Goal: Transaction & Acquisition: Book appointment/travel/reservation

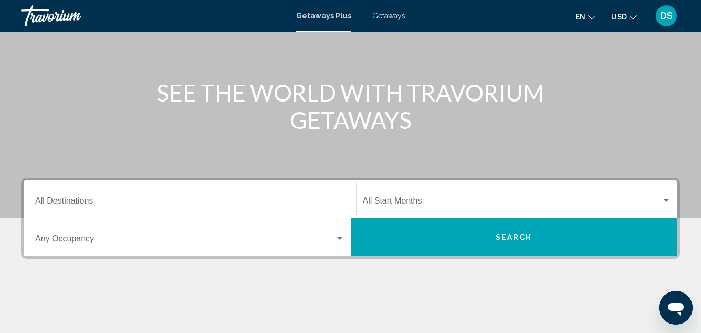
scroll to position [105, 0]
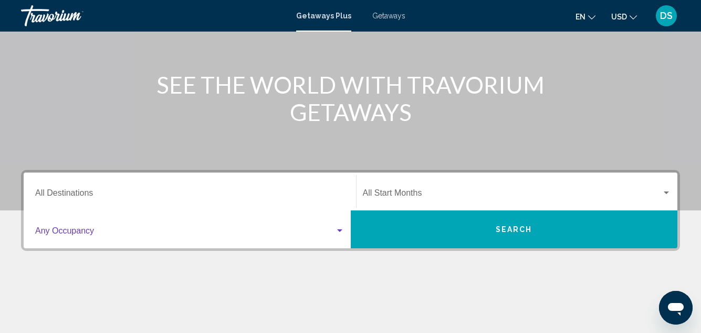
click at [340, 231] on div "Search widget" at bounding box center [339, 230] width 5 height 3
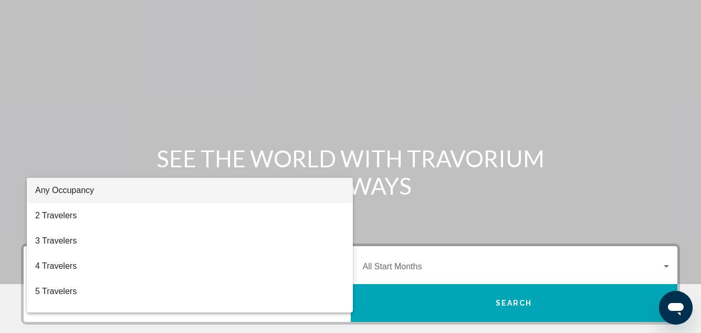
scroll to position [30, 0]
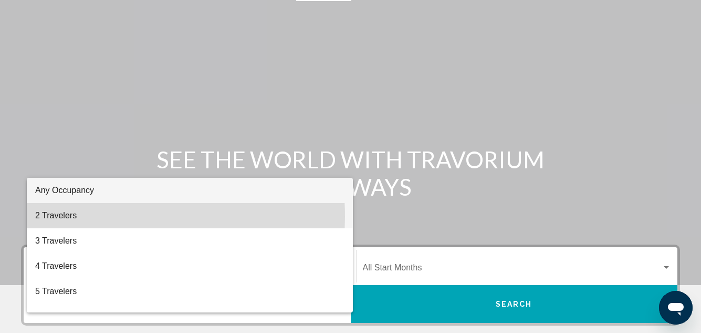
click at [61, 216] on span "2 Travelers" at bounding box center [189, 215] width 309 height 25
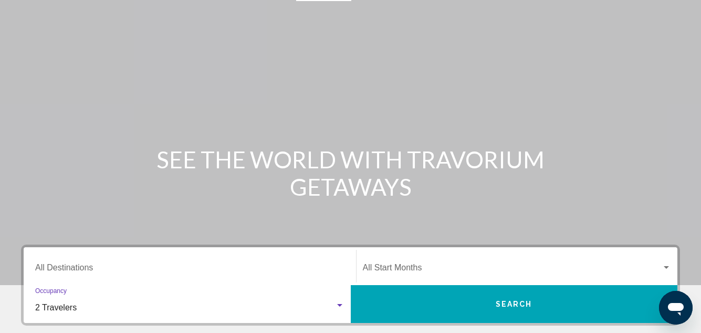
click at [47, 264] on div "Destination All Destinations" at bounding box center [189, 266] width 309 height 33
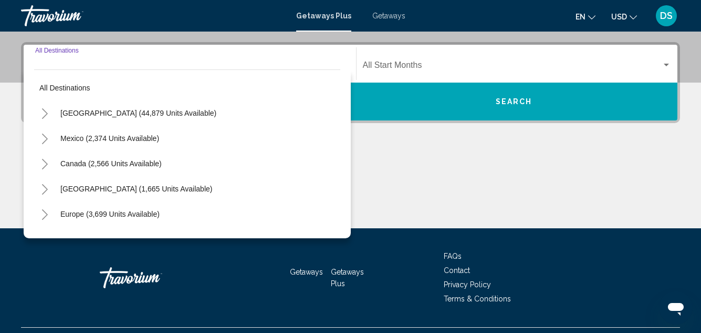
scroll to position [241, 0]
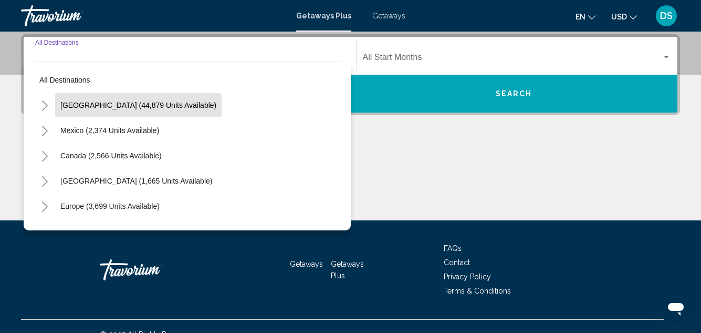
click at [125, 106] on span "United States (44,879 units available)" at bounding box center [138, 105] width 156 height 8
type input "**********"
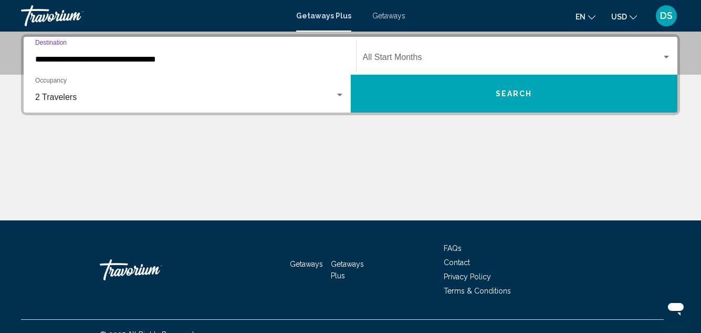
click at [87, 61] on input "**********" at bounding box center [189, 59] width 309 height 9
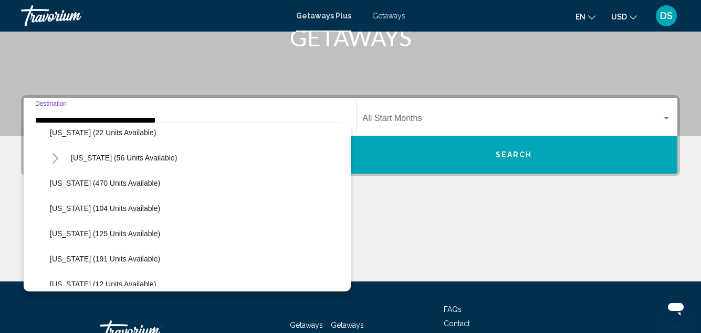
scroll to position [0, 0]
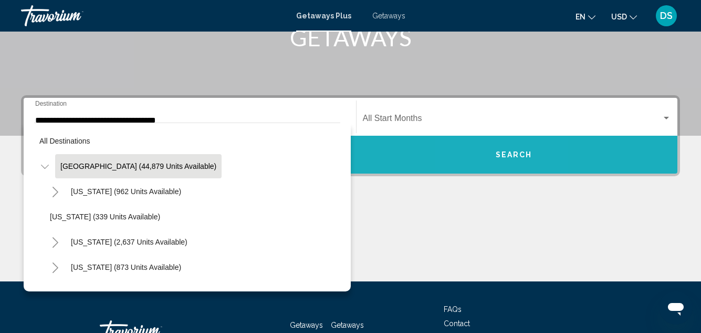
click at [490, 150] on button "Search" at bounding box center [514, 155] width 327 height 38
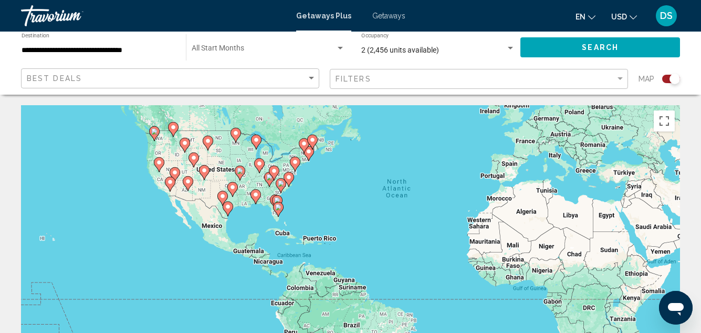
drag, startPoint x: 244, startPoint y: 254, endPoint x: 322, endPoint y: 195, distance: 97.5
click at [322, 195] on div "To activate drag with keyboard, press Alt + Enter. Once in keyboard drag state,…" at bounding box center [350, 262] width 659 height 315
click at [310, 204] on div "To activate drag with keyboard, press Alt + Enter. Once in keyboard drag state,…" at bounding box center [350, 262] width 659 height 315
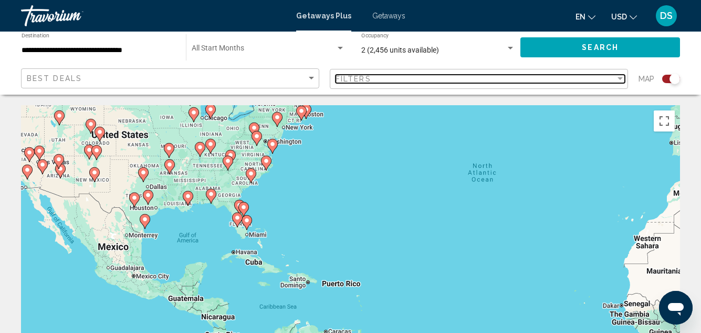
click at [618, 79] on div "Filter" at bounding box center [620, 78] width 5 height 3
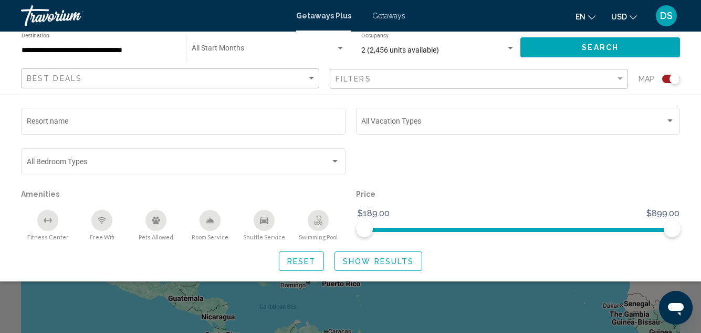
click at [534, 162] on div "Search widget" at bounding box center [518, 166] width 335 height 40
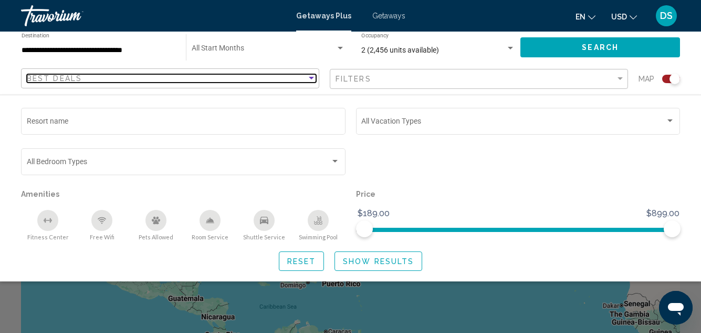
click at [316, 77] on div "Sort by" at bounding box center [311, 78] width 9 height 8
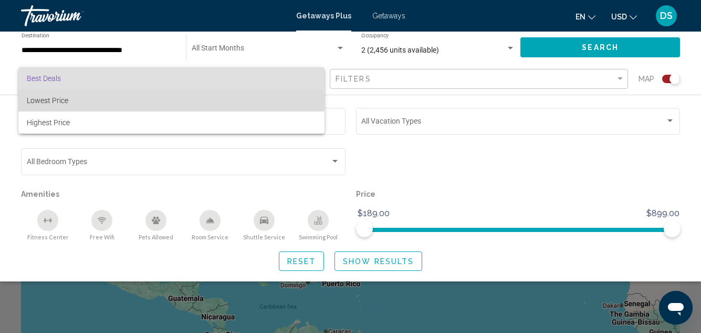
click at [61, 98] on span "Lowest Price" at bounding box center [48, 100] width 42 height 8
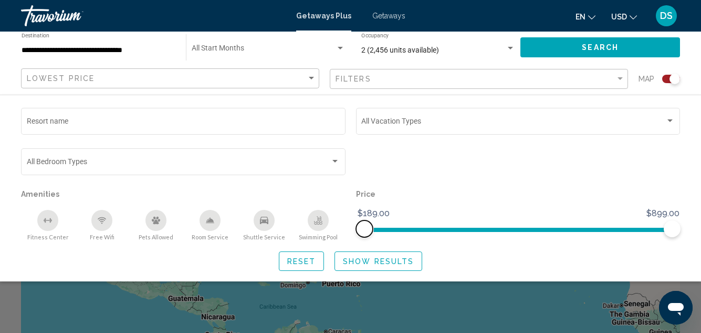
drag, startPoint x: 365, startPoint y: 228, endPoint x: 331, endPoint y: 224, distance: 34.4
click at [331, 224] on div "Resort name Vacation Types All Vacation Types Bedroom Types All Bedroom Types A…" at bounding box center [351, 173] width 670 height 135
click at [504, 300] on div "Search widget" at bounding box center [350, 245] width 701 height 175
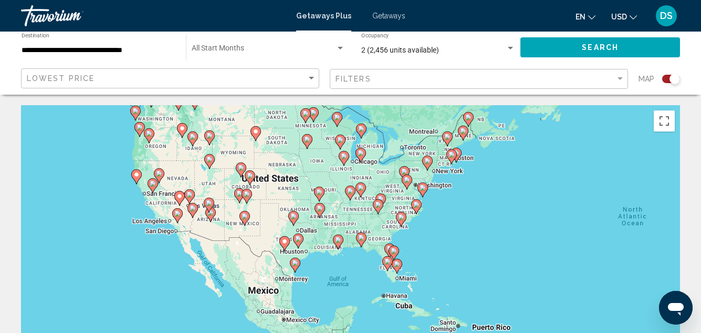
drag, startPoint x: 302, startPoint y: 208, endPoint x: 453, endPoint y: 251, distance: 157.3
click at [454, 251] on div "To activate drag with keyboard, press Alt + Enter. Once in keyboard drag state,…" at bounding box center [350, 262] width 659 height 315
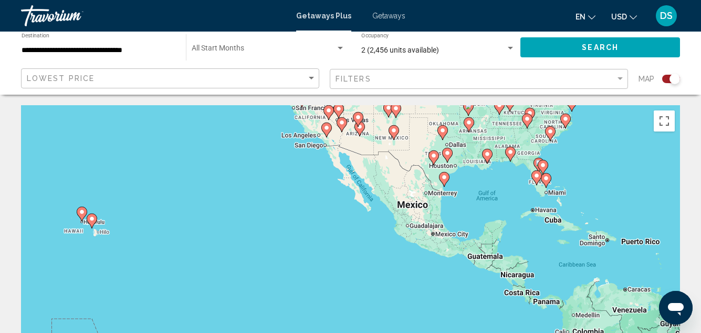
drag, startPoint x: 276, startPoint y: 222, endPoint x: 392, endPoint y: 175, distance: 125.4
click at [392, 175] on div "To activate drag with keyboard, press Alt + Enter. Once in keyboard drag state,…" at bounding box center [350, 262] width 659 height 315
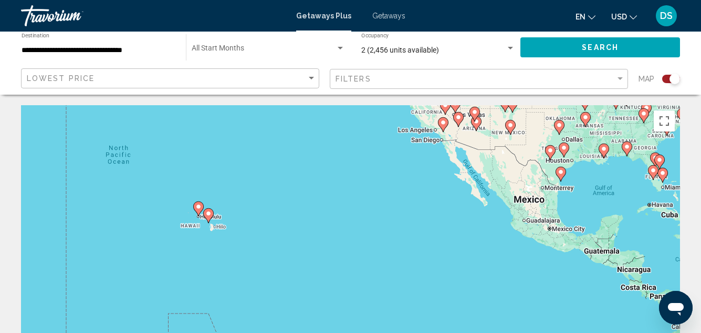
drag, startPoint x: 268, startPoint y: 196, endPoint x: 296, endPoint y: 212, distance: 32.7
click at [344, 200] on div "To activate drag with keyboard, press Alt + Enter. Once in keyboard drag state,…" at bounding box center [350, 262] width 659 height 315
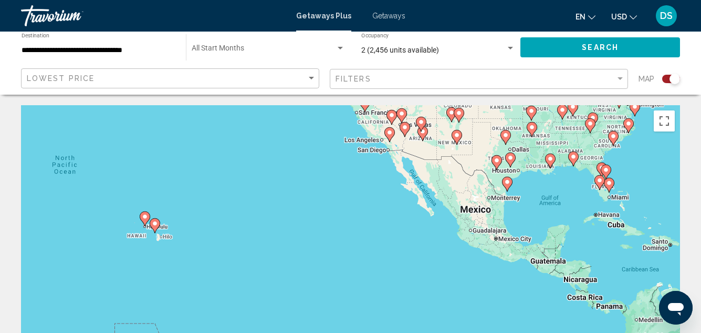
click at [157, 223] on image "Main content" at bounding box center [155, 223] width 6 height 6
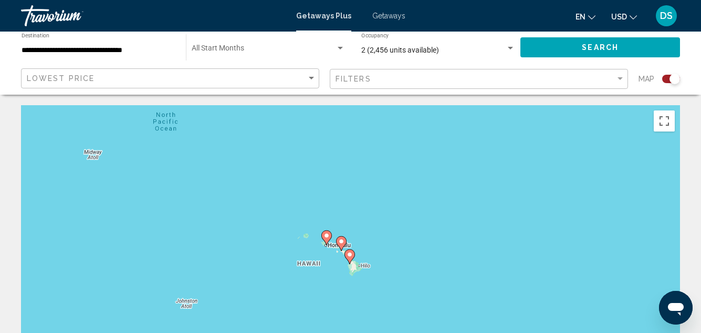
click at [343, 240] on image "Main content" at bounding box center [341, 241] width 6 height 6
type input "**********"
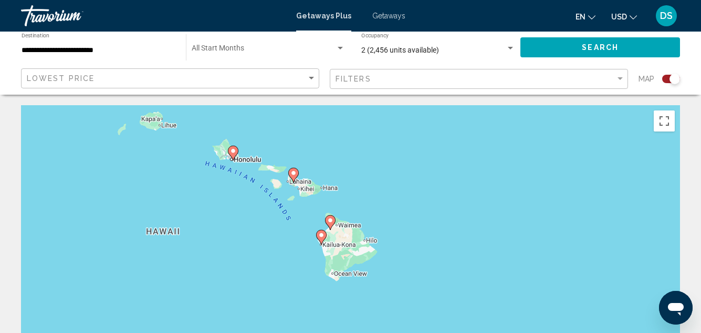
drag, startPoint x: 393, startPoint y: 243, endPoint x: 343, endPoint y: 177, distance: 82.8
click at [343, 177] on div "To activate drag with keyboard, press Alt + Enter. Once in keyboard drag state,…" at bounding box center [350, 262] width 659 height 315
click at [320, 234] on image "Main content" at bounding box center [321, 235] width 6 height 6
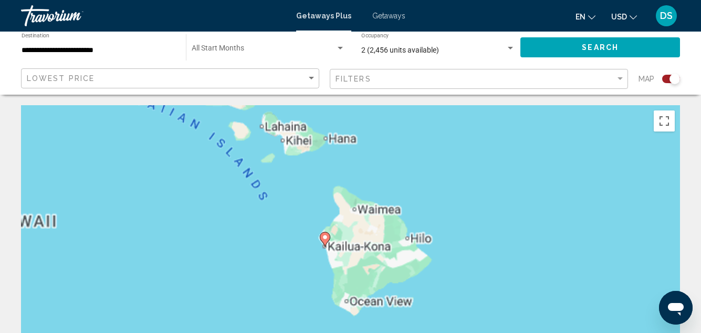
click at [320, 234] on gmp-advanced-marker "Main content" at bounding box center [325, 239] width 11 height 16
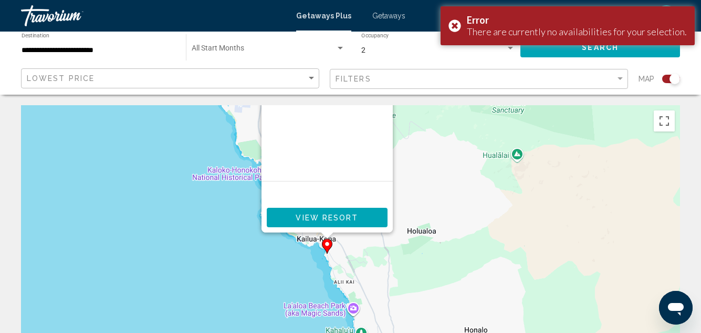
drag, startPoint x: 480, startPoint y: 251, endPoint x: 452, endPoint y: 104, distance: 149.2
click at [455, 98] on div "**********" at bounding box center [350, 232] width 701 height 465
click at [325, 219] on span "View Resort" at bounding box center [326, 217] width 63 height 8
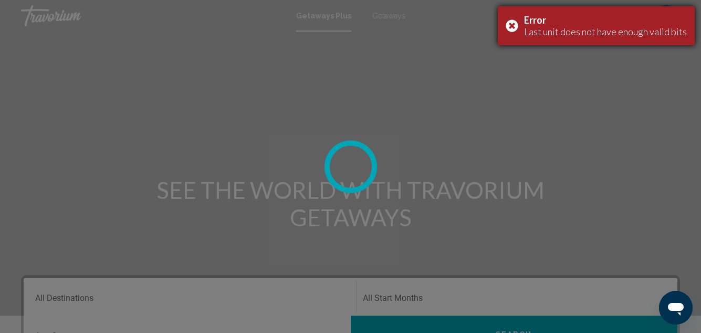
click at [515, 24] on div "Error Last unit does not have enough valid bits" at bounding box center [596, 25] width 197 height 39
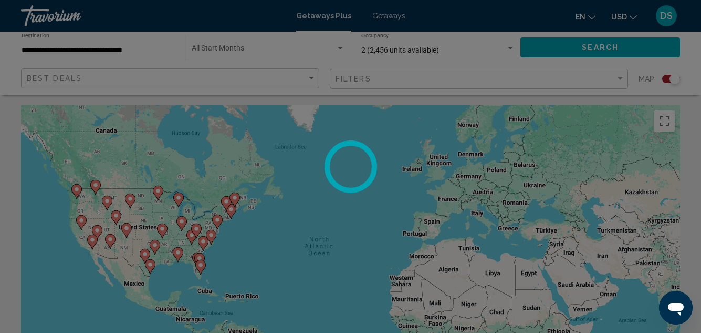
drag, startPoint x: 246, startPoint y: 208, endPoint x: 301, endPoint y: 188, distance: 58.0
click at [301, 188] on div at bounding box center [350, 166] width 701 height 333
drag, startPoint x: 222, startPoint y: 242, endPoint x: 238, endPoint y: 222, distance: 26.2
click at [262, 199] on div at bounding box center [350, 166] width 701 height 333
click at [231, 266] on div at bounding box center [350, 166] width 701 height 333
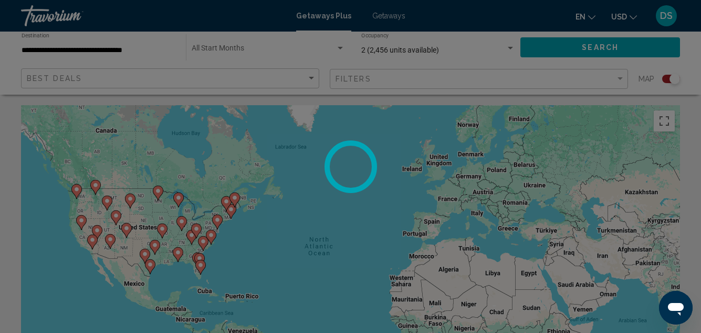
click at [231, 262] on div at bounding box center [350, 166] width 701 height 333
click at [152, 266] on div at bounding box center [350, 166] width 701 height 333
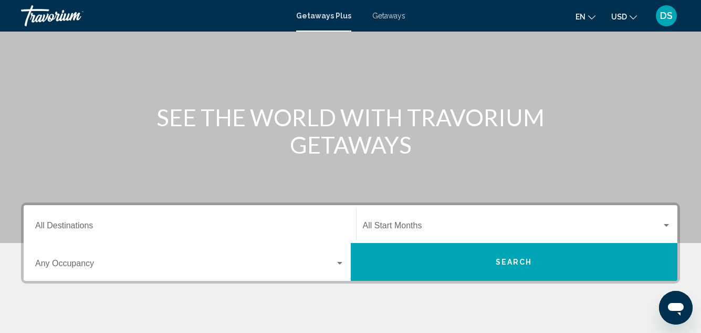
scroll to position [105, 0]
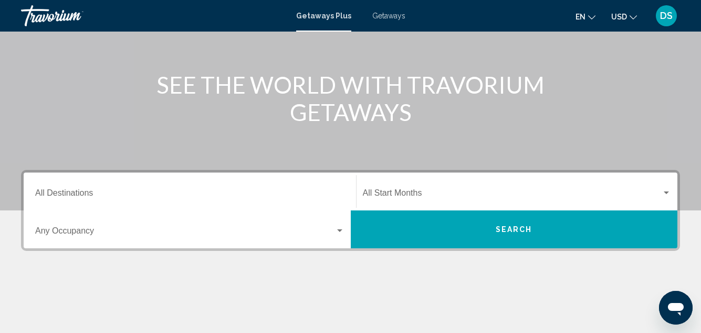
click at [74, 193] on input "Destination All Destinations" at bounding box center [189, 194] width 309 height 9
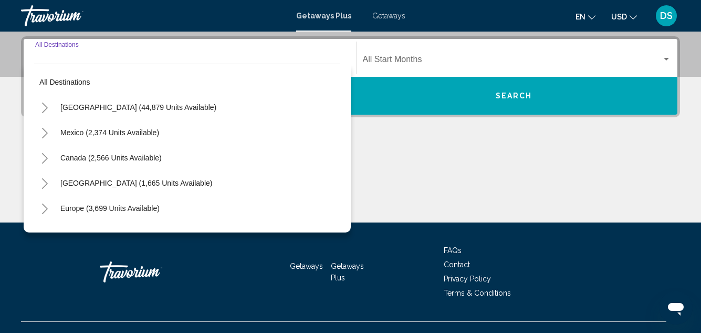
scroll to position [241, 0]
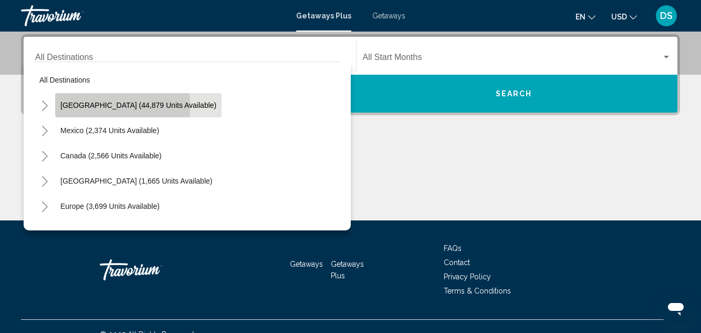
click at [86, 107] on span "United States (44,879 units available)" at bounding box center [138, 105] width 156 height 8
type input "**********"
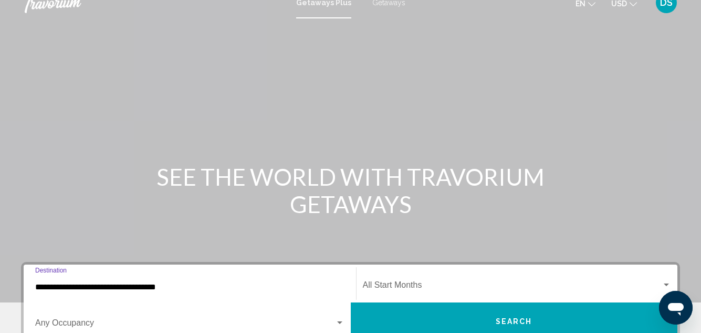
scroll to position [0, 0]
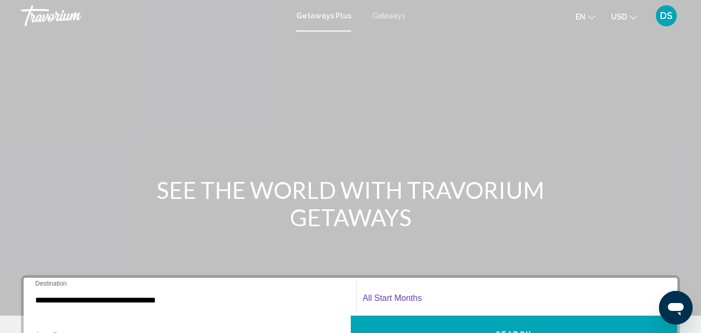
click at [389, 296] on span "Search widget" at bounding box center [512, 299] width 299 height 9
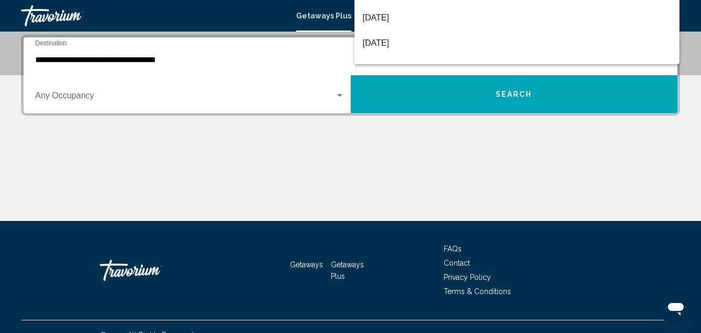
scroll to position [241, 0]
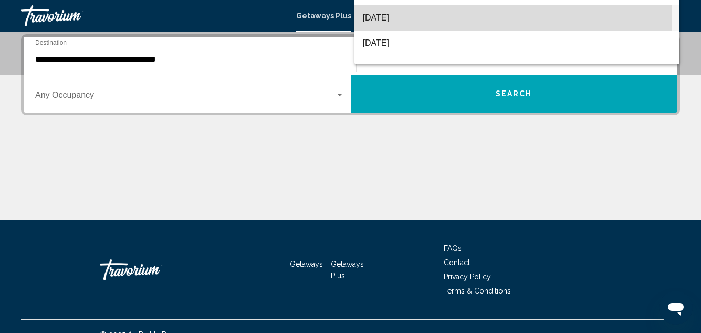
click at [401, 17] on span "October 2025" at bounding box center [517, 17] width 309 height 25
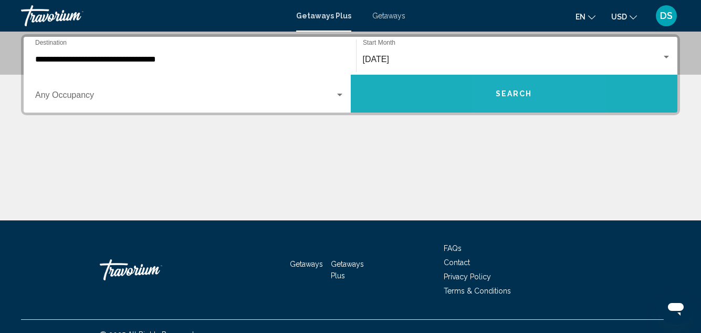
click at [509, 97] on span "Search" at bounding box center [514, 94] width 37 height 8
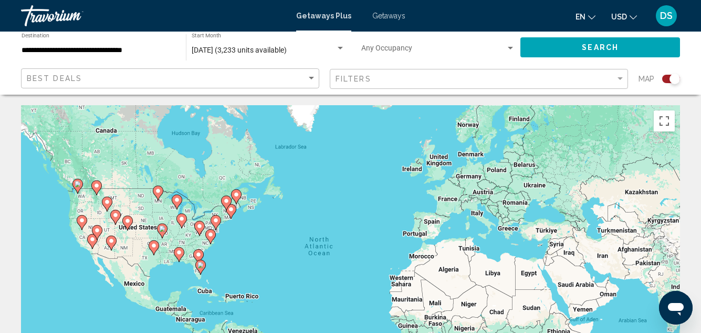
click at [233, 49] on span "October 2025 (3,233 units available)" at bounding box center [239, 50] width 95 height 8
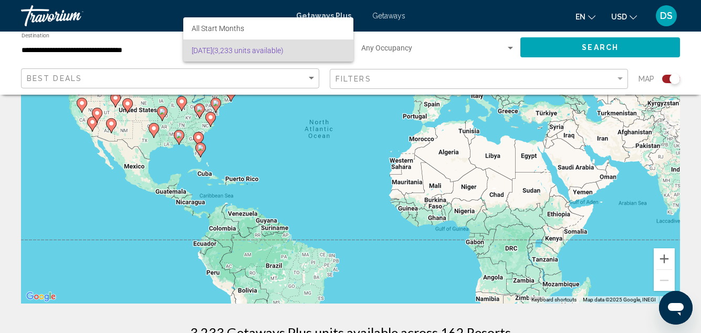
scroll to position [105, 0]
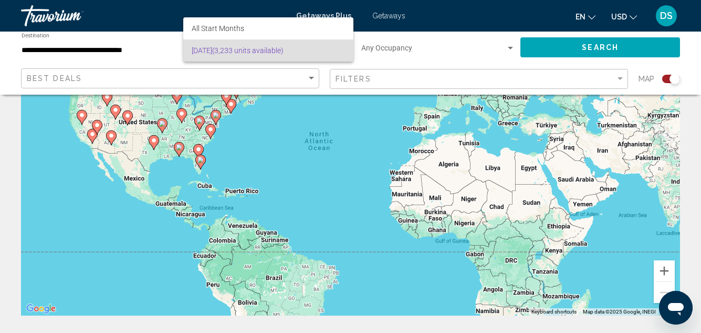
drag, startPoint x: 224, startPoint y: 152, endPoint x: 260, endPoint y: 152, distance: 35.7
click at [280, 155] on div at bounding box center [350, 166] width 701 height 333
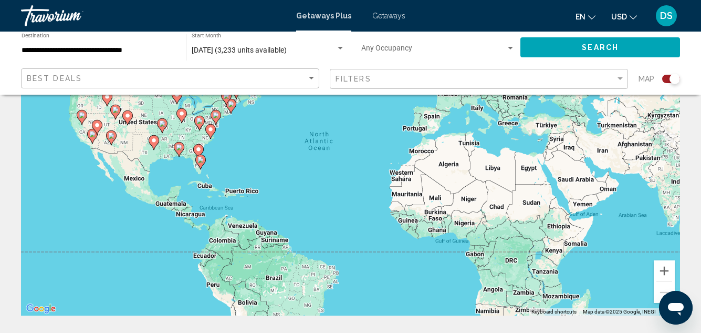
click at [178, 131] on div "To activate drag with keyboard, press Alt + Enter. Once in keyboard drag state,…" at bounding box center [350, 157] width 659 height 315
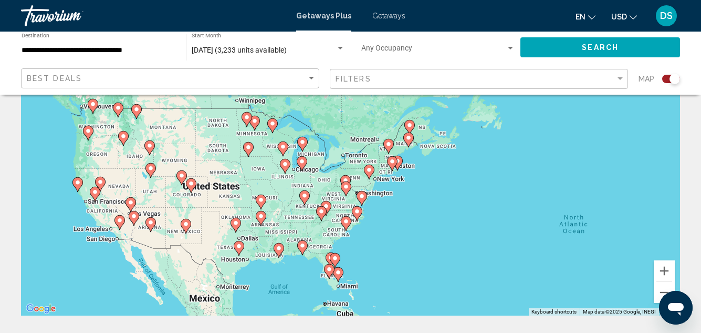
drag, startPoint x: 171, startPoint y: 136, endPoint x: 281, endPoint y: 212, distance: 132.9
click at [281, 212] on div "To activate drag with keyboard, press Alt + Enter. Once in keyboard drag state,…" at bounding box center [350, 157] width 659 height 315
click at [195, 199] on div "To activate drag with keyboard, press Alt + Enter. Once in keyboard drag state,…" at bounding box center [350, 157] width 659 height 315
click at [195, 198] on div "To activate drag with keyboard, press Alt + Enter. Once in keyboard drag state,…" at bounding box center [350, 157] width 659 height 315
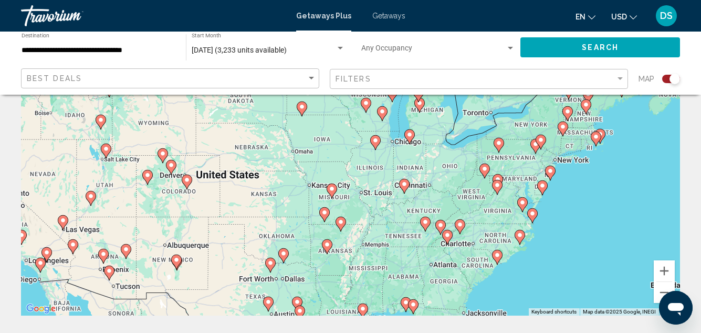
click at [180, 197] on div "To activate drag with keyboard, press Alt + Enter. Once in keyboard drag state,…" at bounding box center [350, 157] width 659 height 315
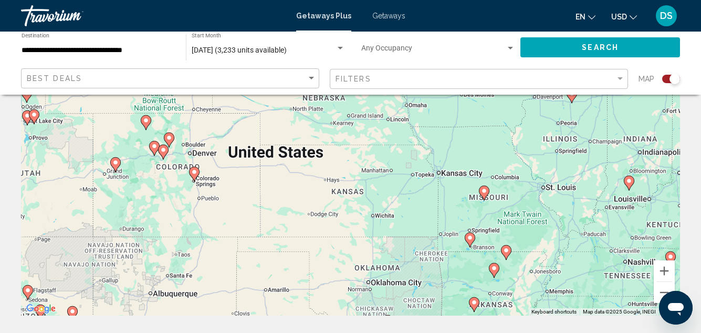
click at [159, 254] on div "To activate drag with keyboard, press Alt + Enter. Once in keyboard drag state,…" at bounding box center [350, 157] width 659 height 315
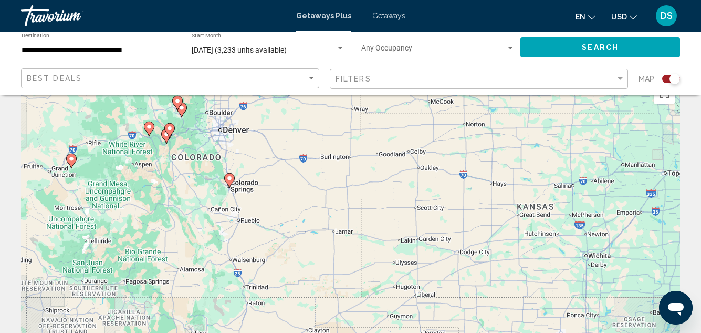
scroll to position [0, 0]
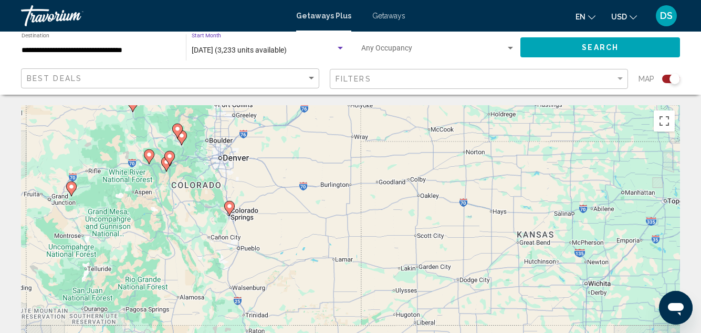
click at [343, 48] on div "Search widget" at bounding box center [340, 48] width 5 height 3
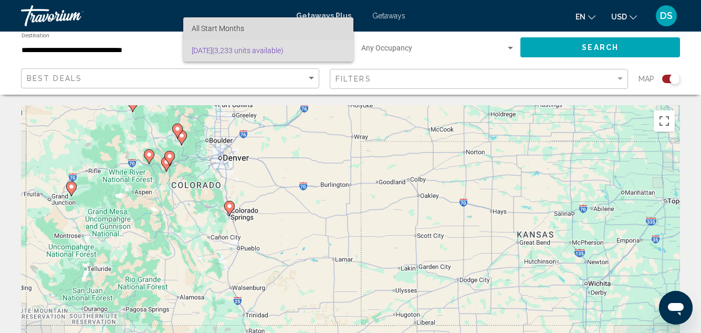
click at [201, 27] on span "All Start Months" at bounding box center [218, 28] width 53 height 8
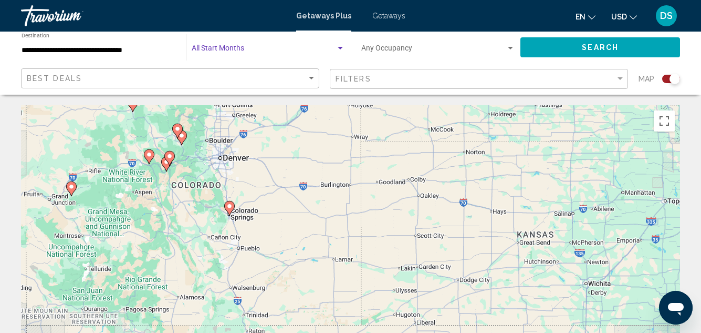
click at [226, 46] on span "Search widget" at bounding box center [264, 50] width 144 height 8
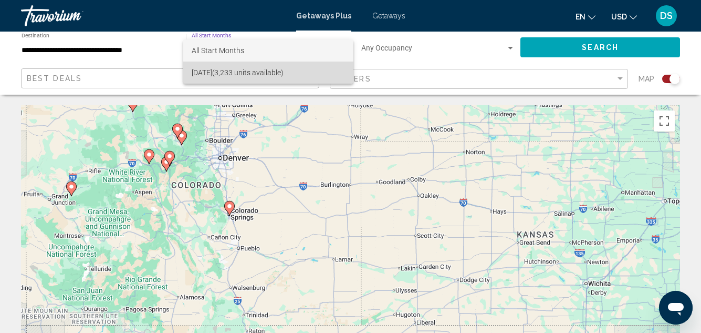
click at [262, 74] on span "October 2025 (3,233 units available)" at bounding box center [268, 72] width 153 height 22
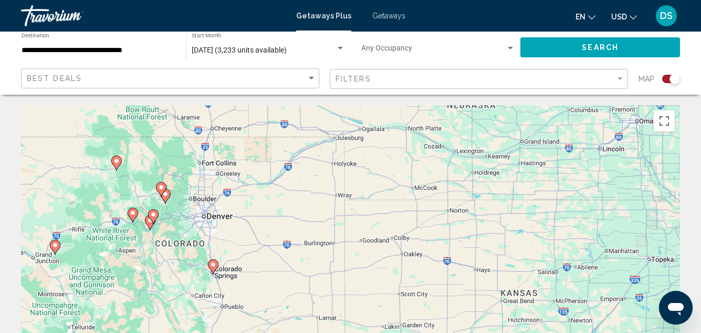
drag, startPoint x: 468, startPoint y: 179, endPoint x: 452, endPoint y: 229, distance: 52.2
click at [452, 229] on div "To activate drag with keyboard, press Alt + Enter. Once in keyboard drag state,…" at bounding box center [350, 262] width 659 height 315
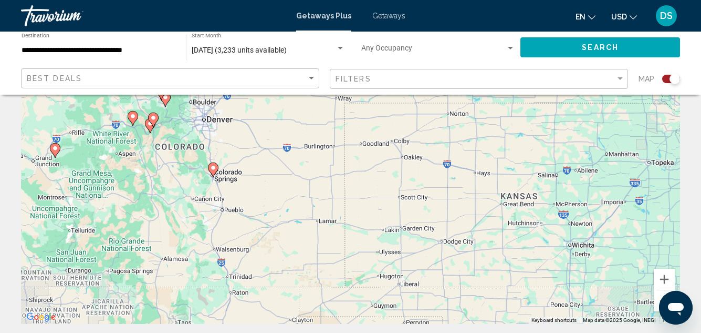
scroll to position [105, 0]
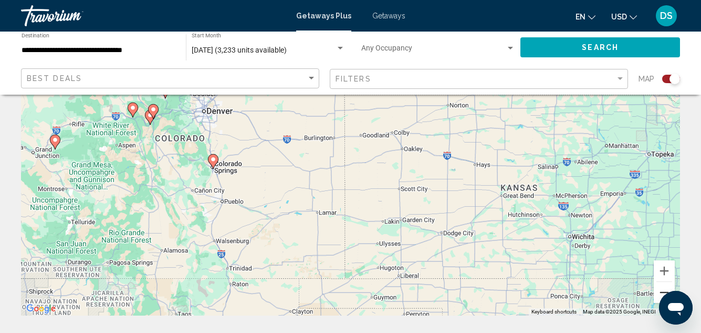
click at [662, 289] on button "Zoom out" at bounding box center [664, 292] width 21 height 21
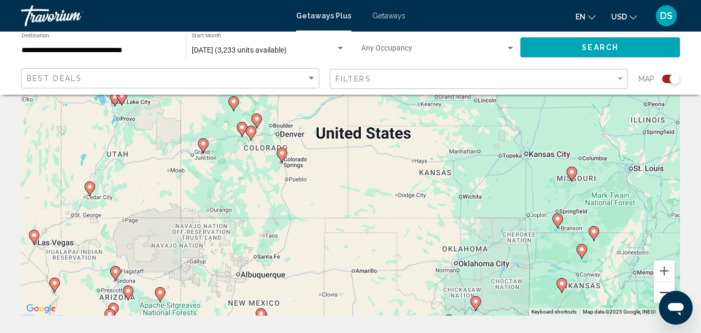
click at [662, 289] on button "Zoom out" at bounding box center [664, 292] width 21 height 21
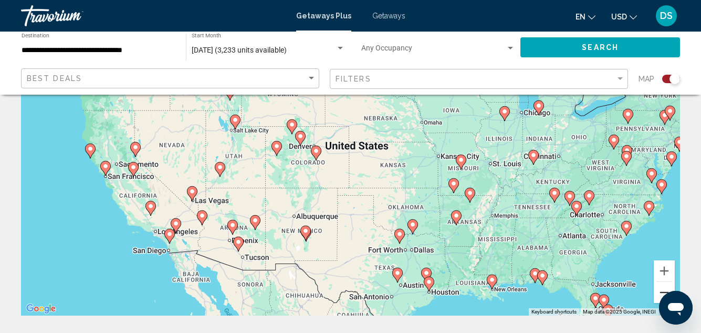
click at [662, 289] on button "Zoom out" at bounding box center [664, 292] width 21 height 21
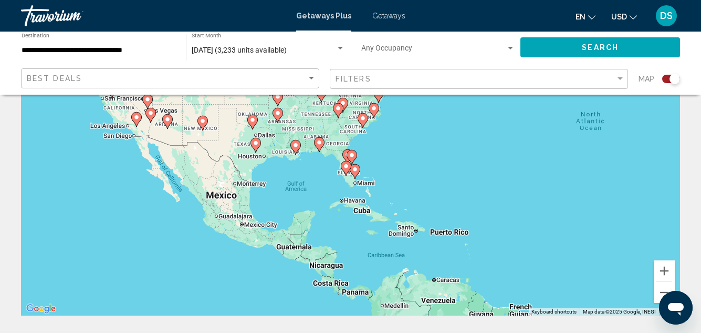
drag, startPoint x: 467, startPoint y: 237, endPoint x: 341, endPoint y: 169, distance: 143.4
click at [341, 169] on gmp-advanced-marker "Main content" at bounding box center [346, 168] width 11 height 16
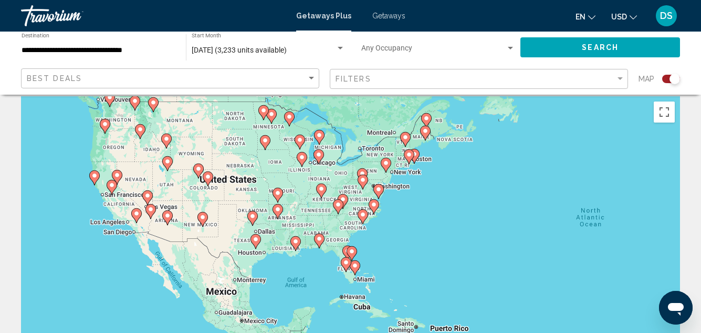
scroll to position [0, 0]
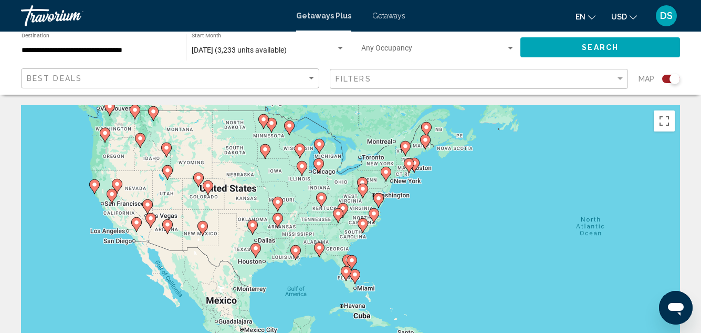
click at [346, 272] on image "Main content" at bounding box center [346, 271] width 6 height 6
click at [346, 272] on div "To activate drag with keyboard, press Alt + Enter. Once in keyboard drag state,…" at bounding box center [350, 262] width 659 height 315
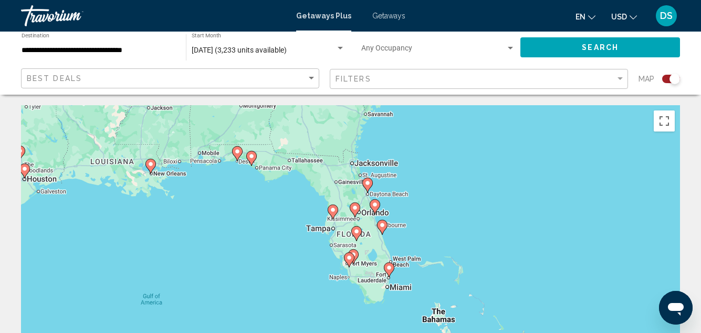
click at [356, 209] on image "Main content" at bounding box center [355, 207] width 6 height 6
click at [356, 209] on div "To activate drag with keyboard, press Alt + Enter. Once in keyboard drag state,…" at bounding box center [350, 262] width 659 height 315
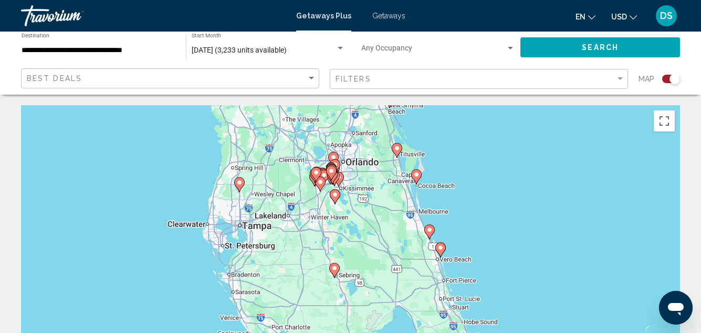
drag, startPoint x: 378, startPoint y: 263, endPoint x: 356, endPoint y: 153, distance: 112.5
click at [356, 153] on div "To activate drag with keyboard, press Alt + Enter. Once in keyboard drag state,…" at bounding box center [350, 262] width 659 height 315
click at [336, 194] on image "Main content" at bounding box center [335, 194] width 6 height 6
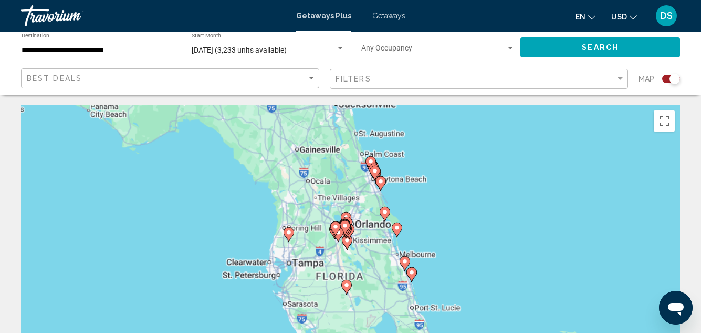
click at [336, 194] on div "To navigate, press the arrow keys. To activate drag with keyboard, press Alt + …" at bounding box center [350, 262] width 659 height 315
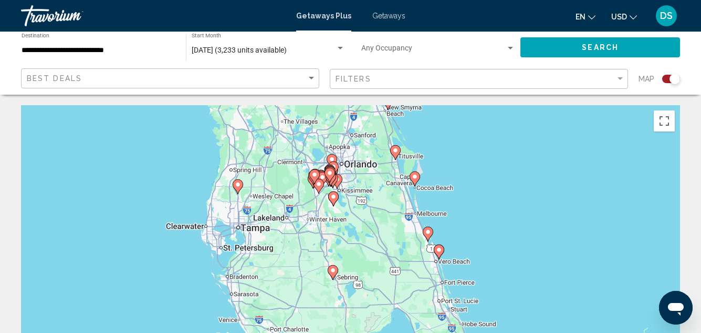
drag, startPoint x: 381, startPoint y: 255, endPoint x: 353, endPoint y: 150, distance: 109.2
click at [353, 150] on div "To activate drag with keyboard, press Alt + Enter. Once in keyboard drag state,…" at bounding box center [350, 262] width 659 height 315
click at [330, 173] on image "Main content" at bounding box center [330, 173] width 6 height 6
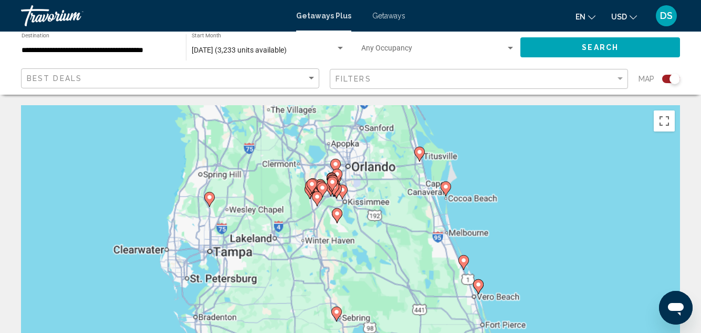
click at [330, 173] on div "To navigate, press the arrow keys. To activate drag with keyboard, press Alt + …" at bounding box center [350, 262] width 659 height 315
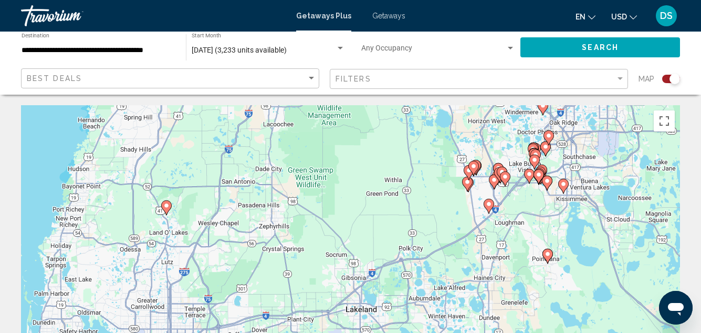
drag, startPoint x: 216, startPoint y: 210, endPoint x: 372, endPoint y: 158, distance: 164.8
click at [409, 146] on div "To activate drag with keyboard, press Alt + Enter. Once in keyboard drag state,…" at bounding box center [350, 262] width 659 height 315
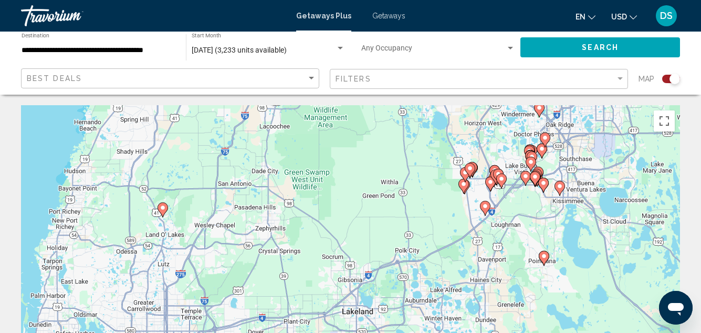
click at [163, 207] on image "Main content" at bounding box center [163, 207] width 6 height 6
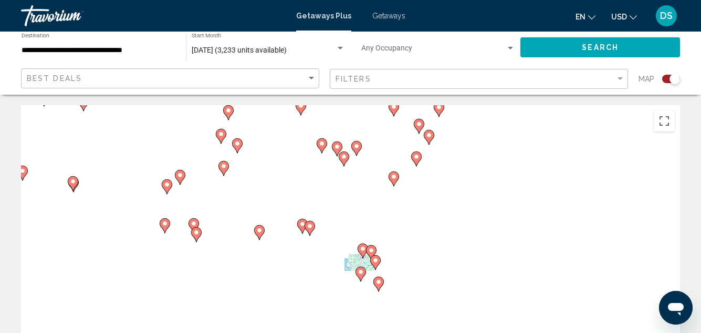
click at [163, 207] on div "To activate drag with keyboard, press Alt + Enter. Once in keyboard drag state,…" at bounding box center [350, 262] width 659 height 315
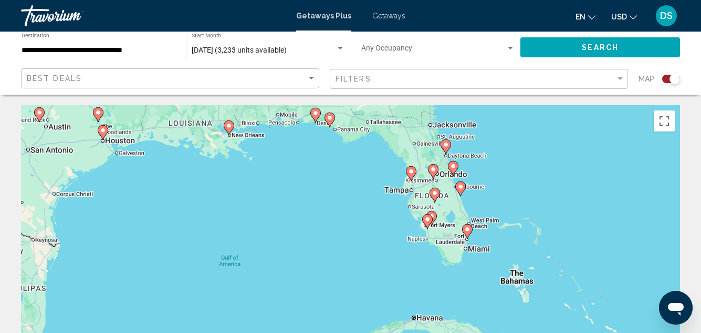
drag, startPoint x: 390, startPoint y: 216, endPoint x: 264, endPoint y: 79, distance: 186.6
click at [412, 171] on image "Main content" at bounding box center [411, 171] width 6 height 6
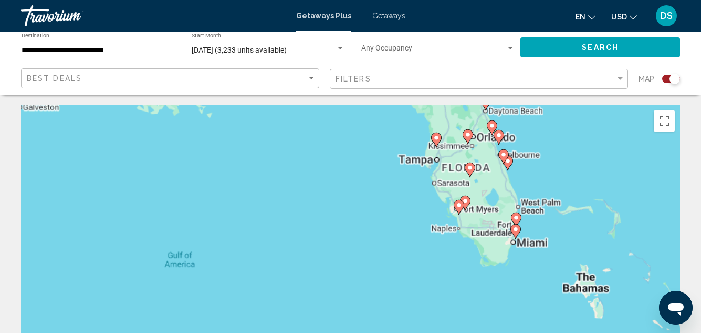
click at [412, 171] on div "To navigate, press the arrow keys. To activate drag with keyboard, press Alt + …" at bounding box center [350, 262] width 659 height 315
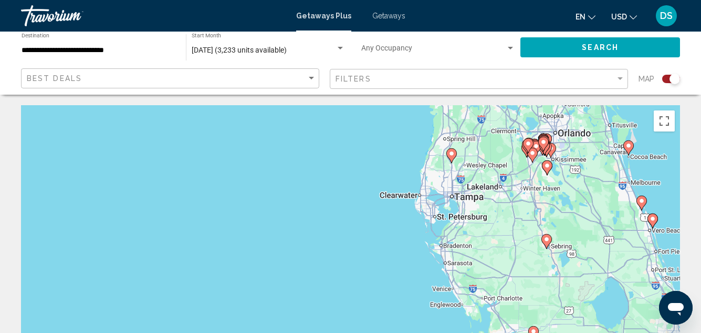
drag, startPoint x: 421, startPoint y: 178, endPoint x: 378, endPoint y: 256, distance: 89.6
click at [366, 278] on div "To navigate, press the arrow keys. To activate drag with keyboard, press Alt + …" at bounding box center [350, 262] width 659 height 315
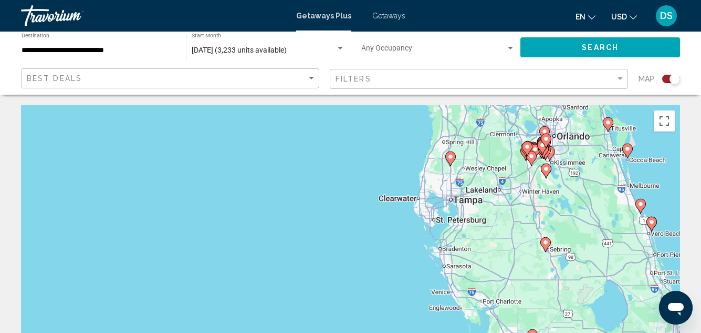
click at [450, 156] on image "Main content" at bounding box center [451, 156] width 6 height 6
type input "**********"
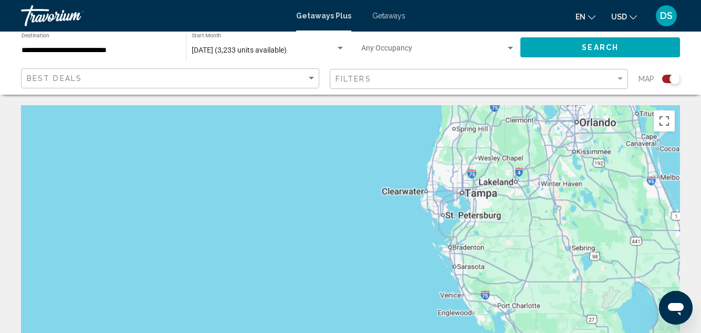
click at [450, 156] on div "To navigate, press the arrow keys." at bounding box center [350, 262] width 659 height 315
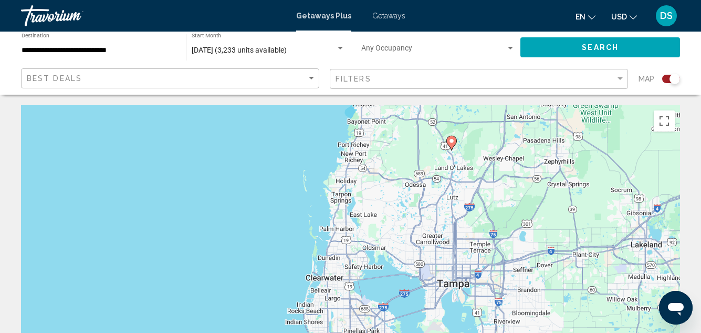
drag, startPoint x: 460, startPoint y: 174, endPoint x: 324, endPoint y: 270, distance: 166.4
click at [324, 270] on div "To activate drag with keyboard, press Alt + Enter. Once in keyboard drag state,…" at bounding box center [350, 262] width 659 height 315
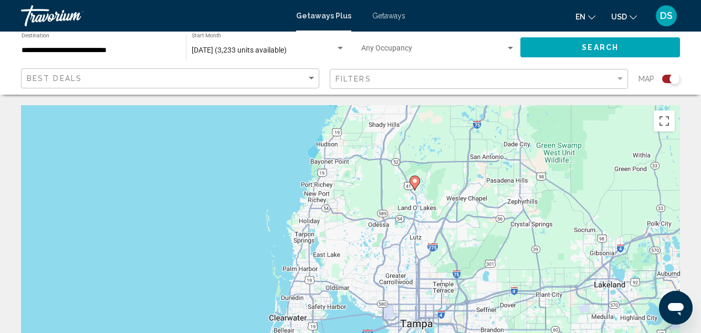
drag, startPoint x: 415, startPoint y: 189, endPoint x: 400, endPoint y: 207, distance: 23.5
click at [383, 227] on div "To activate drag with keyboard, press Alt + Enter. Once in keyboard drag state,…" at bounding box center [350, 262] width 659 height 315
click at [415, 180] on image "Main content" at bounding box center [415, 181] width 6 height 6
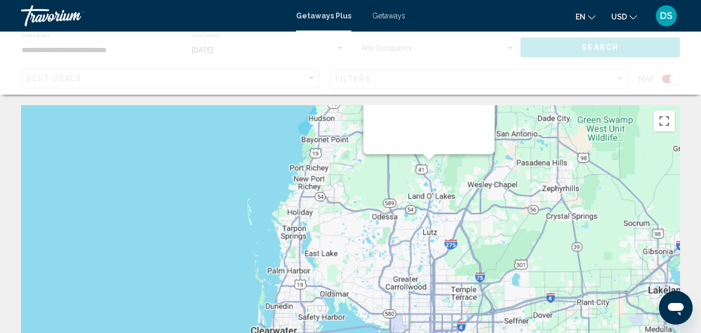
click at [415, 180] on div "Main content" at bounding box center [350, 262] width 659 height 315
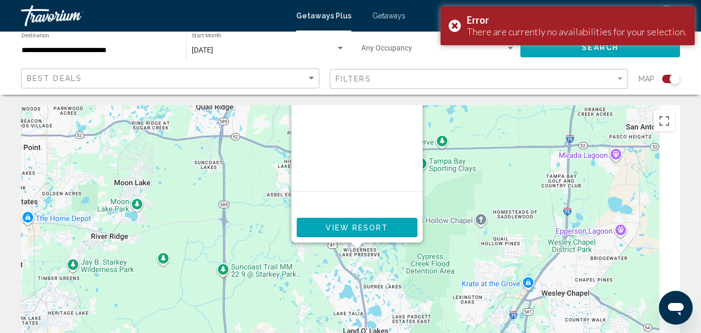
drag, startPoint x: 417, startPoint y: 209, endPoint x: 253, endPoint y: 306, distance: 190.1
click at [251, 310] on div "To navigate, press the arrow keys. From You save View Resort" at bounding box center [350, 262] width 659 height 315
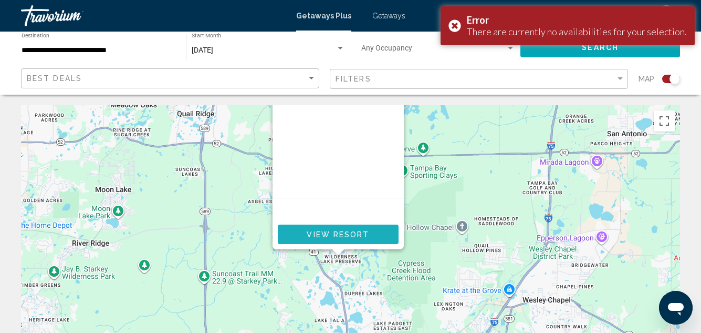
click at [346, 230] on span "View Resort" at bounding box center [338, 234] width 63 height 8
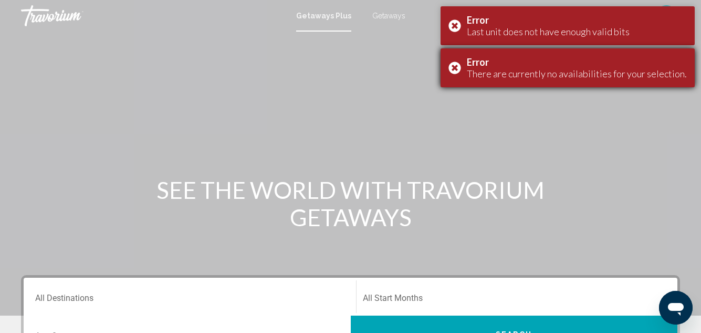
click at [460, 68] on div "Error There are currently no availabilities for your selection." at bounding box center [568, 67] width 254 height 39
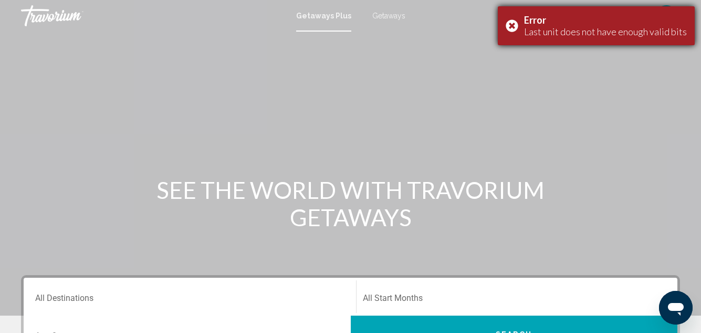
click at [516, 25] on div "Error Last unit does not have enough valid bits" at bounding box center [596, 25] width 197 height 39
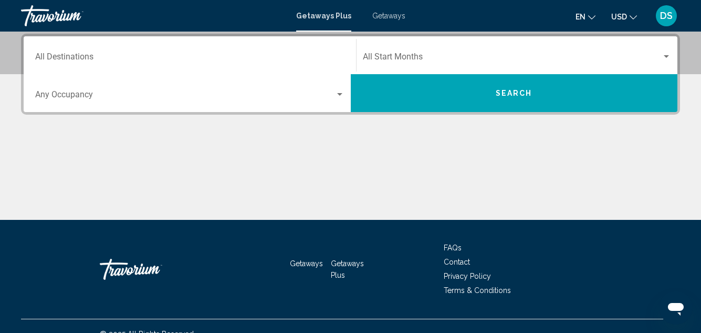
scroll to position [257, 0]
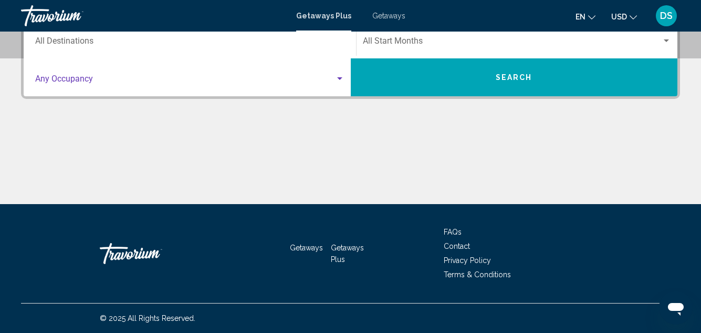
click at [337, 77] on div "Search widget" at bounding box center [339, 78] width 5 height 3
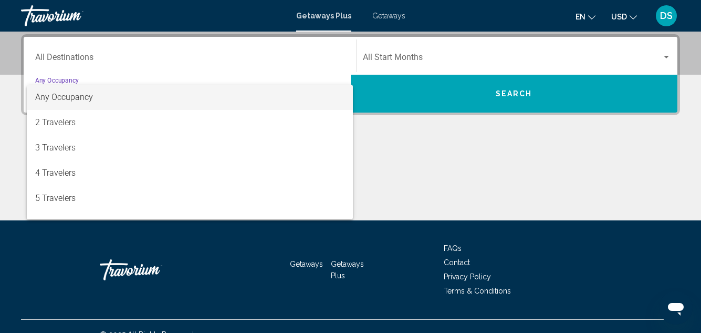
click at [414, 55] on div at bounding box center [350, 166] width 701 height 333
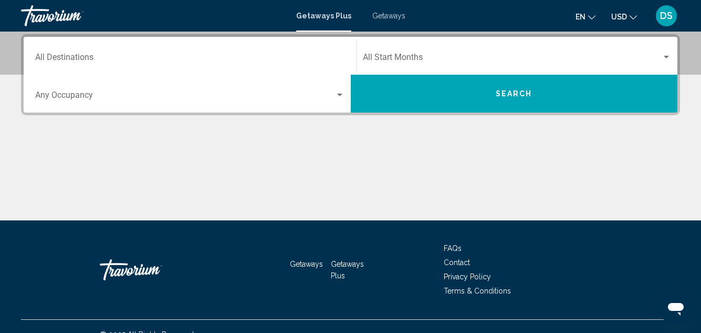
click at [414, 55] on span "Search widget" at bounding box center [512, 59] width 299 height 9
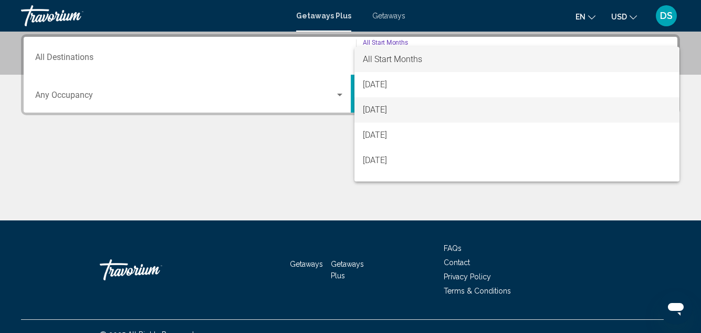
click at [395, 106] on span "[DATE]" at bounding box center [517, 109] width 309 height 25
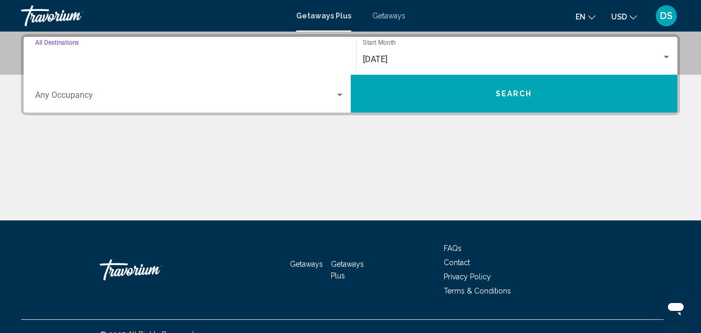
click at [47, 57] on input "Destination All Destinations" at bounding box center [189, 59] width 309 height 9
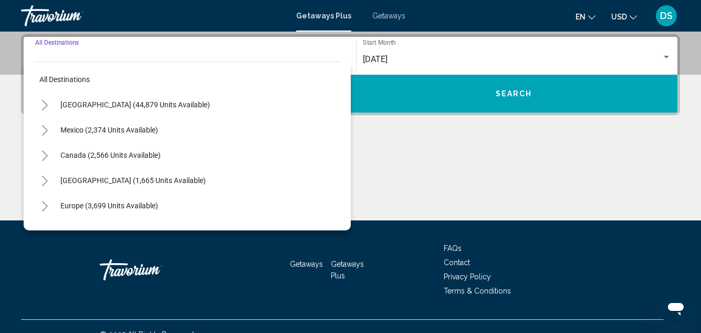
scroll to position [0, 0]
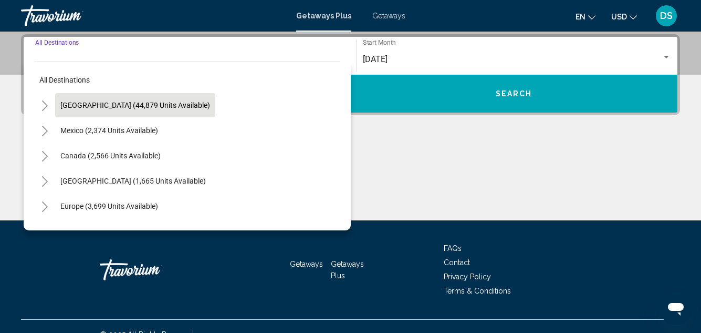
click at [105, 106] on span "United States (44,879 units available)" at bounding box center [135, 105] width 150 height 8
type input "**********"
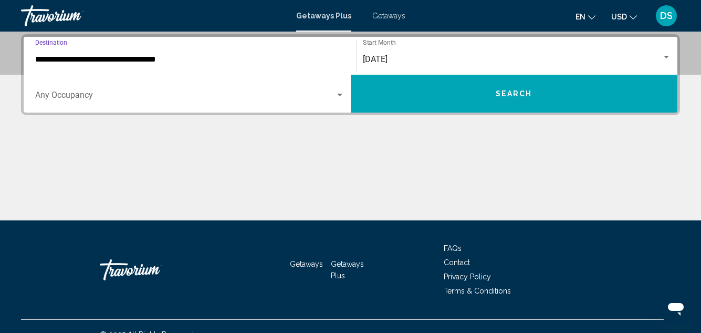
click at [512, 94] on span "Search" at bounding box center [514, 94] width 37 height 8
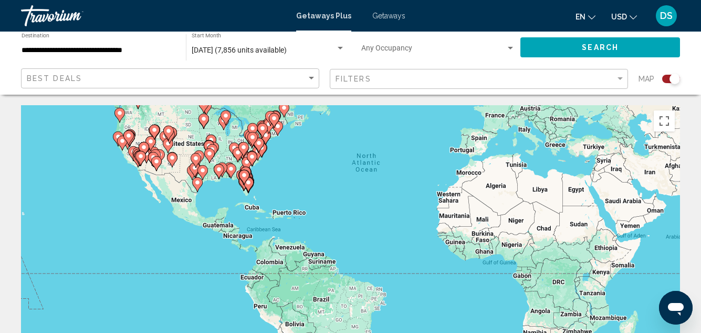
drag, startPoint x: 244, startPoint y: 223, endPoint x: 278, endPoint y: 180, distance: 55.3
click at [278, 180] on div "To activate drag with keyboard, press Alt + Enter. Once in keyboard drag state,…" at bounding box center [350, 262] width 659 height 315
click at [258, 198] on div "To activate drag with keyboard, press Alt + Enter. Once in keyboard drag state,…" at bounding box center [350, 262] width 659 height 315
click at [259, 197] on div "To activate drag with keyboard, press Alt + Enter. Once in keyboard drag state,…" at bounding box center [350, 262] width 659 height 315
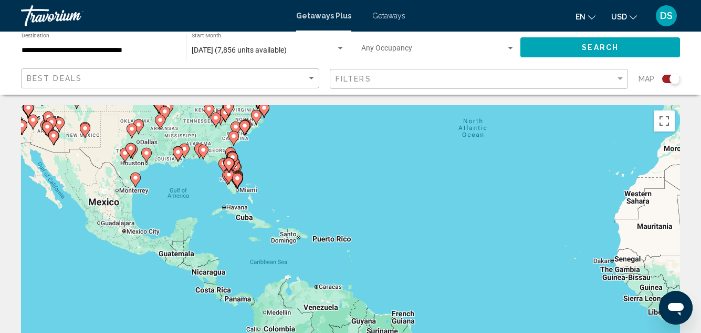
click at [263, 178] on div "To activate drag with keyboard, press Alt + Enter. Once in keyboard drag state,…" at bounding box center [350, 262] width 659 height 315
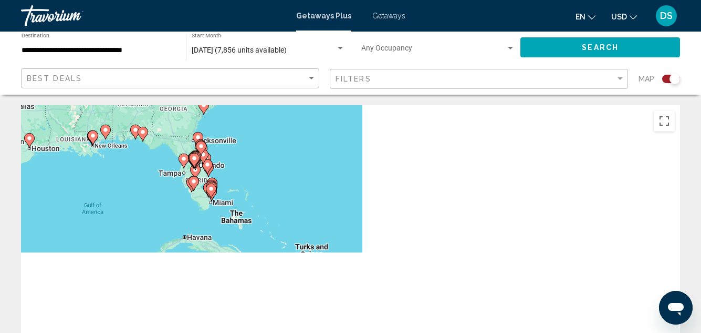
click at [241, 182] on div "To activate drag with keyboard, press Alt + Enter. Once in keyboard drag state,…" at bounding box center [350, 262] width 659 height 315
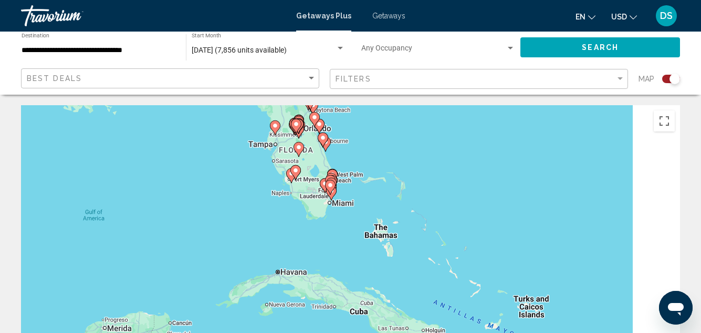
drag, startPoint x: 225, startPoint y: 183, endPoint x: 356, endPoint y: 168, distance: 131.7
click at [374, 163] on div "To activate drag with keyboard, press Alt + Enter. Once in keyboard drag state,…" at bounding box center [350, 262] width 659 height 315
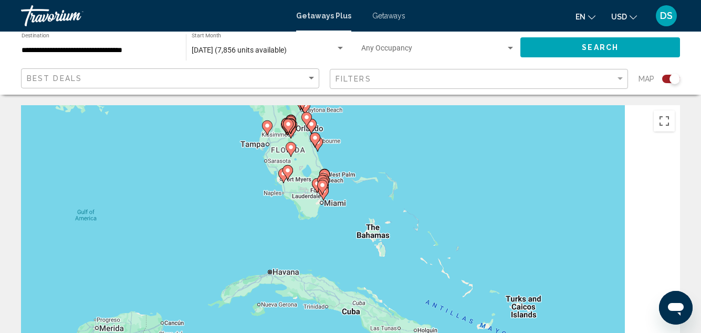
click at [237, 164] on div "To activate drag with keyboard, press Alt + Enter. Once in keyboard drag state,…" at bounding box center [350, 262] width 659 height 315
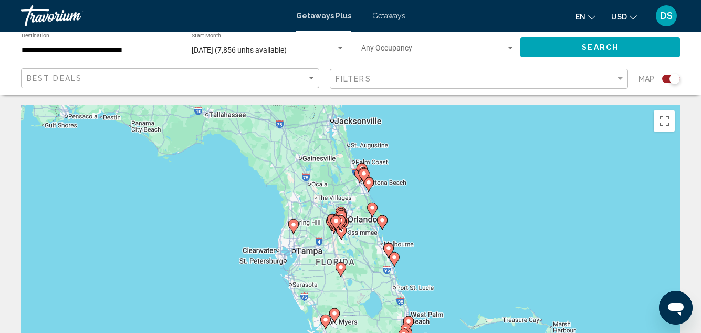
drag, startPoint x: 260, startPoint y: 199, endPoint x: 256, endPoint y: 308, distance: 108.8
click at [256, 308] on div "To activate drag with keyboard, press Alt + Enter. Once in keyboard drag state,…" at bounding box center [350, 262] width 659 height 315
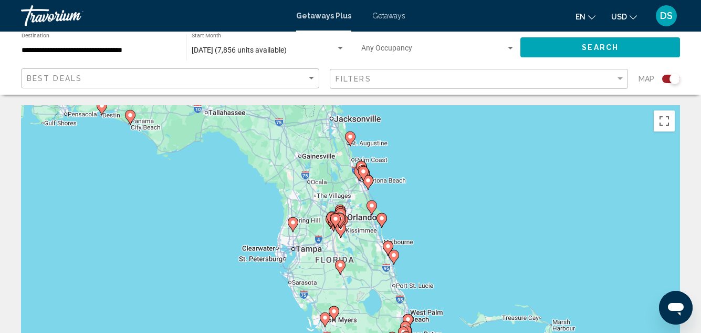
click at [243, 229] on div "To activate drag with keyboard, press Alt + Enter. Once in keyboard drag state,…" at bounding box center [350, 262] width 659 height 315
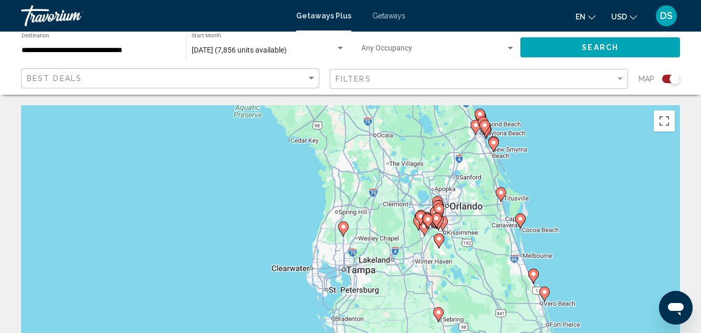
click at [243, 227] on div "To activate drag with keyboard, press Alt + Enter. Once in keyboard drag state,…" at bounding box center [350, 262] width 659 height 315
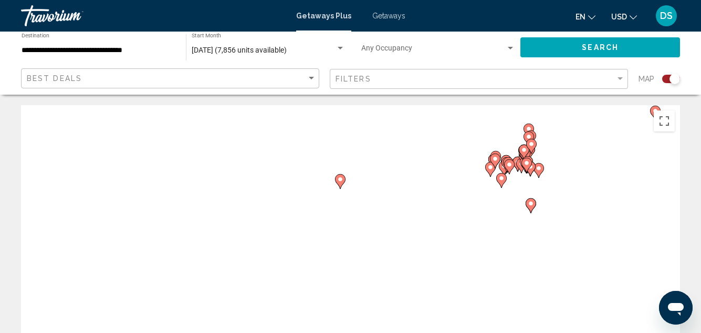
drag, startPoint x: 335, startPoint y: 245, endPoint x: 227, endPoint y: 186, distance: 123.0
click at [227, 186] on div "To activate drag with keyboard, press Alt + Enter. Once in keyboard drag state,…" at bounding box center [350, 262] width 659 height 315
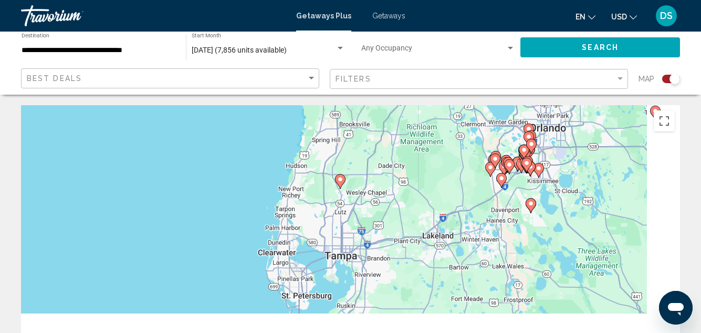
click at [340, 179] on image "Main content" at bounding box center [340, 179] width 6 height 6
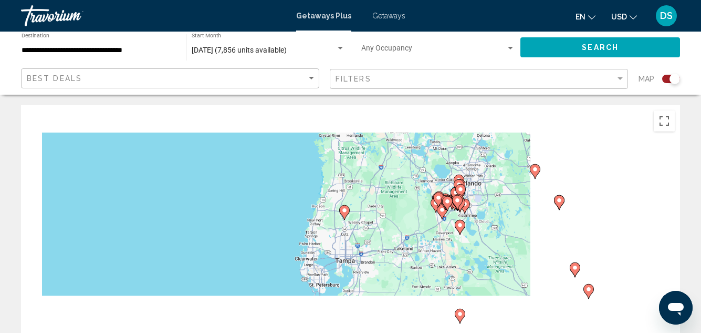
click at [340, 179] on div "To activate drag with keyboard, press Alt + Enter. Once in keyboard drag state,…" at bounding box center [350, 262] width 659 height 315
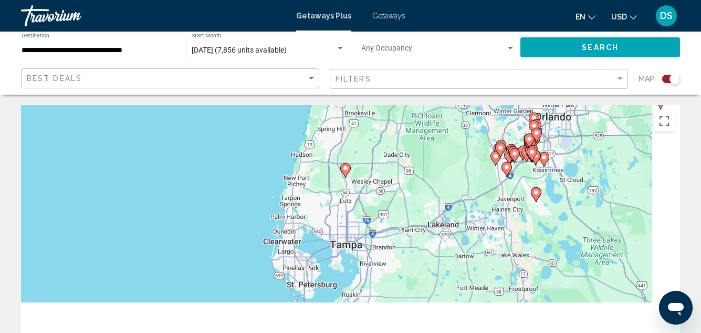
drag, startPoint x: 355, startPoint y: 244, endPoint x: 343, endPoint y: 131, distance: 114.1
click at [347, 123] on div "To activate drag with keyboard, press Alt + Enter. Once in keyboard drag state,…" at bounding box center [350, 262] width 659 height 315
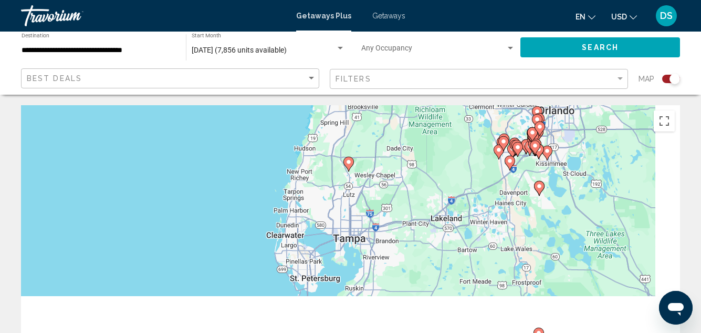
click at [349, 162] on image "Main content" at bounding box center [349, 162] width 6 height 6
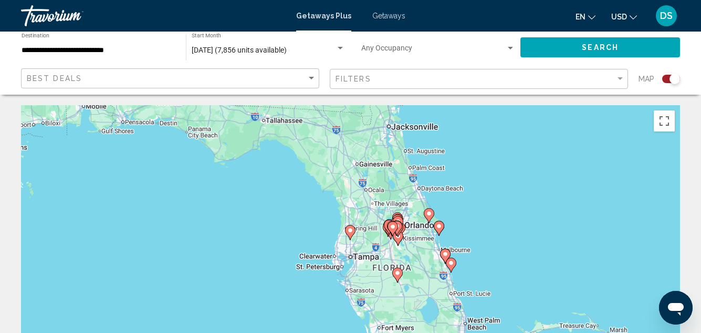
click at [350, 229] on image "Main content" at bounding box center [350, 230] width 6 height 6
type input "**********"
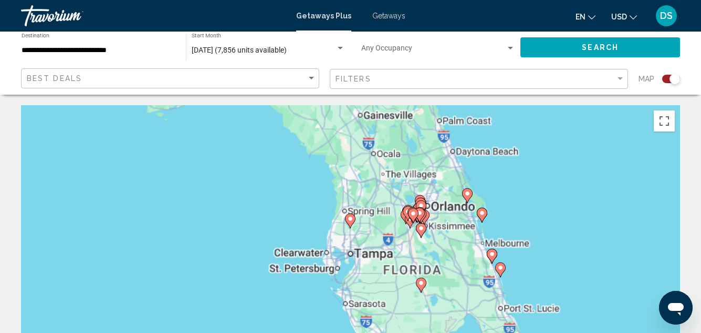
click at [350, 229] on div "To navigate, press the arrow keys. To activate drag with keyboard, press Alt + …" at bounding box center [350, 262] width 659 height 315
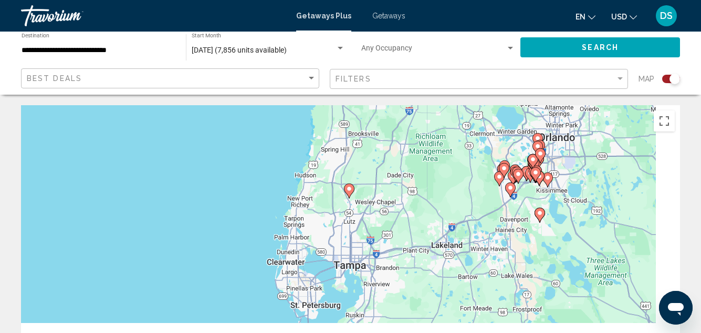
click at [349, 190] on image "Main content" at bounding box center [349, 188] width 6 height 6
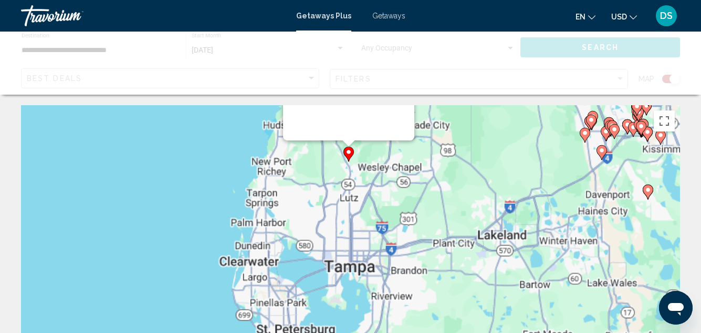
click at [349, 190] on div "To activate drag with keyboard, press Alt + Enter. Once in keyboard drag state,…" at bounding box center [350, 262] width 659 height 315
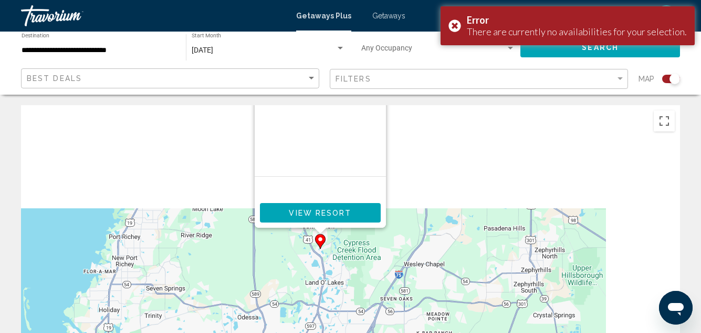
drag, startPoint x: 363, startPoint y: 191, endPoint x: 338, endPoint y: 331, distance: 142.5
click at [338, 331] on div "To activate drag with keyboard, press Alt + Enter. Once in keyboard drag state,…" at bounding box center [350, 262] width 659 height 315
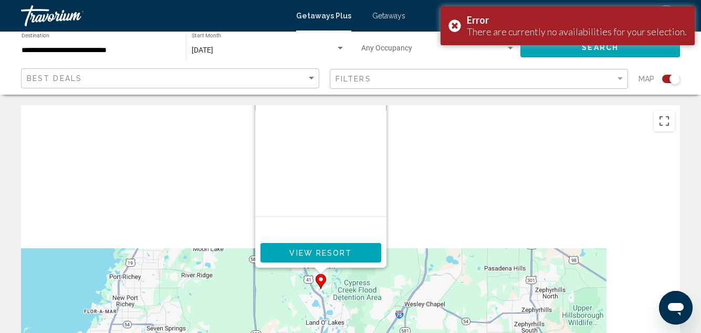
drag, startPoint x: 362, startPoint y: 249, endPoint x: 360, endPoint y: 284, distance: 35.3
click at [360, 285] on div "To activate drag with keyboard, press Alt + Enter. Once in keyboard drag state,…" at bounding box center [350, 262] width 659 height 315
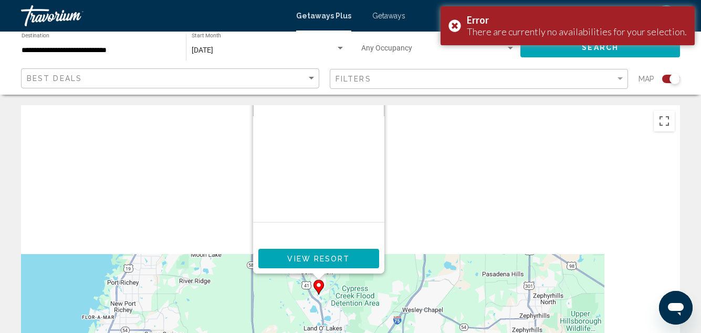
click at [322, 257] on span "View Resort" at bounding box center [318, 258] width 63 height 8
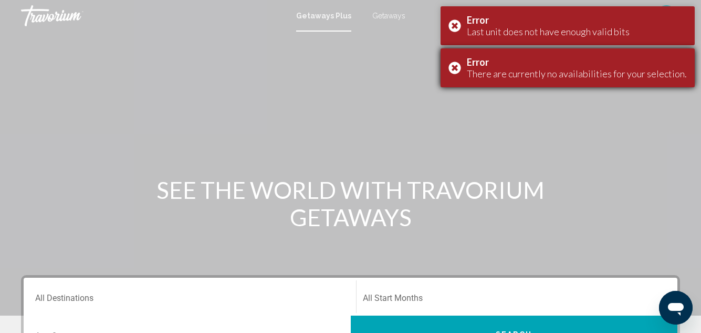
click at [458, 67] on div "Error There are currently no availabilities for your selection." at bounding box center [568, 67] width 254 height 39
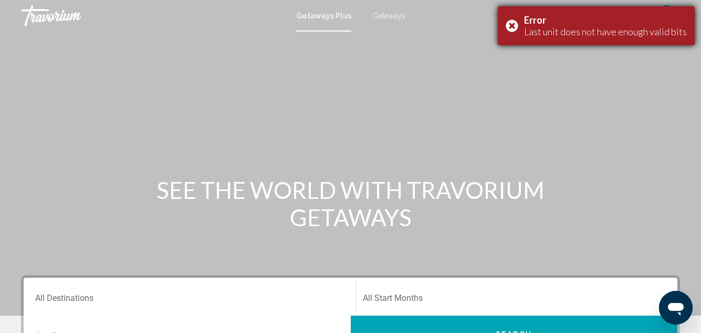
click at [514, 25] on div "Error Last unit does not have enough valid bits" at bounding box center [596, 25] width 197 height 39
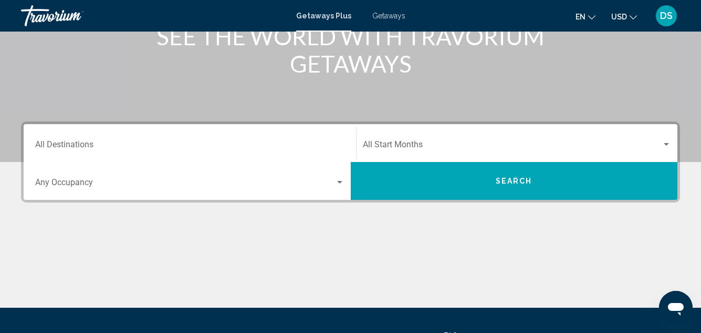
scroll to position [158, 0]
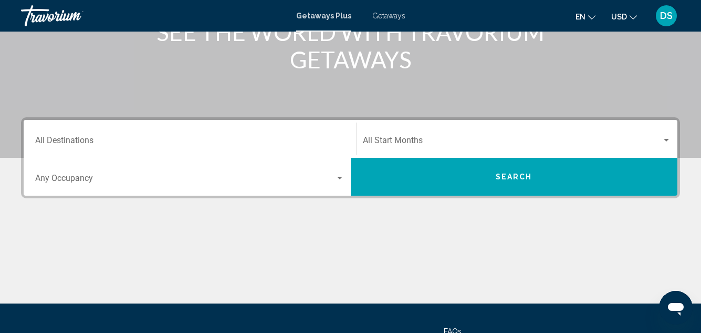
click at [387, 139] on span "Search widget" at bounding box center [512, 142] width 299 height 9
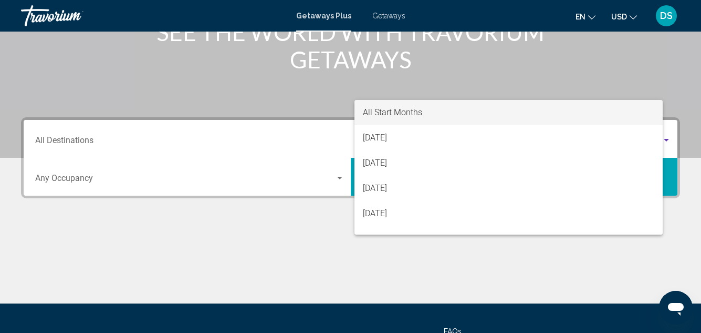
scroll to position [241, 0]
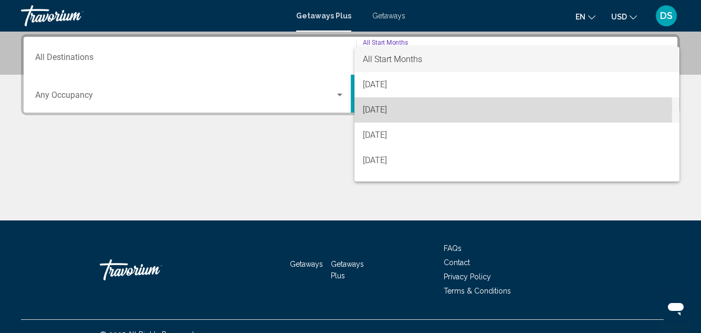
click at [386, 109] on span "[DATE]" at bounding box center [517, 109] width 309 height 25
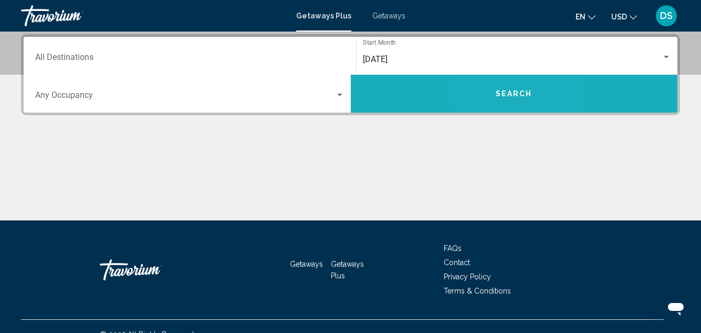
click at [498, 95] on span "Search" at bounding box center [514, 94] width 37 height 8
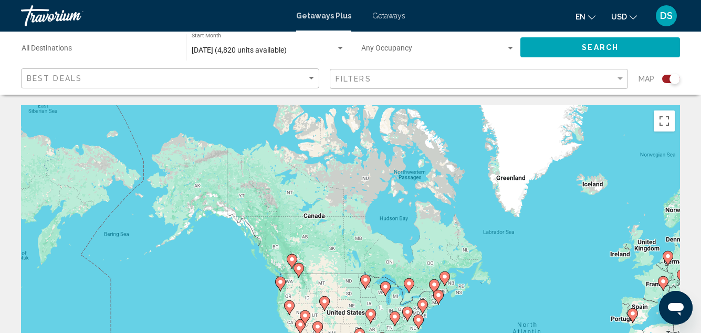
drag, startPoint x: 285, startPoint y: 233, endPoint x: 474, endPoint y: 327, distance: 211.7
click at [474, 327] on div "To activate drag with keyboard, press Alt + Enter. Once in keyboard drag state,…" at bounding box center [350, 262] width 659 height 315
click at [219, 250] on div "To activate drag with keyboard, press Alt + Enter. Once in keyboard drag state,…" at bounding box center [350, 262] width 659 height 315
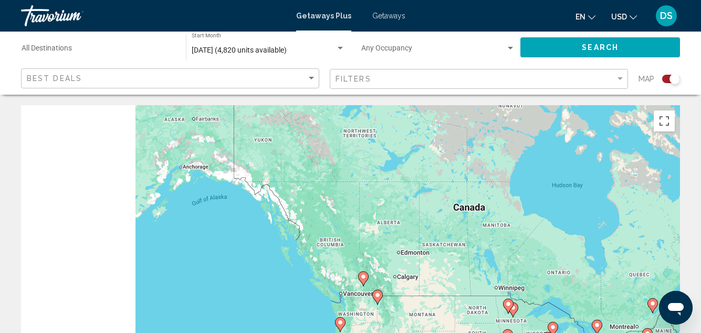
click at [219, 241] on div "To activate drag with keyboard, press Alt + Enter. Once in keyboard drag state,…" at bounding box center [350, 262] width 659 height 315
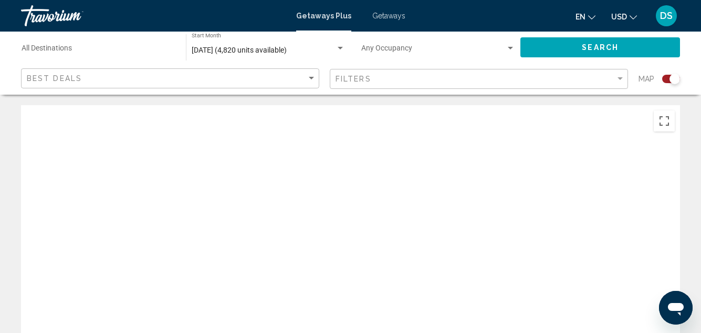
drag, startPoint x: 239, startPoint y: 256, endPoint x: 298, endPoint y: 351, distance: 111.7
click at [298, 332] on html "Skip to main content Getaways Plus Getaways en English Español Français Italian…" at bounding box center [350, 166] width 701 height 333
drag, startPoint x: 322, startPoint y: 295, endPoint x: 347, endPoint y: 349, distance: 60.2
click at [347, 332] on html "Skip to main content Getaways Plus Getaways en English Español Français Italian…" at bounding box center [350, 166] width 701 height 333
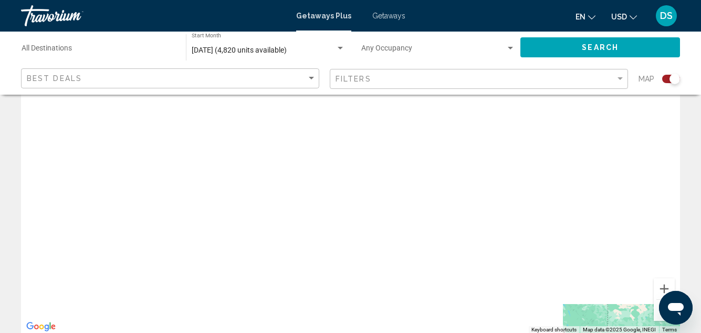
scroll to position [105, 0]
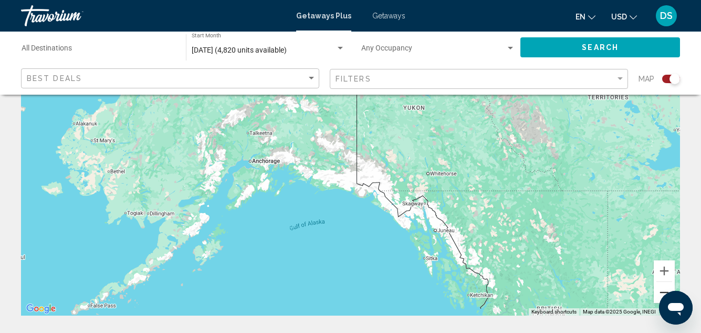
click at [663, 292] on button "Zoom out" at bounding box center [664, 292] width 21 height 21
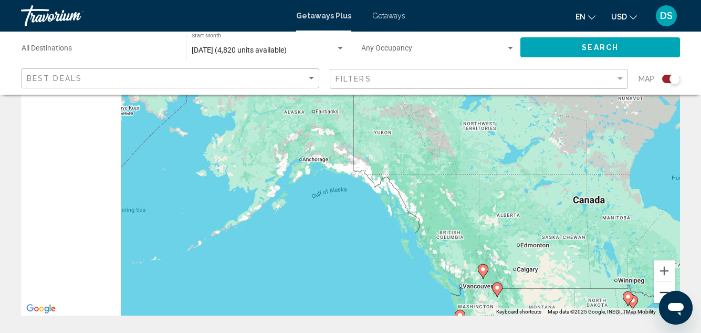
click at [663, 292] on button "Zoom out" at bounding box center [664, 292] width 21 height 21
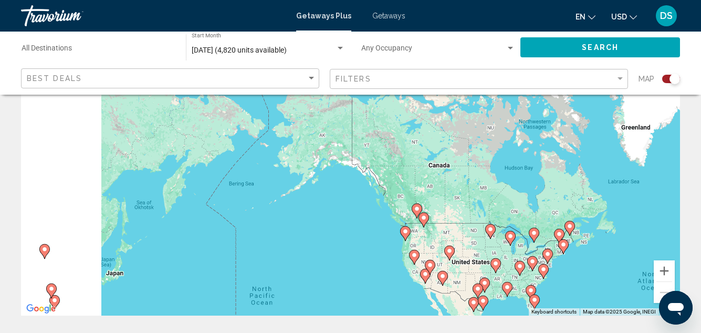
click at [418, 208] on image "Main content" at bounding box center [417, 208] width 6 height 6
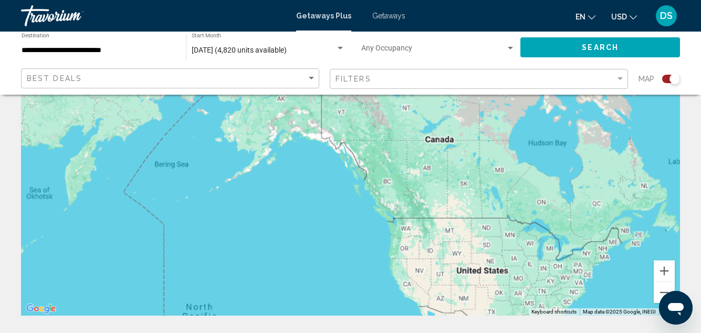
click at [418, 209] on div "Main content" at bounding box center [350, 157] width 659 height 315
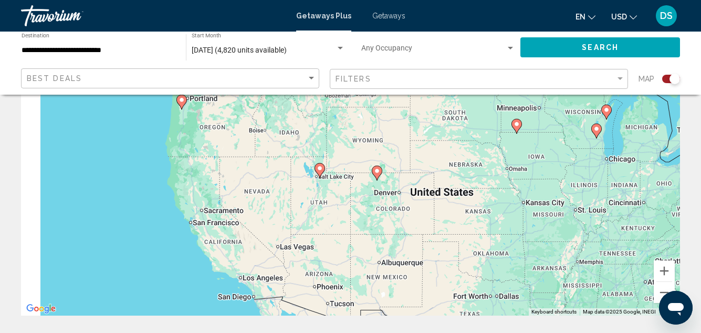
drag, startPoint x: 492, startPoint y: 252, endPoint x: 339, endPoint y: 70, distance: 237.9
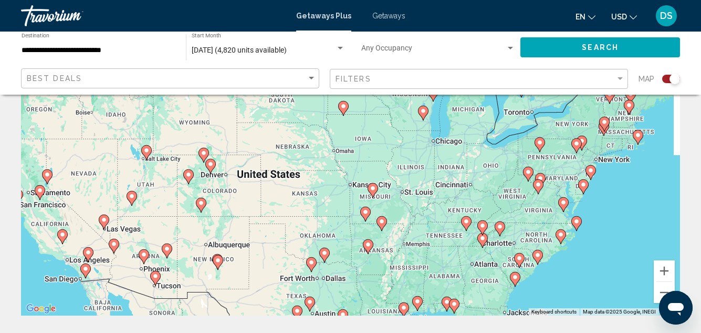
drag, startPoint x: 447, startPoint y: 174, endPoint x: 278, endPoint y: 177, distance: 169.2
click at [286, 171] on div "To activate drag with keyboard, press Alt + Enter. Once in keyboard drag state,…" at bounding box center [350, 157] width 659 height 315
click at [201, 203] on image "Main content" at bounding box center [201, 203] width 6 height 6
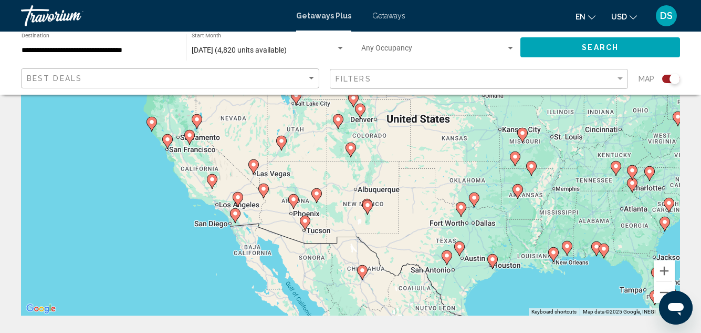
click at [201, 203] on div "To activate drag with keyboard, press Alt + Enter. Once in keyboard drag state,…" at bounding box center [350, 157] width 659 height 315
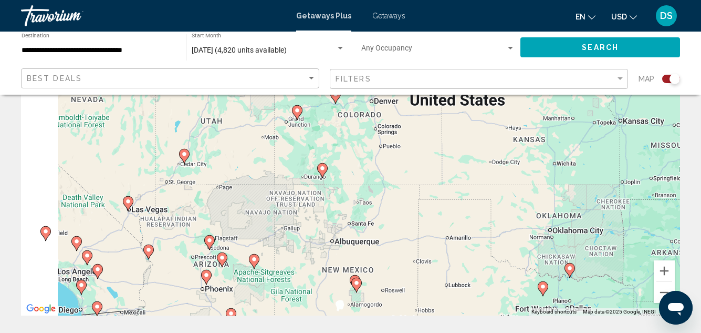
drag, startPoint x: 342, startPoint y: 203, endPoint x: 217, endPoint y: 244, distance: 131.4
click at [163, 268] on div "To activate drag with keyboard, press Alt + Enter. Once in keyboard drag state,…" at bounding box center [350, 157] width 659 height 315
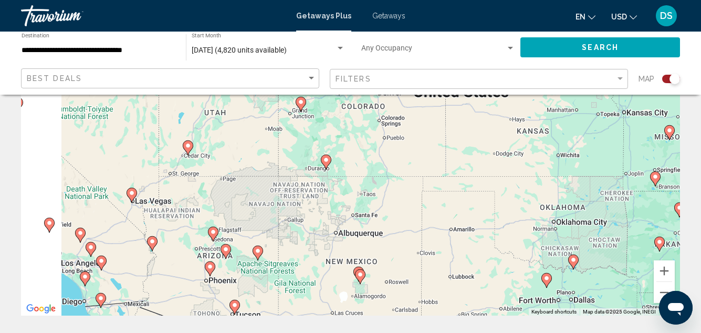
click at [326, 159] on image "Main content" at bounding box center [326, 160] width 6 height 6
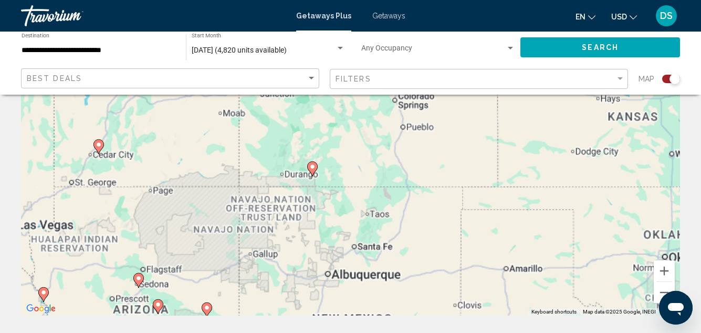
click at [326, 159] on div "To activate drag with keyboard, press Alt + Enter. Once in keyboard drag state,…" at bounding box center [350, 157] width 659 height 315
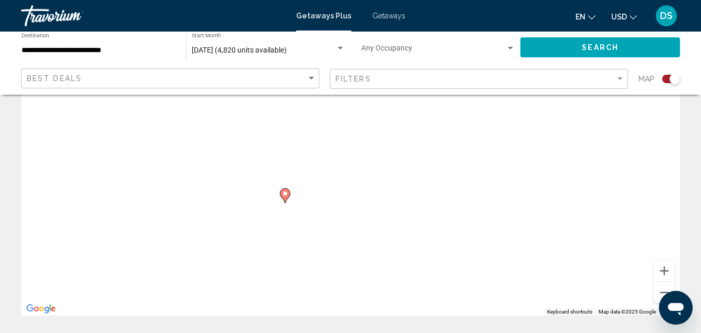
click at [286, 193] on image "Main content" at bounding box center [285, 193] width 6 height 6
type input "**********"
click at [286, 193] on div "To activate drag with keyboard, press Alt + Enter. Once in keyboard drag state,…" at bounding box center [350, 157] width 659 height 315
drag, startPoint x: 268, startPoint y: 215, endPoint x: 407, endPoint y: 109, distance: 175.0
click at [407, 109] on div "To activate drag with keyboard, press Alt + Enter. Once in keyboard drag state,…" at bounding box center [350, 157] width 659 height 315
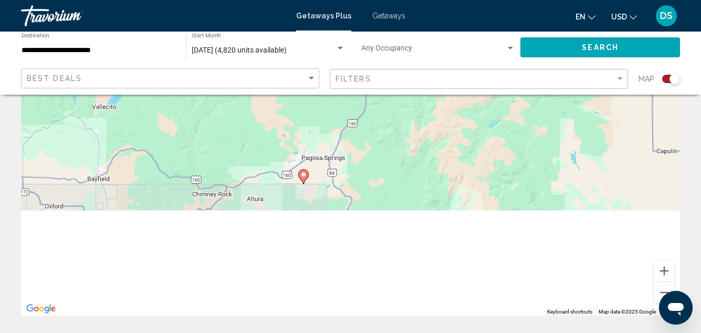
click at [303, 173] on image "Main content" at bounding box center [304, 174] width 6 height 6
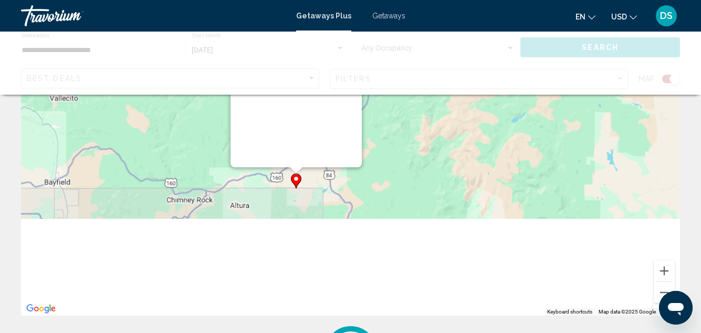
scroll to position [0, 0]
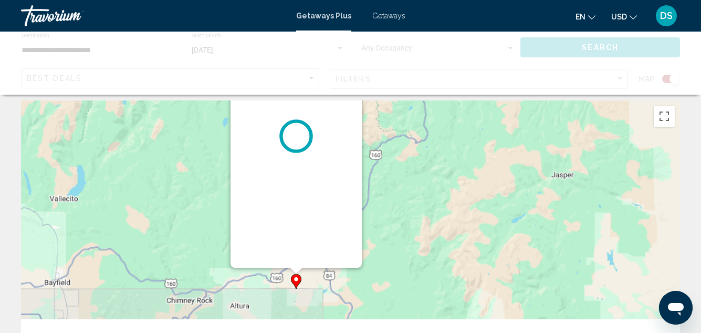
click at [351, 258] on div "To activate drag with keyboard, press Alt + Enter. Once in keyboard drag state,…" at bounding box center [680, 258] width 659 height 0
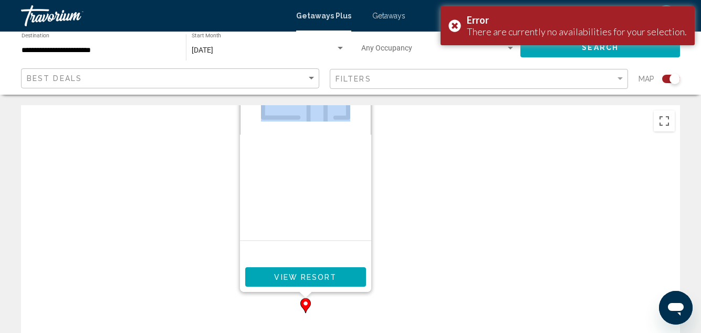
drag, startPoint x: 303, startPoint y: 212, endPoint x: 395, endPoint y: 33, distance: 201.4
click at [398, 24] on div "**********" at bounding box center [350, 166] width 701 height 333
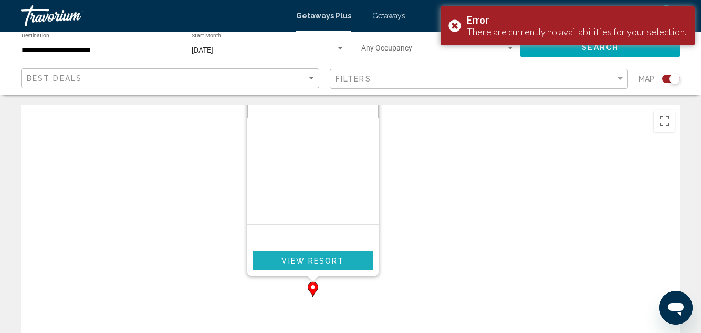
click at [325, 267] on button "View Resort" at bounding box center [313, 260] width 121 height 19
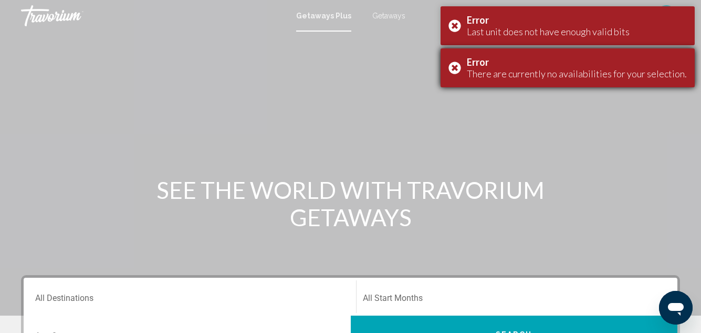
click at [461, 68] on div "Error There are currently no availabilities for your selection." at bounding box center [568, 67] width 254 height 39
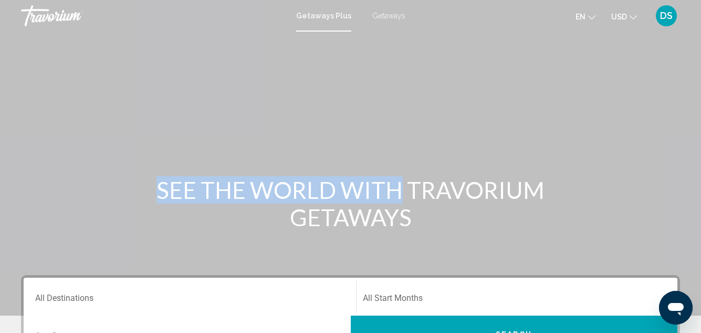
drag, startPoint x: 388, startPoint y: 191, endPoint x: 397, endPoint y: 78, distance: 112.7
click at [397, 78] on div "SEE THE WORLD WITH TRAVORIUM GETAWAYS" at bounding box center [350, 157] width 701 height 315
click at [512, 237] on div "Main content" at bounding box center [350, 157] width 701 height 315
click at [671, 14] on span "DS" at bounding box center [666, 16] width 13 height 11
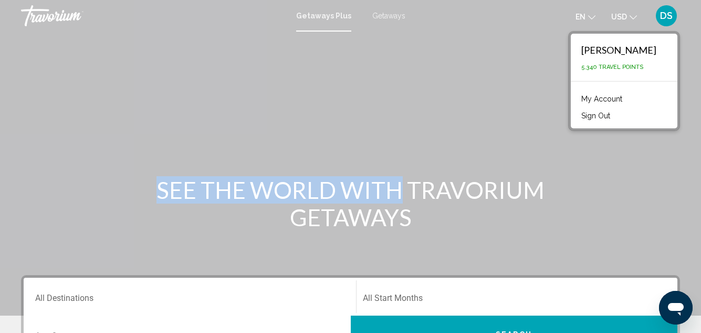
click at [323, 107] on div "Main content" at bounding box center [350, 157] width 701 height 315
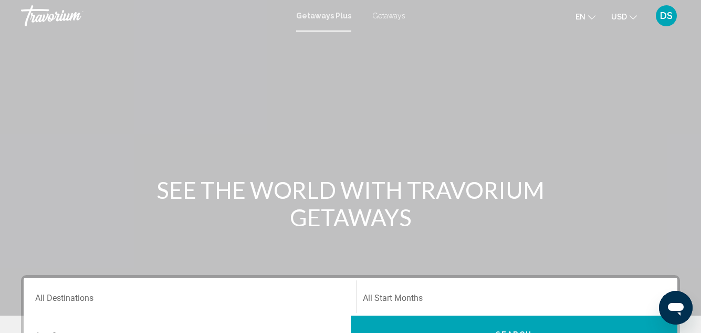
click at [636, 17] on icon "Change currency" at bounding box center [633, 17] width 7 height 4
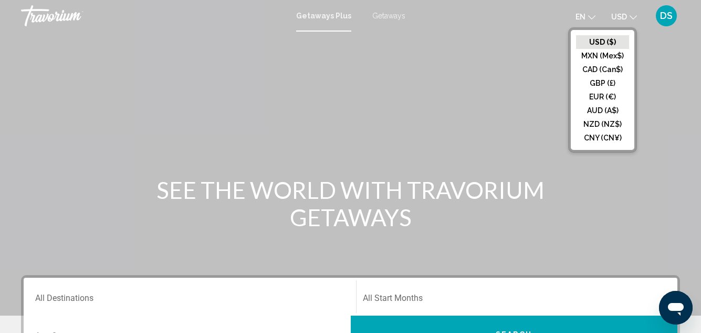
click at [636, 17] on icon "Change currency" at bounding box center [633, 17] width 7 height 4
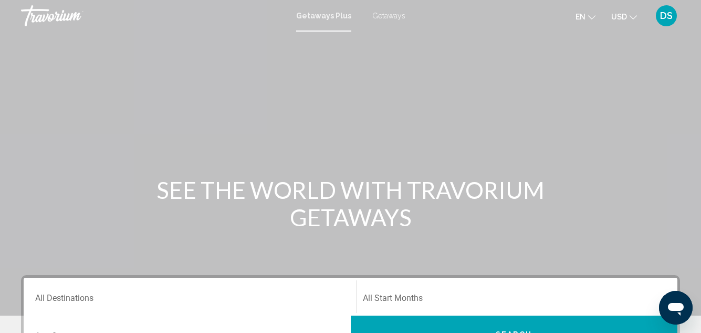
click at [666, 19] on span "DS" at bounding box center [666, 16] width 13 height 11
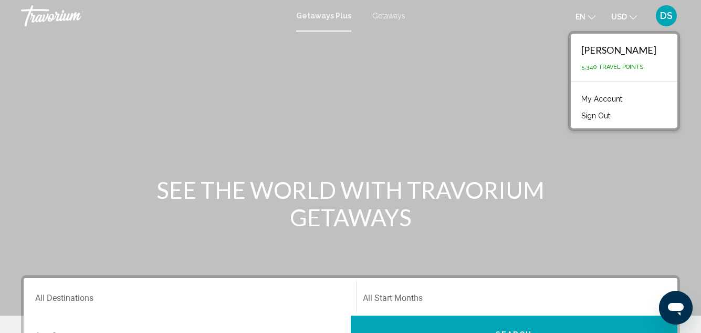
click at [666, 19] on span "DS" at bounding box center [666, 16] width 13 height 11
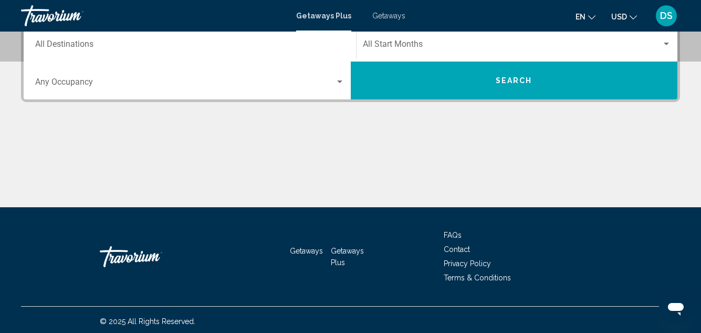
scroll to position [257, 0]
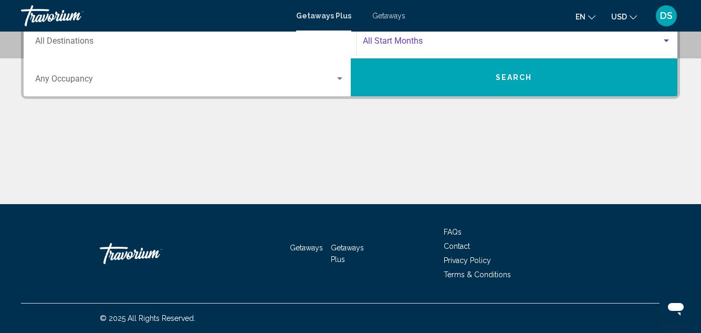
click at [397, 42] on span "Search widget" at bounding box center [512, 42] width 299 height 9
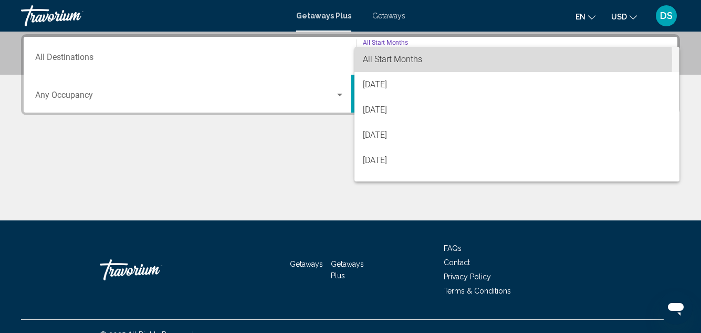
click at [399, 61] on span "All Start Months" at bounding box center [392, 59] width 59 height 10
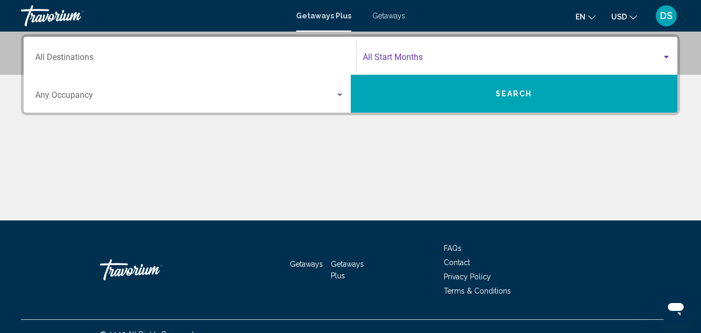
click at [69, 56] on input "Destination All Destinations" at bounding box center [189, 59] width 309 height 9
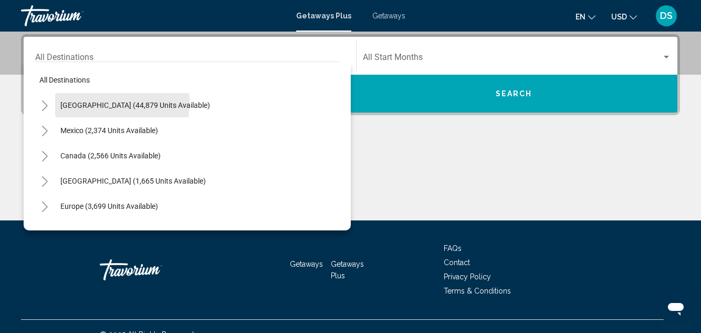
drag, startPoint x: 89, startPoint y: 101, endPoint x: 99, endPoint y: 102, distance: 10.5
click at [89, 101] on span "United States (44,879 units available)" at bounding box center [135, 105] width 150 height 8
type input "**********"
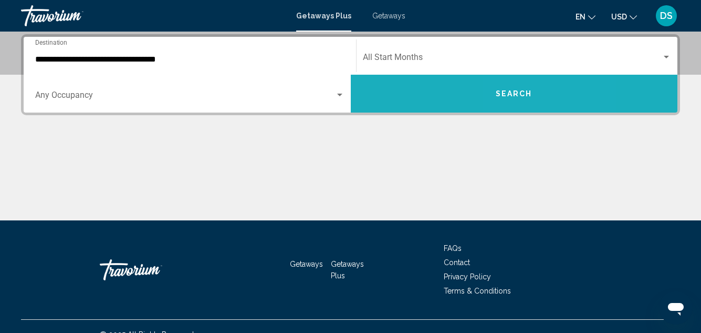
click at [523, 96] on span "Search" at bounding box center [514, 94] width 37 height 8
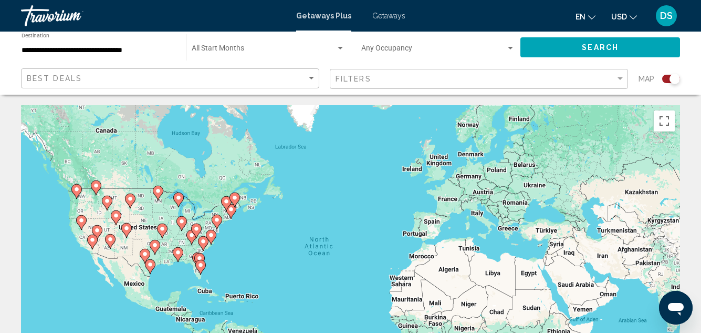
click at [133, 244] on div "To activate drag with keyboard, press Alt + Enter. Once in keyboard drag state,…" at bounding box center [350, 262] width 659 height 315
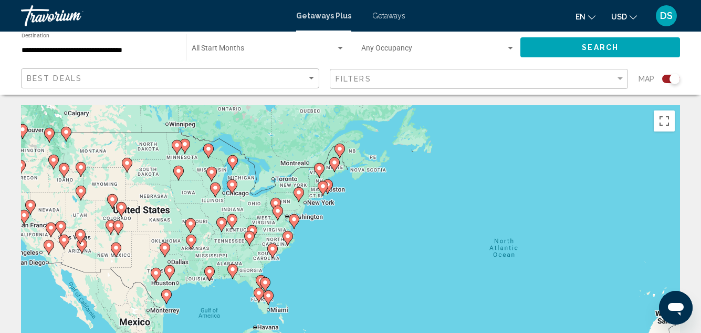
click at [131, 241] on div "To activate drag with keyboard, press Alt + Enter. Once in keyboard drag state,…" at bounding box center [350, 262] width 659 height 315
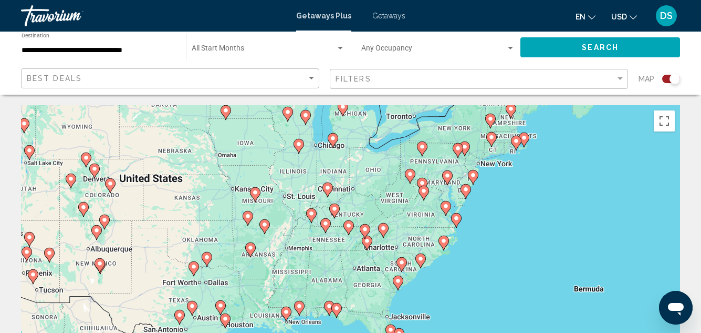
click at [82, 206] on image "Main content" at bounding box center [83, 207] width 6 height 6
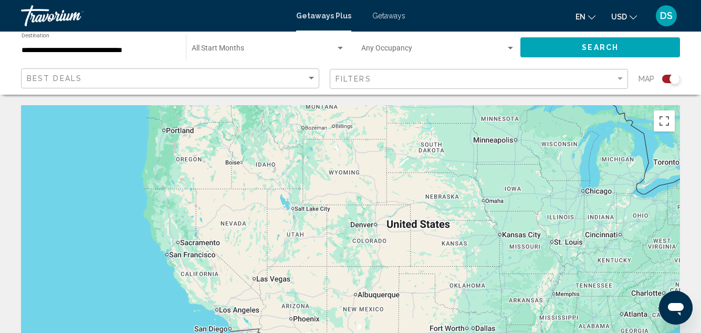
click at [82, 206] on div "To activate drag with keyboard, press Alt + Enter. Once in keyboard drag state,…" at bounding box center [350, 262] width 659 height 315
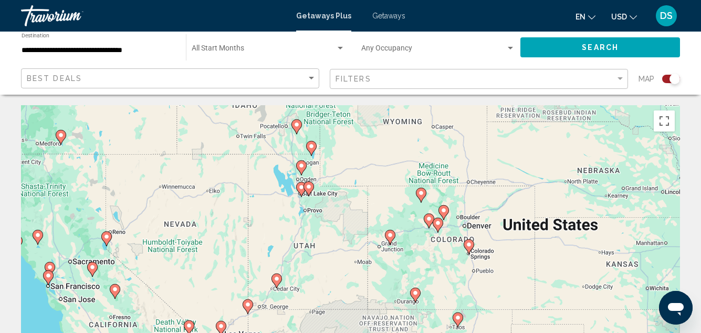
drag, startPoint x: 385, startPoint y: 248, endPoint x: 181, endPoint y: 231, distance: 204.6
click at [181, 231] on div "To activate drag with keyboard, press Alt + Enter. Once in keyboard drag state,…" at bounding box center [350, 262] width 659 height 315
click at [417, 292] on image "Main content" at bounding box center [415, 292] width 6 height 6
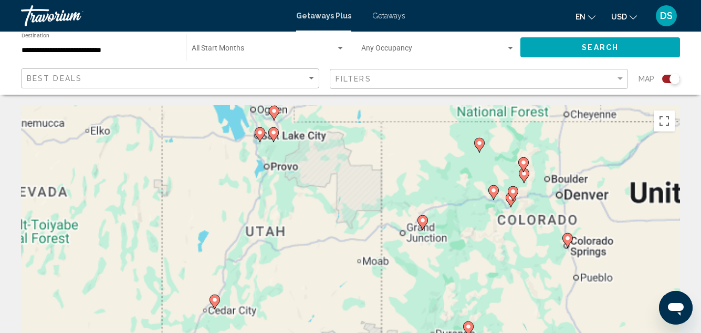
click at [417, 292] on div "To activate drag with keyboard, press Alt + Enter. Once in keyboard drag state,…" at bounding box center [350, 262] width 659 height 315
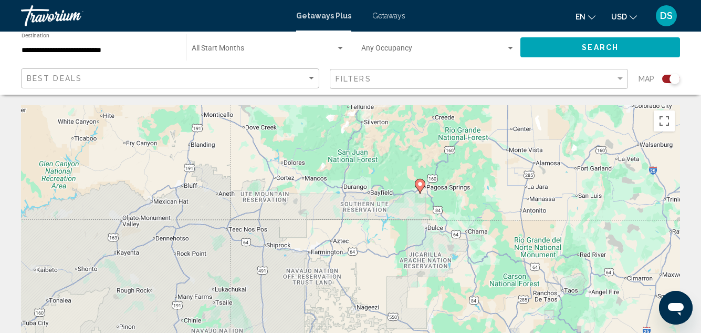
drag, startPoint x: 433, startPoint y: 298, endPoint x: 319, endPoint y: 102, distance: 226.7
click at [421, 182] on image "Main content" at bounding box center [420, 184] width 6 height 6
type input "**********"
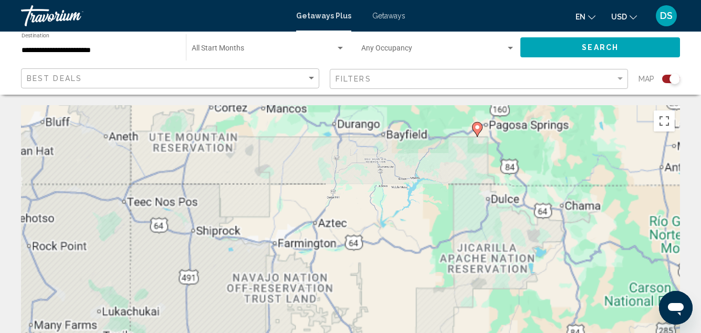
click at [421, 182] on div "To activate drag with keyboard, press Alt + Enter. Once in keyboard drag state,…" at bounding box center [350, 262] width 659 height 315
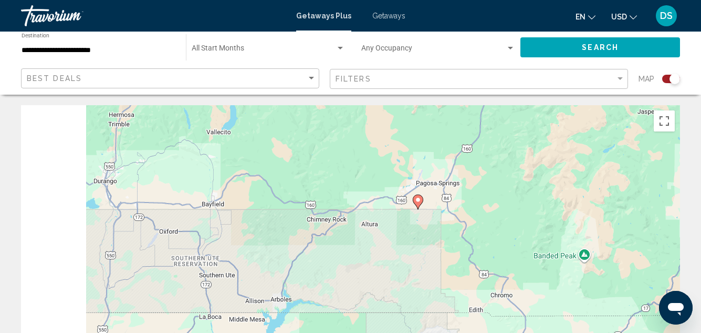
drag, startPoint x: 469, startPoint y: 174, endPoint x: 337, endPoint y: 308, distance: 188.3
click at [315, 331] on div "To activate drag with keyboard, press Alt + Enter. Once in keyboard drag state,…" at bounding box center [350, 262] width 659 height 315
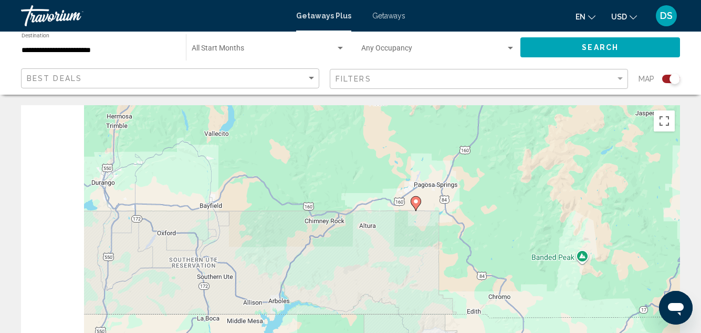
click at [417, 201] on image "Main content" at bounding box center [416, 201] width 6 height 6
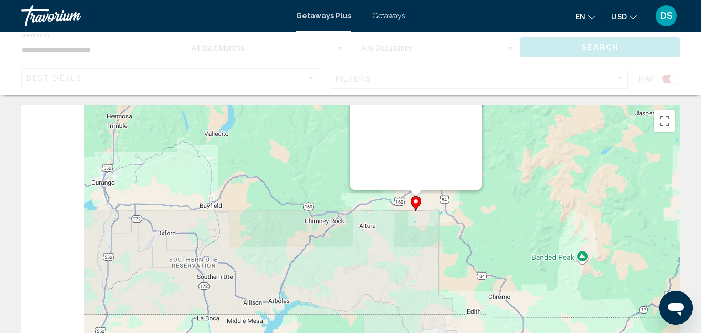
click at [417, 201] on div "To activate drag with keyboard, press Alt + Enter. Once in keyboard drag state,…" at bounding box center [350, 262] width 659 height 315
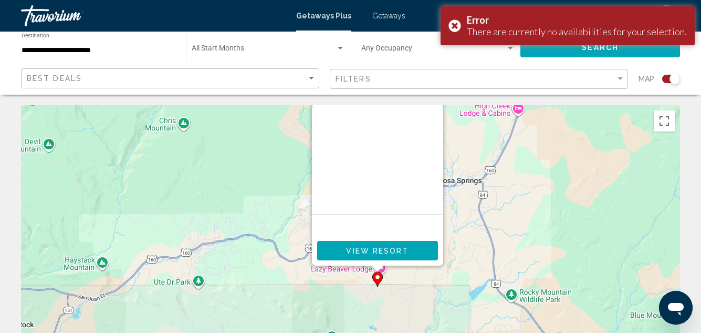
drag, startPoint x: 453, startPoint y: 233, endPoint x: 330, endPoint y: 316, distance: 148.3
click at [313, 316] on div "To activate drag with keyboard, press Alt + Enter. Once in keyboard drag state,…" at bounding box center [350, 262] width 659 height 315
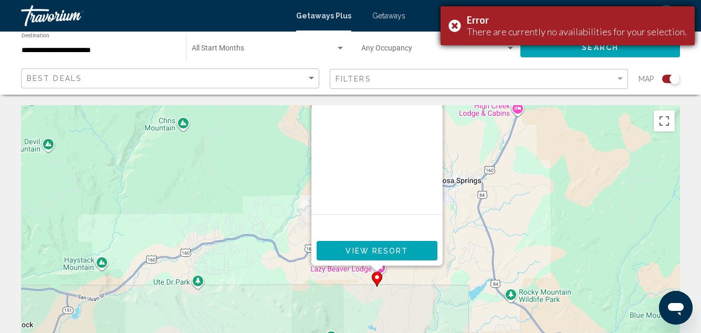
click at [463, 24] on div "Error There are currently no availabilities for your selection." at bounding box center [568, 25] width 254 height 39
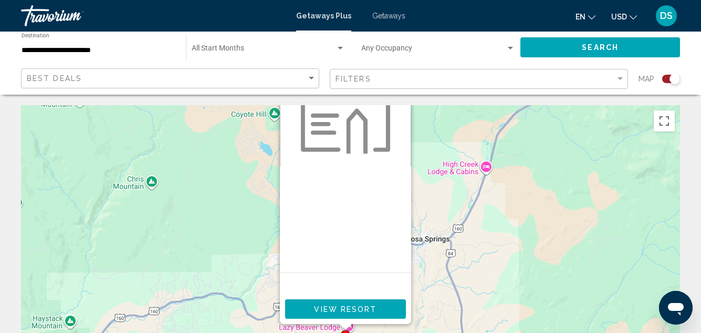
drag, startPoint x: 506, startPoint y: 198, endPoint x: 470, endPoint y: 261, distance: 72.0
click at [470, 261] on div "To activate drag with keyboard, press Alt + Enter. Once in keyboard drag state,…" at bounding box center [350, 262] width 659 height 315
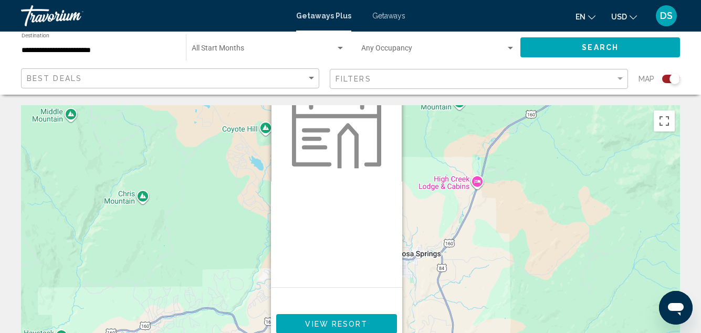
drag, startPoint x: 455, startPoint y: 227, endPoint x: 450, endPoint y: 239, distance: 12.5
click at [450, 239] on div "To activate drag with keyboard, press Alt + Enter. Once in keyboard drag state,…" at bounding box center [350, 262] width 659 height 315
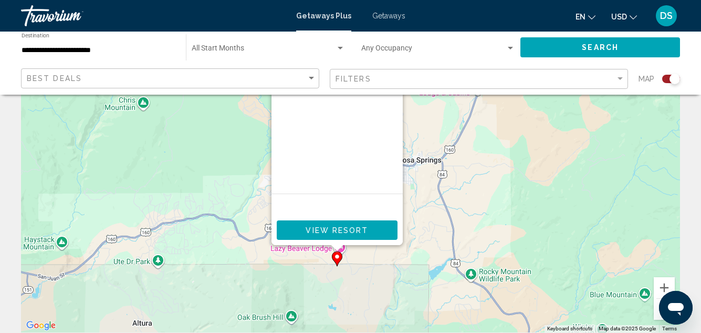
scroll to position [105, 0]
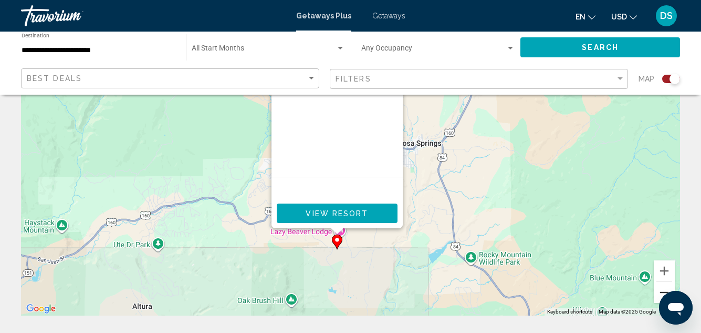
click at [663, 291] on button "Zoom out" at bounding box center [664, 292] width 21 height 21
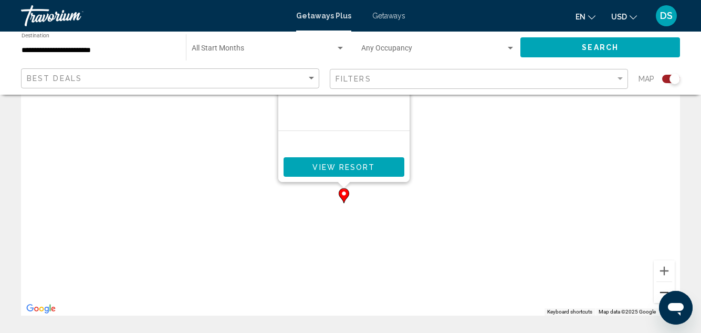
click at [662, 291] on button "Zoom out" at bounding box center [664, 292] width 21 height 21
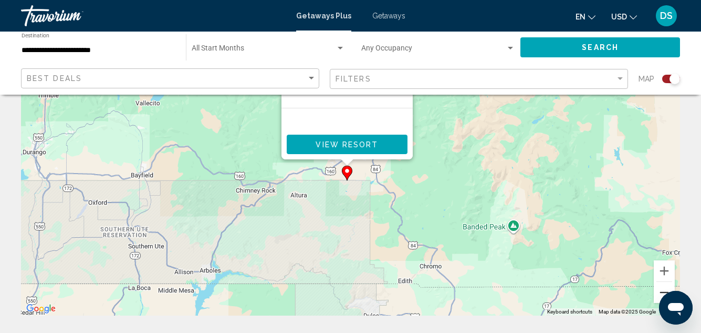
click at [661, 293] on button "Zoom out" at bounding box center [664, 292] width 21 height 21
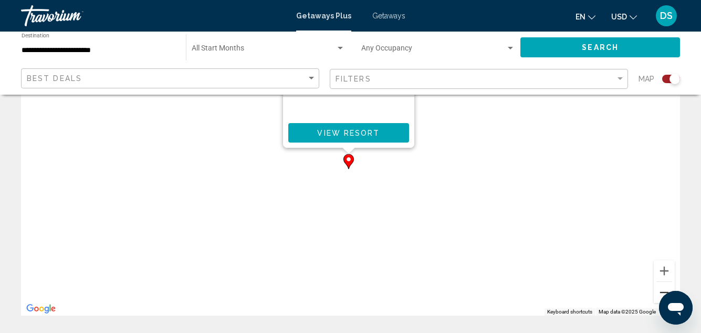
click at [660, 293] on button "Zoom out" at bounding box center [664, 292] width 21 height 21
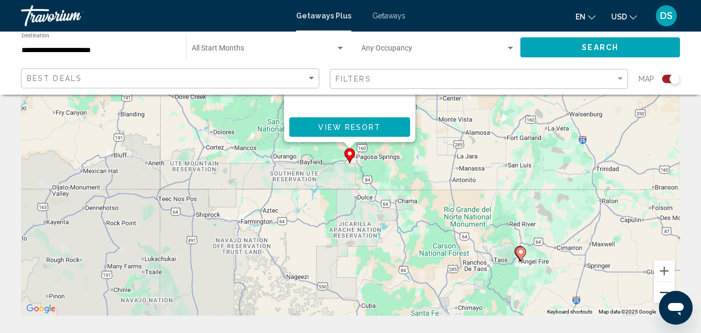
click at [659, 293] on button "Zoom out" at bounding box center [664, 292] width 21 height 21
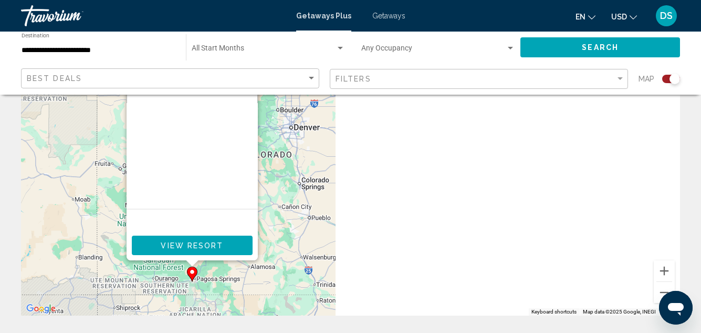
drag, startPoint x: 611, startPoint y: 191, endPoint x: 447, endPoint y: 317, distance: 206.8
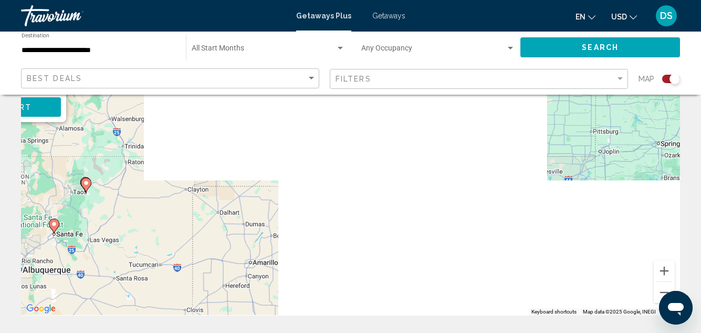
drag, startPoint x: 531, startPoint y: 190, endPoint x: 361, endPoint y: 55, distance: 217.2
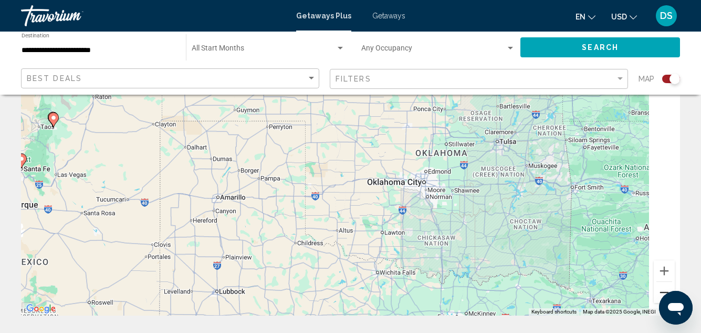
click at [656, 288] on button "Zoom out" at bounding box center [664, 292] width 21 height 21
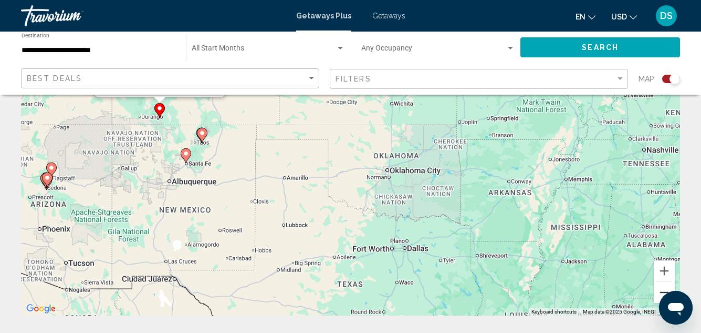
click at [661, 290] on button "Zoom out" at bounding box center [664, 292] width 21 height 21
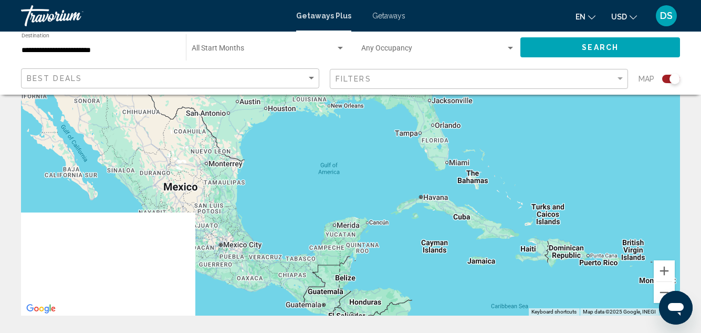
drag, startPoint x: 584, startPoint y: 253, endPoint x: 467, endPoint y: 127, distance: 171.4
click at [467, 127] on div "To activate drag with keyboard, press Alt + Enter. Once in keyboard drag state,…" at bounding box center [350, 157] width 659 height 315
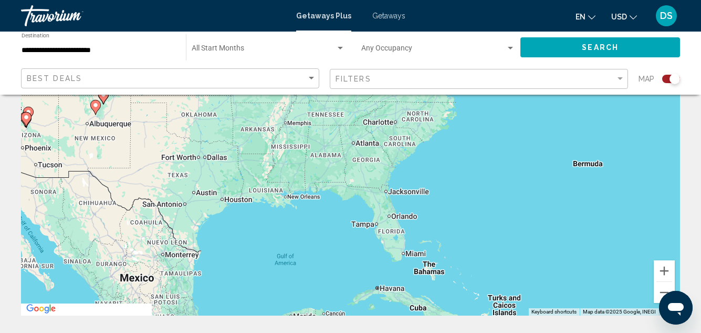
drag, startPoint x: 492, startPoint y: 170, endPoint x: 447, endPoint y: 260, distance: 100.1
click at [447, 260] on div "To activate drag with keyboard, press Alt + Enter. Once in keyboard drag state,…" at bounding box center [350, 157] width 659 height 315
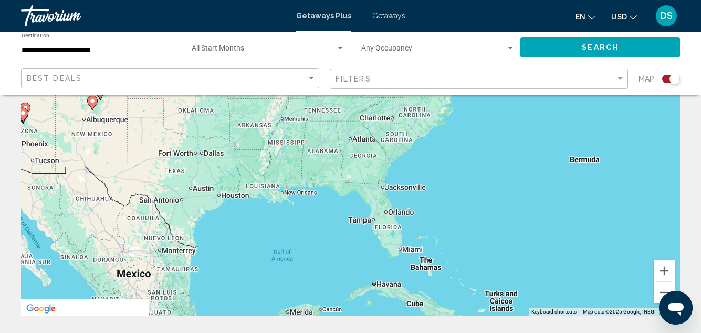
click at [481, 219] on div "To activate drag with keyboard, press Alt + Enter. Once in keyboard drag state,…" at bounding box center [350, 157] width 659 height 315
click at [481, 216] on div "To activate drag with keyboard, press Alt + Enter. Once in keyboard drag state,…" at bounding box center [350, 157] width 659 height 315
drag, startPoint x: 481, startPoint y: 213, endPoint x: 475, endPoint y: 164, distance: 48.7
click at [475, 164] on div "To activate drag with keyboard, press Alt + Enter. Once in keyboard drag state,…" at bounding box center [350, 157] width 659 height 315
click at [380, 223] on div "To activate drag with keyboard, press Alt + Enter. Once in keyboard drag state,…" at bounding box center [350, 157] width 659 height 315
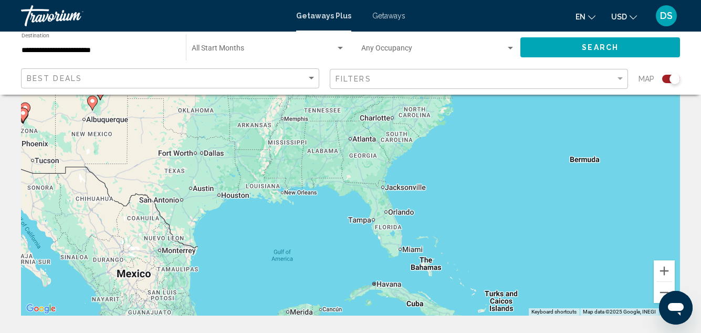
click at [380, 223] on div "To activate drag with keyboard, press Alt + Enter. Once in keyboard drag state,…" at bounding box center [350, 157] width 659 height 315
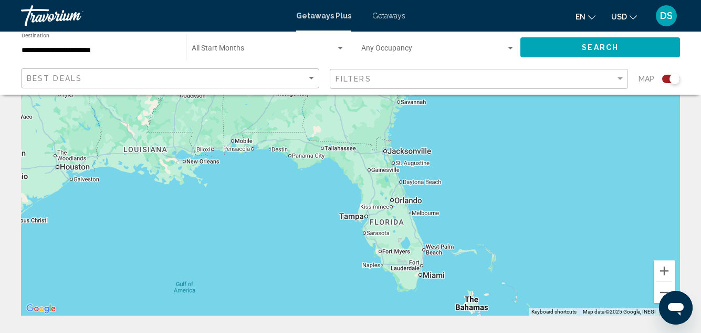
click at [396, 241] on div "Main content" at bounding box center [350, 157] width 659 height 315
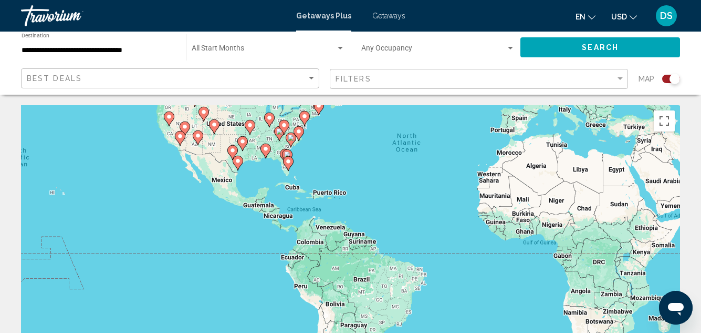
drag, startPoint x: 310, startPoint y: 223, endPoint x: 398, endPoint y: 120, distance: 135.7
click at [398, 120] on div "To activate drag with keyboard, press Alt + Enter. Once in keyboard drag state,…" at bounding box center [350, 262] width 659 height 315
click at [307, 164] on div "To activate drag with keyboard, press Alt + Enter. Once in keyboard drag state,…" at bounding box center [350, 262] width 659 height 315
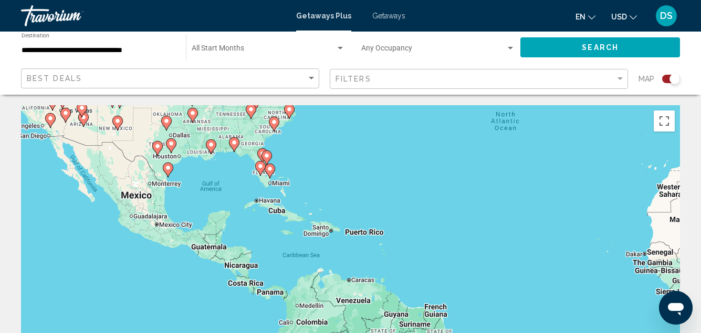
click at [297, 170] on div "To activate drag with keyboard, press Alt + Enter. Once in keyboard drag state,…" at bounding box center [350, 262] width 659 height 315
click at [297, 168] on div "To activate drag with keyboard, press Alt + Enter. Once in keyboard drag state,…" at bounding box center [350, 262] width 659 height 315
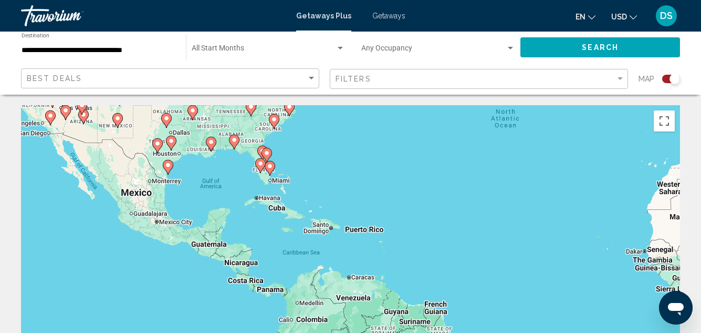
click at [287, 169] on div "To activate drag with keyboard, press Alt + Enter. Once in keyboard drag state,…" at bounding box center [350, 262] width 659 height 315
click at [289, 169] on div "To activate drag with keyboard, press Alt + Enter. Once in keyboard drag state,…" at bounding box center [350, 262] width 659 height 315
click at [270, 165] on image "Main content" at bounding box center [270, 166] width 6 height 6
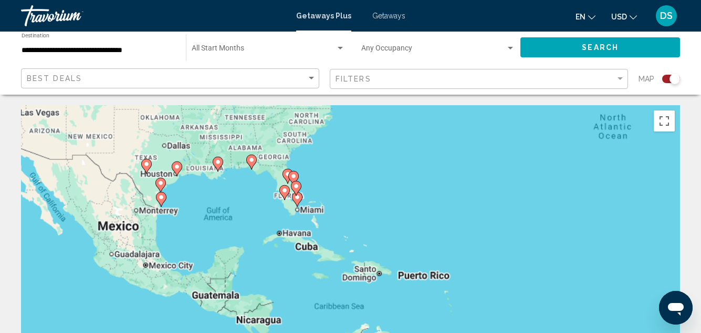
click at [270, 165] on div "To navigate, press the arrow keys. To activate drag with keyboard, press Alt + …" at bounding box center [350, 262] width 659 height 315
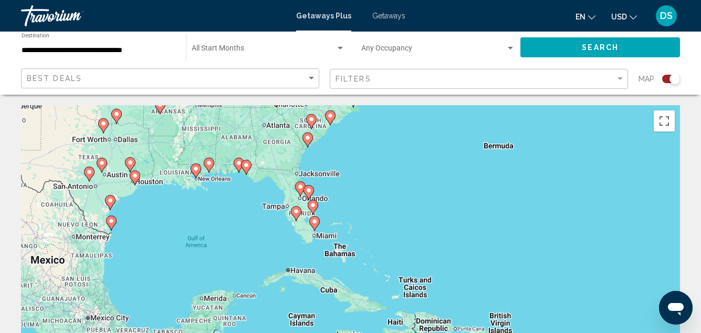
click at [313, 203] on image "Main content" at bounding box center [313, 205] width 6 height 6
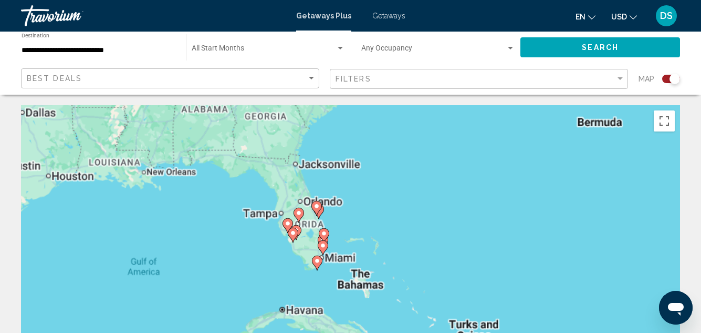
click at [313, 203] on div "To activate drag with keyboard, press Alt + Enter. Once in keyboard drag state,…" at bounding box center [350, 262] width 659 height 315
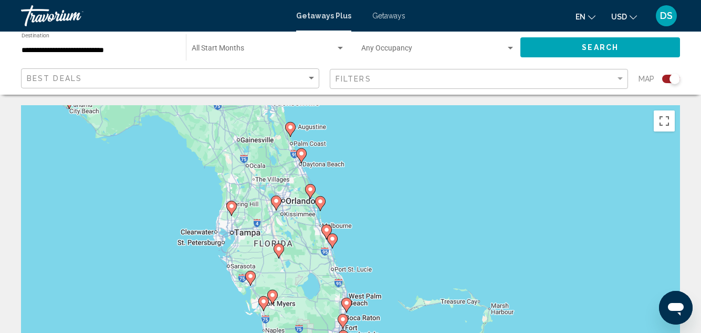
click at [275, 200] on image "Main content" at bounding box center [276, 201] width 6 height 6
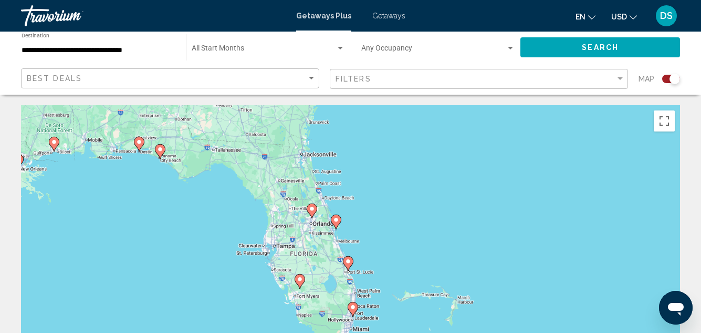
click at [276, 200] on div "To activate drag with keyboard, press Alt + Enter. Once in keyboard drag state,…" at bounding box center [350, 262] width 659 height 315
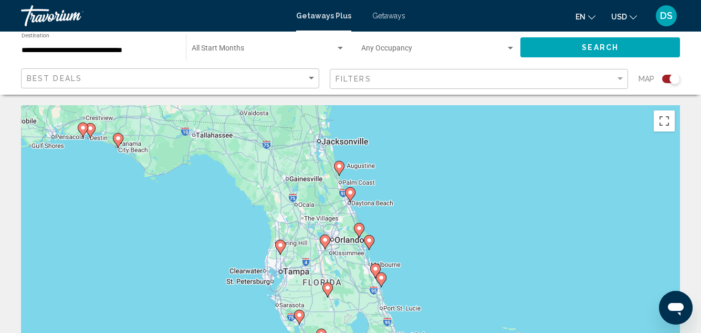
click at [324, 239] on image "Main content" at bounding box center [325, 239] width 6 height 6
click at [325, 239] on image "Main content" at bounding box center [325, 239] width 6 height 6
type input "**********"
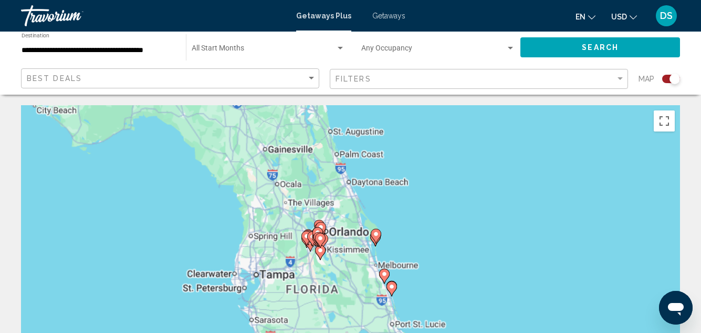
click at [325, 239] on div "To navigate, press the arrow keys. To activate drag with keyboard, press Alt + …" at bounding box center [350, 262] width 659 height 315
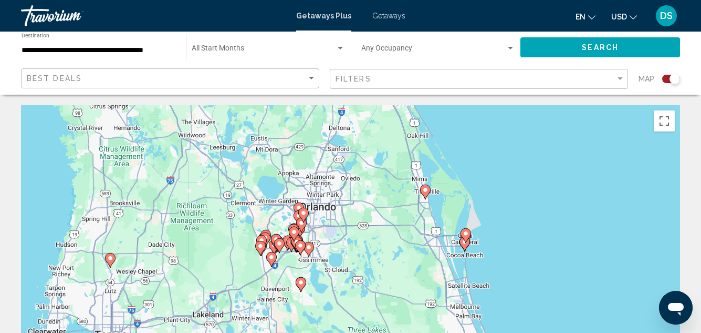
click at [296, 231] on image "Main content" at bounding box center [294, 232] width 6 height 6
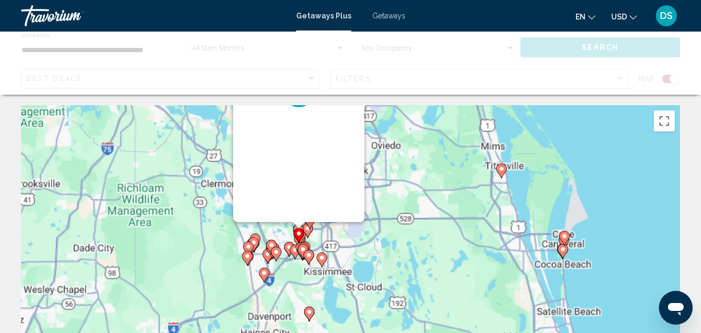
click at [296, 231] on g "Main content" at bounding box center [299, 235] width 11 height 15
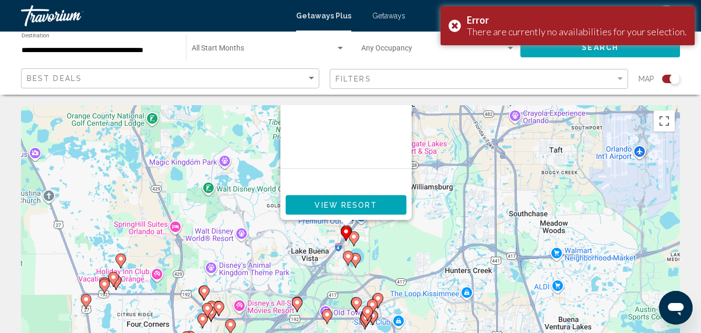
drag, startPoint x: 449, startPoint y: 244, endPoint x: 407, endPoint y: 137, distance: 115.4
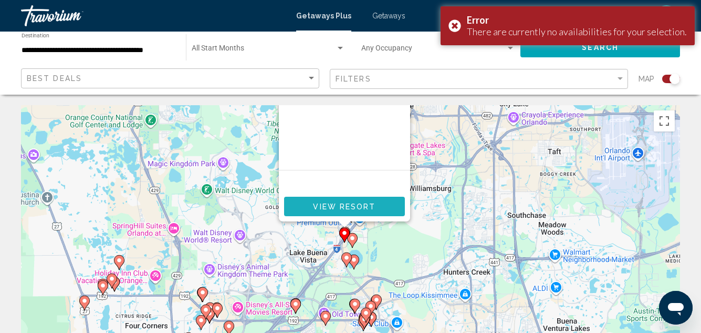
click at [346, 210] on span "View Resort" at bounding box center [344, 206] width 63 height 8
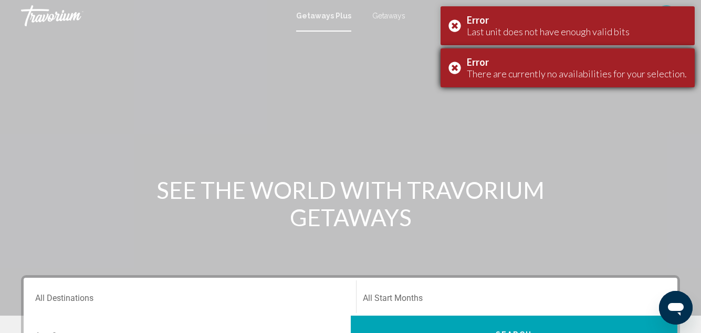
click at [458, 71] on div "Error There are currently no availabilities for your selection." at bounding box center [568, 67] width 254 height 39
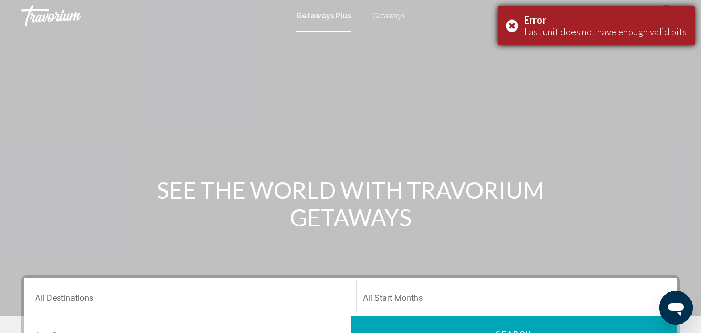
click at [517, 23] on div "Error Last unit does not have enough valid bits" at bounding box center [596, 25] width 197 height 39
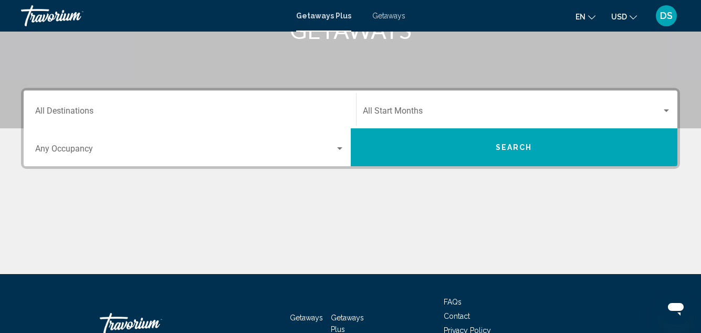
scroll to position [257, 0]
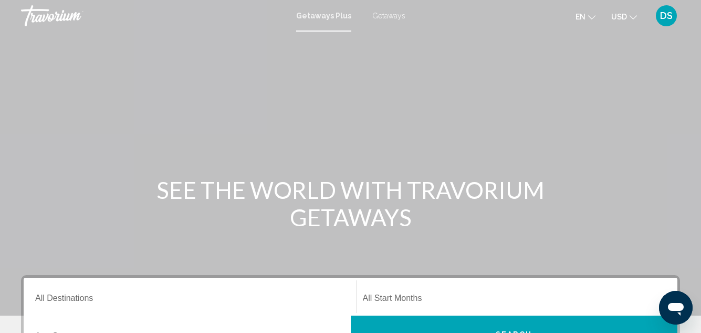
click at [382, 17] on span "Getaways" at bounding box center [388, 16] width 33 height 8
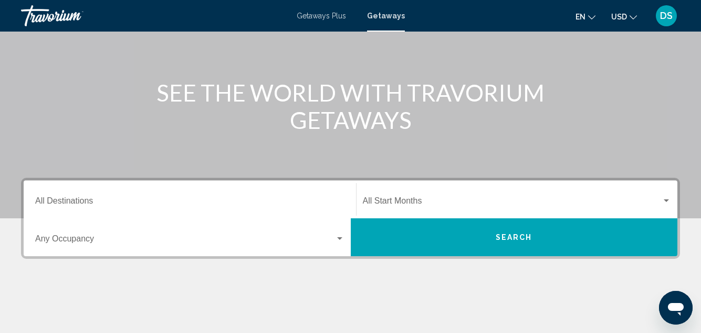
scroll to position [105, 0]
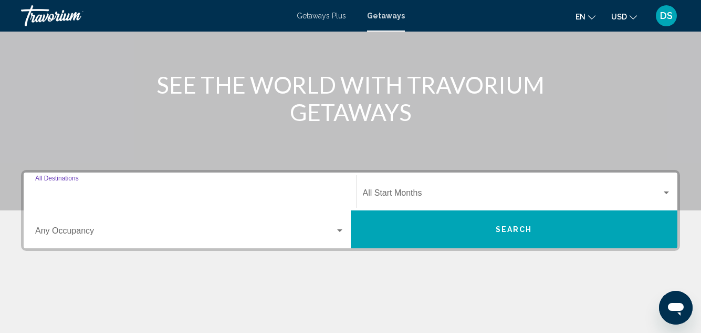
click at [68, 193] on input "Destination All Destinations" at bounding box center [189, 194] width 309 height 9
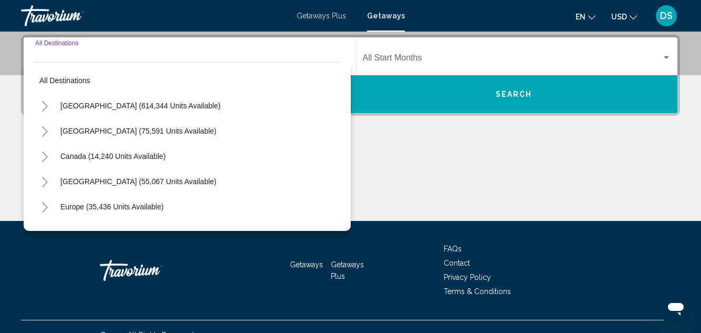
scroll to position [241, 0]
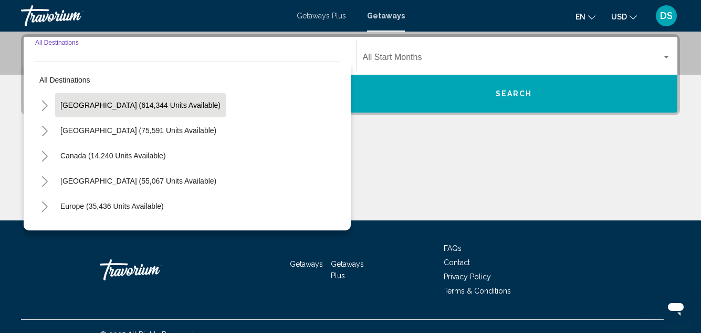
click at [88, 103] on span "[GEOGRAPHIC_DATA] (614,344 units available)" at bounding box center [140, 105] width 160 height 8
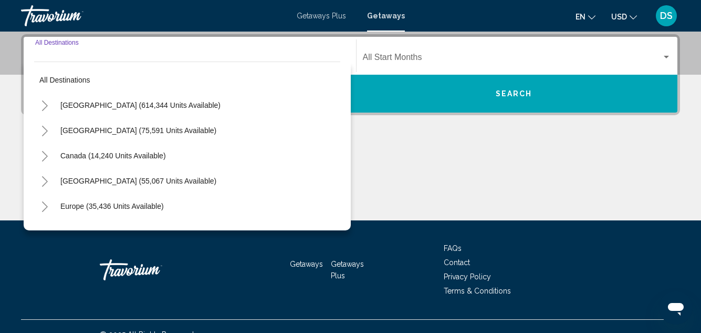
type input "**********"
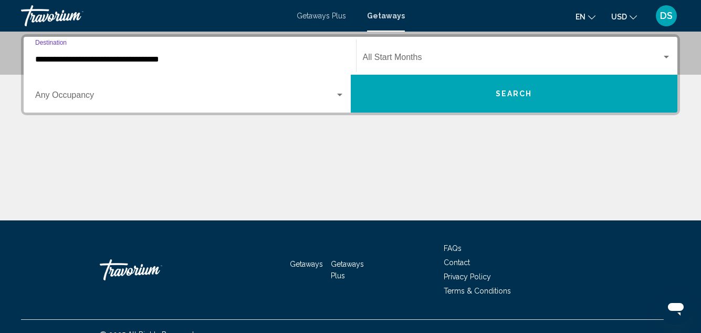
click at [517, 94] on span "Search" at bounding box center [514, 94] width 37 height 8
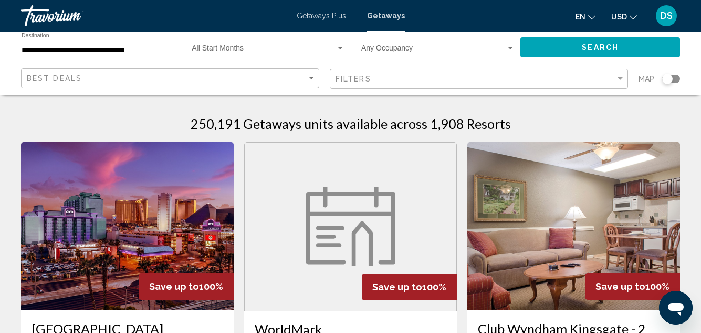
click at [671, 79] on div "Search widget" at bounding box center [667, 79] width 11 height 11
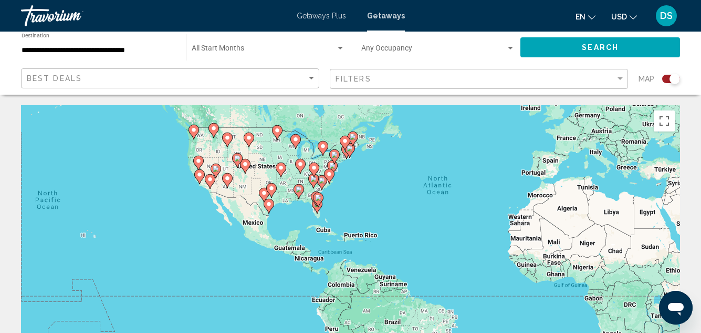
drag, startPoint x: 277, startPoint y: 223, endPoint x: 395, endPoint y: 163, distance: 132.7
click at [395, 163] on div "To activate drag with keyboard, press Alt + Enter. Once in keyboard drag state,…" at bounding box center [350, 262] width 659 height 315
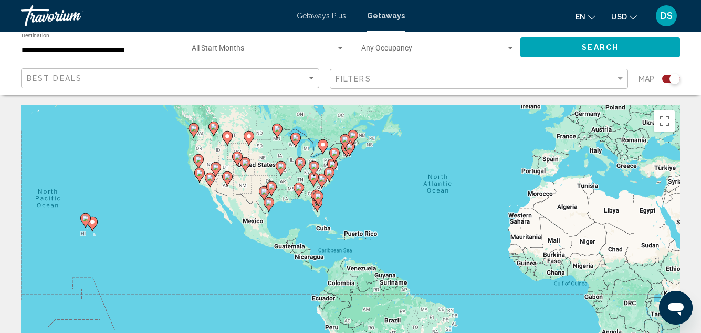
click at [252, 177] on div "To activate drag with keyboard, press Alt + Enter. Once in keyboard drag state,…" at bounding box center [350, 262] width 659 height 315
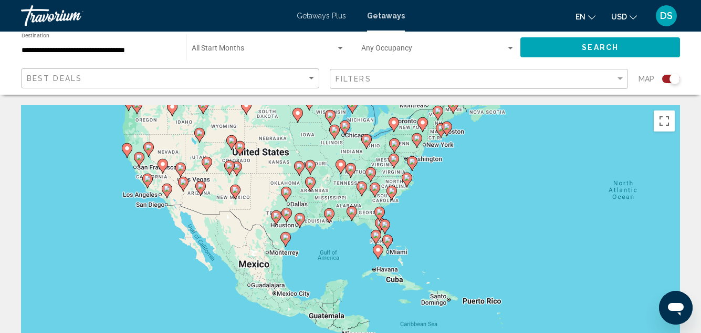
click at [252, 179] on div "To activate drag with keyboard, press Alt + Enter. Once in keyboard drag state,…" at bounding box center [350, 262] width 659 height 315
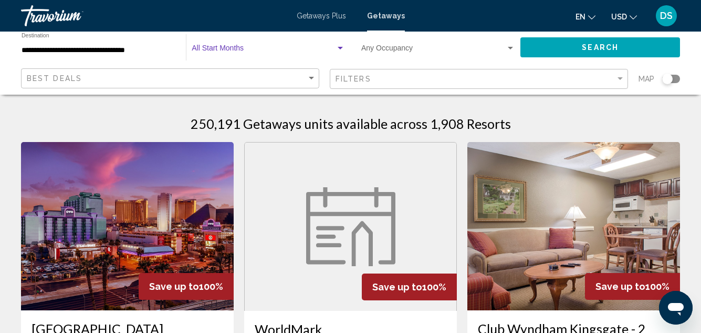
click at [207, 49] on span "Search widget" at bounding box center [264, 50] width 144 height 8
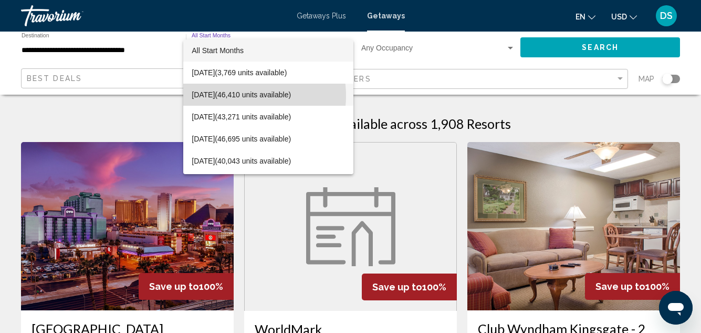
click at [241, 98] on span "[DATE] (46,410 units available)" at bounding box center [268, 95] width 153 height 22
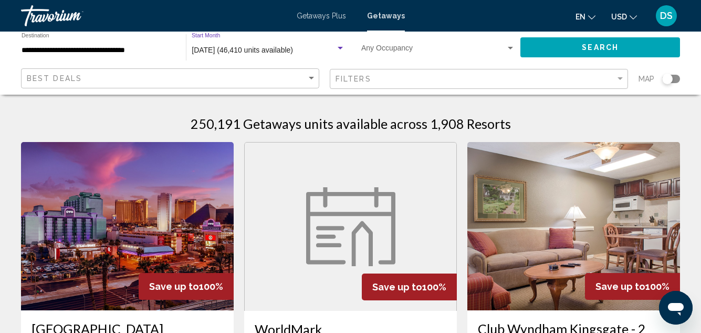
click at [606, 47] on span "Search" at bounding box center [600, 48] width 37 height 8
click at [670, 78] on div "Search widget" at bounding box center [667, 79] width 11 height 11
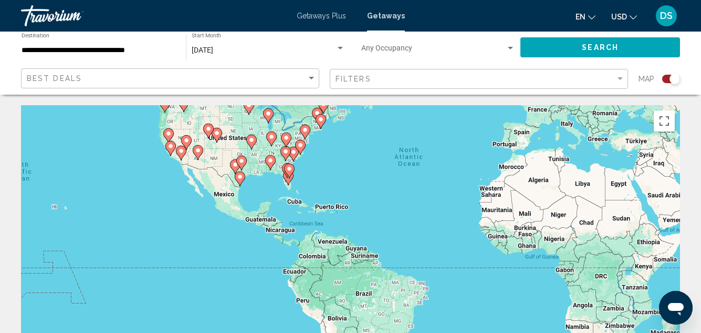
drag, startPoint x: 261, startPoint y: 219, endPoint x: 333, endPoint y: 148, distance: 101.1
click at [333, 148] on div "To activate drag with keyboard, press Alt + Enter. Once in keyboard drag state,…" at bounding box center [350, 262] width 659 height 315
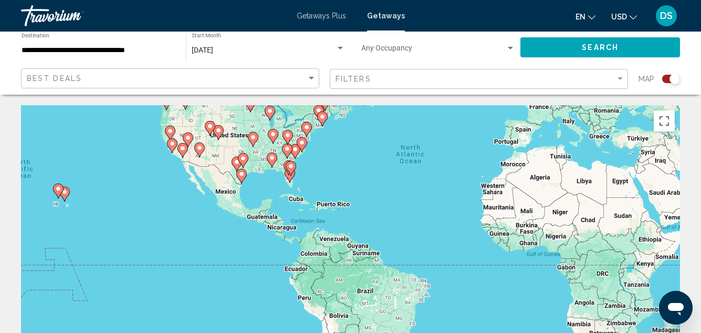
click at [305, 177] on div "To activate drag with keyboard, press Alt + Enter. Once in keyboard drag state,…" at bounding box center [350, 262] width 659 height 315
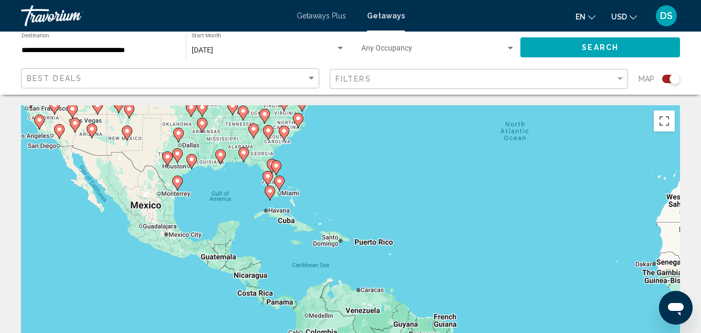
click at [302, 189] on div "To activate drag with keyboard, press Alt + Enter. Once in keyboard drag state,…" at bounding box center [350, 262] width 659 height 315
click at [302, 188] on div "To activate drag with keyboard, press Alt + Enter. Once in keyboard drag state,…" at bounding box center [350, 262] width 659 height 315
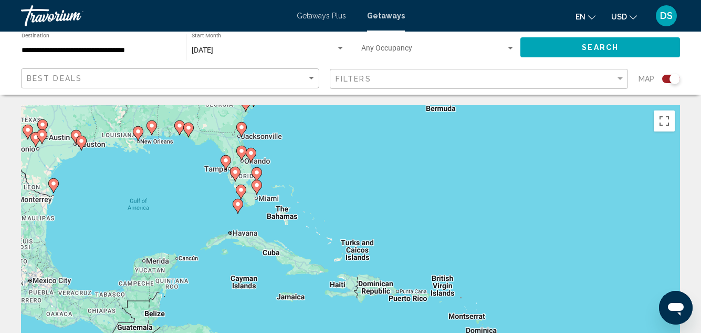
click at [291, 179] on div "To activate drag with keyboard, press Alt + Enter. Once in keyboard drag state,…" at bounding box center [350, 262] width 659 height 315
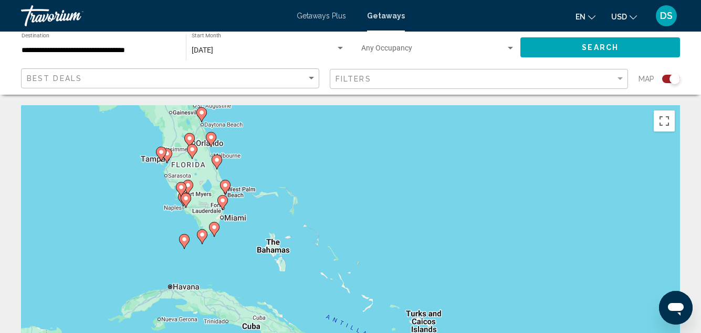
click at [279, 185] on div "To activate drag with keyboard, press Alt + Enter. Once in keyboard drag state,…" at bounding box center [350, 262] width 659 height 315
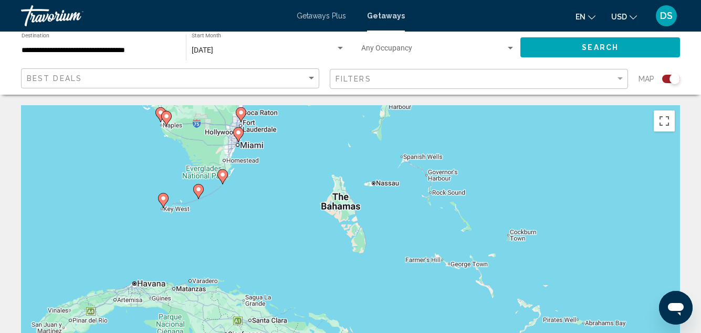
drag, startPoint x: 212, startPoint y: 251, endPoint x: 285, endPoint y: 146, distance: 128.3
click at [285, 146] on div "To activate drag with keyboard, press Alt + Enter. Once in keyboard drag state,…" at bounding box center [350, 262] width 659 height 315
click at [279, 215] on div "To activate drag with keyboard, press Alt + Enter. Once in keyboard drag state,…" at bounding box center [350, 262] width 659 height 315
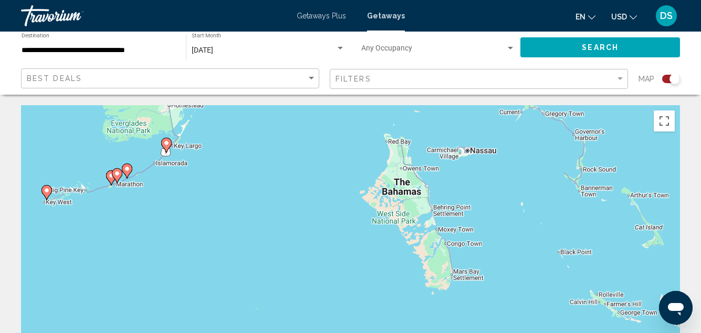
click at [167, 142] on image "Main content" at bounding box center [166, 143] width 6 height 6
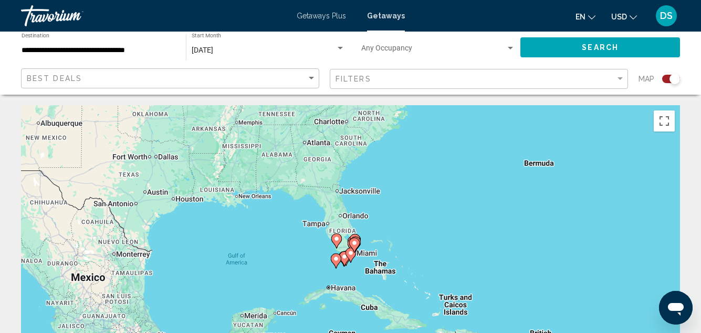
click at [348, 270] on div "To navigate, press the arrow keys. To activate drag with keyboard, press Alt + …" at bounding box center [350, 262] width 659 height 315
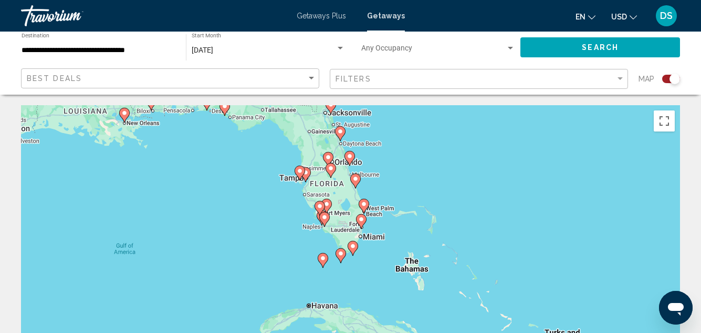
click at [350, 270] on div "To activate drag with keyboard, press Alt + Enter. Once in keyboard drag state,…" at bounding box center [350, 262] width 659 height 315
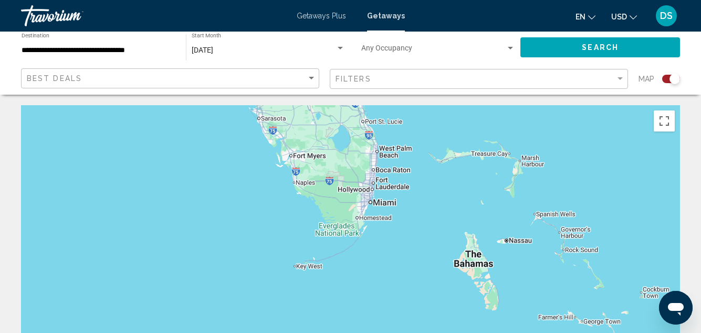
click at [350, 270] on div "To activate drag with keyboard, press Alt + Enter. Once in keyboard drag state,…" at bounding box center [350, 262] width 659 height 315
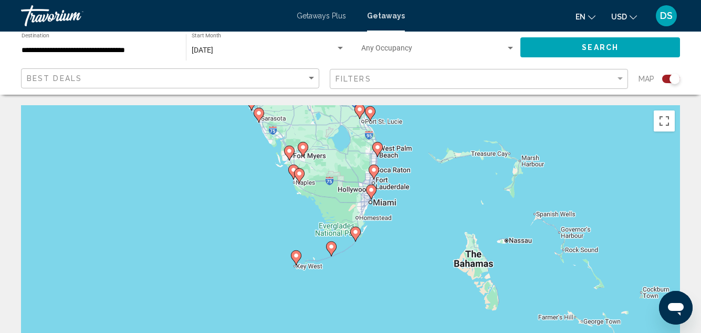
click at [350, 270] on div "To activate drag with keyboard, press Alt + Enter. Once in keyboard drag state,…" at bounding box center [350, 262] width 659 height 315
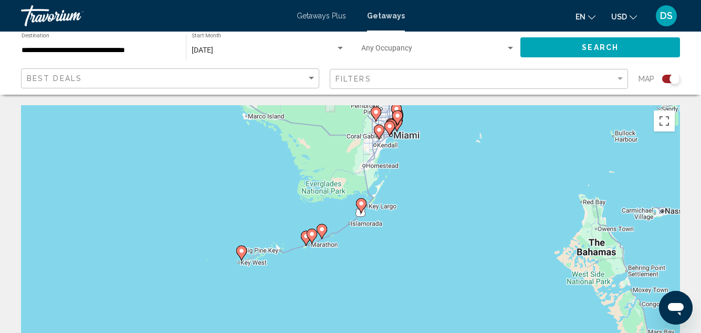
click at [361, 203] on image "Main content" at bounding box center [361, 203] width 6 height 6
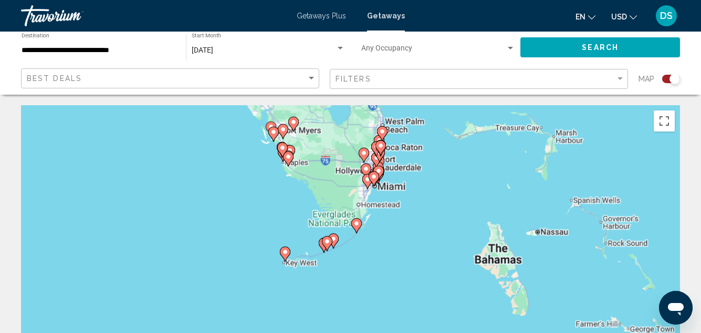
click at [361, 203] on div "To activate drag with keyboard, press Alt + Enter. Once in keyboard drag state,…" at bounding box center [350, 262] width 659 height 315
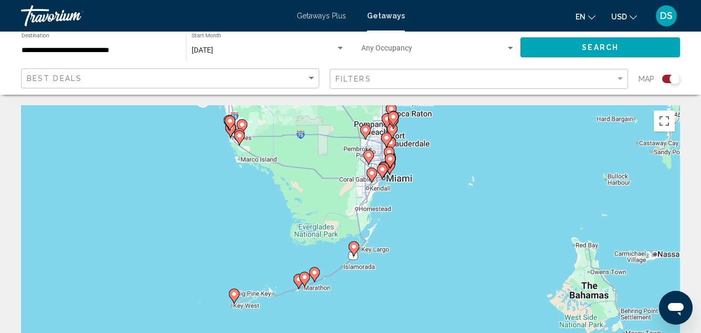
click at [354, 246] on image "Main content" at bounding box center [354, 246] width 6 height 6
type input "**********"
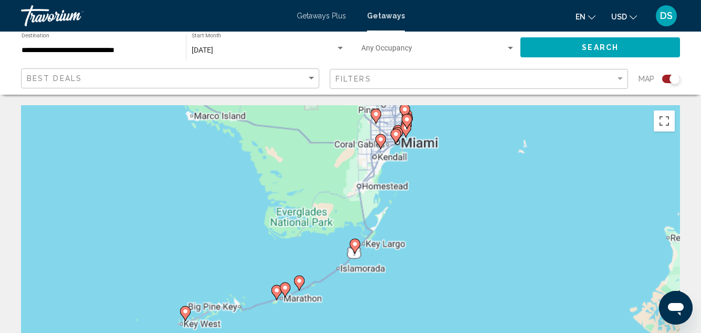
click at [354, 246] on g "Main content" at bounding box center [355, 246] width 11 height 15
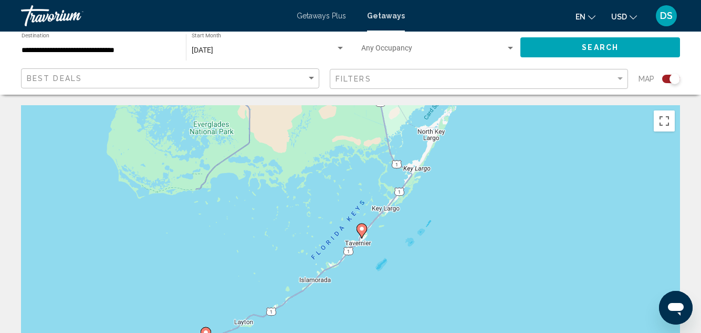
click at [360, 228] on image "Main content" at bounding box center [362, 228] width 6 height 6
click at [361, 229] on div "To activate drag with keyboard, press Alt + Enter. Once in keyboard drag state,…" at bounding box center [350, 262] width 659 height 315
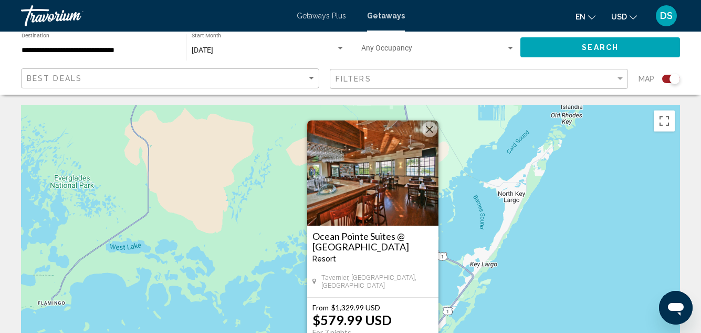
click at [430, 131] on button "Close" at bounding box center [430, 129] width 16 height 16
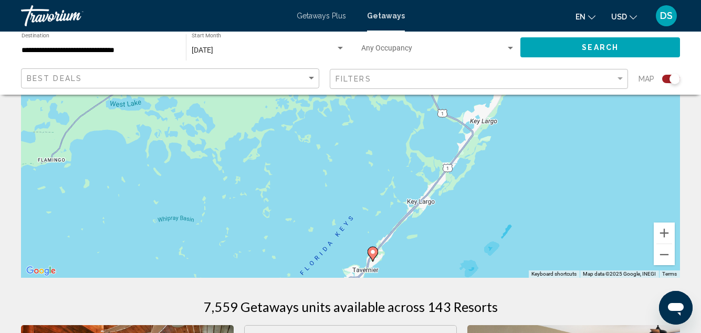
scroll to position [158, 0]
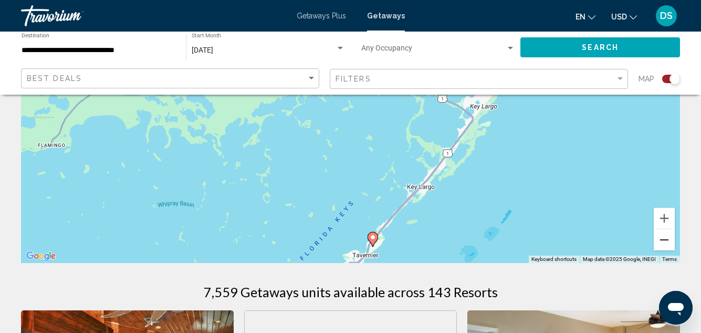
click at [667, 240] on button "Zoom out" at bounding box center [664, 239] width 21 height 21
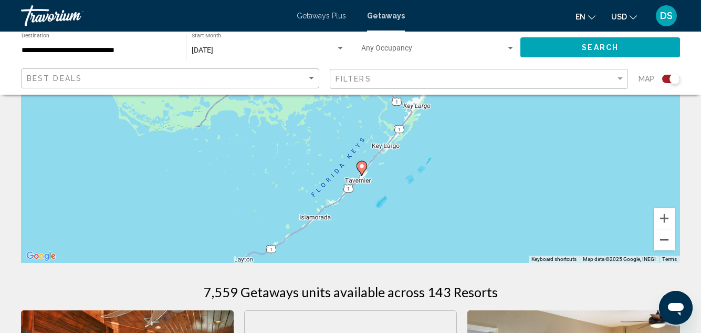
click at [667, 240] on button "Zoom out" at bounding box center [664, 239] width 21 height 21
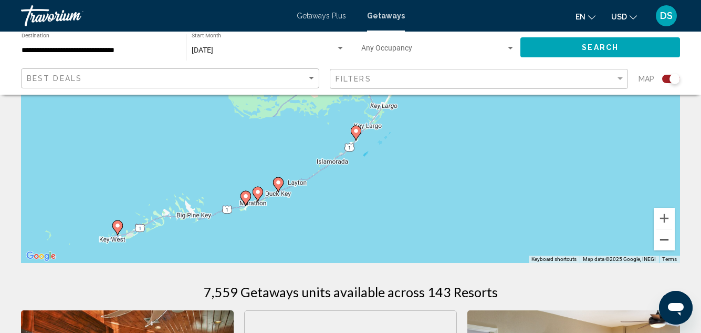
click at [667, 240] on button "Zoom out" at bounding box center [664, 239] width 21 height 21
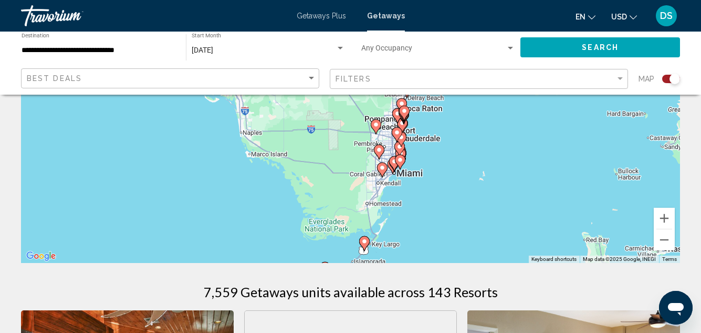
drag, startPoint x: 408, startPoint y: 174, endPoint x: 413, endPoint y: 234, distance: 60.2
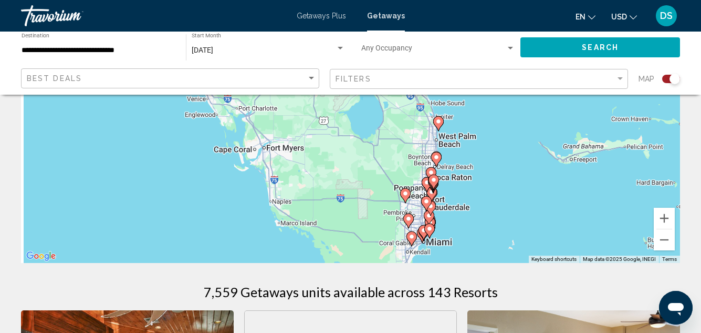
drag, startPoint x: 406, startPoint y: 183, endPoint x: 436, endPoint y: 293, distance: 113.2
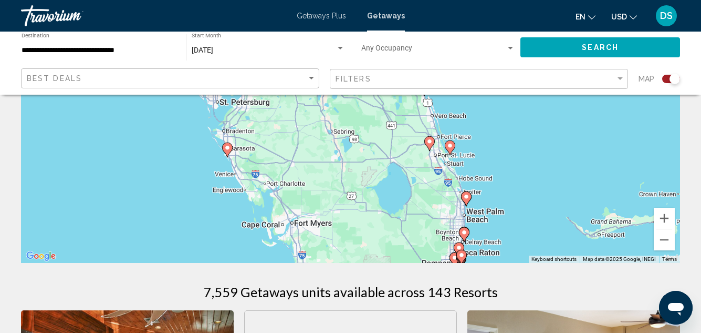
drag, startPoint x: 378, startPoint y: 248, endPoint x: 384, endPoint y: 261, distance: 14.3
click at [384, 261] on div "To activate drag with keyboard, press Alt + Enter. Once in keyboard drag state,…" at bounding box center [350, 104] width 659 height 315
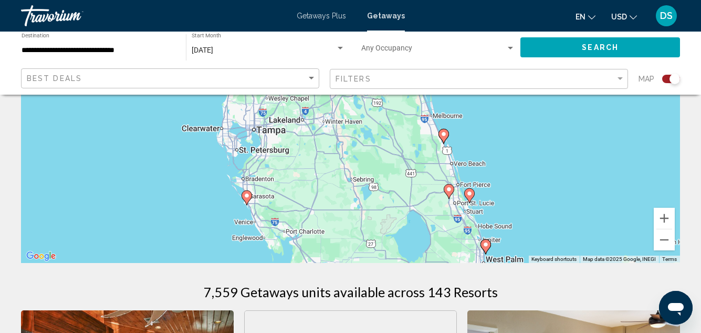
drag, startPoint x: 313, startPoint y: 181, endPoint x: 327, endPoint y: 213, distance: 35.5
click at [327, 213] on div "To activate drag with keyboard, press Alt + Enter. Once in keyboard drag state,…" at bounding box center [350, 104] width 659 height 315
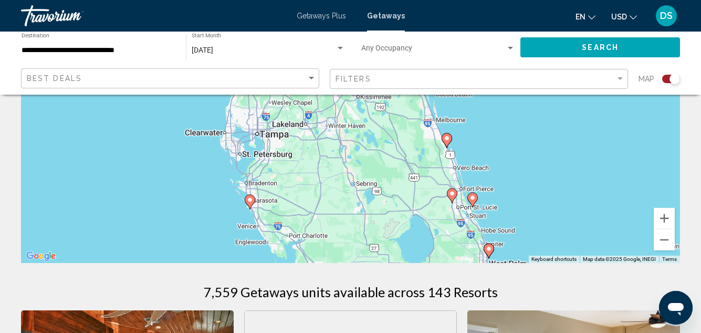
click at [316, 184] on div "To activate drag with keyboard, press Alt + Enter. Once in keyboard drag state,…" at bounding box center [350, 104] width 659 height 315
click at [251, 201] on image "Main content" at bounding box center [250, 201] width 6 height 6
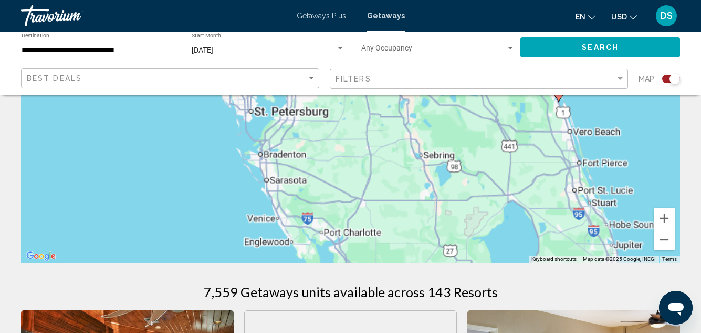
click at [251, 202] on div "To activate drag with keyboard, press Alt + Enter. Once in keyboard drag state,…" at bounding box center [350, 104] width 659 height 315
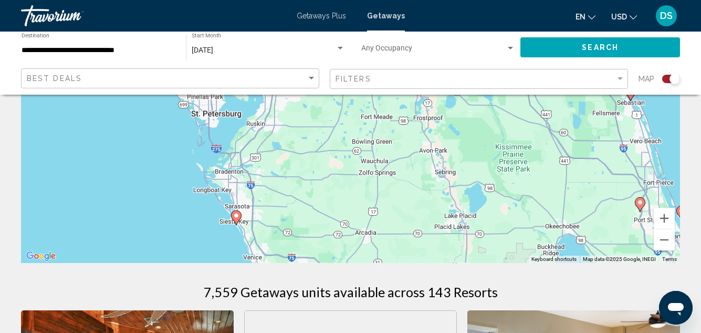
click at [237, 215] on image "Main content" at bounding box center [236, 215] width 6 height 6
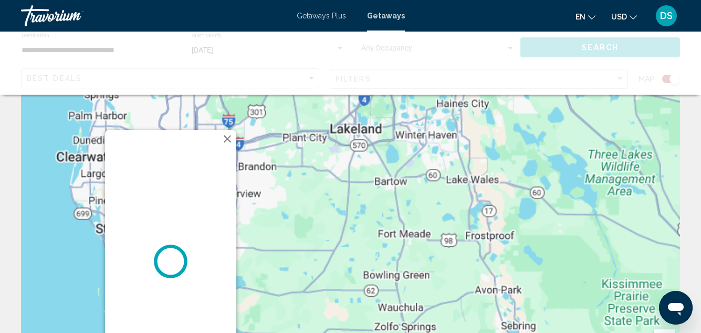
click at [237, 215] on div "To navigate, press the arrow keys." at bounding box center [350, 226] width 659 height 315
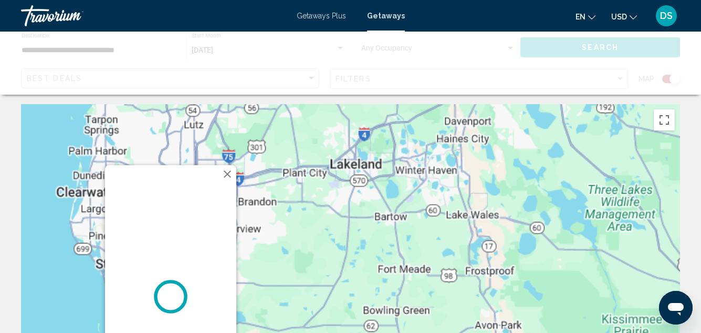
scroll to position [0, 0]
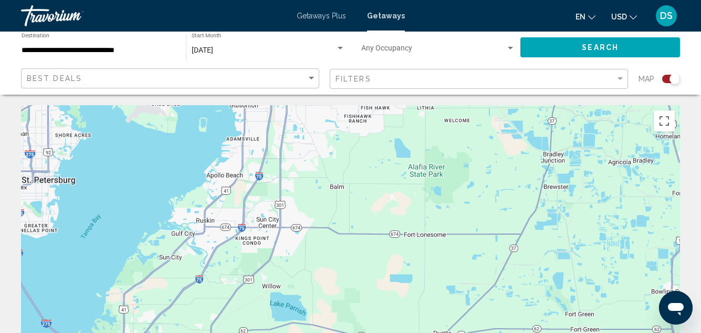
drag, startPoint x: 241, startPoint y: 224, endPoint x: 273, endPoint y: 139, distance: 91.2
click at [275, 135] on div "To navigate, press the arrow keys. Sea Club V Beach Resort Resort - This is an …" at bounding box center [350, 262] width 659 height 315
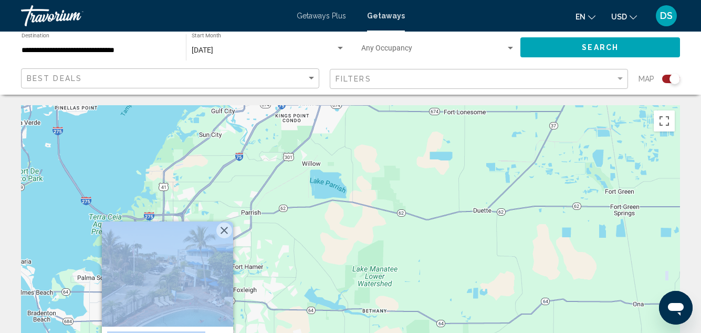
drag, startPoint x: 239, startPoint y: 235, endPoint x: 237, endPoint y: 198, distance: 37.3
click at [264, 148] on div "To navigate, press the arrow keys. Sea Club V Beach Resort Resort - This is an …" at bounding box center [350, 262] width 659 height 315
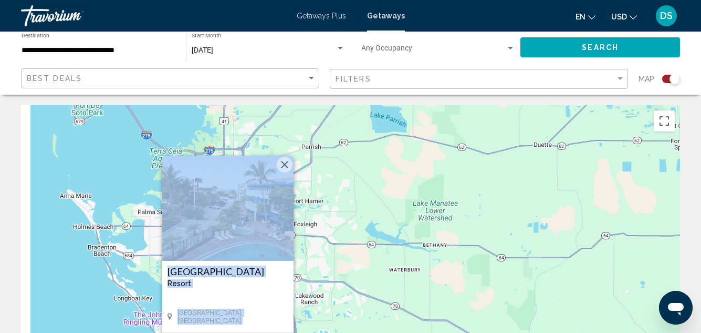
drag, startPoint x: 260, startPoint y: 227, endPoint x: 333, endPoint y: 143, distance: 110.6
click at [334, 143] on div "To navigate, press the arrow keys. To activate drag with keyboard, press Alt + …" at bounding box center [350, 262] width 659 height 315
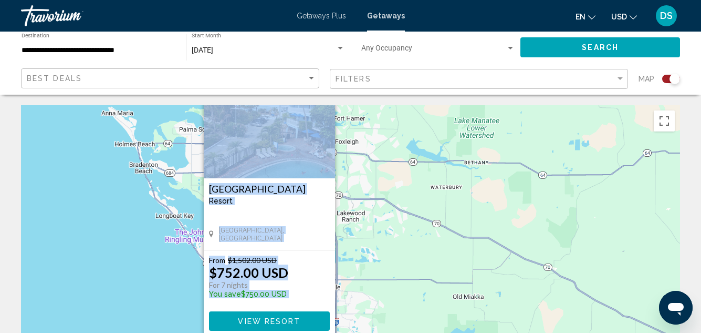
drag, startPoint x: 337, startPoint y: 190, endPoint x: 365, endPoint y: 107, distance: 87.1
click at [365, 107] on div "To navigate, press the arrow keys. To activate drag with keyboard, press Alt + …" at bounding box center [350, 262] width 659 height 315
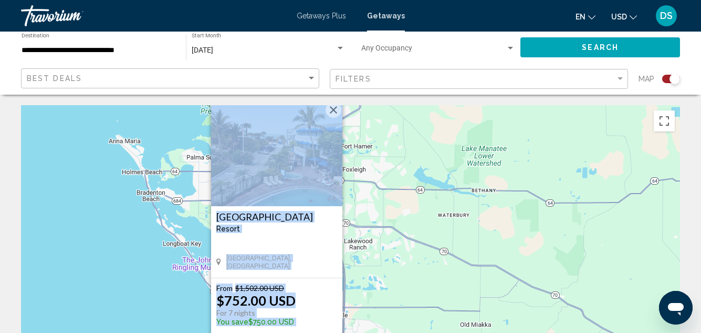
drag, startPoint x: 387, startPoint y: 204, endPoint x: 383, endPoint y: 285, distance: 81.5
click at [383, 288] on div "To navigate, press the arrow keys. To activate drag with keyboard, press Alt + …" at bounding box center [350, 262] width 659 height 315
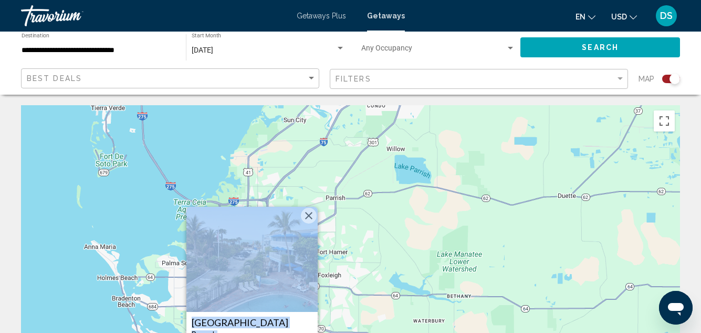
drag, startPoint x: 413, startPoint y: 214, endPoint x: 384, endPoint y: 296, distance: 87.3
click at [384, 296] on div "To navigate, press the arrow keys. To activate drag with keyboard, press Alt + …" at bounding box center [350, 262] width 659 height 315
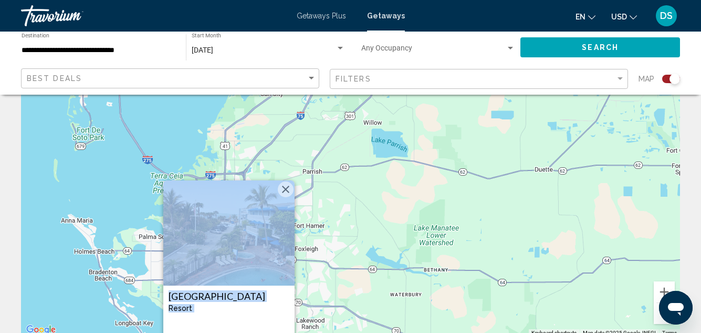
scroll to position [271, 0]
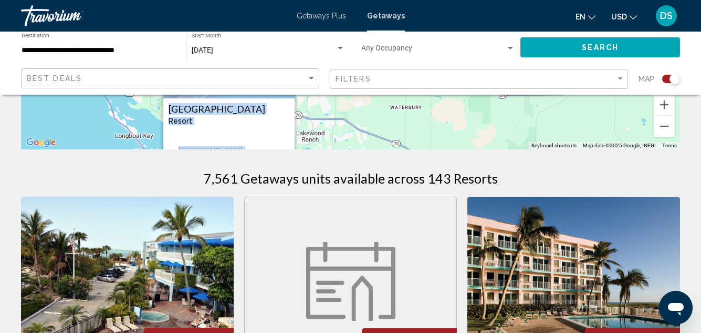
drag, startPoint x: 400, startPoint y: 244, endPoint x: 385, endPoint y: 353, distance: 109.8
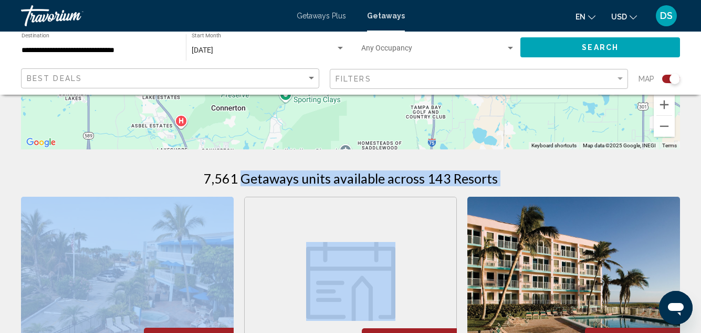
drag, startPoint x: 248, startPoint y: 196, endPoint x: 262, endPoint y: 265, distance: 70.1
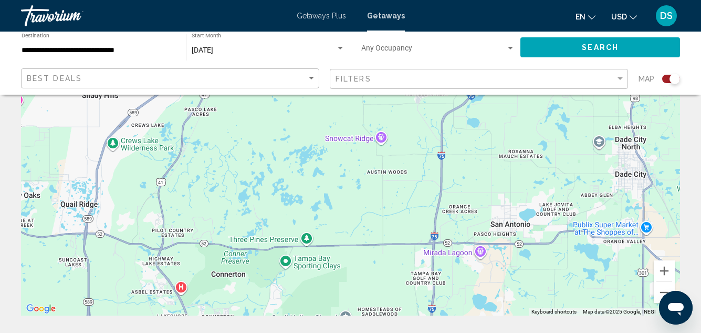
scroll to position [158, 0]
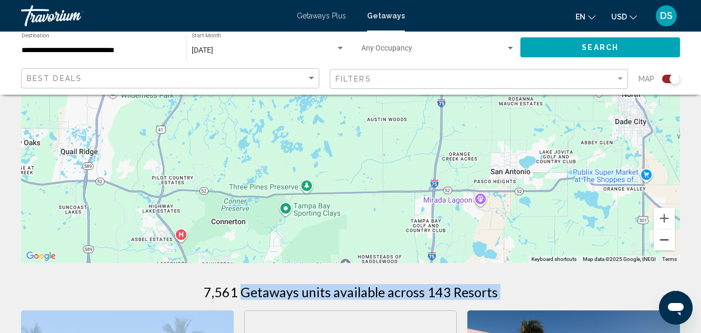
click at [663, 239] on button "Zoom out" at bounding box center [664, 239] width 21 height 21
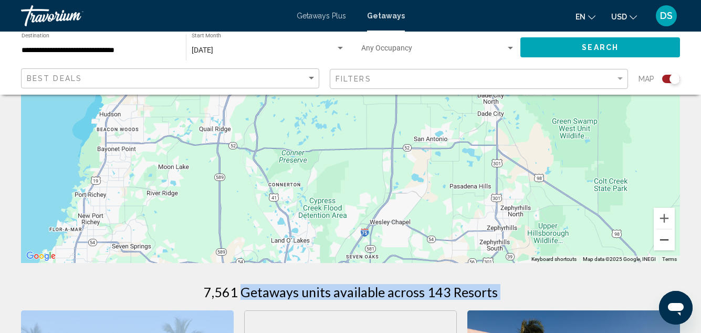
click at [665, 237] on button "Zoom out" at bounding box center [664, 239] width 21 height 21
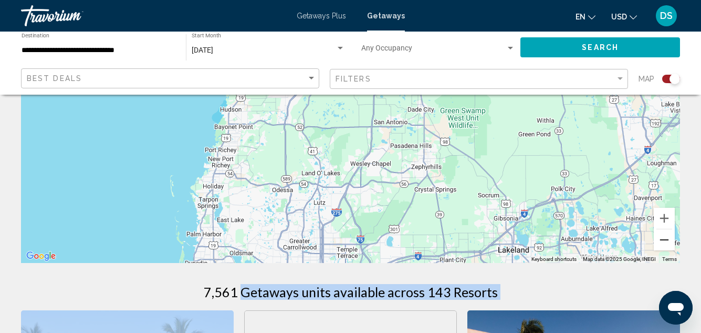
click at [665, 238] on button "Zoom out" at bounding box center [664, 239] width 21 height 21
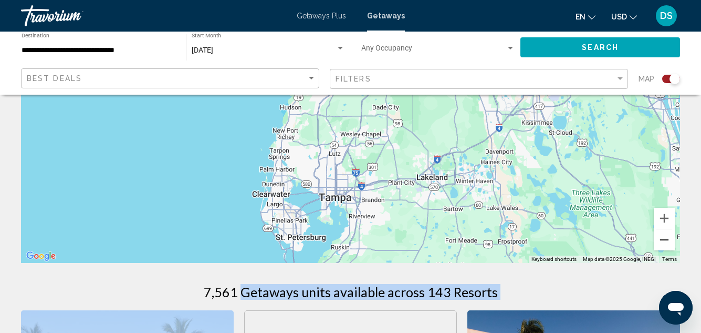
click at [662, 241] on button "Zoom out" at bounding box center [664, 239] width 21 height 21
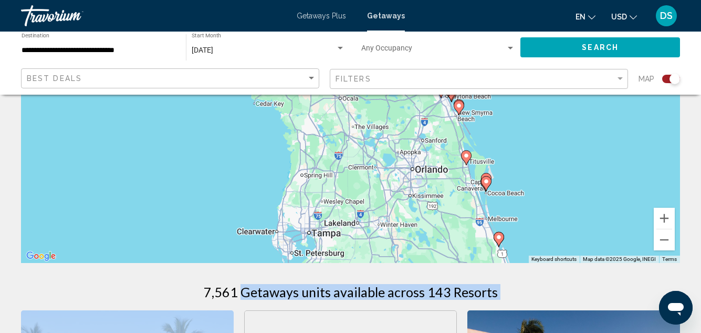
drag, startPoint x: 440, startPoint y: 168, endPoint x: 407, endPoint y: 248, distance: 87.4
click at [407, 250] on div "To navigate, press the arrow keys. To activate drag with keyboard, press Alt + …" at bounding box center [350, 104] width 659 height 315
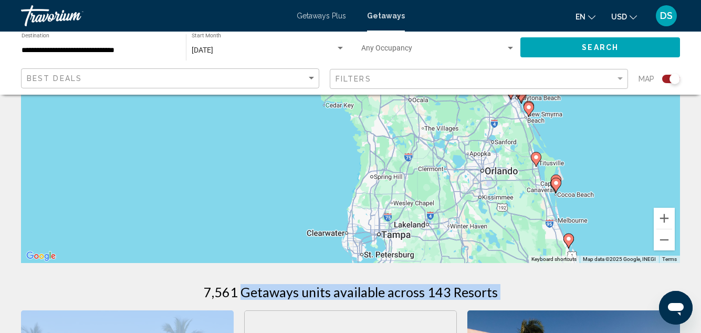
drag, startPoint x: 364, startPoint y: 199, endPoint x: 432, endPoint y: 201, distance: 67.8
click at [432, 201] on div "To navigate, press the arrow keys. To activate drag with keyboard, press Alt + …" at bounding box center [350, 104] width 659 height 315
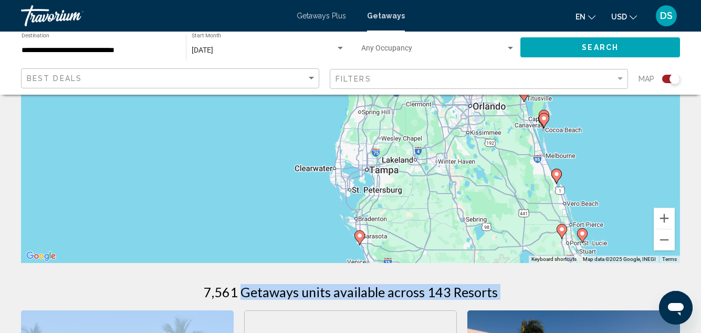
drag, startPoint x: 405, startPoint y: 195, endPoint x: 395, endPoint y: 133, distance: 62.4
click at [395, 133] on div "To navigate, press the arrow keys. To activate drag with keyboard, press Alt + …" at bounding box center [350, 104] width 659 height 315
click at [220, 181] on div "To navigate, press the arrow keys. To activate drag with keyboard, press Alt + …" at bounding box center [350, 104] width 659 height 315
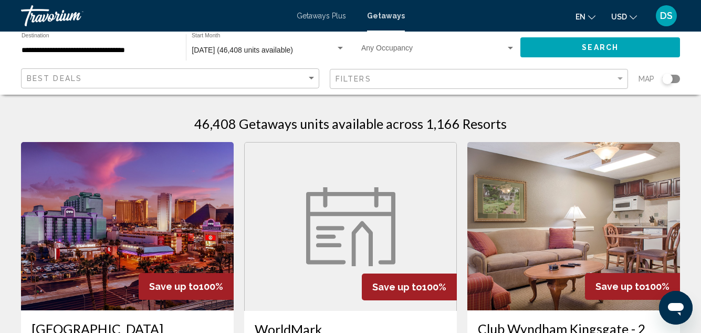
click at [669, 78] on div "Search widget" at bounding box center [667, 79] width 11 height 11
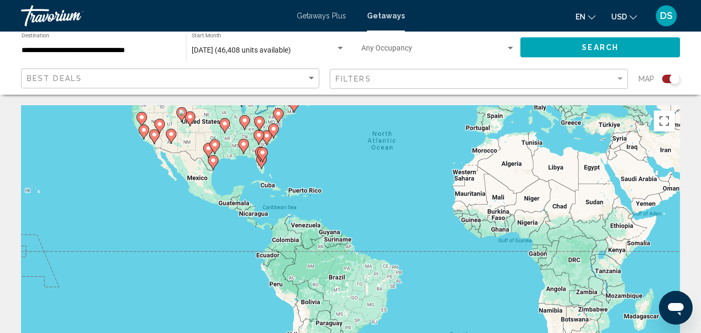
drag, startPoint x: 263, startPoint y: 251, endPoint x: 323, endPoint y: 146, distance: 121.4
click at [325, 146] on div "To activate drag with keyboard, press Alt + Enter. Once in keyboard drag state,…" at bounding box center [350, 262] width 659 height 315
click at [91, 49] on input "**********" at bounding box center [99, 50] width 154 height 8
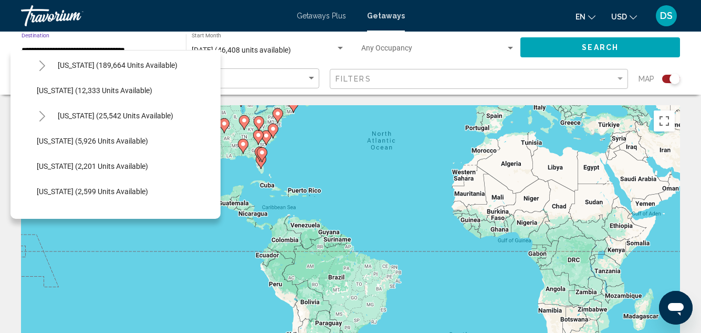
scroll to position [158, 0]
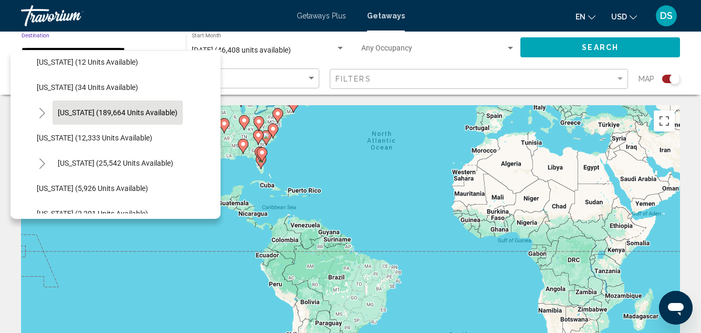
click at [118, 108] on span "[US_STATE] (189,664 units available)" at bounding box center [118, 112] width 120 height 8
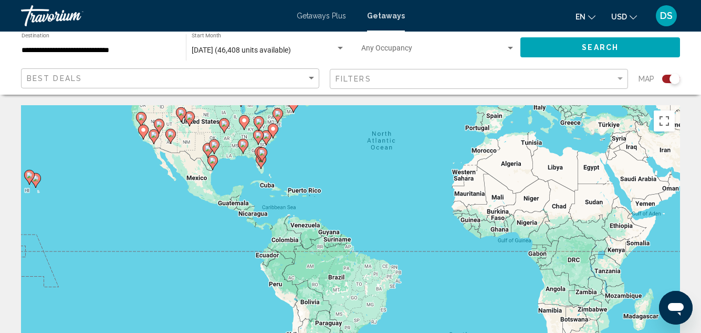
click at [282, 173] on div "To activate drag with keyboard, press Alt + Enter. Once in keyboard drag state,…" at bounding box center [350, 262] width 659 height 315
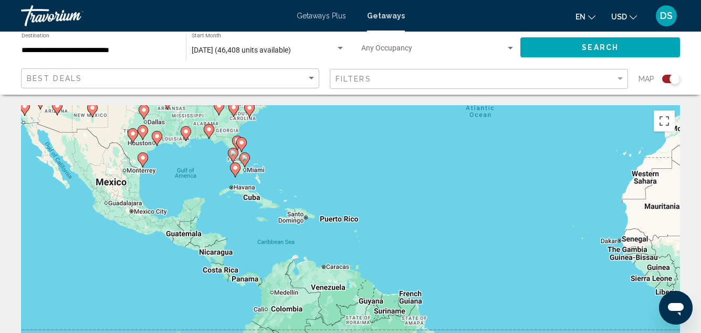
click at [273, 160] on div "To activate drag with keyboard, press Alt + Enter. Once in keyboard drag state,…" at bounding box center [350, 262] width 659 height 315
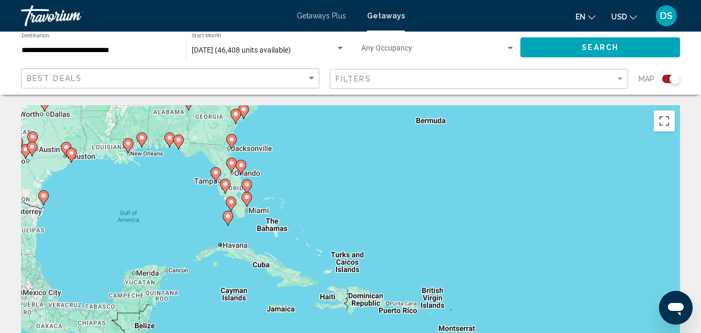
drag, startPoint x: 254, startPoint y: 165, endPoint x: 283, endPoint y: 196, distance: 42.7
click at [283, 196] on div "To activate drag with keyboard, press Alt + Enter. Once in keyboard drag state,…" at bounding box center [350, 262] width 659 height 315
click at [204, 188] on div "To activate drag with keyboard, press Alt + Enter. Once in keyboard drag state,…" at bounding box center [350, 262] width 659 height 315
click at [205, 188] on div "To activate drag with keyboard, press Alt + Enter. Once in keyboard drag state,…" at bounding box center [350, 262] width 659 height 315
click at [203, 190] on div "To activate drag with keyboard, press Alt + Enter. Once in keyboard drag state,…" at bounding box center [350, 262] width 659 height 315
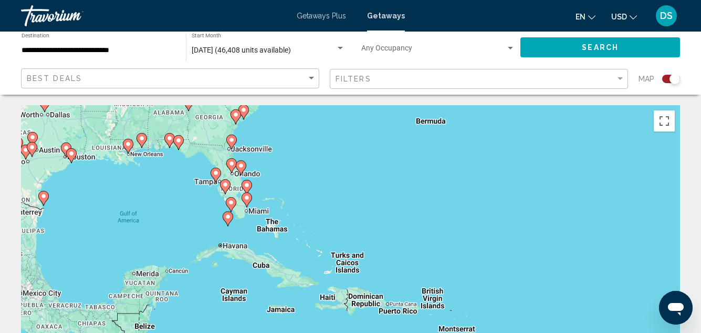
click at [203, 190] on div "To activate drag with keyboard, press Alt + Enter. Once in keyboard drag state,…" at bounding box center [350, 262] width 659 height 315
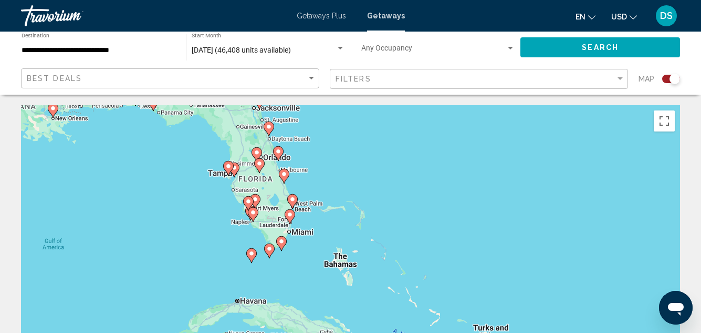
click at [204, 190] on div "To activate drag with keyboard, press Alt + Enter. Once in keyboard drag state,…" at bounding box center [350, 262] width 659 height 315
click at [204, 191] on div "To activate drag with keyboard, press Alt + Enter. Once in keyboard drag state,…" at bounding box center [350, 262] width 659 height 315
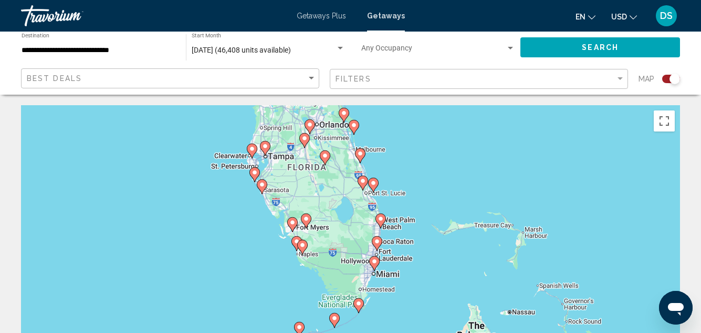
click at [211, 193] on div "To activate drag with keyboard, press Alt + Enter. Once in keyboard drag state,…" at bounding box center [350, 262] width 659 height 315
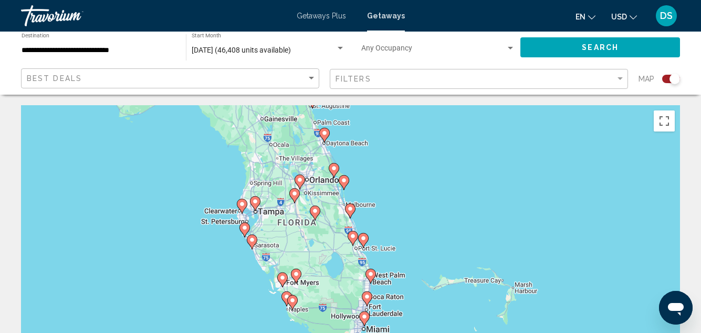
drag, startPoint x: 219, startPoint y: 203, endPoint x: 205, endPoint y: 247, distance: 46.9
click at [206, 253] on div "To activate drag with keyboard, press Alt + Enter. Once in keyboard drag state,…" at bounding box center [350, 262] width 659 height 315
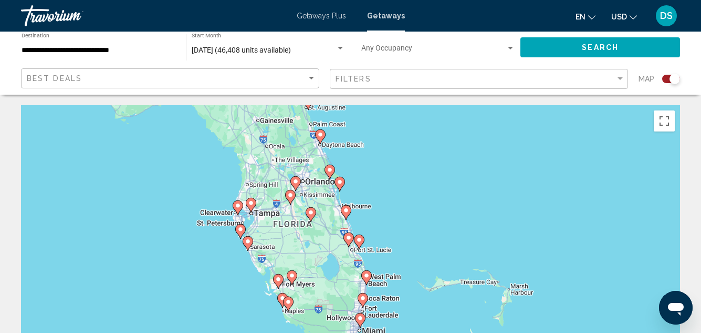
click at [222, 191] on div "To activate drag with keyboard, press Alt + Enter. Once in keyboard drag state,…" at bounding box center [350, 262] width 659 height 315
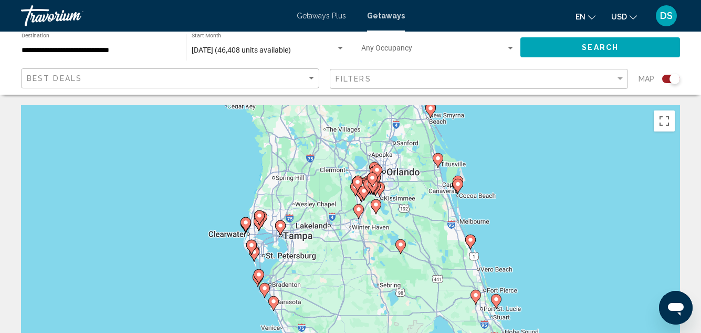
click at [245, 221] on image "Main content" at bounding box center [246, 222] width 6 height 6
type input "**********"
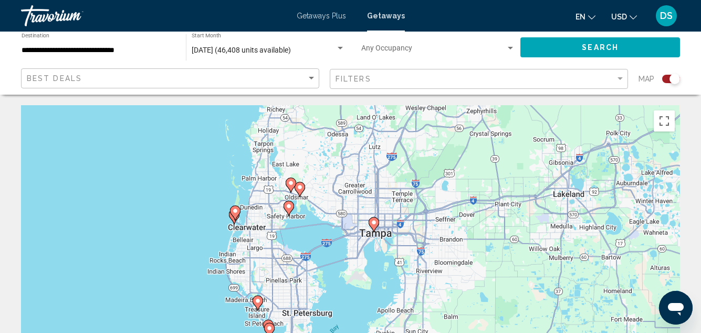
drag, startPoint x: 297, startPoint y: 232, endPoint x: 181, endPoint y: 190, distance: 123.0
click at [181, 190] on div "To activate drag with keyboard, press Alt + Enter. Once in keyboard drag state,…" at bounding box center [350, 262] width 659 height 315
click at [234, 210] on image "Main content" at bounding box center [235, 211] width 6 height 6
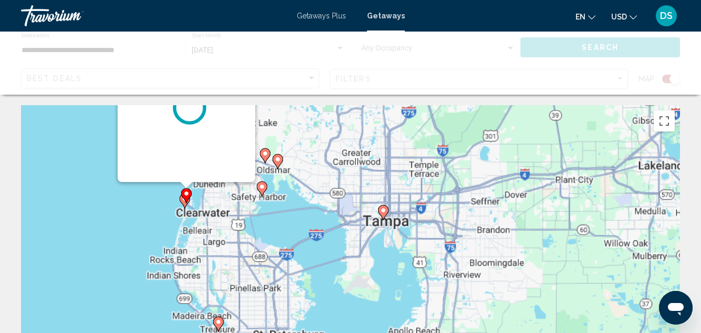
click at [234, 210] on div "To activate drag with keyboard, press Alt + Enter. Once in keyboard drag state,…" at bounding box center [350, 262] width 659 height 315
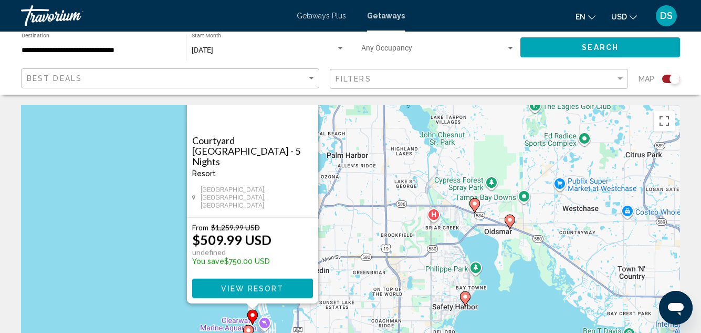
drag, startPoint x: 219, startPoint y: 252, endPoint x: 345, endPoint y: 188, distance: 141.9
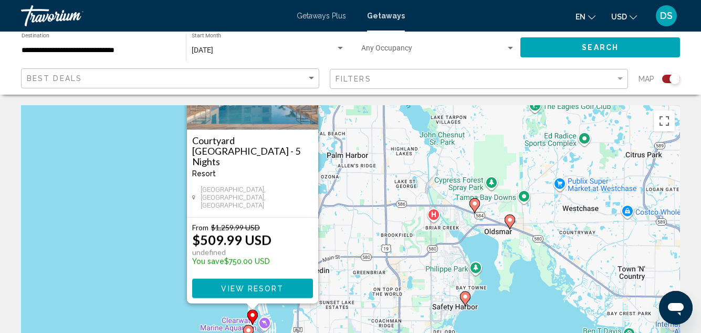
click at [345, 188] on div "To activate drag with keyboard, press Alt + Enter. Once in keyboard drag state,…" at bounding box center [350, 262] width 659 height 315
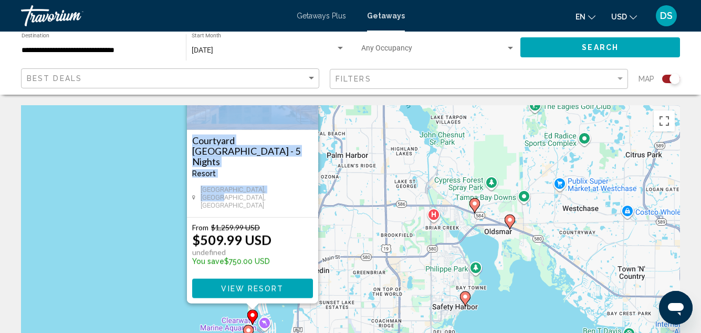
drag, startPoint x: 316, startPoint y: 196, endPoint x: 360, endPoint y: 200, distance: 44.3
click at [360, 200] on div "To activate drag with keyboard, press Alt + Enter. Once in keyboard drag state,…" at bounding box center [350, 262] width 659 height 315
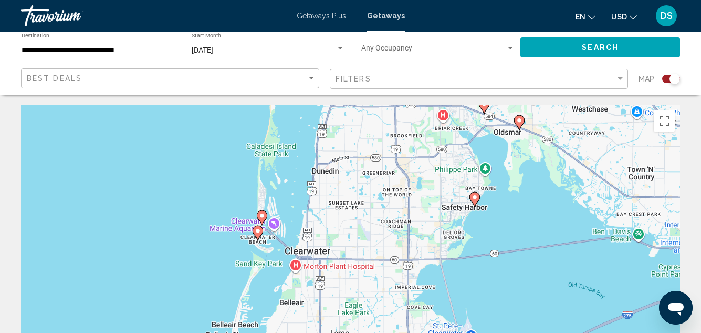
drag, startPoint x: 329, startPoint y: 227, endPoint x: 335, endPoint y: 173, distance: 54.4
click at [335, 173] on div "To activate drag with keyboard, press Alt + Enter. Once in keyboard drag state,…" at bounding box center [350, 262] width 659 height 315
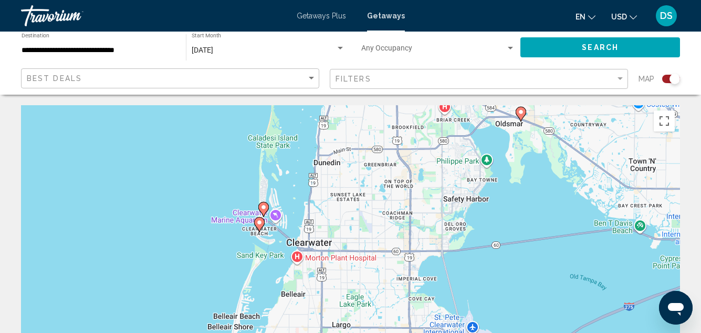
click at [260, 222] on image "Main content" at bounding box center [259, 222] width 6 height 6
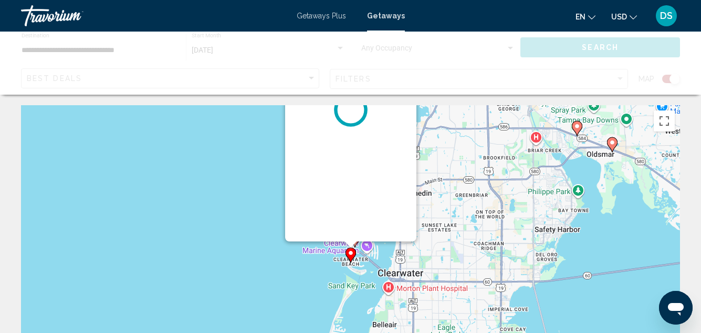
click at [260, 222] on div "To activate drag with keyboard, press Alt + Enter. Once in keyboard drag state,…" at bounding box center [350, 262] width 659 height 315
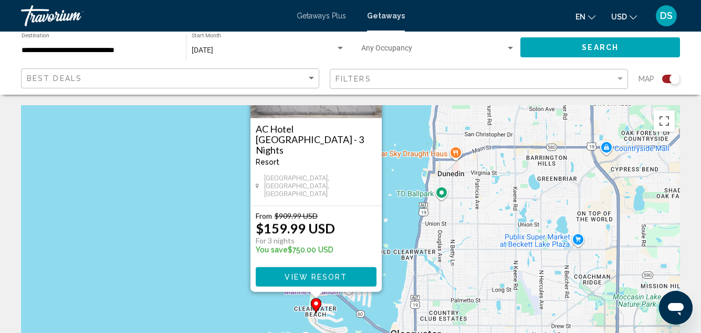
drag, startPoint x: 337, startPoint y: 231, endPoint x: 221, endPoint y: 160, distance: 136.1
click at [221, 160] on div "To activate drag with keyboard, press Alt + Enter. Once in keyboard drag state,…" at bounding box center [350, 262] width 659 height 315
click at [171, 191] on div "To activate drag with keyboard, press Alt + Enter. Once in keyboard drag state,…" at bounding box center [350, 262] width 659 height 315
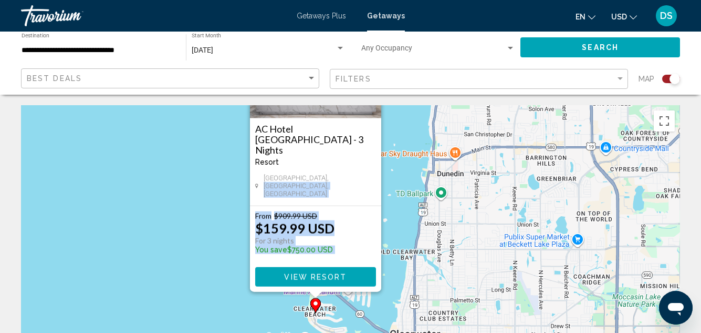
drag, startPoint x: 376, startPoint y: 200, endPoint x: 330, endPoint y: 276, distance: 88.8
click at [329, 277] on div "[GEOGRAPHIC_DATA] - 3 Nights Resort - This is an adults only resort [GEOGRAPHIC…" at bounding box center [315, 152] width 131 height 278
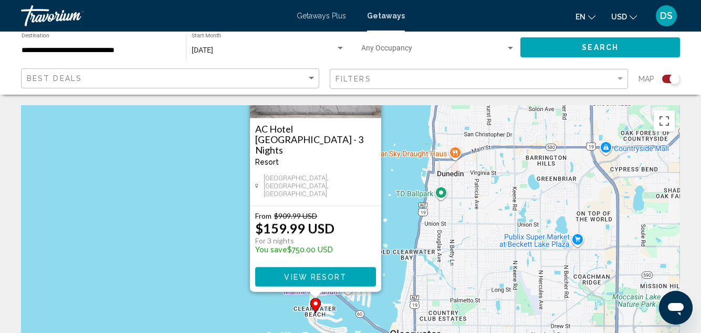
click at [401, 183] on div "To activate drag with keyboard, press Alt + Enter. Once in keyboard drag state,…" at bounding box center [350, 262] width 659 height 315
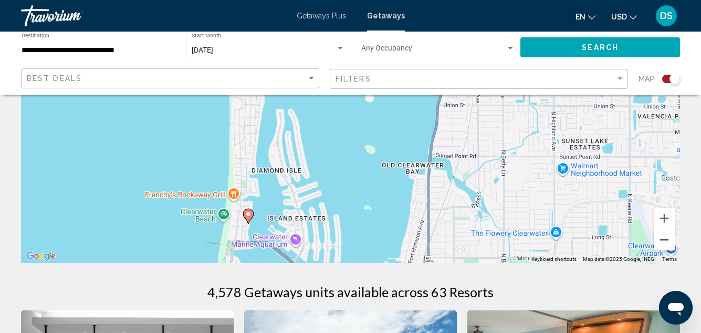
click at [664, 236] on button "Zoom out" at bounding box center [664, 239] width 21 height 21
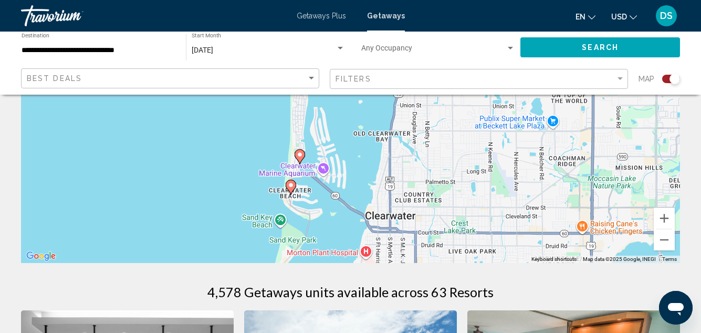
click at [299, 155] on image "Main content" at bounding box center [300, 154] width 6 height 6
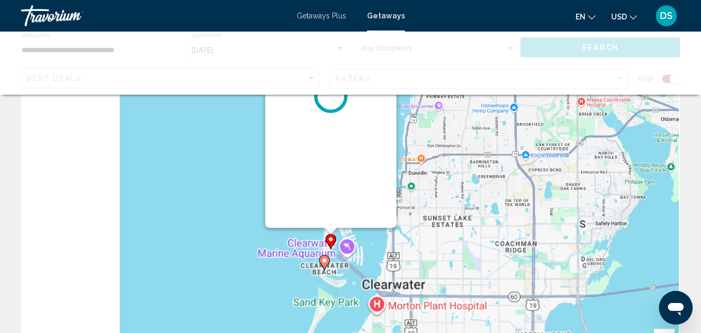
click at [299, 156] on div "To activate drag with keyboard, press Alt + Enter. Once in keyboard drag state,…" at bounding box center [350, 225] width 659 height 315
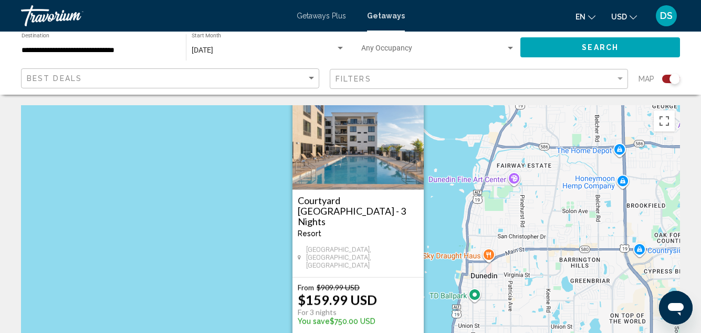
click at [413, 101] on button "Close" at bounding box center [415, 94] width 16 height 16
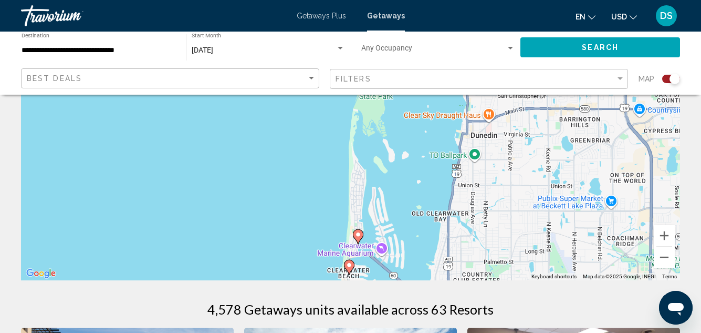
scroll to position [158, 0]
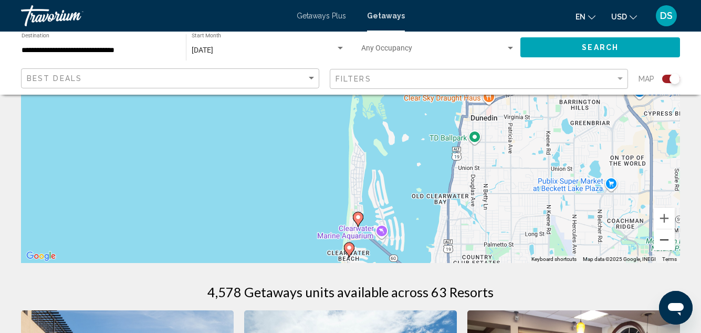
click at [661, 236] on button "Zoom out" at bounding box center [664, 239] width 21 height 21
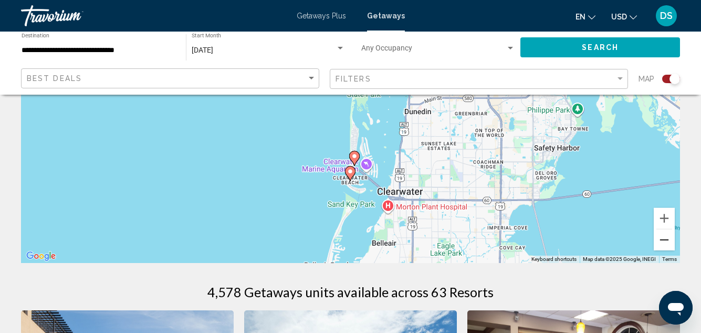
click at [661, 236] on button "Zoom out" at bounding box center [664, 239] width 21 height 21
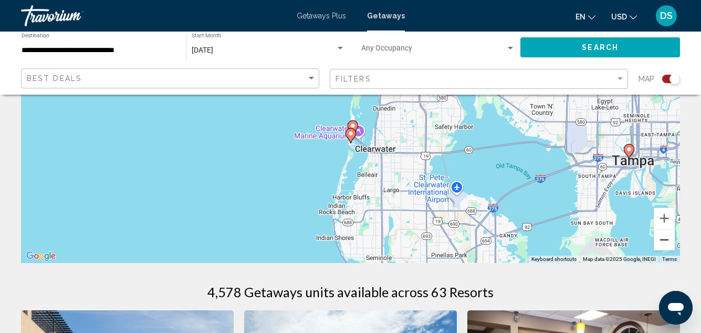
click at [661, 239] on button "Zoom out" at bounding box center [664, 239] width 21 height 21
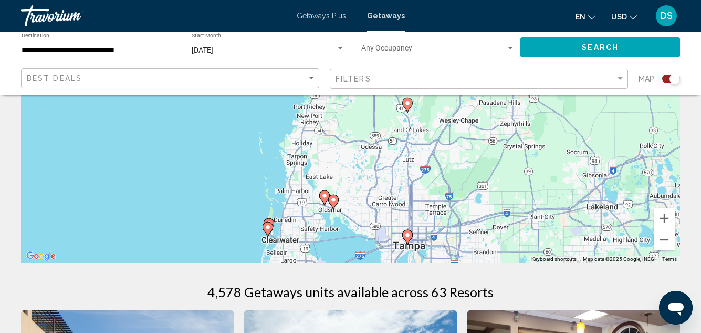
drag, startPoint x: 547, startPoint y: 191, endPoint x: 475, endPoint y: 278, distance: 113.8
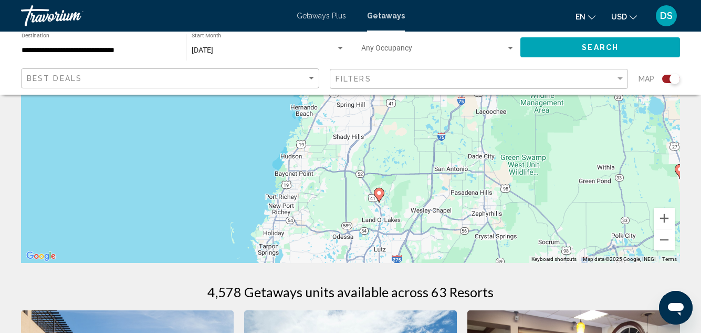
drag, startPoint x: 418, startPoint y: 147, endPoint x: 390, endPoint y: 227, distance: 84.4
click at [389, 235] on div "To activate drag with keyboard, press Alt + Enter. Once in keyboard drag state,…" at bounding box center [350, 104] width 659 height 315
click at [379, 192] on image "Main content" at bounding box center [379, 192] width 6 height 6
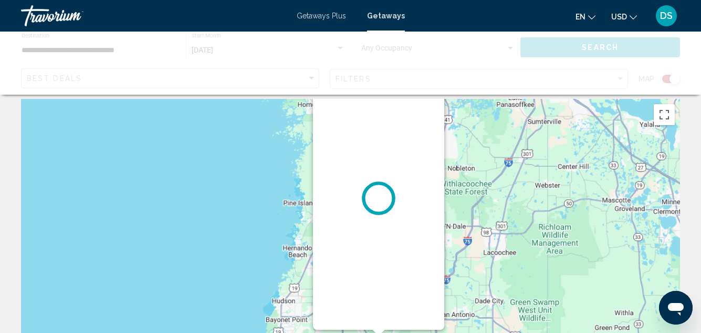
click at [379, 192] on div "Main content" at bounding box center [350, 256] width 659 height 315
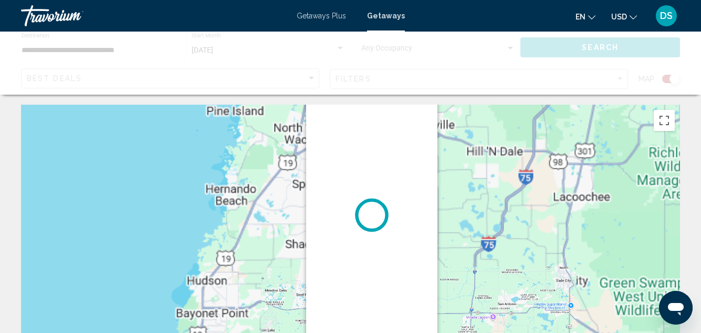
scroll to position [0, 0]
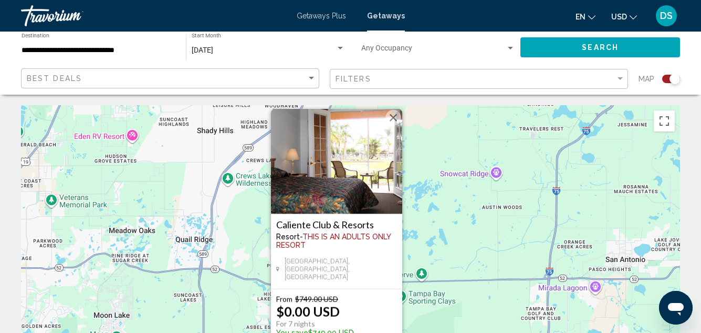
drag, startPoint x: 435, startPoint y: 278, endPoint x: 410, endPoint y: 98, distance: 182.5
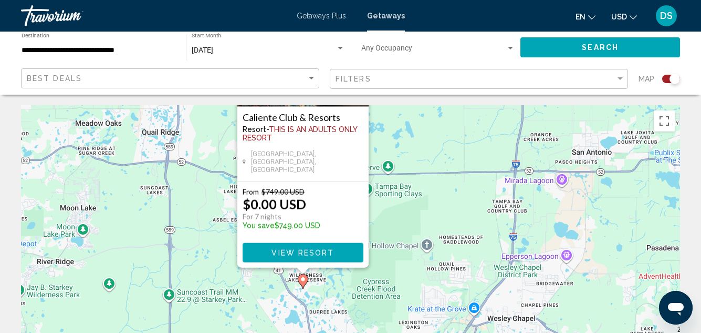
drag, startPoint x: 468, startPoint y: 239, endPoint x: 436, endPoint y: 132, distance: 111.4
click at [436, 132] on div "To navigate, press the arrow keys. To activate drag with keyboard, press Alt + …" at bounding box center [350, 262] width 659 height 315
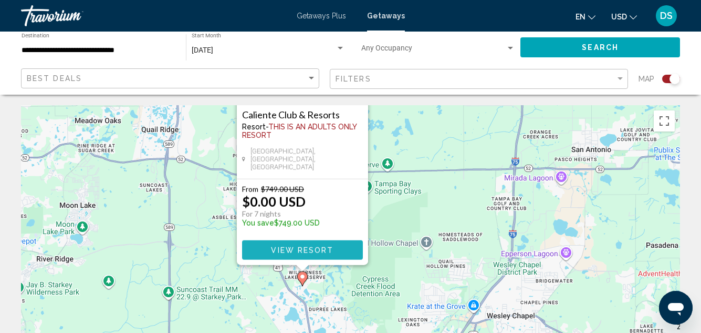
click at [306, 250] on span "View Resort" at bounding box center [302, 250] width 63 height 8
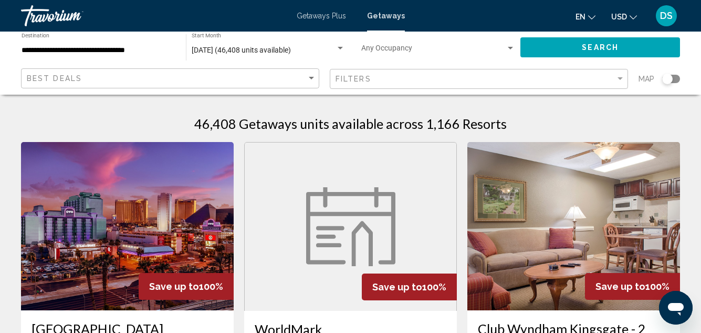
click at [666, 81] on div "Search widget" at bounding box center [667, 79] width 11 height 11
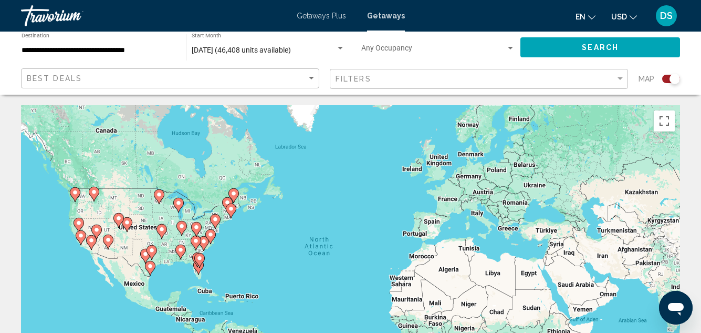
click at [79, 49] on input "**********" at bounding box center [99, 50] width 154 height 8
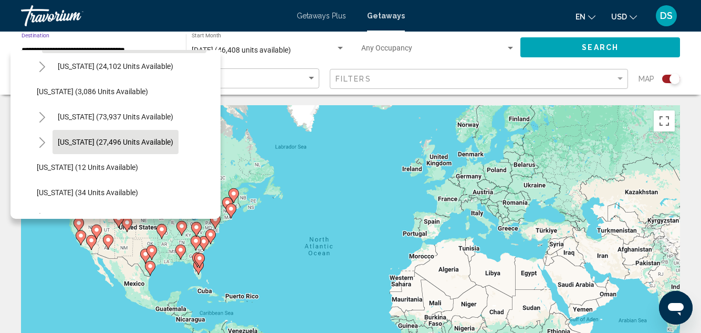
scroll to position [105, 0]
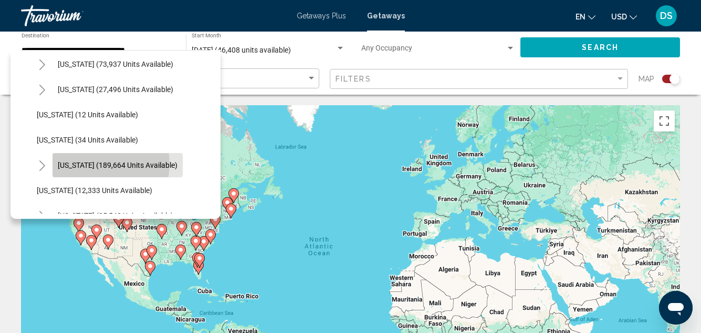
click at [100, 164] on span "[US_STATE] (189,664 units available)" at bounding box center [118, 165] width 120 height 8
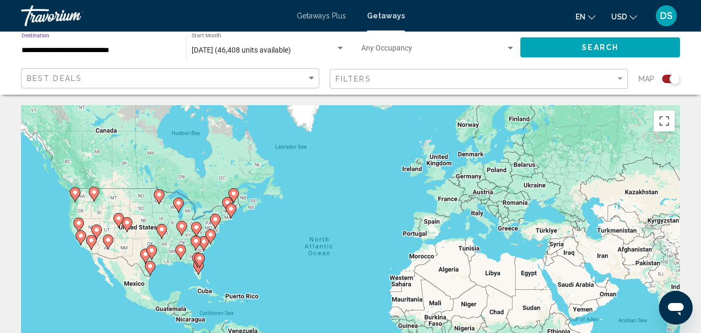
click at [221, 275] on div "To activate drag with keyboard, press Alt + Enter. Once in keyboard drag state,…" at bounding box center [350, 262] width 659 height 315
click at [221, 274] on div "To activate drag with keyboard, press Alt + Enter. Once in keyboard drag state,…" at bounding box center [350, 262] width 659 height 315
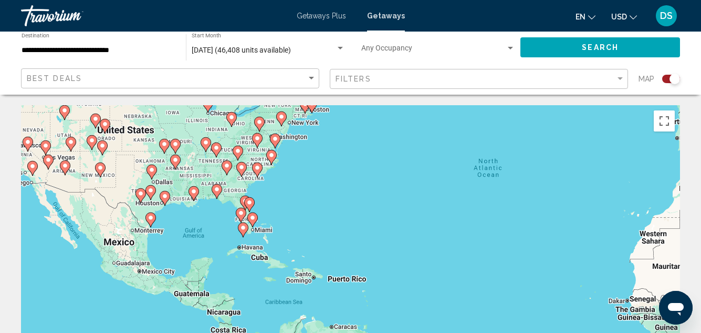
drag, startPoint x: 209, startPoint y: 264, endPoint x: 277, endPoint y: 214, distance: 84.6
click at [282, 213] on div "To activate drag with keyboard, press Alt + Enter. Once in keyboard drag state,…" at bounding box center [350, 262] width 659 height 315
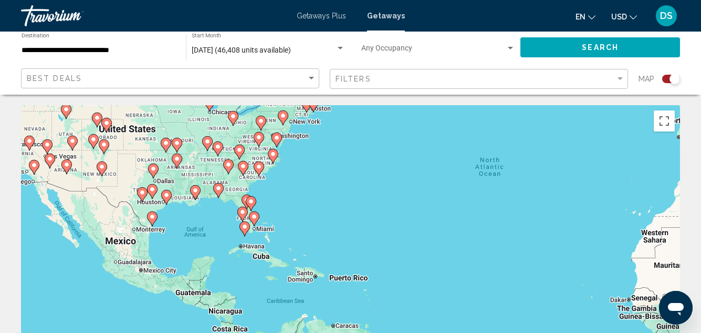
click at [229, 218] on div "To activate drag with keyboard, press Alt + Enter. Once in keyboard drag state,…" at bounding box center [350, 262] width 659 height 315
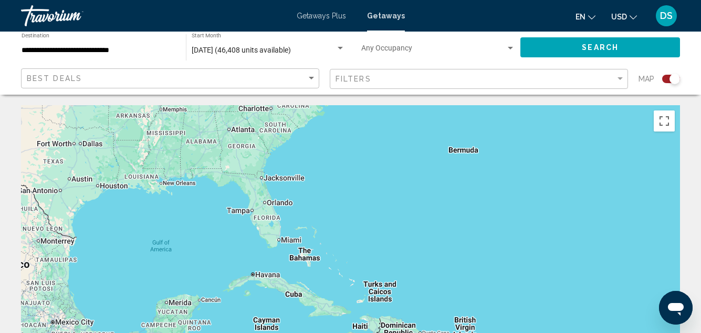
click at [233, 222] on div "To activate drag with keyboard, press Alt + Enter. Once in keyboard drag state,…" at bounding box center [350, 262] width 659 height 315
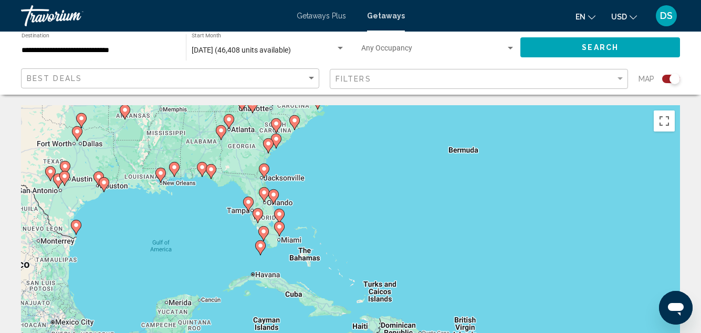
click at [233, 222] on div "To activate drag with keyboard, press Alt + Enter. Once in keyboard drag state,…" at bounding box center [350, 262] width 659 height 315
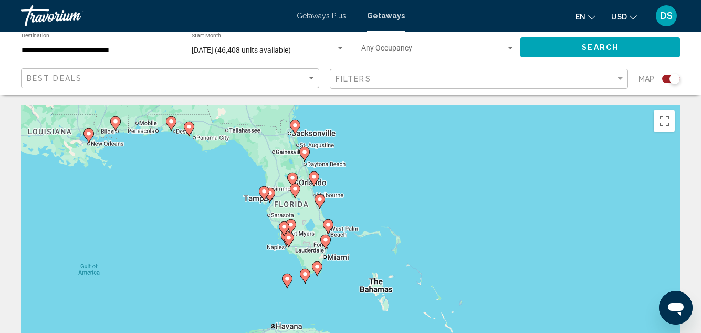
click at [241, 221] on div "To activate drag with keyboard, press Alt + Enter. Once in keyboard drag state,…" at bounding box center [350, 262] width 659 height 315
click at [242, 221] on div "To activate drag with keyboard, press Alt + Enter. Once in keyboard drag state,…" at bounding box center [350, 262] width 659 height 315
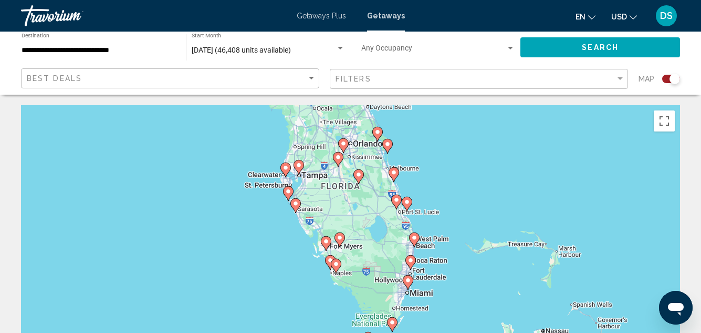
click at [254, 219] on div "To activate drag with keyboard, press Alt + Enter. Once in keyboard drag state,…" at bounding box center [350, 262] width 659 height 315
click at [254, 220] on div "To activate drag with keyboard, press Alt + Enter. Once in keyboard drag state,…" at bounding box center [350, 262] width 659 height 315
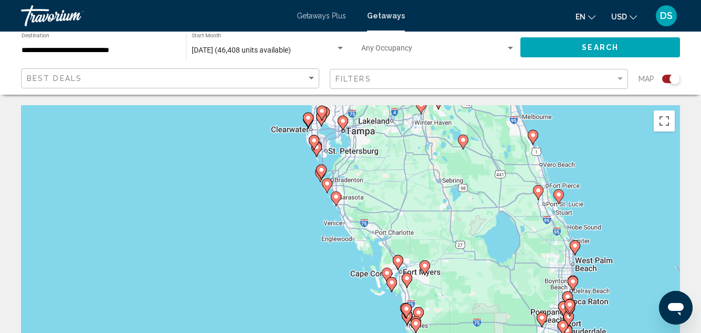
click at [275, 184] on div "To activate drag with keyboard, press Alt + Enter. Once in keyboard drag state,…" at bounding box center [350, 262] width 659 height 315
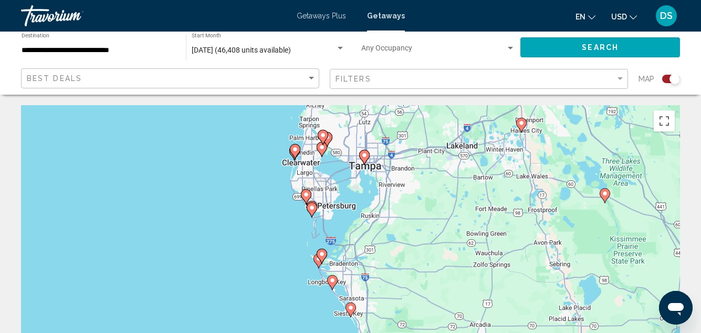
drag, startPoint x: 312, startPoint y: 168, endPoint x: 268, endPoint y: 245, distance: 88.7
click at [267, 247] on div "To activate drag with keyboard, press Alt + Enter. Once in keyboard drag state,…" at bounding box center [350, 262] width 659 height 315
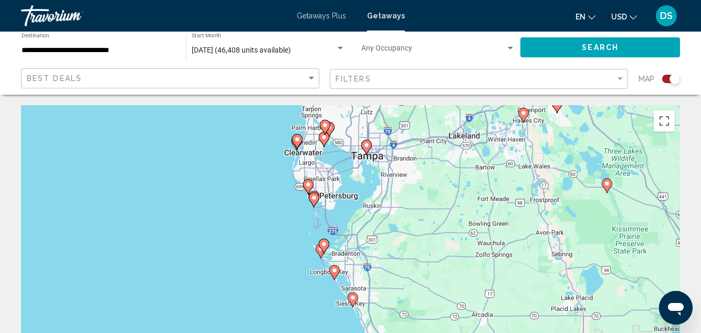
click at [314, 200] on image "Main content" at bounding box center [314, 197] width 6 height 6
type input "**********"
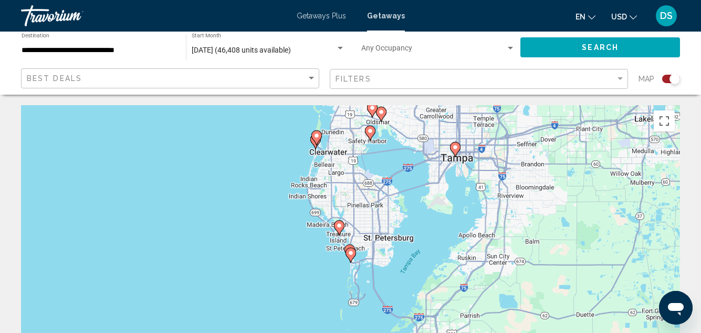
click at [350, 253] on image "Main content" at bounding box center [351, 253] width 6 height 6
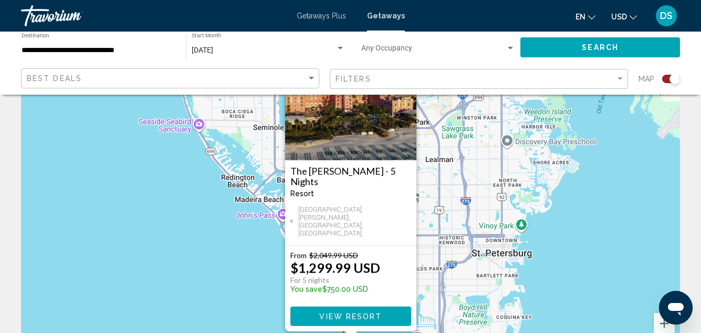
scroll to position [0, 0]
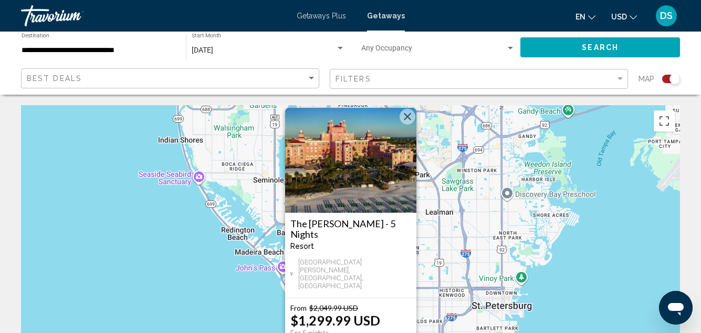
click at [405, 125] on button "Close" at bounding box center [408, 117] width 16 height 16
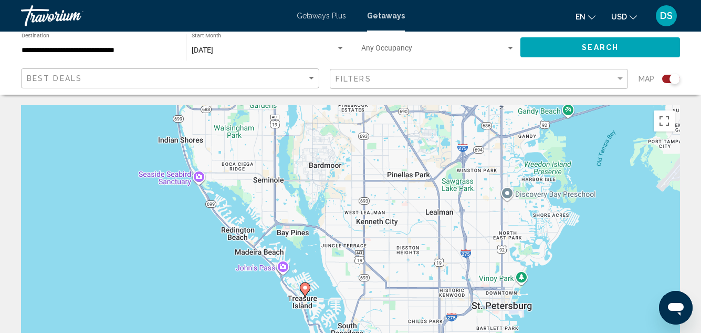
scroll to position [53, 0]
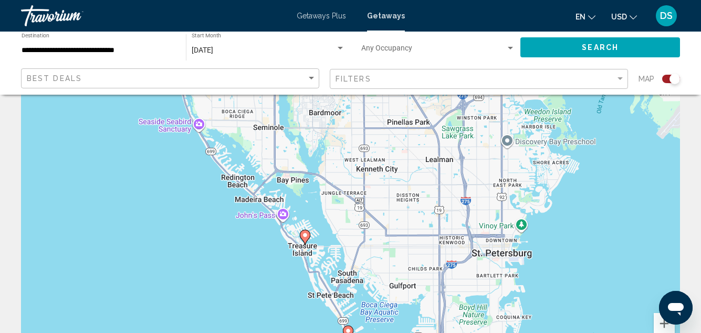
click at [306, 233] on image "Main content" at bounding box center [305, 235] width 6 height 6
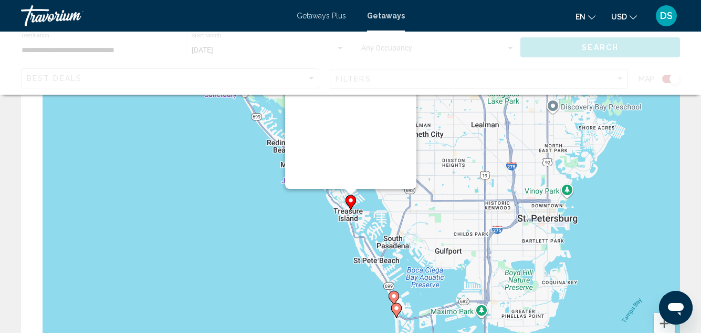
scroll to position [0, 0]
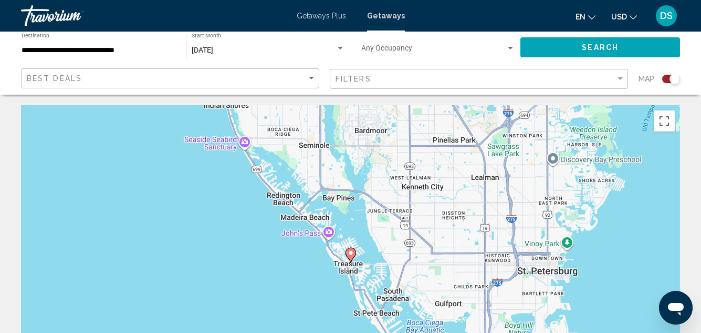
click at [350, 253] on image "Main content" at bounding box center [351, 253] width 6 height 6
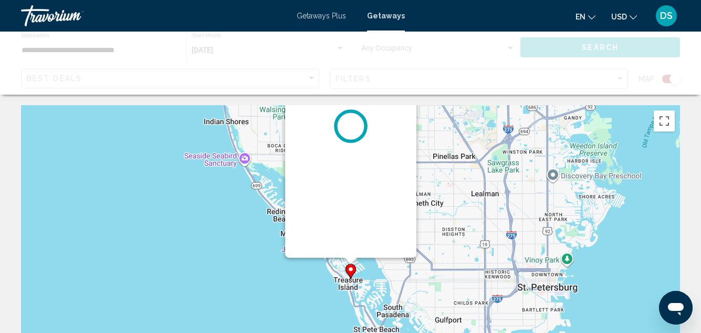
click at [351, 279] on div "To activate drag with keyboard, press Alt + Enter. Once in keyboard drag state,…" at bounding box center [680, 279] width 659 height 0
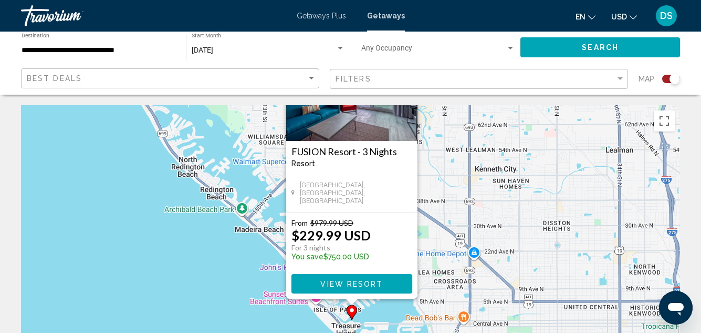
click at [244, 253] on div "To activate drag with keyboard, press Alt + Enter. Once in keyboard drag state,…" at bounding box center [350, 262] width 659 height 315
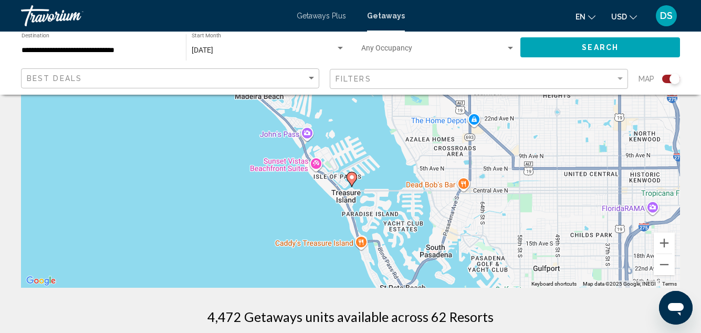
scroll to position [158, 0]
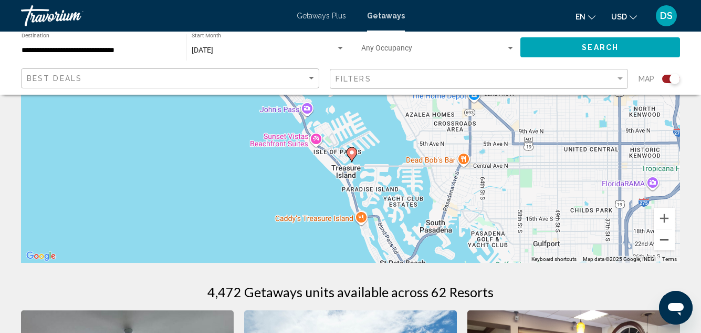
click at [665, 241] on button "Zoom out" at bounding box center [664, 239] width 21 height 21
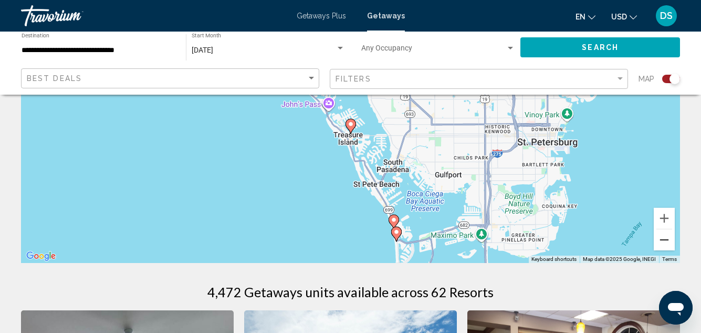
click at [665, 236] on button "Zoom out" at bounding box center [664, 239] width 21 height 21
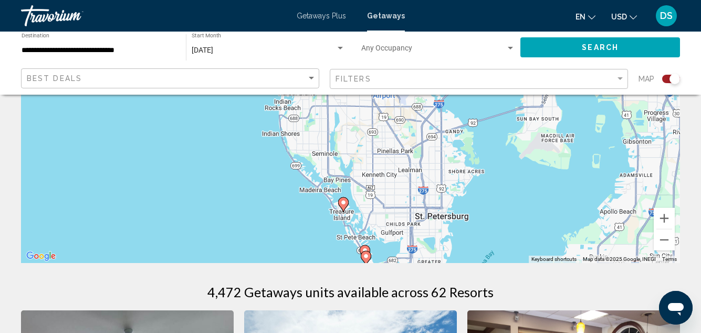
drag, startPoint x: 428, startPoint y: 178, endPoint x: 418, endPoint y: 263, distance: 85.2
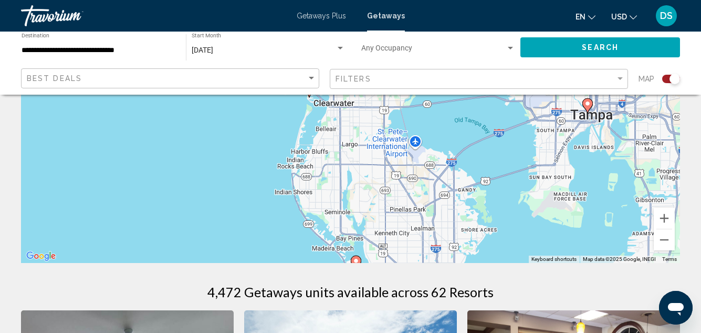
drag, startPoint x: 399, startPoint y: 177, endPoint x: 418, endPoint y: 243, distance: 68.2
click at [417, 244] on div "To activate drag with keyboard, press Alt + Enter. Once in keyboard drag state,…" at bounding box center [350, 104] width 659 height 315
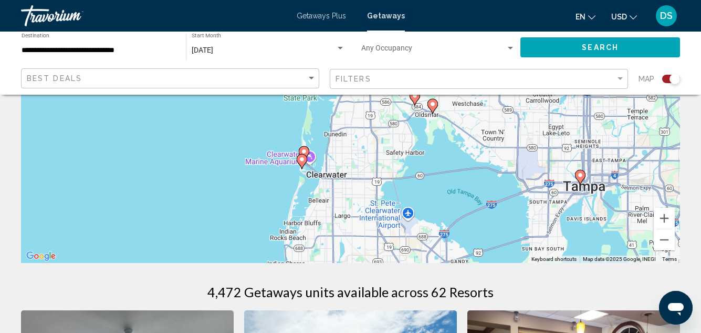
drag, startPoint x: 398, startPoint y: 177, endPoint x: 386, endPoint y: 226, distance: 51.4
click at [386, 229] on div "To activate drag with keyboard, press Alt + Enter. Once in keyboard drag state,…" at bounding box center [350, 104] width 659 height 315
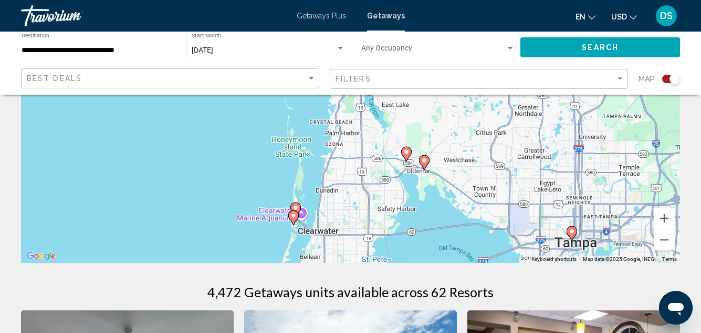
drag, startPoint x: 382, startPoint y: 198, endPoint x: 374, endPoint y: 240, distance: 42.9
click at [374, 240] on div "To activate drag with keyboard, press Alt + Enter. Once in keyboard drag state,…" at bounding box center [350, 104] width 659 height 315
click at [294, 217] on image "Main content" at bounding box center [294, 215] width 6 height 6
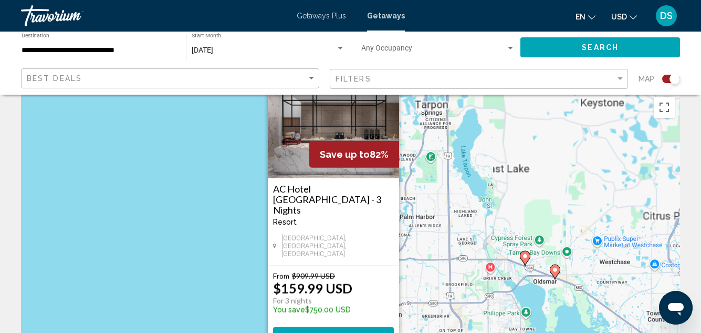
scroll to position [0, 0]
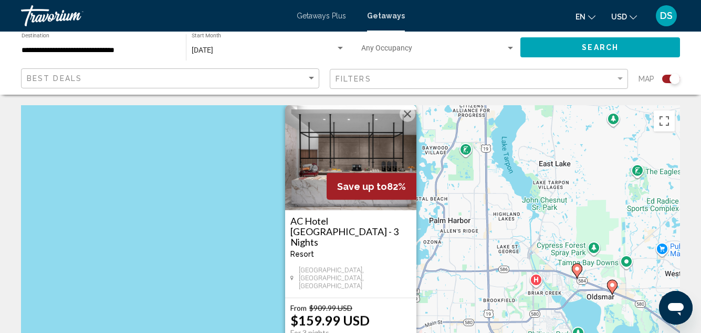
click at [226, 216] on div "To activate drag with keyboard, press Alt + Enter. Once in keyboard drag state,…" at bounding box center [350, 262] width 659 height 315
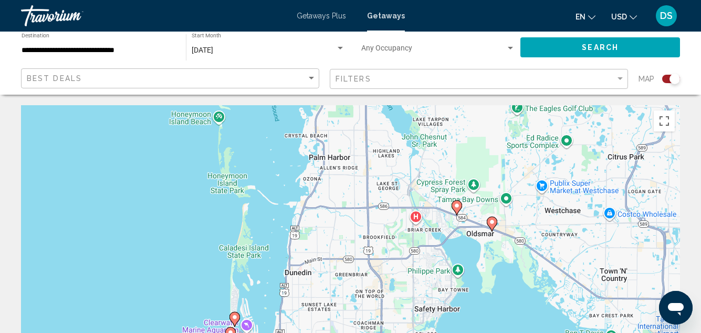
drag, startPoint x: 376, startPoint y: 200, endPoint x: 299, endPoint y: 131, distance: 103.0
click at [266, 127] on div "To activate drag with keyboard, press Alt + Enter. Once in keyboard drag state,…" at bounding box center [350, 262] width 659 height 315
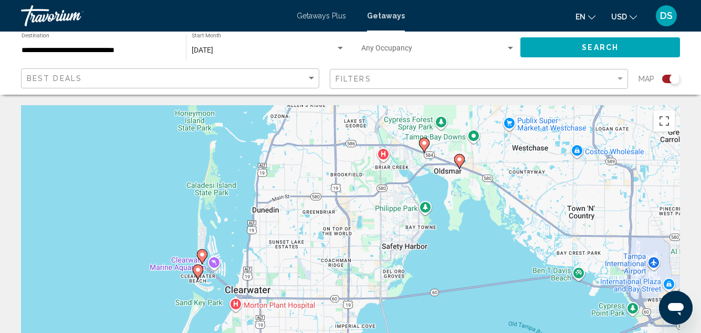
drag, startPoint x: 347, startPoint y: 227, endPoint x: 281, endPoint y: 173, distance: 85.8
click at [282, 173] on div "To activate drag with keyboard, press Alt + Enter. Once in keyboard drag state,…" at bounding box center [350, 262] width 659 height 315
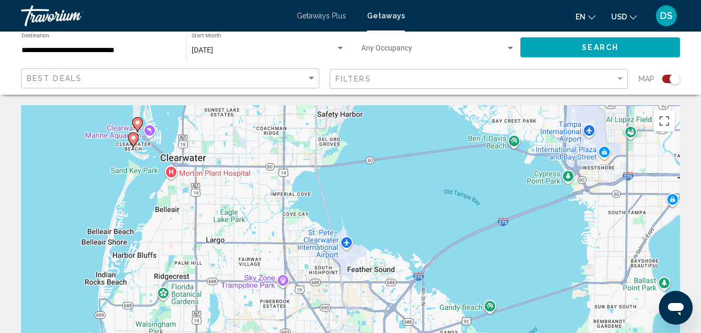
drag, startPoint x: 379, startPoint y: 223, endPoint x: 350, endPoint y: 115, distance: 112.0
click at [345, 119] on div "To activate drag with keyboard, press Alt + Enter. Once in keyboard drag state,…" at bounding box center [350, 262] width 659 height 315
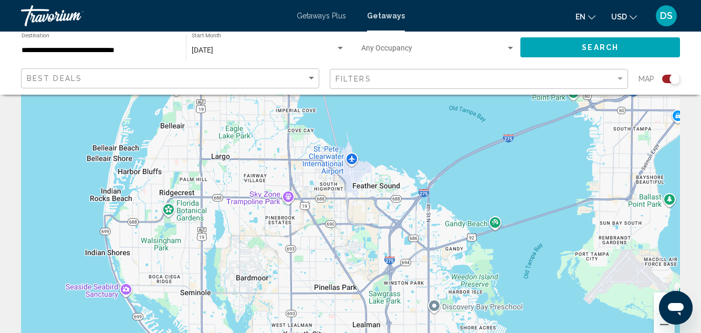
scroll to position [105, 0]
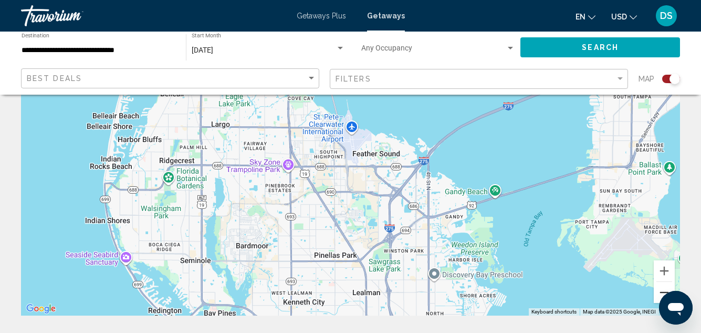
click at [660, 291] on button "Zoom out" at bounding box center [664, 292] width 21 height 21
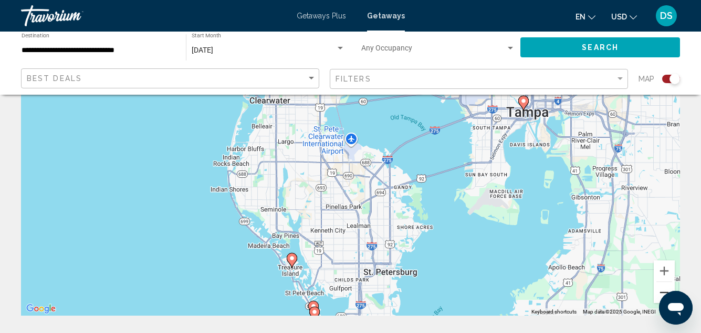
click at [656, 291] on button "Zoom out" at bounding box center [664, 292] width 21 height 21
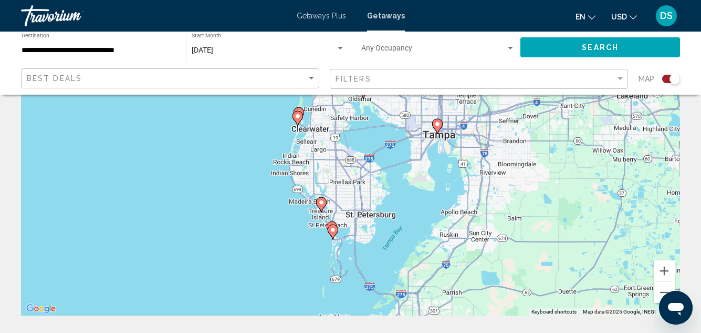
click at [297, 117] on image "Main content" at bounding box center [298, 116] width 6 height 6
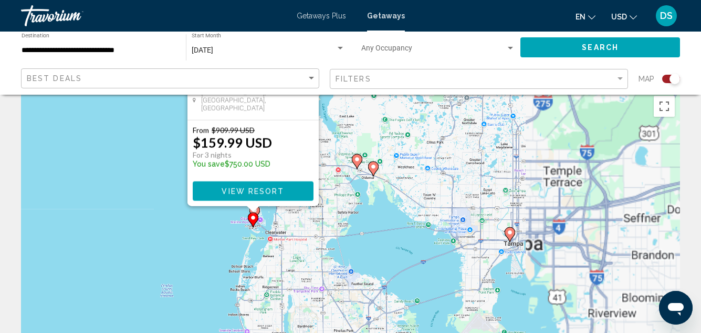
scroll to position [0, 0]
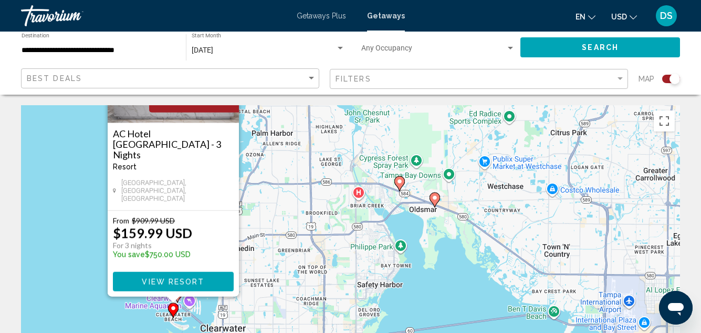
drag, startPoint x: 272, startPoint y: 242, endPoint x: 305, endPoint y: 163, distance: 86.0
click at [305, 163] on div "To activate drag with keyboard, press Alt + Enter. Once in keyboard drag state,…" at bounding box center [350, 262] width 659 height 315
click at [71, 266] on div "To activate drag with keyboard, press Alt + Enter. Once in keyboard drag state,…" at bounding box center [350, 262] width 659 height 315
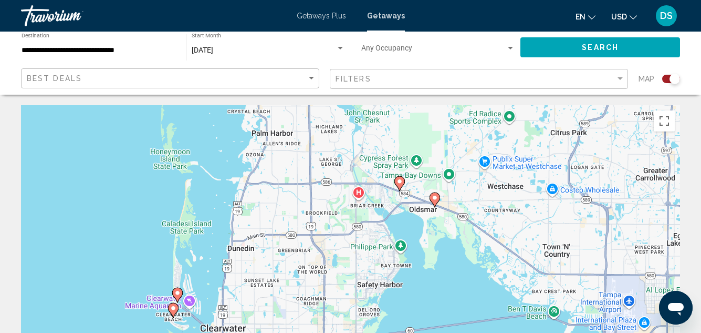
click at [177, 292] on image "Main content" at bounding box center [177, 292] width 6 height 6
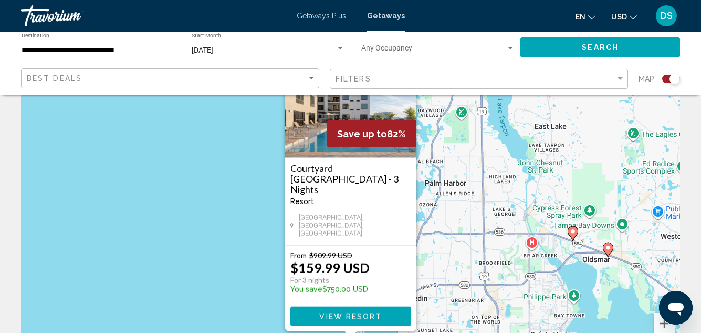
scroll to position [105, 0]
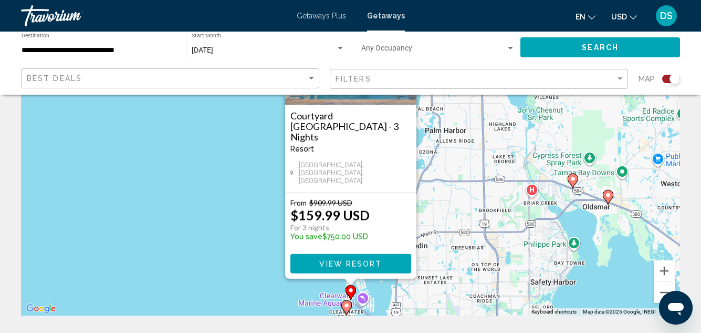
click at [364, 260] on span "View Resort" at bounding box center [350, 264] width 63 height 8
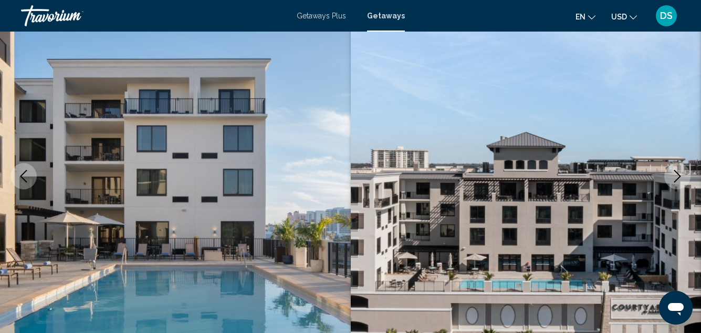
scroll to position [115, 0]
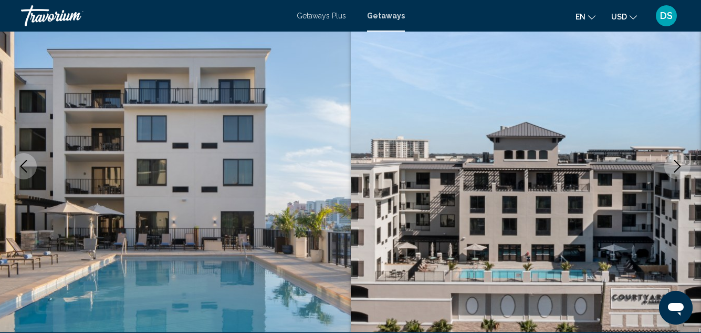
click at [675, 167] on icon "Next image" at bounding box center [677, 166] width 13 height 13
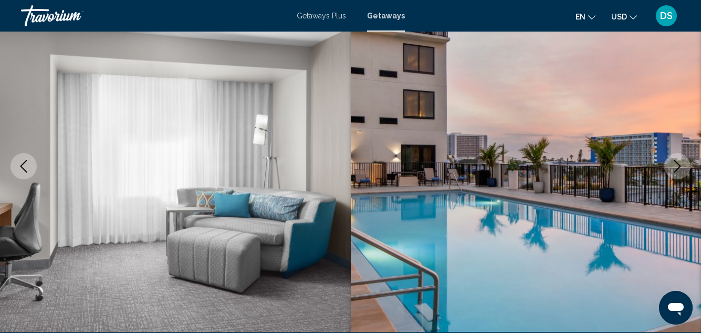
click at [677, 168] on icon "Next image" at bounding box center [677, 166] width 13 height 13
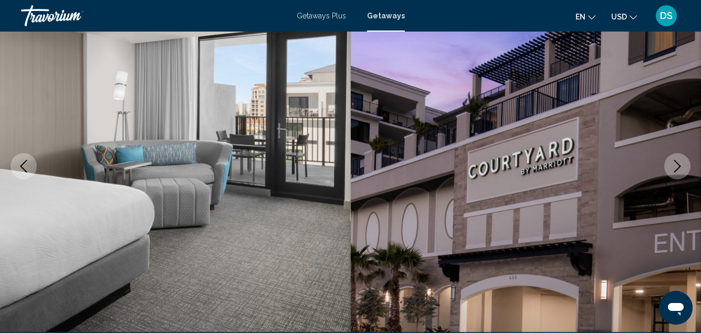
click at [676, 168] on icon "Next image" at bounding box center [677, 166] width 13 height 13
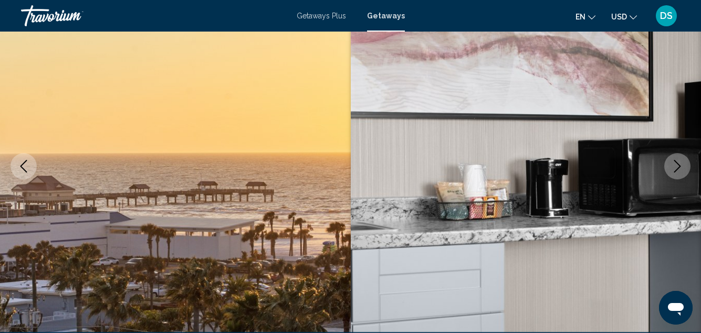
click at [677, 168] on icon "Next image" at bounding box center [677, 166] width 13 height 13
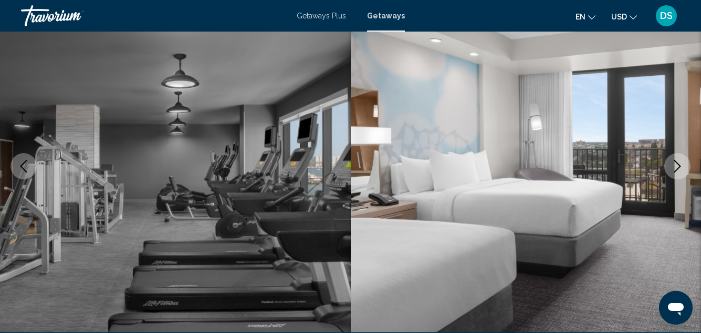
click at [677, 168] on icon "Next image" at bounding box center [677, 166] width 13 height 13
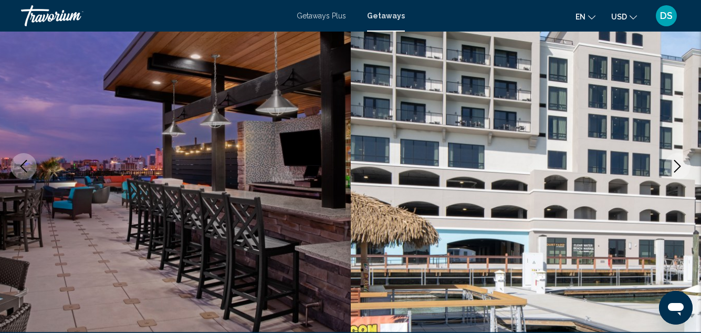
click at [677, 168] on icon "Next image" at bounding box center [677, 166] width 13 height 13
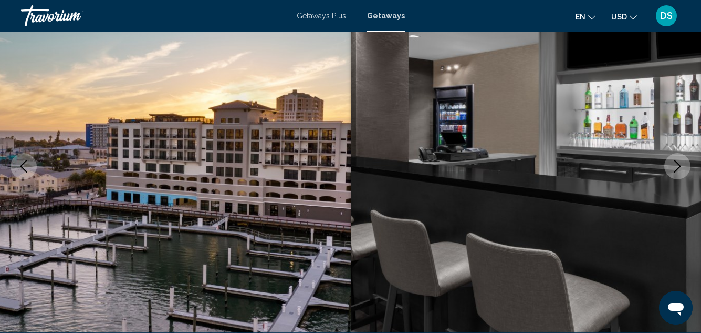
click at [677, 168] on icon "Next image" at bounding box center [677, 166] width 13 height 13
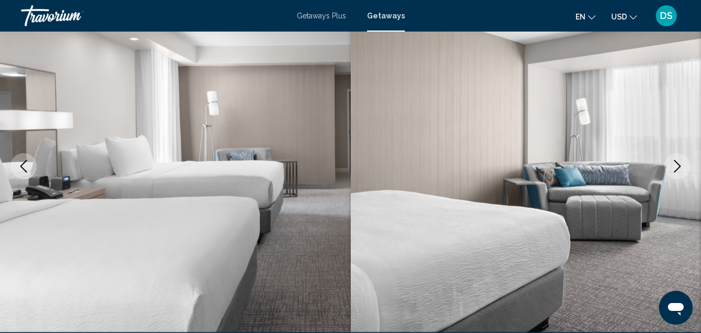
click at [677, 168] on icon "Next image" at bounding box center [677, 166] width 13 height 13
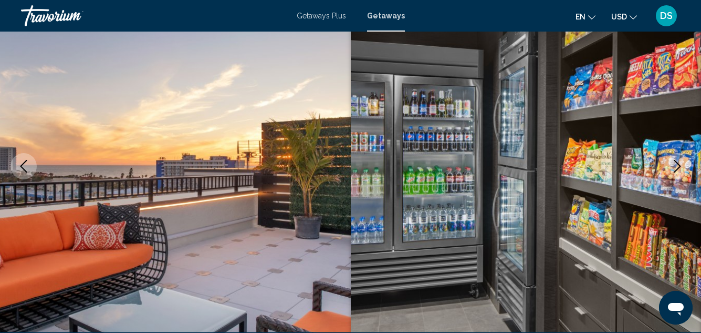
click at [677, 168] on icon "Next image" at bounding box center [677, 166] width 13 height 13
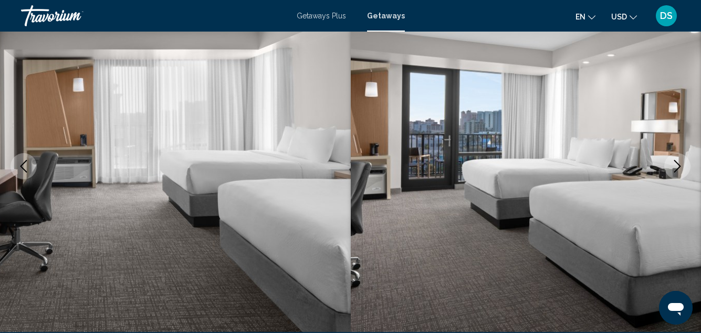
click at [677, 168] on icon "Next image" at bounding box center [677, 166] width 13 height 13
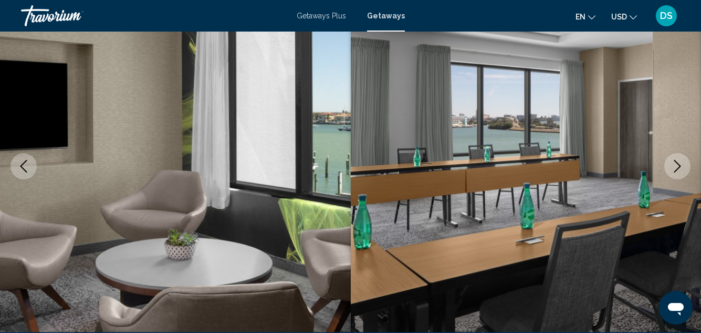
click at [677, 168] on icon "Next image" at bounding box center [677, 166] width 13 height 13
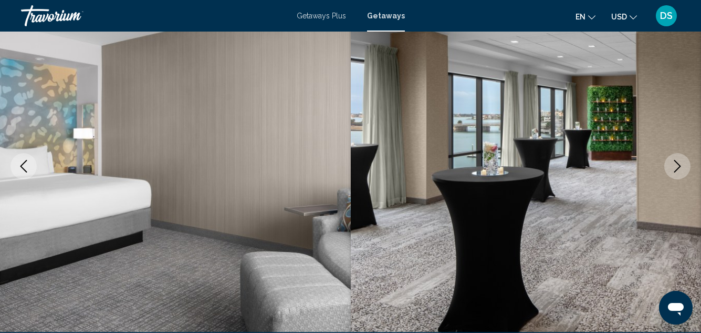
click at [677, 168] on icon "Next image" at bounding box center [677, 166] width 13 height 13
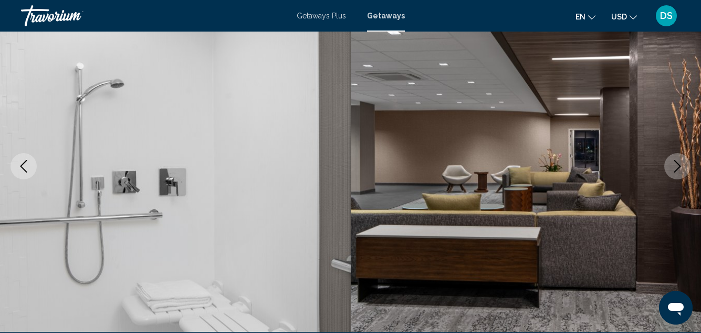
click at [677, 168] on icon "Next image" at bounding box center [677, 166] width 13 height 13
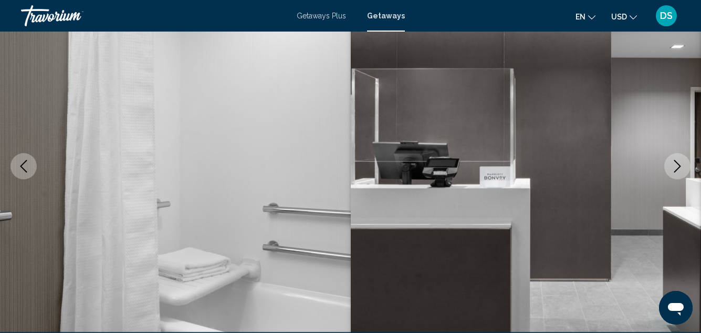
click at [677, 168] on icon "Next image" at bounding box center [677, 166] width 13 height 13
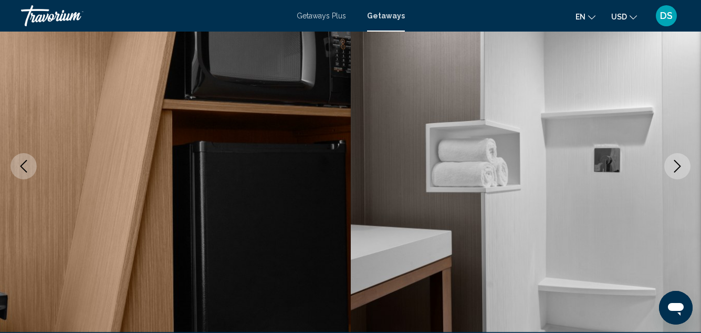
click at [677, 168] on icon "Next image" at bounding box center [677, 166] width 13 height 13
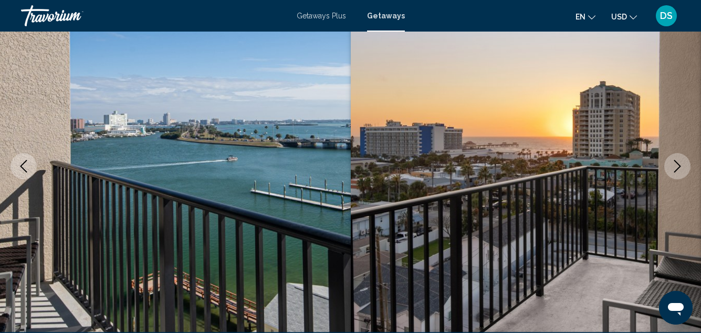
click at [673, 165] on icon "Next image" at bounding box center [677, 166] width 13 height 13
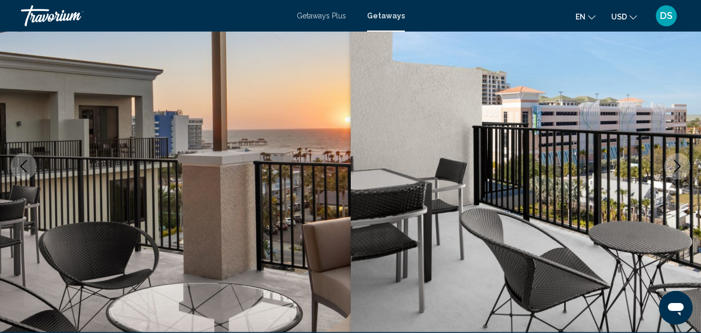
click at [673, 165] on icon "Next image" at bounding box center [677, 166] width 13 height 13
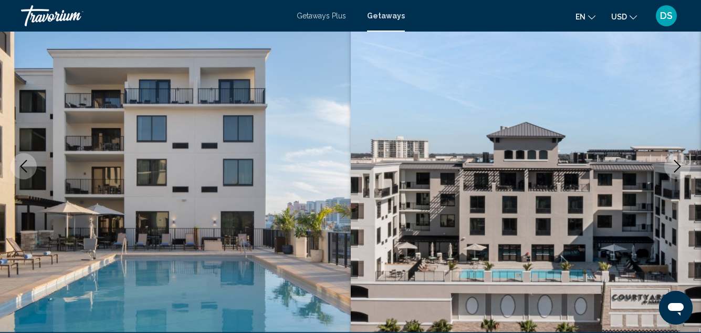
click at [673, 165] on icon "Next image" at bounding box center [677, 166] width 13 height 13
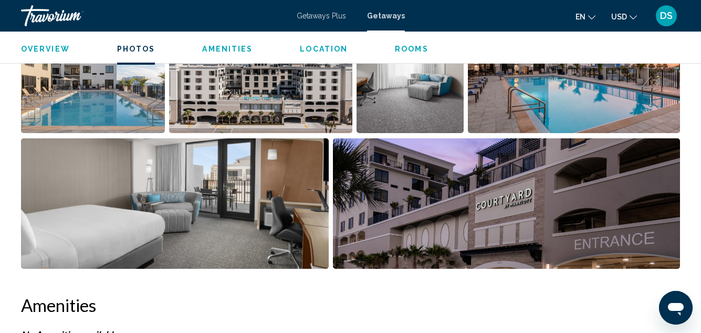
scroll to position [693, 0]
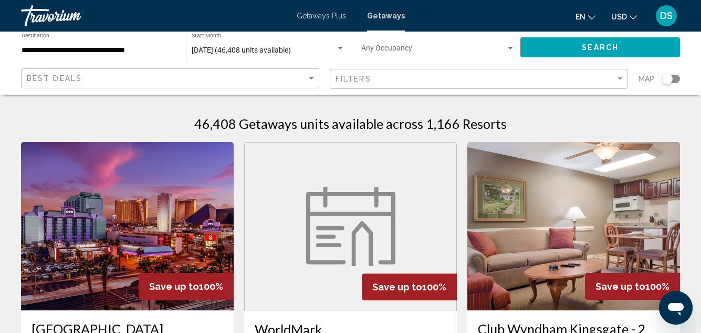
click at [671, 80] on div "Search widget" at bounding box center [667, 79] width 11 height 11
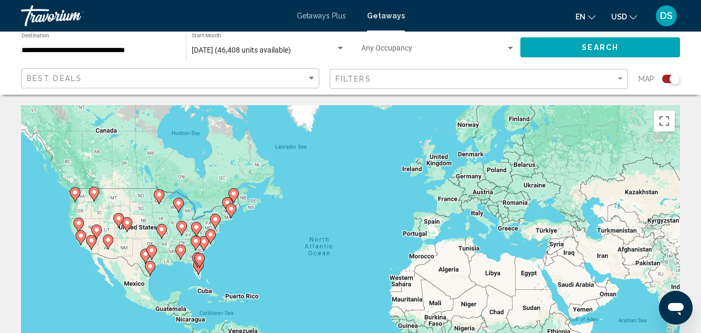
click at [97, 50] on input "**********" at bounding box center [99, 50] width 154 height 8
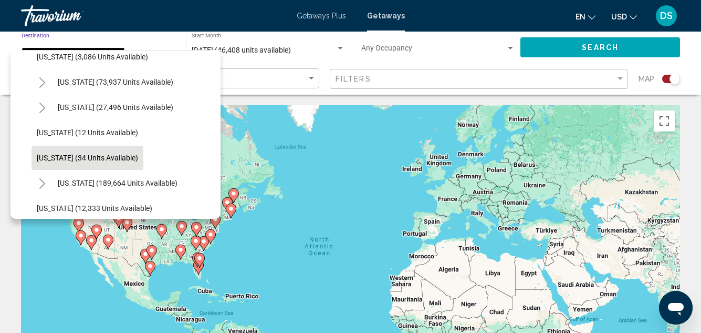
scroll to position [105, 0]
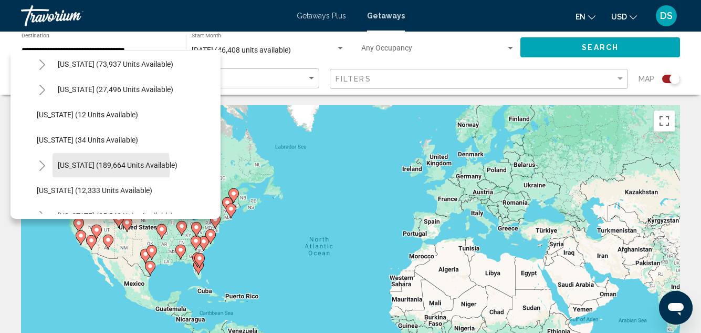
click at [102, 167] on span "[US_STATE] (189,664 units available)" at bounding box center [118, 165] width 120 height 8
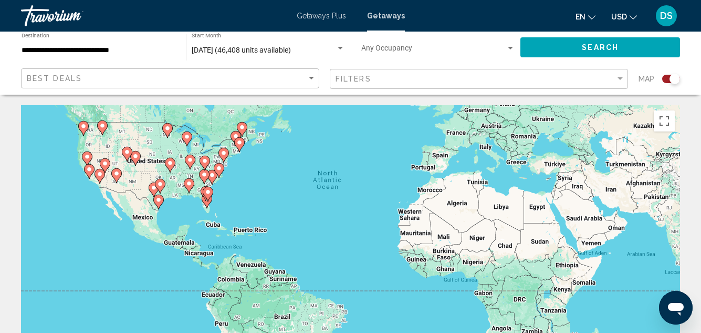
drag, startPoint x: 214, startPoint y: 260, endPoint x: 227, endPoint y: 188, distance: 72.6
click at [227, 189] on div "To activate drag with keyboard, press Alt + Enter. Once in keyboard drag state,…" at bounding box center [350, 262] width 659 height 315
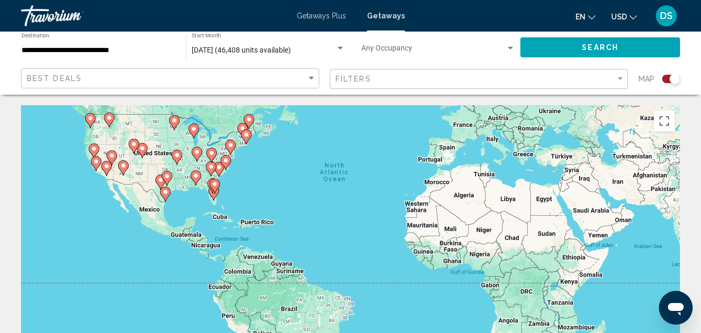
click at [228, 190] on div "To activate drag with keyboard, press Alt + Enter. Once in keyboard drag state,…" at bounding box center [350, 262] width 659 height 315
click at [229, 190] on div "To activate drag with keyboard, press Alt + Enter. Once in keyboard drag state,…" at bounding box center [350, 262] width 659 height 315
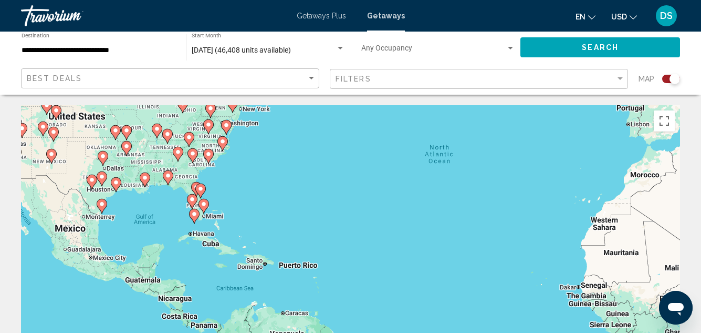
click at [217, 194] on div "To activate drag with keyboard, press Alt + Enter. Once in keyboard drag state,…" at bounding box center [350, 262] width 659 height 315
click at [218, 194] on div "To activate drag with keyboard, press Alt + Enter. Once in keyboard drag state,…" at bounding box center [350, 262] width 659 height 315
click at [220, 195] on div "To activate drag with keyboard, press Alt + Enter. Once in keyboard drag state,…" at bounding box center [350, 262] width 659 height 315
click at [220, 196] on div "To activate drag with keyboard, press Alt + Enter. Once in keyboard drag state,…" at bounding box center [350, 262] width 659 height 315
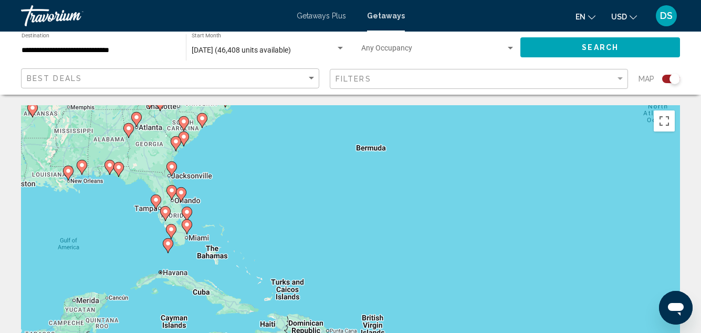
click at [207, 208] on div "To activate drag with keyboard, press Alt + Enter. Once in keyboard drag state,…" at bounding box center [350, 262] width 659 height 315
click at [208, 208] on div "To activate drag with keyboard, press Alt + Enter. Once in keyboard drag state,…" at bounding box center [350, 262] width 659 height 315
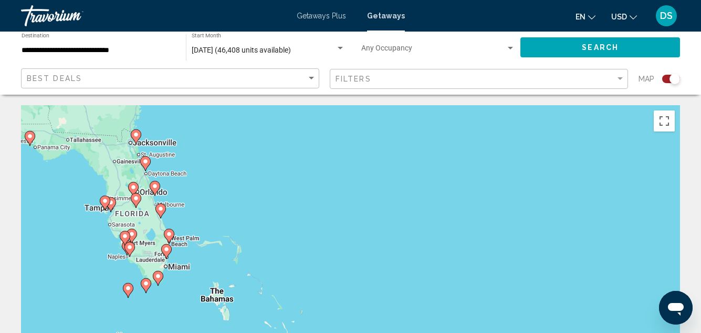
click at [205, 207] on div "To activate drag with keyboard, press Alt + Enter. Once in keyboard drag state,…" at bounding box center [350, 262] width 659 height 315
click at [209, 203] on div "To activate drag with keyboard, press Alt + Enter. Once in keyboard drag state,…" at bounding box center [350, 262] width 659 height 315
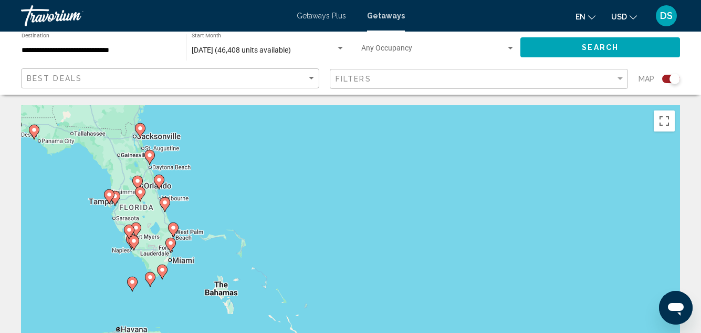
click at [171, 242] on image "Main content" at bounding box center [171, 243] width 6 height 6
type input "**********"
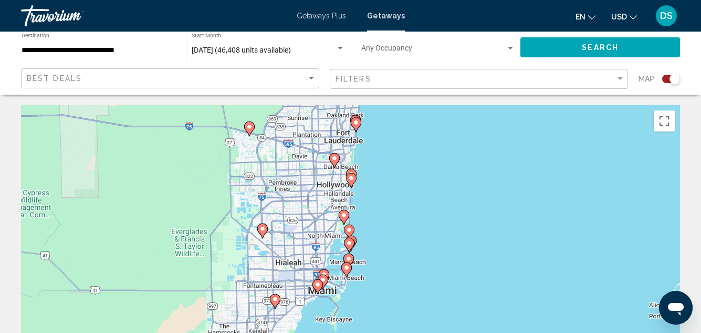
drag, startPoint x: 495, startPoint y: 266, endPoint x: 389, endPoint y: 138, distance: 166.4
click at [391, 138] on div "To navigate, press the arrow keys. To activate drag with keyboard, press Alt + …" at bounding box center [350, 262] width 659 height 315
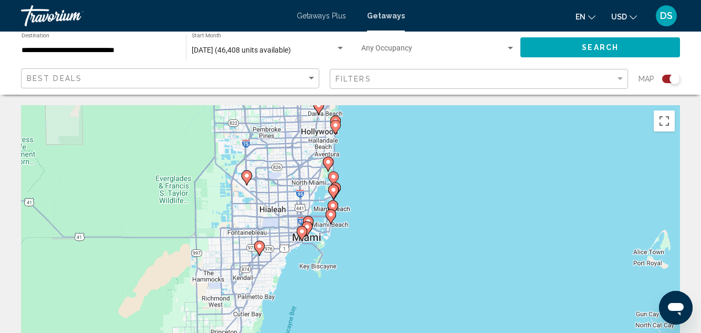
drag, startPoint x: 379, startPoint y: 254, endPoint x: 368, endPoint y: 203, distance: 52.0
click at [368, 203] on div "To navigate, press the arrow keys. To activate drag with keyboard, press Alt + …" at bounding box center [350, 262] width 659 height 315
click at [335, 189] on image "Main content" at bounding box center [333, 189] width 6 height 6
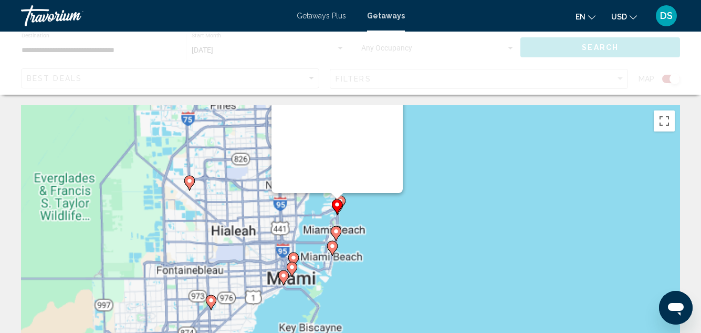
click at [351, 263] on div "To navigate, press the arrow keys. To activate drag with keyboard, press Alt + …" at bounding box center [680, 263] width 659 height 0
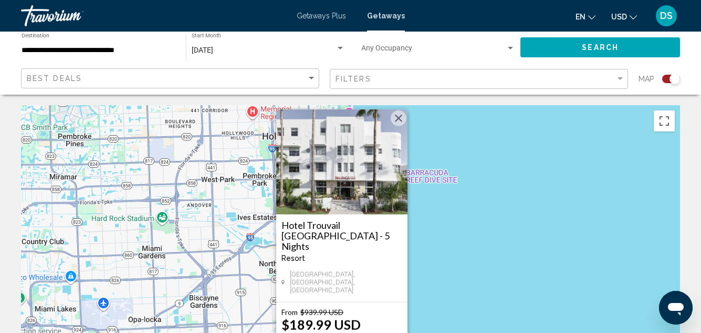
drag, startPoint x: 436, startPoint y: 220, endPoint x: 433, endPoint y: 250, distance: 30.1
click at [433, 250] on div "To activate drag with keyboard, press Alt + Enter. Once in keyboard drag state,…" at bounding box center [350, 262] width 659 height 315
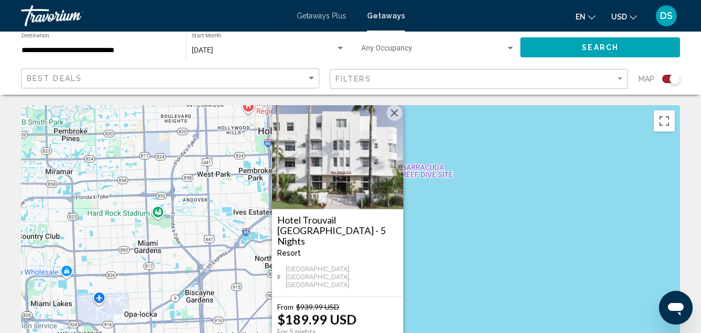
click at [396, 121] on button "Close" at bounding box center [395, 113] width 16 height 16
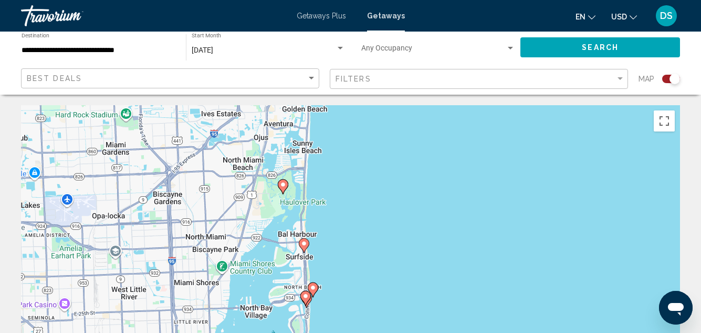
drag, startPoint x: 399, startPoint y: 262, endPoint x: 367, endPoint y: 162, distance: 104.8
click at [367, 162] on div "To activate drag with keyboard, press Alt + Enter. Once in keyboard drag state,…" at bounding box center [350, 262] width 659 height 315
click at [283, 184] on image "Main content" at bounding box center [283, 183] width 6 height 6
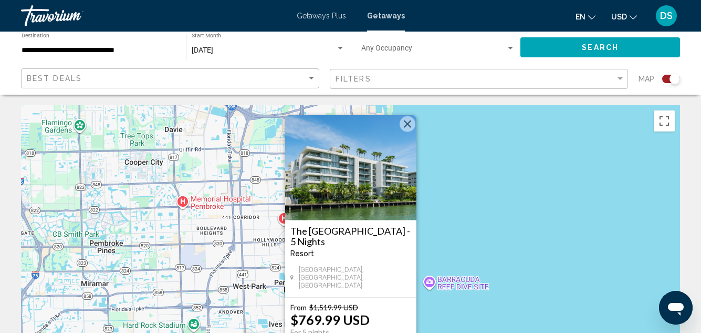
click at [409, 129] on button "Close" at bounding box center [408, 124] width 16 height 16
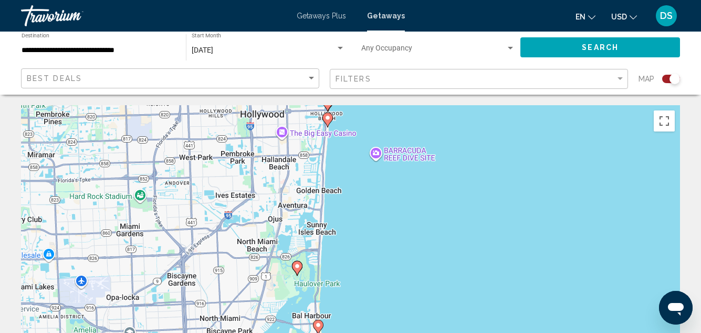
drag, startPoint x: 421, startPoint y: 260, endPoint x: 368, endPoint y: 133, distance: 137.1
click at [368, 133] on div "To activate drag with keyboard, press Alt + Enter. Once in keyboard drag state,…" at bounding box center [350, 262] width 659 height 315
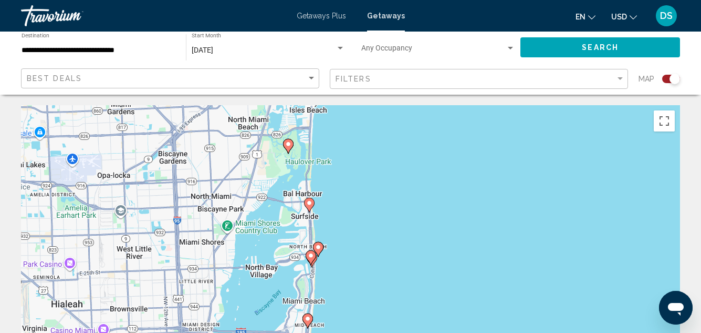
drag, startPoint x: 364, startPoint y: 266, endPoint x: 357, endPoint y: 149, distance: 117.4
click at [355, 138] on div "To activate drag with keyboard, press Alt + Enter. Once in keyboard drag state,…" at bounding box center [350, 262] width 659 height 315
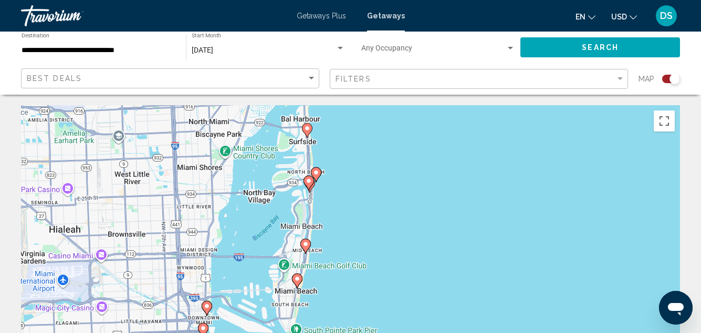
drag, startPoint x: 348, startPoint y: 271, endPoint x: 350, endPoint y: 202, distance: 68.9
click at [350, 197] on div "To activate drag with keyboard, press Alt + Enter. Once in keyboard drag state,…" at bounding box center [350, 262] width 659 height 315
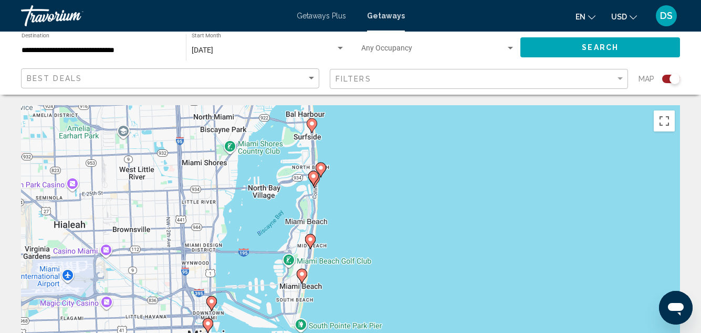
click at [313, 239] on image "Main content" at bounding box center [310, 239] width 6 height 6
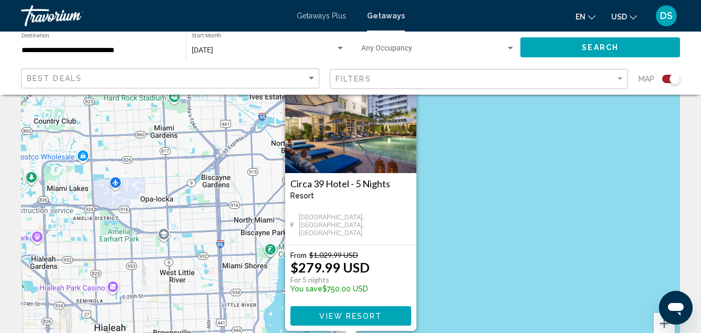
scroll to position [0, 0]
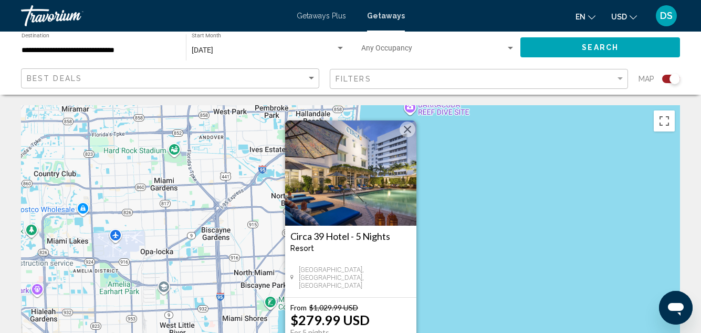
click at [408, 129] on button "Close" at bounding box center [408, 129] width 16 height 16
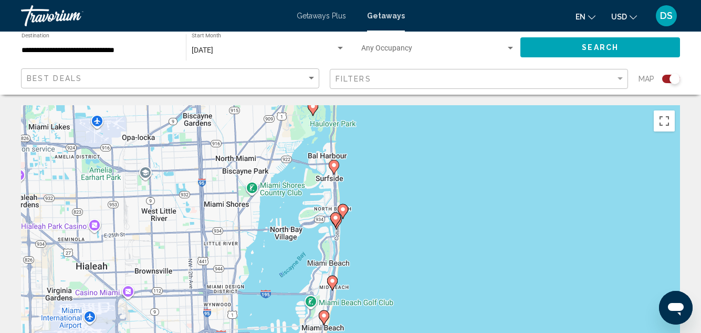
drag, startPoint x: 399, startPoint y: 246, endPoint x: 382, endPoint y: 129, distance: 118.4
click at [381, 125] on div "To activate drag with keyboard, press Alt + Enter. Once in keyboard drag state,…" at bounding box center [350, 262] width 659 height 315
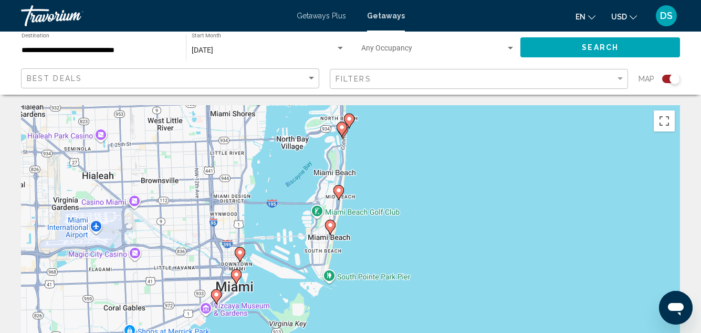
drag, startPoint x: 382, startPoint y: 235, endPoint x: 389, endPoint y: 156, distance: 79.7
click at [389, 156] on div "To activate drag with keyboard, press Alt + Enter. Once in keyboard drag state,…" at bounding box center [350, 262] width 659 height 315
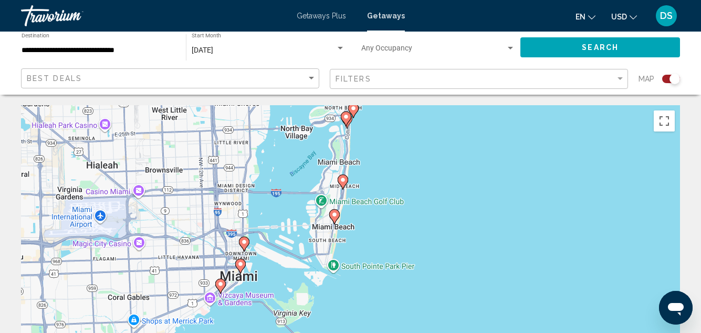
click at [337, 215] on image "Main content" at bounding box center [334, 214] width 6 height 6
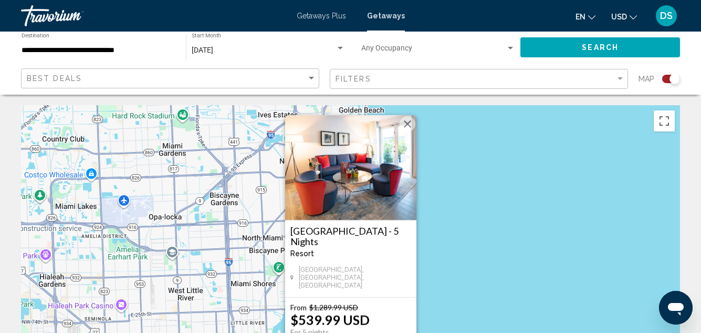
click at [412, 129] on button "Close" at bounding box center [408, 124] width 16 height 16
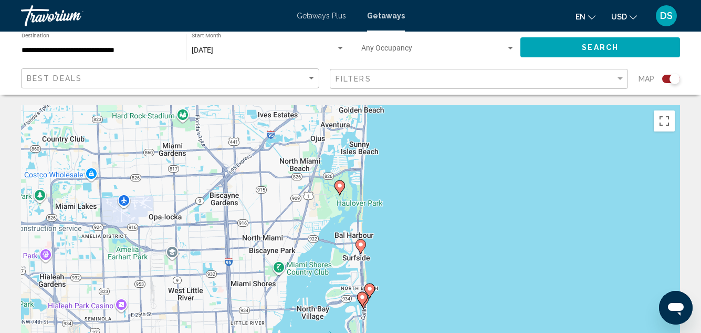
click at [378, 307] on div "To navigate, press the arrow keys. To activate drag with keyboard, press Alt + …" at bounding box center [350, 262] width 659 height 315
click at [379, 306] on div "To activate drag with keyboard, press Alt + Enter. Once in keyboard drag state,…" at bounding box center [350, 262] width 659 height 315
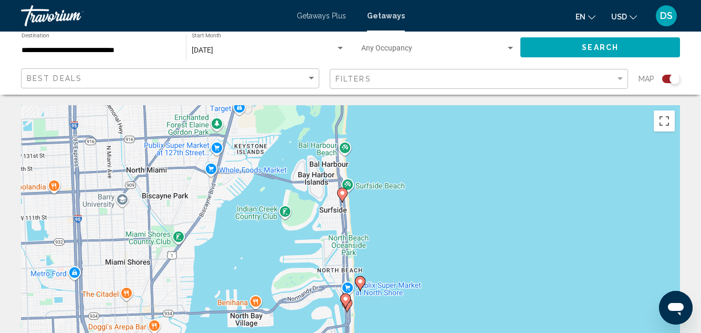
click at [361, 280] on image "Main content" at bounding box center [360, 281] width 6 height 6
click at [361, 279] on image "Main content" at bounding box center [360, 281] width 6 height 6
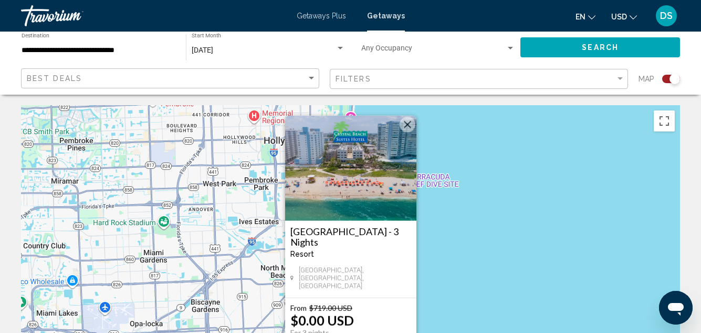
scroll to position [53, 0]
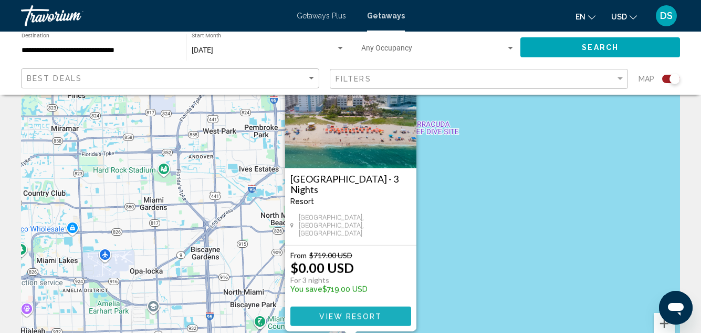
click at [349, 314] on span "View Resort" at bounding box center [350, 316] width 63 height 8
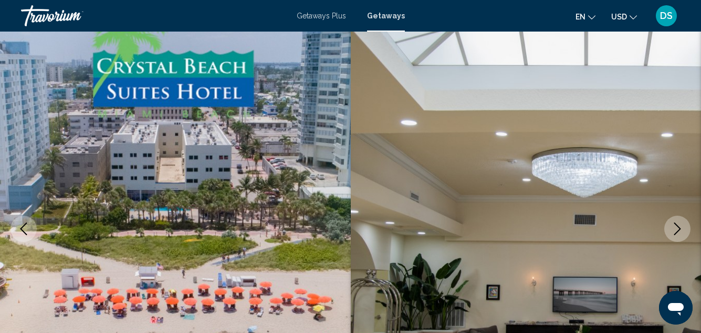
scroll to position [115, 0]
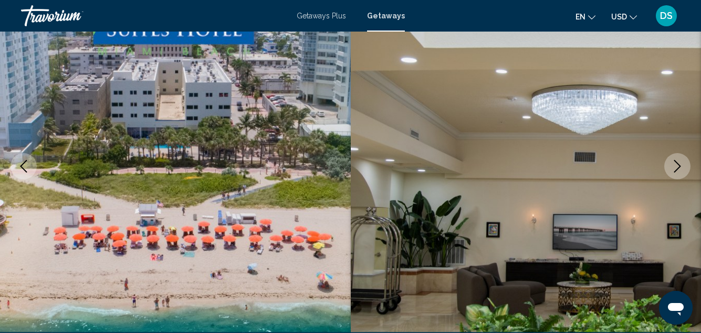
click at [680, 165] on icon "Next image" at bounding box center [678, 166] width 7 height 13
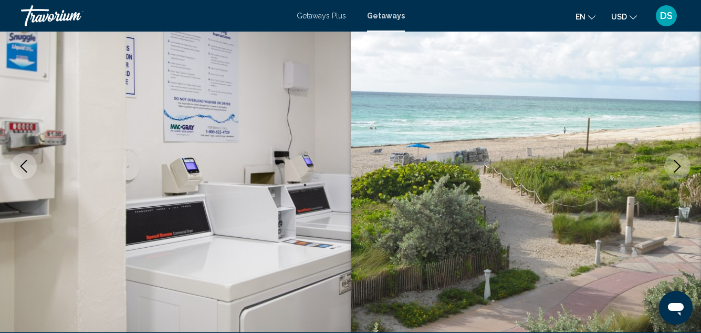
click at [680, 165] on icon "Next image" at bounding box center [678, 166] width 7 height 13
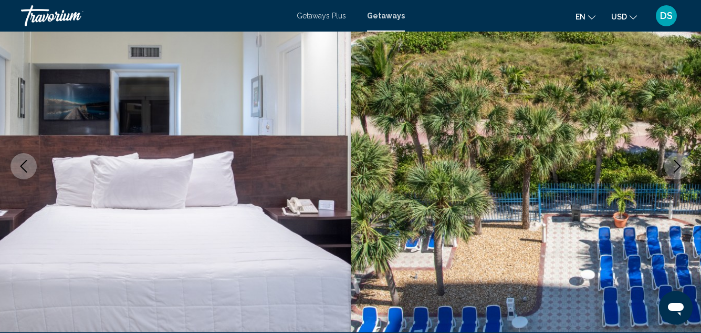
click at [679, 165] on icon "Next image" at bounding box center [678, 166] width 7 height 13
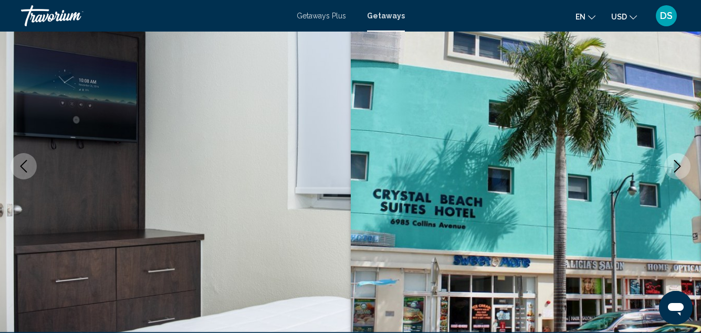
click at [679, 165] on icon "Next image" at bounding box center [678, 166] width 7 height 13
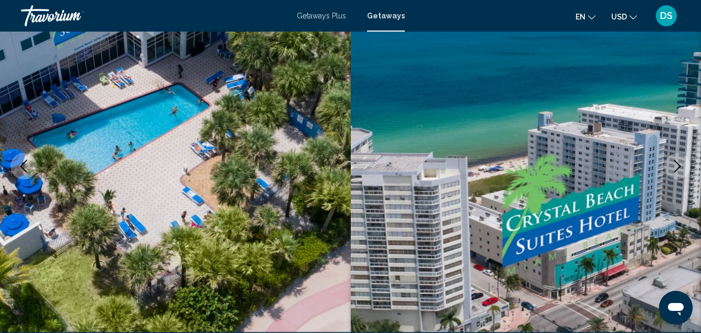
click at [680, 164] on icon "Next image" at bounding box center [677, 166] width 13 height 13
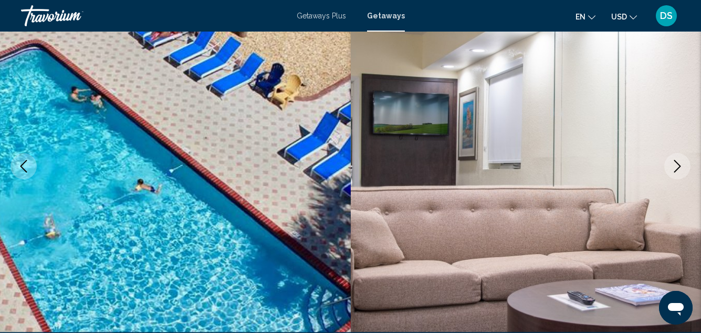
click at [679, 164] on icon "Next image" at bounding box center [678, 166] width 7 height 13
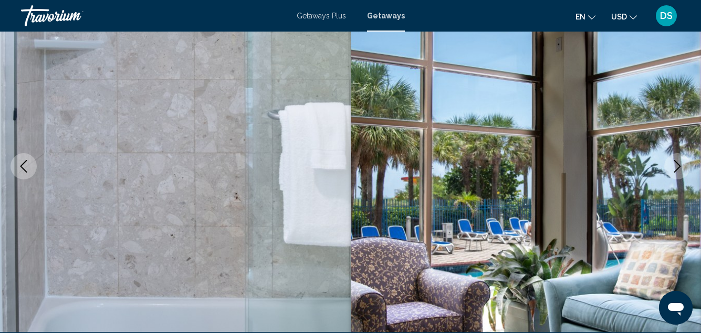
click at [679, 164] on icon "Next image" at bounding box center [678, 166] width 7 height 13
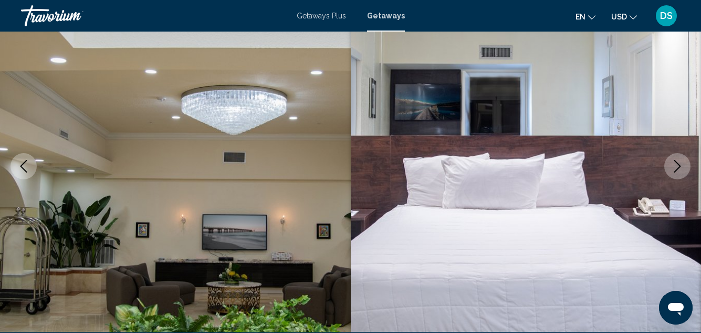
click at [679, 164] on icon "Next image" at bounding box center [678, 166] width 7 height 13
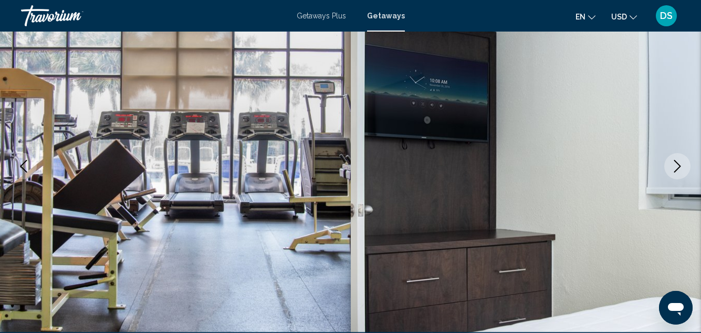
click at [679, 164] on icon "Next image" at bounding box center [678, 166] width 7 height 13
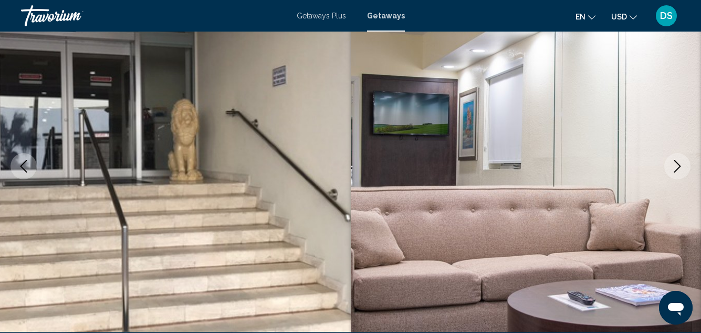
click at [679, 164] on icon "Next image" at bounding box center [678, 166] width 7 height 13
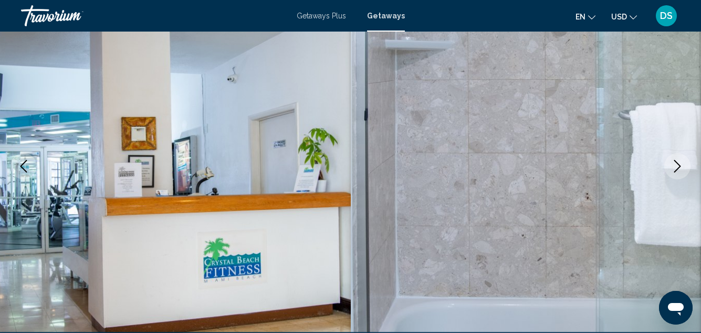
click at [679, 164] on icon "Next image" at bounding box center [678, 166] width 7 height 13
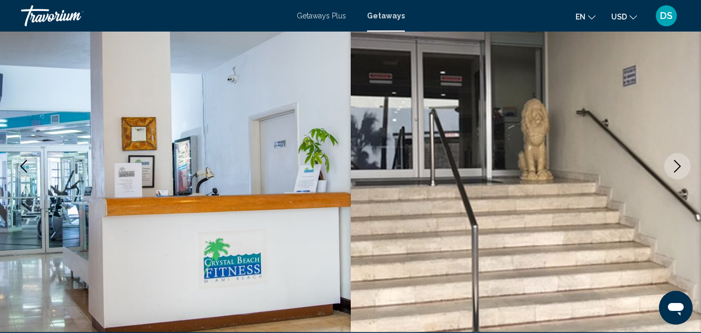
click at [679, 164] on icon "Next image" at bounding box center [678, 166] width 7 height 13
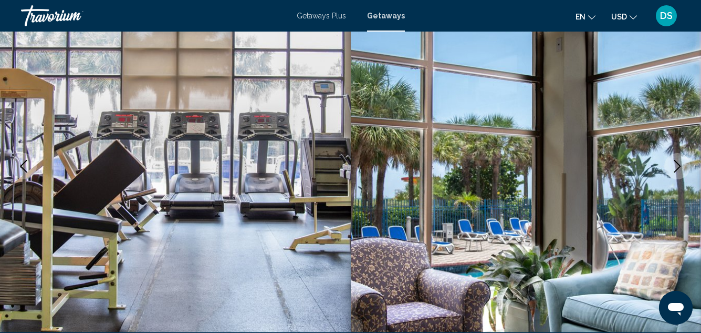
click at [679, 164] on icon "Next image" at bounding box center [678, 166] width 7 height 13
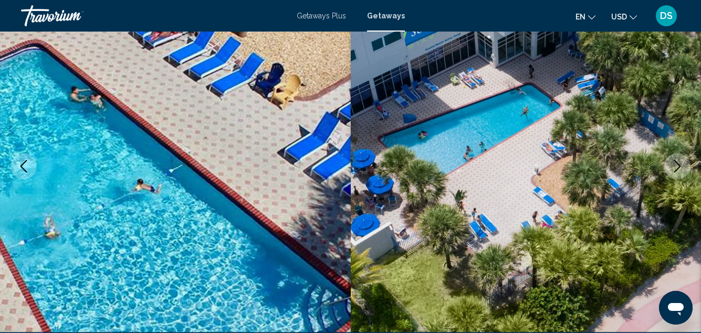
click at [679, 164] on icon "Next image" at bounding box center [678, 166] width 7 height 13
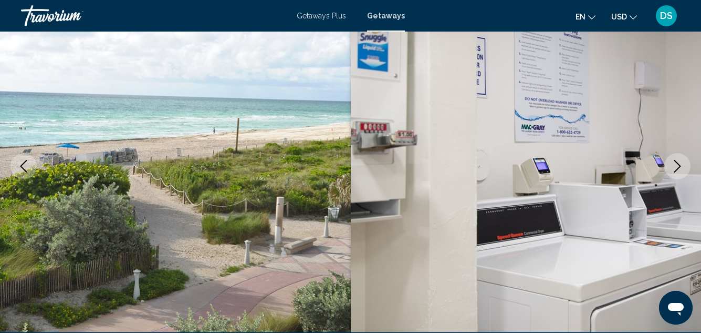
click at [679, 164] on icon "Next image" at bounding box center [678, 166] width 7 height 13
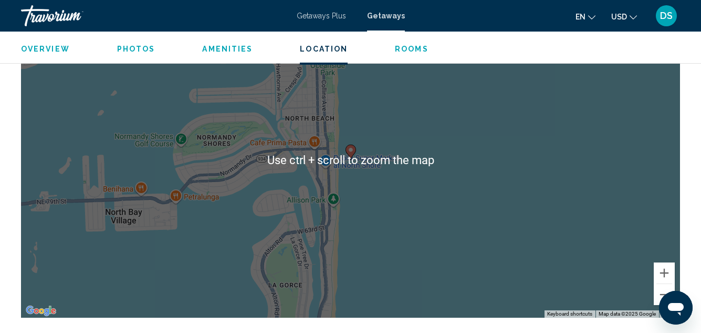
scroll to position [1481, 0]
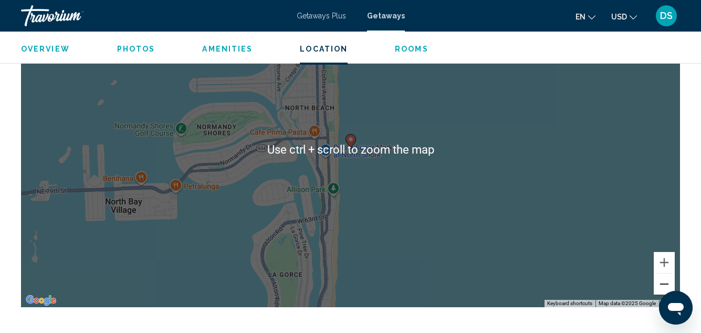
click at [663, 281] on button "Zoom out" at bounding box center [664, 283] width 21 height 21
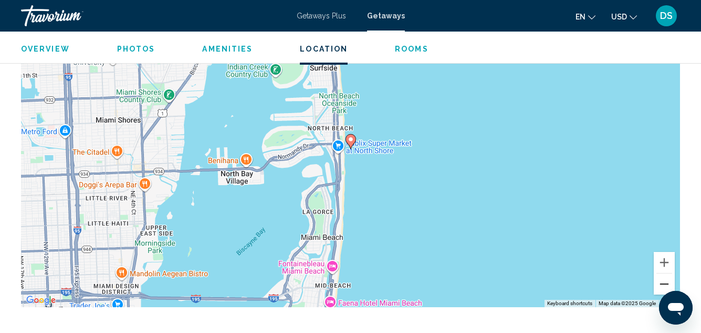
click at [664, 284] on button "Zoom out" at bounding box center [664, 283] width 21 height 21
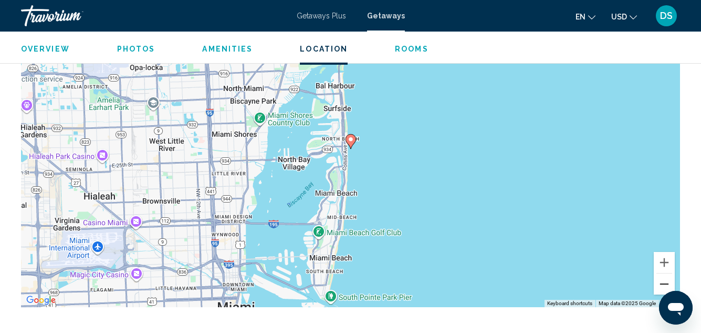
click at [664, 284] on button "Zoom out" at bounding box center [664, 283] width 21 height 21
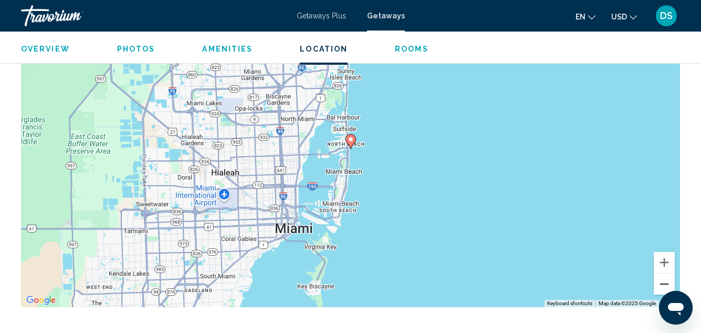
click at [664, 284] on button "Zoom out" at bounding box center [664, 283] width 21 height 21
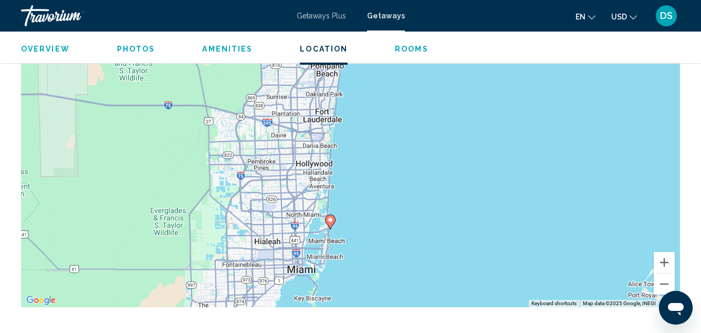
drag, startPoint x: 527, startPoint y: 200, endPoint x: 506, endPoint y: 281, distance: 82.9
click at [506, 281] on div "To activate drag with keyboard, press Alt + Enter. Once in keyboard drag state,…" at bounding box center [350, 149] width 659 height 315
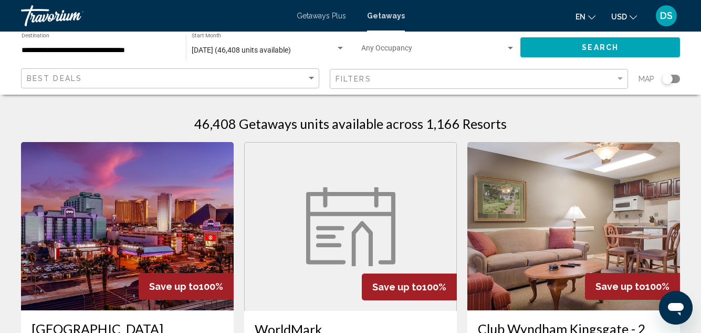
click at [671, 78] on div "Search widget" at bounding box center [667, 79] width 11 height 11
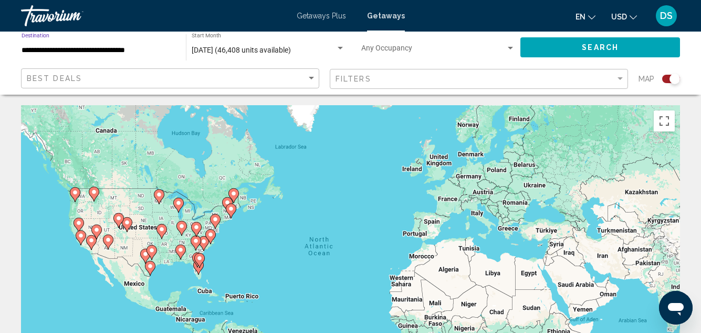
click at [99, 51] on input "**********" at bounding box center [99, 50] width 154 height 8
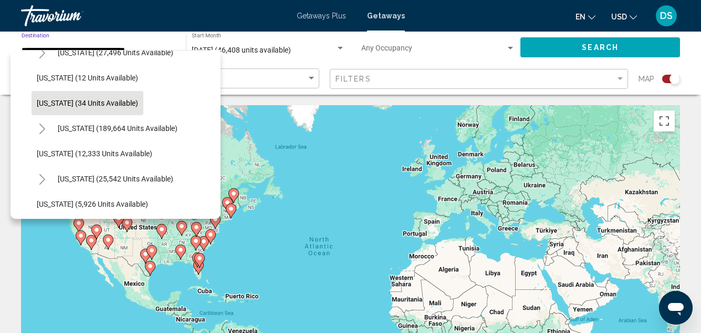
scroll to position [158, 0]
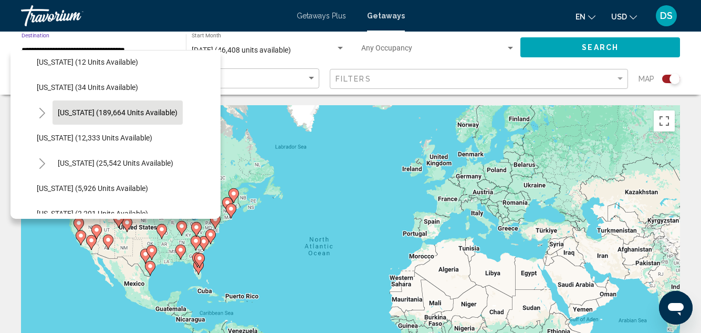
click at [105, 111] on span "[US_STATE] (189,664 units available)" at bounding box center [118, 112] width 120 height 8
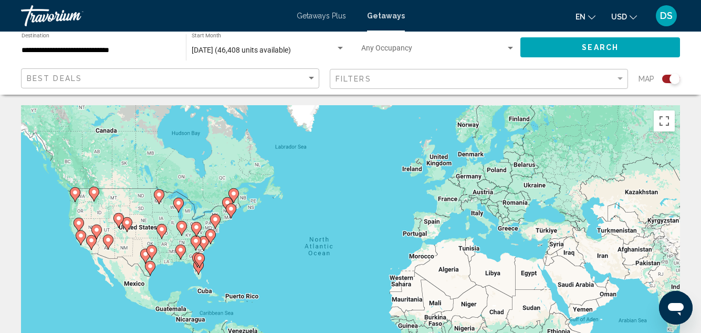
click at [210, 268] on div "To activate drag with keyboard, press Alt + Enter. Once in keyboard drag state,…" at bounding box center [350, 262] width 659 height 315
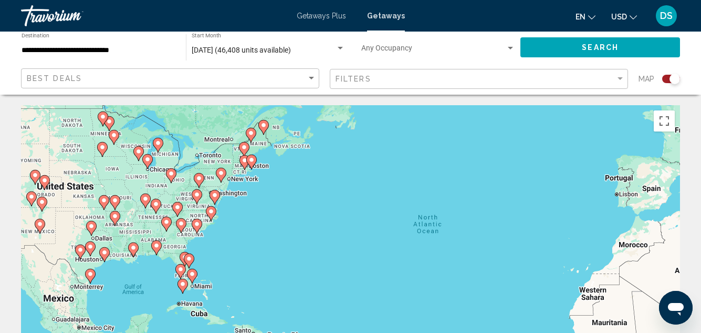
click at [193, 274] on image "Main content" at bounding box center [192, 274] width 6 height 6
type input "**********"
click at [193, 274] on div "To activate drag with keyboard, press Alt + Enter. Once in keyboard drag state,…" at bounding box center [350, 262] width 659 height 315
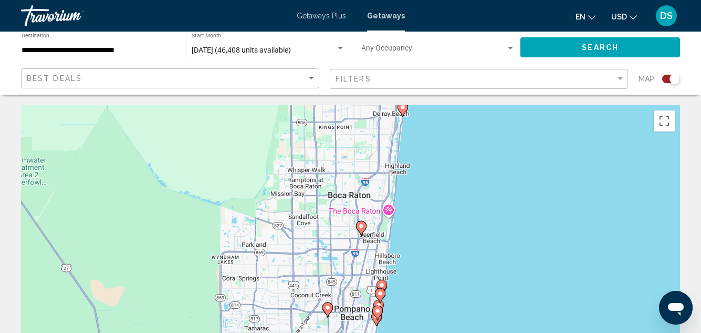
drag, startPoint x: 356, startPoint y: 261, endPoint x: 253, endPoint y: 134, distance: 162.5
click at [253, 134] on div "To navigate, press the arrow keys. To activate drag with keyboard, press Alt + …" at bounding box center [350, 262] width 659 height 315
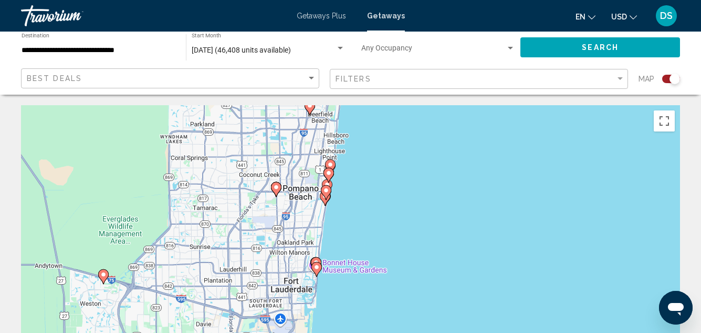
drag, startPoint x: 403, startPoint y: 227, endPoint x: 358, endPoint y: 116, distance: 120.7
click at [358, 116] on div "To navigate, press the arrow keys. To activate drag with keyboard, press Alt + …" at bounding box center [350, 262] width 659 height 315
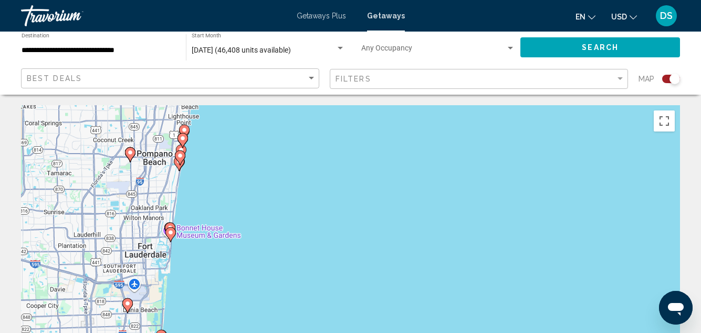
drag, startPoint x: 388, startPoint y: 190, endPoint x: 246, endPoint y: 161, distance: 145.3
click at [246, 161] on div "To navigate, press the arrow keys. To activate drag with keyboard, press Alt + …" at bounding box center [350, 262] width 659 height 315
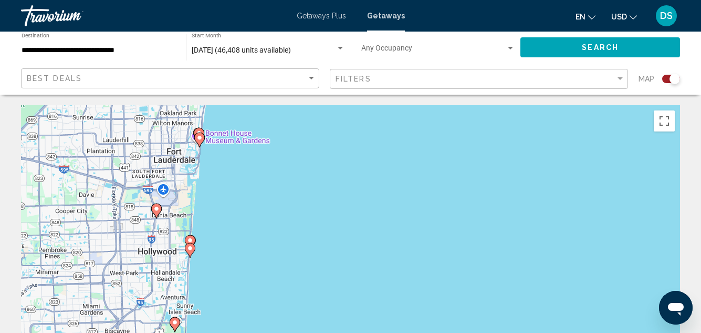
drag, startPoint x: 222, startPoint y: 264, endPoint x: 253, endPoint y: 164, distance: 104.7
click at [253, 164] on div "To navigate, press the arrow keys. To activate drag with keyboard, press Alt + …" at bounding box center [350, 262] width 659 height 315
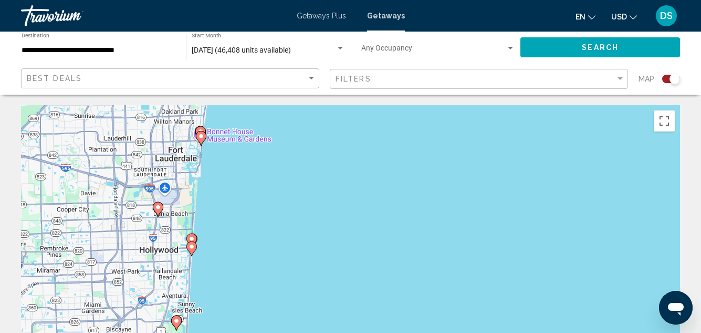
click at [192, 237] on image "Main content" at bounding box center [192, 238] width 6 height 6
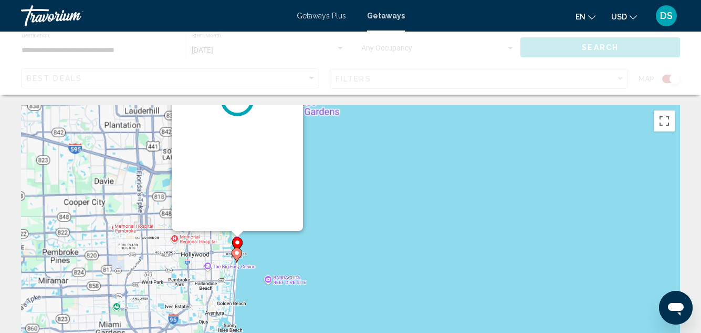
click at [351, 263] on div "To navigate, press the arrow keys. To activate drag with keyboard, press Alt + …" at bounding box center [680, 263] width 659 height 0
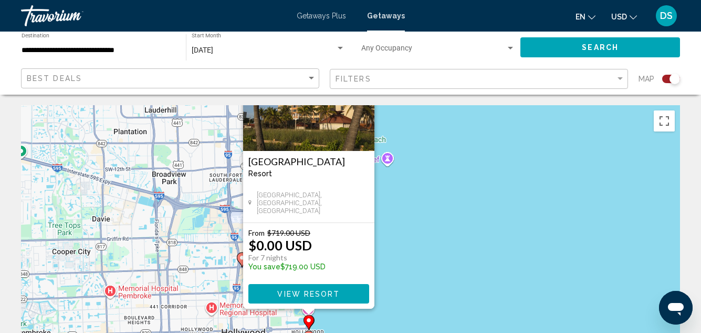
drag, startPoint x: 414, startPoint y: 224, endPoint x: 436, endPoint y: 257, distance: 39.3
click at [436, 257] on div "To activate drag with keyboard, press Alt + Enter. Once in keyboard drag state,…" at bounding box center [350, 262] width 659 height 315
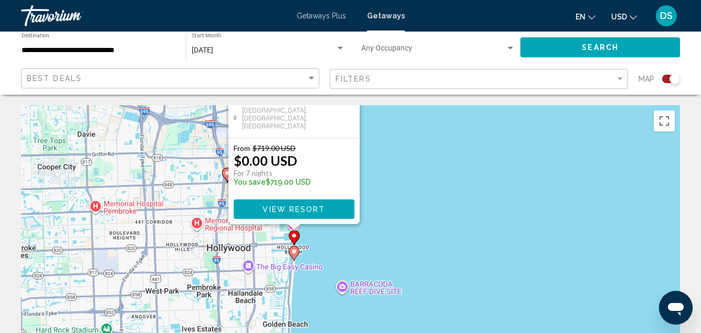
drag, startPoint x: 403, startPoint y: 249, endPoint x: 387, endPoint y: 179, distance: 72.1
click at [387, 179] on div "To activate drag with keyboard, press Alt + Enter. Once in keyboard drag state,…" at bounding box center [350, 262] width 659 height 315
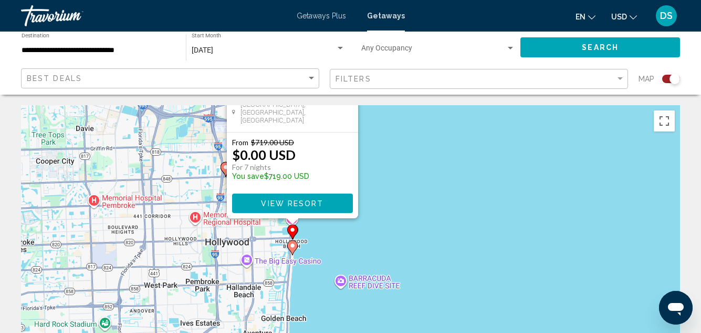
click at [292, 246] on image "Main content" at bounding box center [292, 245] width 6 height 6
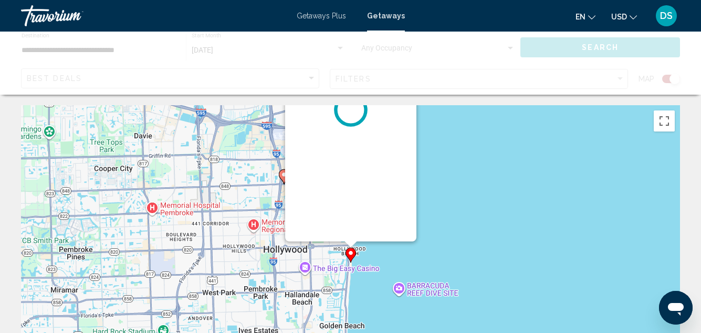
click at [292, 246] on div "To activate drag with keyboard, press Alt + Enter. Once in keyboard drag state,…" at bounding box center [350, 262] width 659 height 315
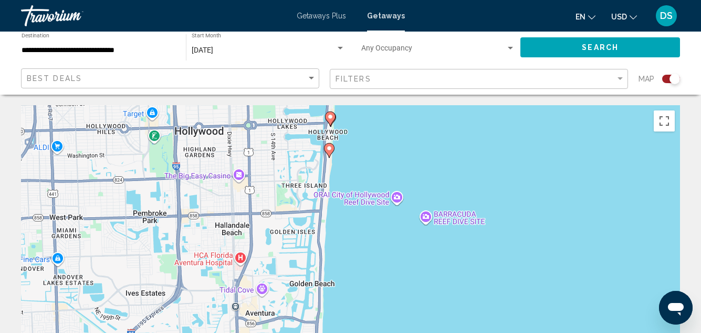
drag, startPoint x: 340, startPoint y: 273, endPoint x: 260, endPoint y: 152, distance: 145.1
click at [260, 152] on div "To activate drag with keyboard, press Alt + Enter. Once in keyboard drag state,…" at bounding box center [350, 262] width 659 height 315
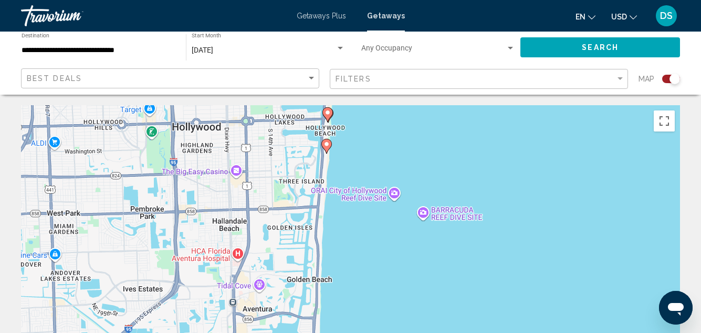
click at [326, 144] on image "Main content" at bounding box center [327, 144] width 6 height 6
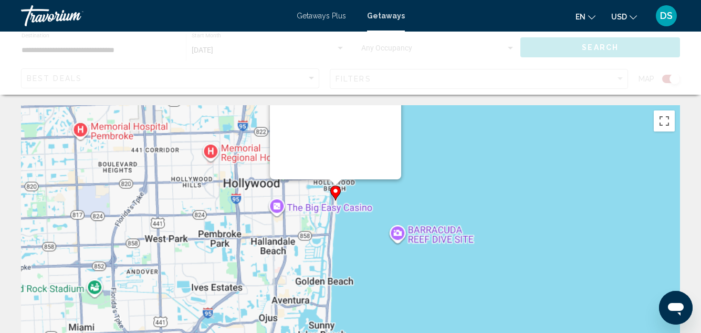
click at [351, 263] on div "To activate drag with keyboard, press Alt + Enter. Once in keyboard drag state,…" at bounding box center [680, 263] width 659 height 0
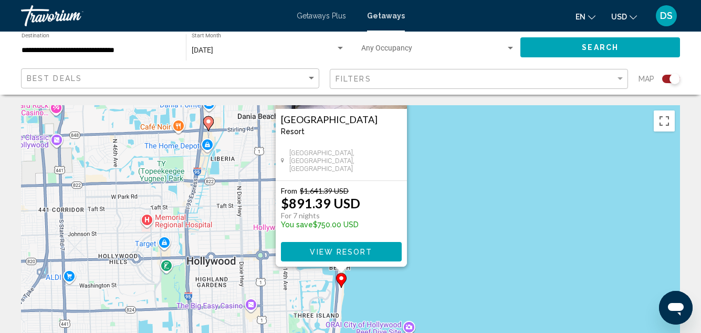
click at [480, 259] on div "To activate drag with keyboard, press Alt + Enter. Once in keyboard drag state,…" at bounding box center [350, 262] width 659 height 315
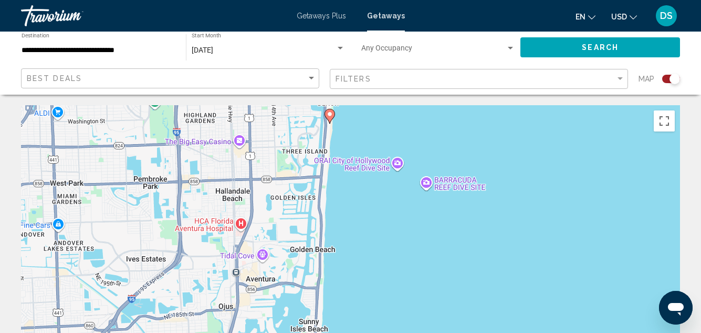
drag, startPoint x: 412, startPoint y: 227, endPoint x: 387, endPoint y: 77, distance: 152.4
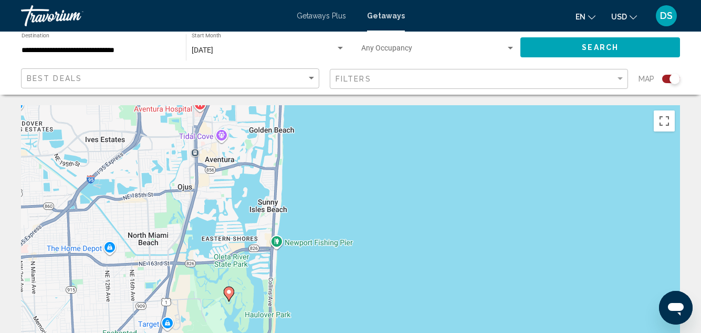
drag, startPoint x: 385, startPoint y: 216, endPoint x: 353, endPoint y: 118, distance: 103.3
click at [353, 118] on div "To activate drag with keyboard, press Alt + Enter. Once in keyboard drag state,…" at bounding box center [350, 262] width 659 height 315
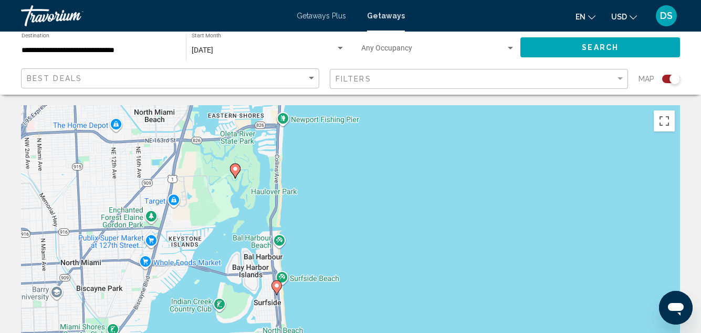
drag, startPoint x: 360, startPoint y: 230, endPoint x: 367, endPoint y: 130, distance: 99.5
click at [367, 130] on div "To activate drag with keyboard, press Alt + Enter. Once in keyboard drag state,…" at bounding box center [350, 262] width 659 height 315
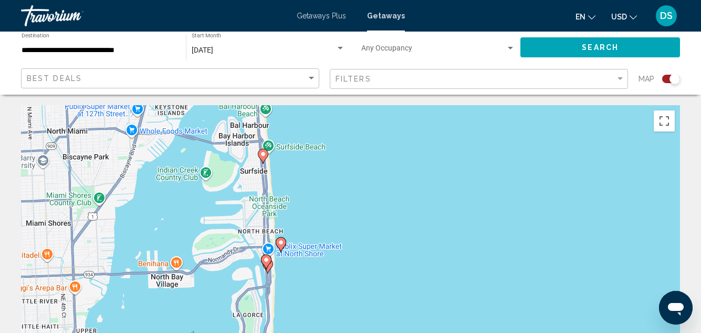
drag, startPoint x: 358, startPoint y: 229, endPoint x: 348, endPoint y: 119, distance: 110.8
click at [348, 119] on div "To activate drag with keyboard, press Alt + Enter. Once in keyboard drag state,…" at bounding box center [350, 262] width 659 height 315
click at [264, 153] on image "Main content" at bounding box center [263, 154] width 6 height 6
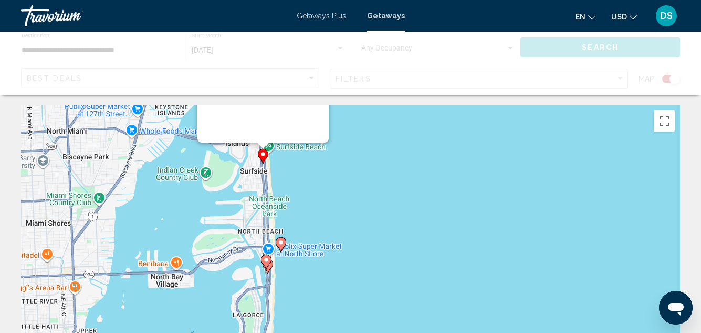
click at [351, 263] on div "To activate drag with keyboard, press Alt + Enter. Once in keyboard drag state,…" at bounding box center [680, 263] width 659 height 0
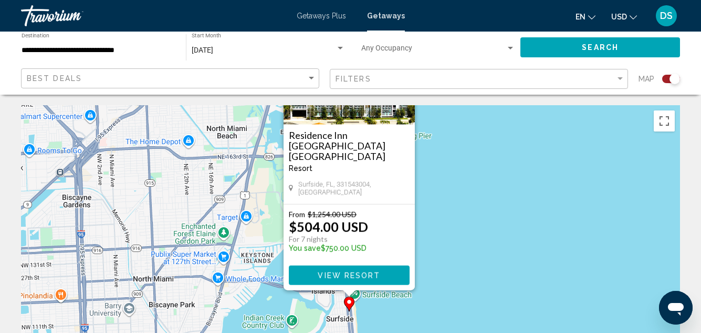
drag, startPoint x: 369, startPoint y: 191, endPoint x: 421, endPoint y: 174, distance: 54.2
click at [402, 167] on div "Resort - This is an adults only resort" at bounding box center [349, 168] width 121 height 8
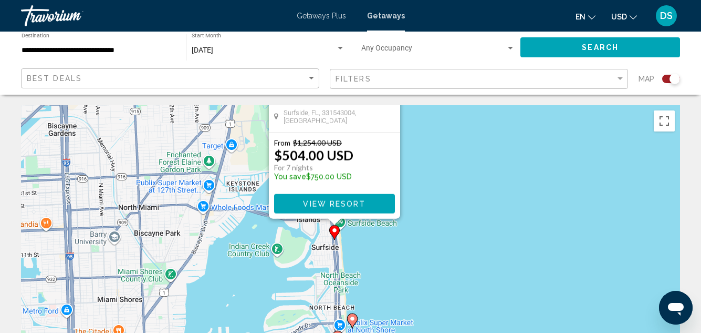
drag, startPoint x: 466, startPoint y: 216, endPoint x: 450, endPoint y: 141, distance: 76.2
click at [450, 141] on div "To activate drag with keyboard, press Alt + Enter. Once in keyboard drag state,…" at bounding box center [350, 262] width 659 height 315
click at [484, 229] on div "To activate drag with keyboard, press Alt + Enter. Once in keyboard drag state,…" at bounding box center [350, 262] width 659 height 315
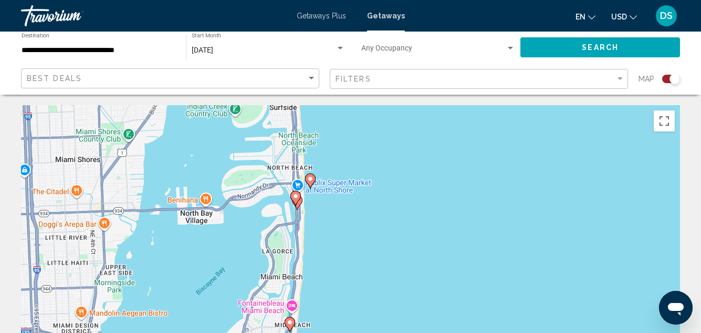
drag, startPoint x: 463, startPoint y: 219, endPoint x: 432, endPoint y: 111, distance: 111.6
click at [432, 111] on div "To activate drag with keyboard, press Alt + Enter. Once in keyboard drag state,…" at bounding box center [350, 262] width 659 height 315
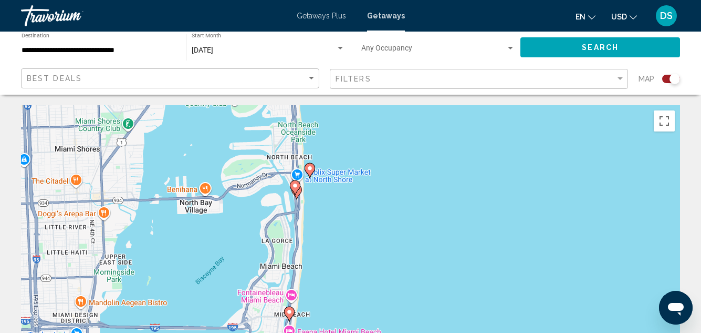
click at [310, 170] on image "Main content" at bounding box center [310, 168] width 6 height 6
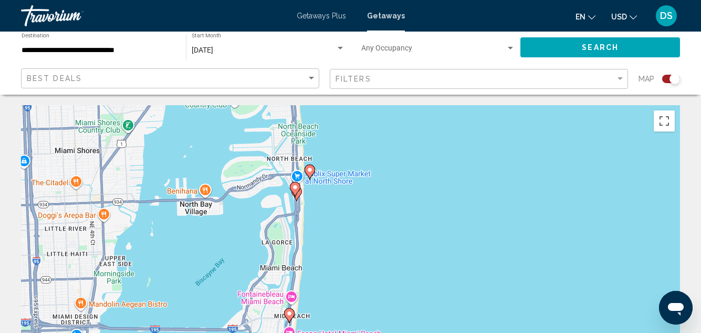
click at [310, 170] on image "Main content" at bounding box center [310, 170] width 6 height 6
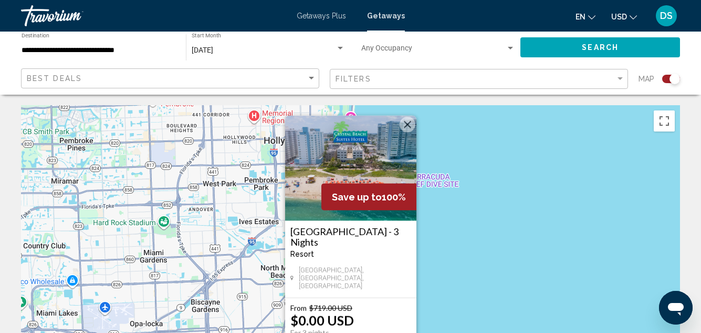
drag, startPoint x: 406, startPoint y: 131, endPoint x: 412, endPoint y: 144, distance: 14.3
click at [406, 132] on button "Close" at bounding box center [408, 125] width 16 height 16
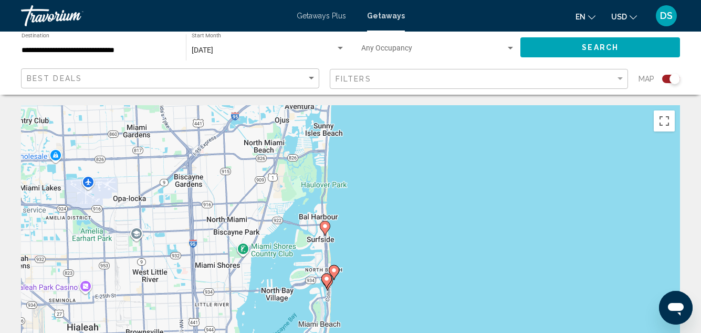
drag, startPoint x: 435, startPoint y: 251, endPoint x: 419, endPoint y: 138, distance: 113.5
click at [419, 127] on div "To activate drag with keyboard, press Alt + Enter. Once in keyboard drag state,…" at bounding box center [350, 262] width 659 height 315
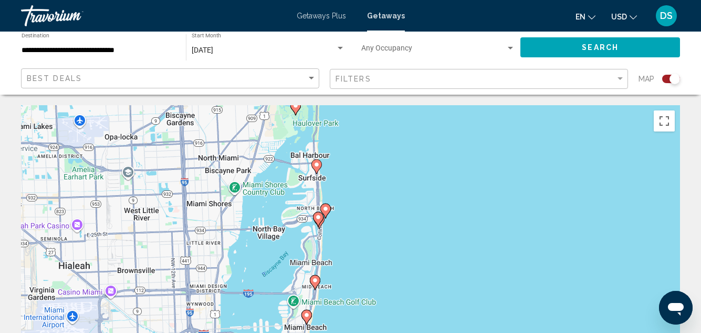
drag, startPoint x: 418, startPoint y: 236, endPoint x: 409, endPoint y: 167, distance: 70.0
click at [409, 167] on div "To activate drag with keyboard, press Alt + Enter. Once in keyboard drag state,…" at bounding box center [350, 262] width 659 height 315
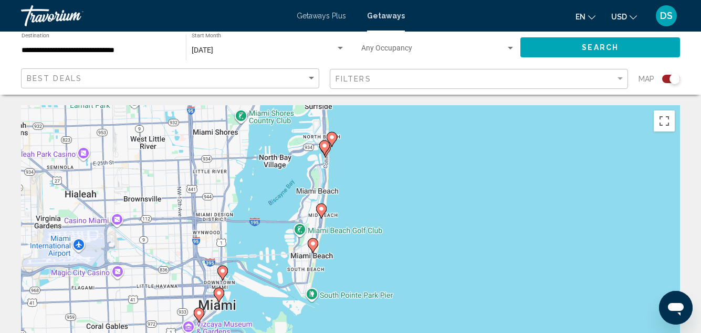
drag, startPoint x: 377, startPoint y: 193, endPoint x: 382, endPoint y: 152, distance: 41.9
click at [382, 152] on div "To activate drag with keyboard, press Alt + Enter. Once in keyboard drag state,…" at bounding box center [350, 262] width 659 height 315
click at [326, 146] on image "Main content" at bounding box center [325, 145] width 6 height 6
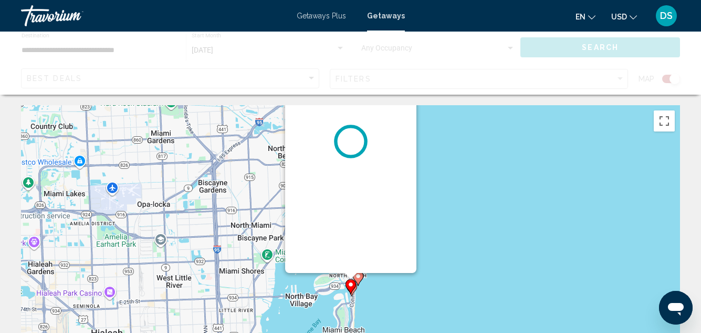
drag, startPoint x: 326, startPoint y: 146, endPoint x: 327, endPoint y: 152, distance: 6.4
click at [326, 148] on div "Main content" at bounding box center [350, 141] width 131 height 263
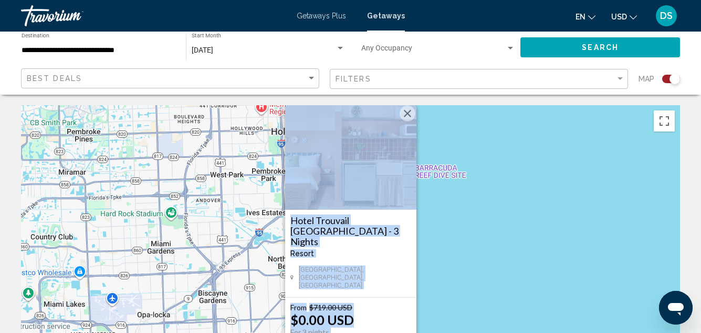
click at [408, 121] on button "Close" at bounding box center [408, 114] width 16 height 16
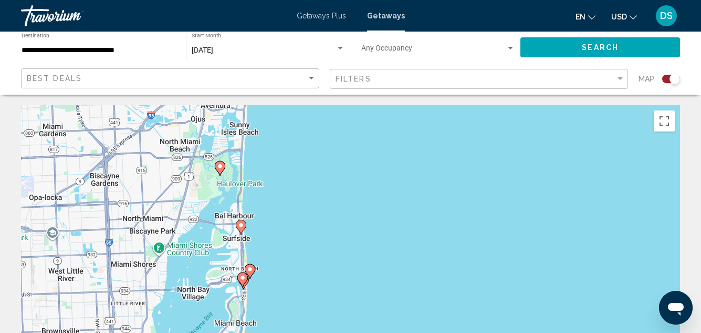
drag, startPoint x: 440, startPoint y: 254, endPoint x: 331, endPoint y: 137, distance: 159.5
click at [331, 137] on div "To activate drag with keyboard, press Alt + Enter. Once in keyboard drag state,…" at bounding box center [350, 262] width 659 height 315
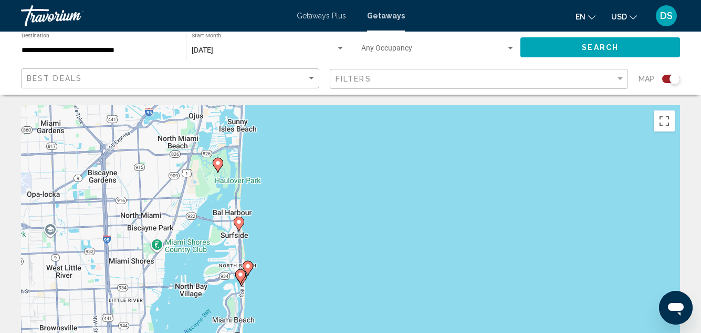
click at [239, 221] on image "Main content" at bounding box center [239, 222] width 6 height 6
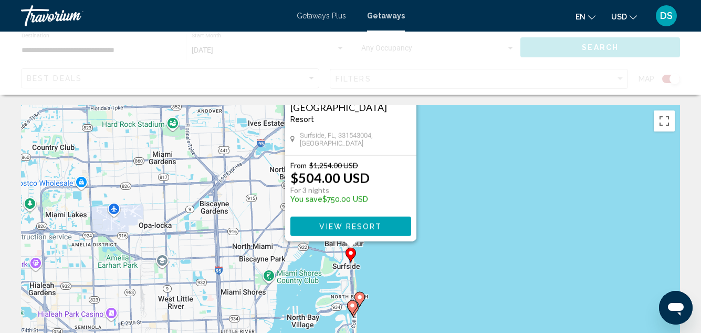
click at [239, 221] on div "To navigate, press the arrow keys. To activate drag with keyboard, press Alt + …" at bounding box center [350, 262] width 659 height 315
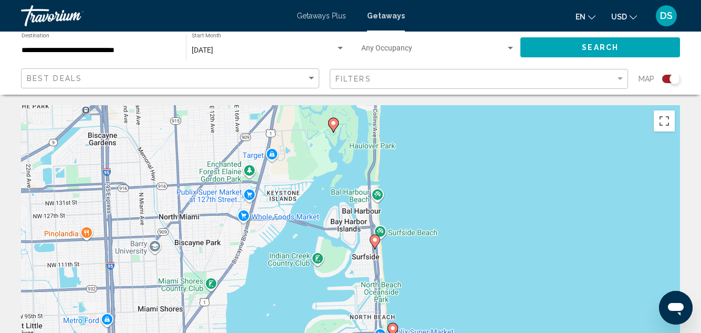
drag, startPoint x: 387, startPoint y: 220, endPoint x: 309, endPoint y: 134, distance: 116.1
click at [309, 134] on div "To activate drag with keyboard, press Alt + Enter. Once in keyboard drag state,…" at bounding box center [350, 262] width 659 height 315
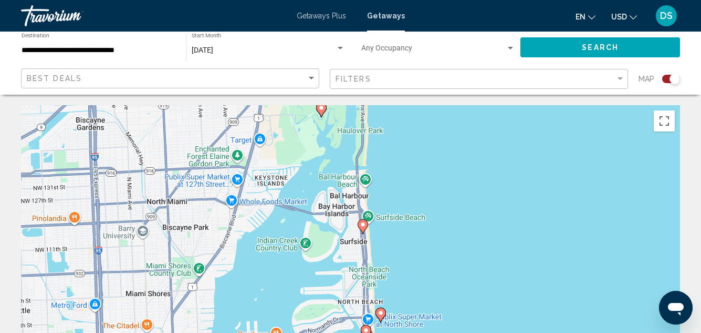
click at [364, 223] on image "Main content" at bounding box center [363, 224] width 6 height 6
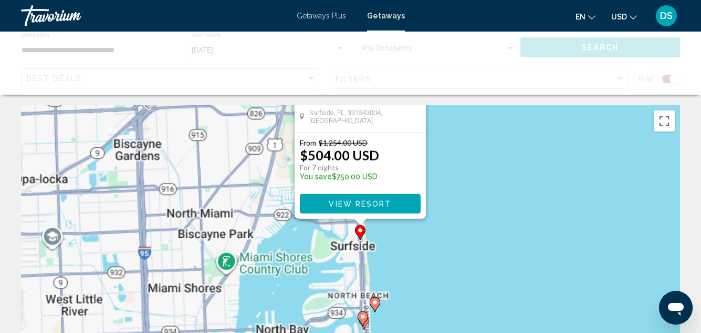
click at [364, 263] on div "To activate drag with keyboard, press Alt + Enter. Once in keyboard drag state,…" at bounding box center [680, 263] width 659 height 0
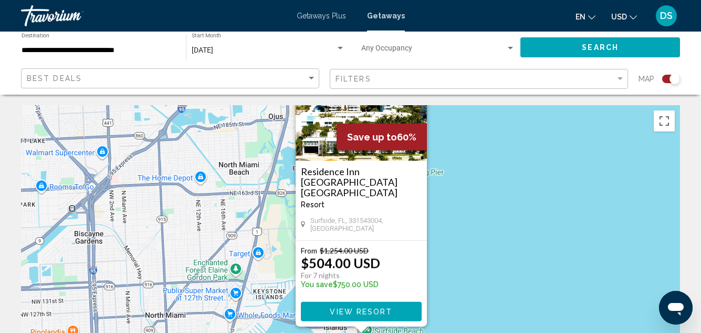
drag, startPoint x: 465, startPoint y: 185, endPoint x: 472, endPoint y: 230, distance: 45.7
click at [472, 231] on div "To activate drag with keyboard, press Alt + Enter. Once in keyboard drag state,…" at bounding box center [350, 262] width 659 height 315
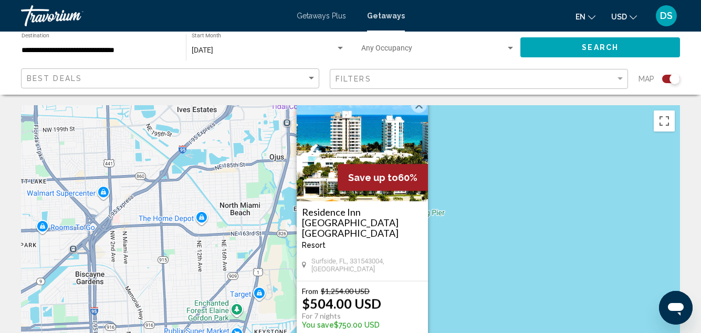
drag, startPoint x: 470, startPoint y: 238, endPoint x: 464, endPoint y: 240, distance: 5.5
click at [472, 282] on div "To activate drag with keyboard, press Alt + Enter. Once in keyboard drag state,…" at bounding box center [350, 262] width 659 height 315
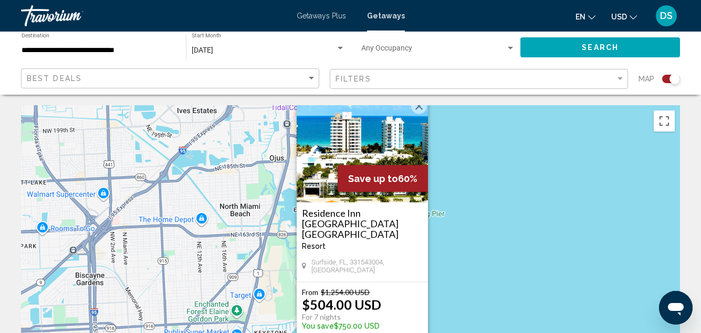
click at [420, 113] on button "Close" at bounding box center [419, 106] width 16 height 16
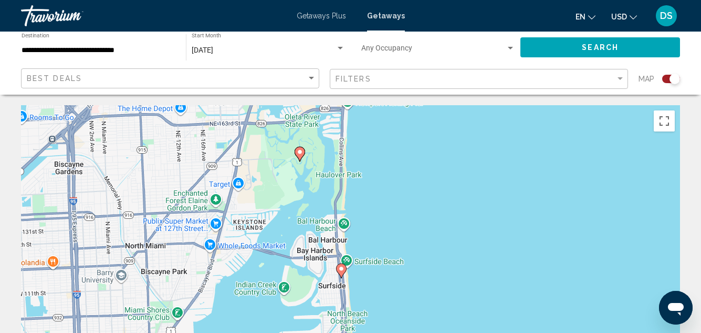
drag, startPoint x: 429, startPoint y: 239, endPoint x: 408, endPoint y: 134, distance: 107.2
click at [408, 134] on div "To activate drag with keyboard, press Alt + Enter. Once in keyboard drag state,…" at bounding box center [350, 262] width 659 height 315
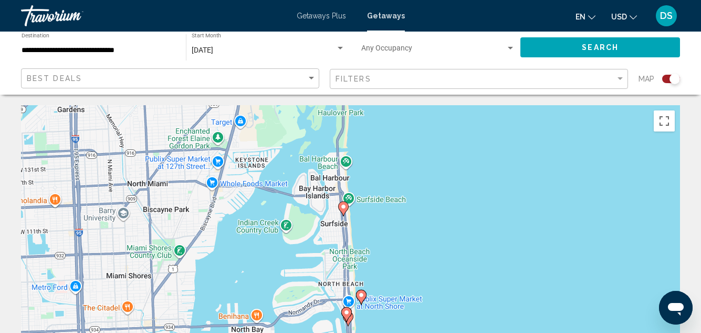
drag, startPoint x: 409, startPoint y: 222, endPoint x: 408, endPoint y: 152, distance: 69.9
click at [408, 152] on div "To activate drag with keyboard, press Alt + Enter. Once in keyboard drag state,…" at bounding box center [350, 262] width 659 height 315
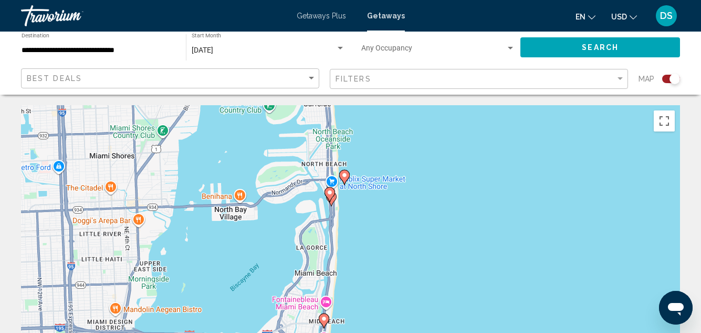
drag, startPoint x: 421, startPoint y: 220, endPoint x: 405, endPoint y: 164, distance: 58.4
click at [405, 164] on div "To activate drag with keyboard, press Alt + Enter. Once in keyboard drag state,…" at bounding box center [350, 262] width 659 height 315
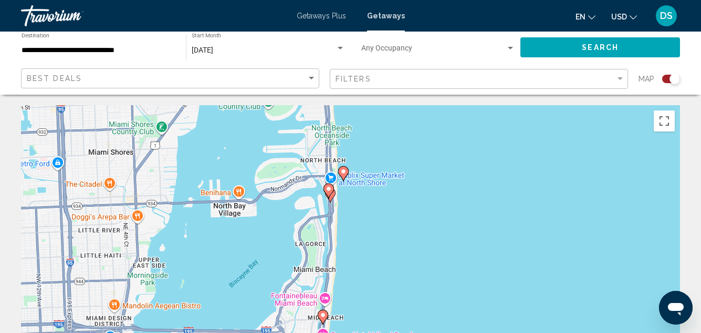
click at [329, 189] on image "Main content" at bounding box center [329, 188] width 6 height 6
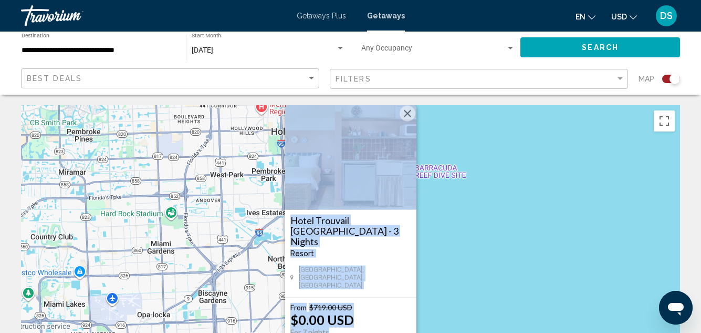
drag, startPoint x: 409, startPoint y: 130, endPoint x: 420, endPoint y: 142, distance: 16.8
click at [409, 121] on button "Close" at bounding box center [408, 114] width 16 height 16
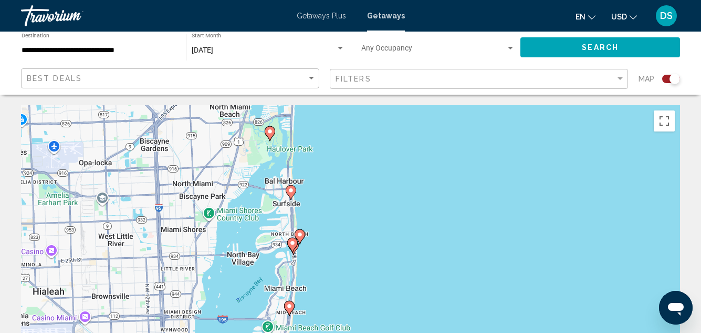
drag, startPoint x: 466, startPoint y: 279, endPoint x: 412, endPoint y: 134, distance: 154.8
click at [412, 134] on div "To activate drag with keyboard, press Alt + Enter. Once in keyboard drag state,…" at bounding box center [350, 262] width 659 height 315
click at [326, 260] on div "To activate drag with keyboard, press Alt + Enter. Once in keyboard drag state,…" at bounding box center [350, 262] width 659 height 315
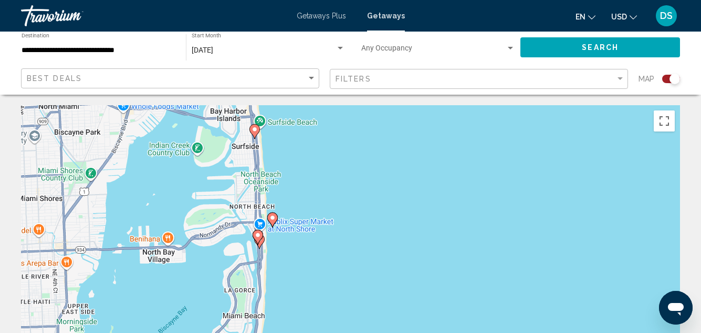
click at [281, 258] on div "To activate drag with keyboard, press Alt + Enter. Once in keyboard drag state,…" at bounding box center [350, 262] width 659 height 315
click at [282, 258] on div "To activate drag with keyboard, press Alt + Enter. Once in keyboard drag state,…" at bounding box center [350, 262] width 659 height 315
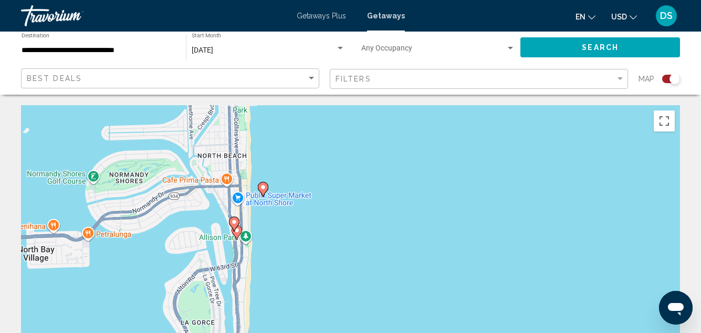
click at [238, 231] on gmp-advanced-marker "Main content" at bounding box center [234, 224] width 11 height 16
click at [236, 231] on gmp-advanced-marker "Main content" at bounding box center [234, 224] width 11 height 16
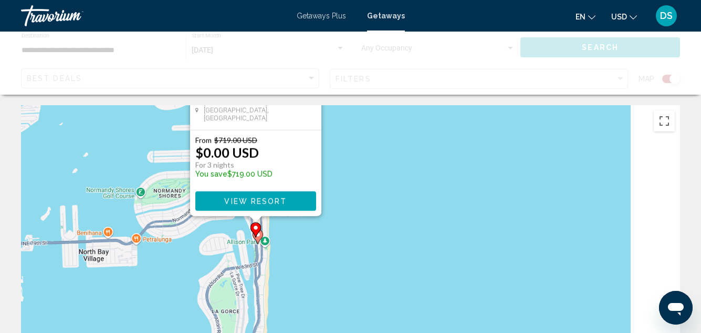
click at [236, 231] on div "To activate drag with keyboard, press Alt + Enter. Once in keyboard drag state,…" at bounding box center [350, 262] width 659 height 315
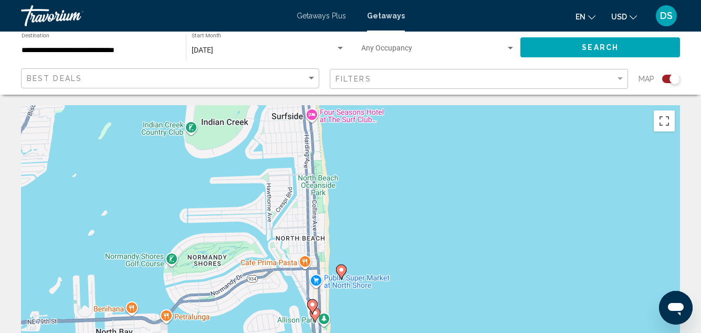
click at [316, 313] on gmp-advanced-marker "Main content" at bounding box center [312, 306] width 11 height 16
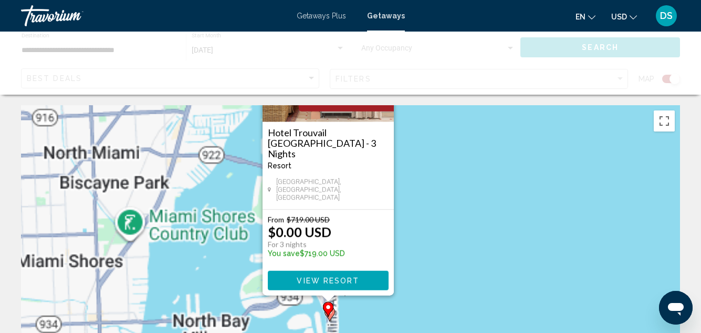
click at [316, 313] on div "To navigate, press the arrow keys. To activate drag with keyboard, press Alt + …" at bounding box center [350, 262] width 659 height 315
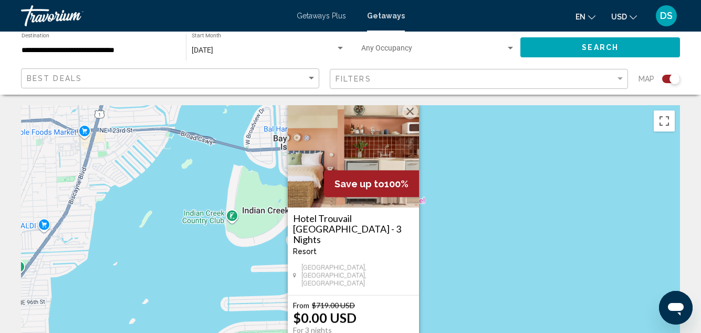
drag, startPoint x: 448, startPoint y: 201, endPoint x: 465, endPoint y: 273, distance: 74.2
click at [465, 282] on div "To activate drag with keyboard, press Alt + Enter. Once in keyboard drag state,…" at bounding box center [350, 262] width 659 height 315
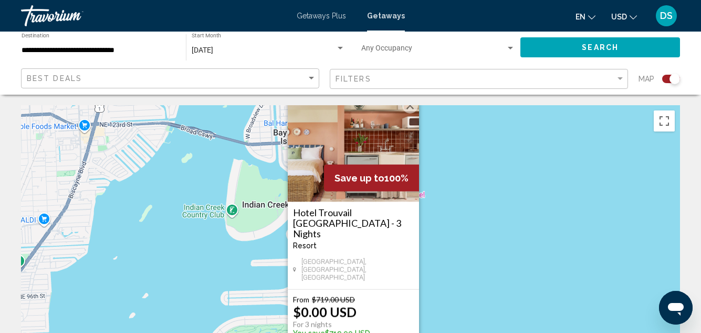
click at [412, 113] on button "Close" at bounding box center [410, 106] width 16 height 16
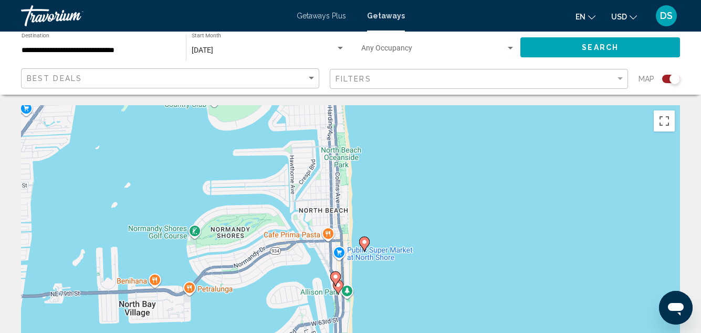
drag, startPoint x: 421, startPoint y: 268, endPoint x: 399, endPoint y: 165, distance: 105.7
click at [401, 162] on div "To activate drag with keyboard, press Alt + Enter. Once in keyboard drag state,…" at bounding box center [350, 262] width 659 height 315
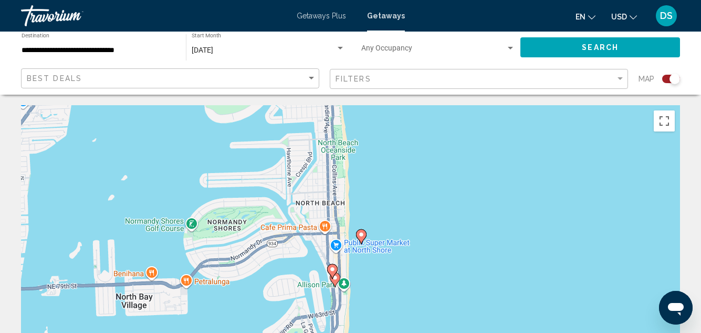
click at [332, 268] on image "Main content" at bounding box center [332, 269] width 6 height 6
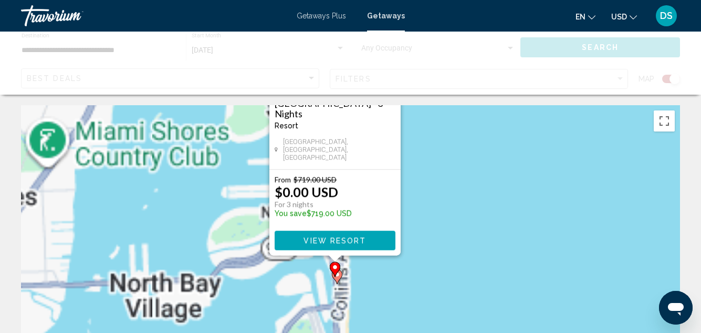
click at [351, 263] on div "To activate drag with keyboard, press Alt + Enter. Once in keyboard drag state,…" at bounding box center [680, 263] width 659 height 0
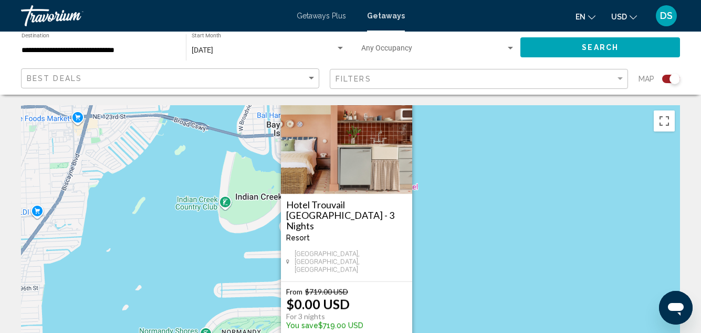
drag, startPoint x: 445, startPoint y: 210, endPoint x: 437, endPoint y: 238, distance: 29.7
click at [443, 280] on div "To activate drag with keyboard, press Alt + Enter. Once in keyboard drag state,…" at bounding box center [350, 262] width 659 height 315
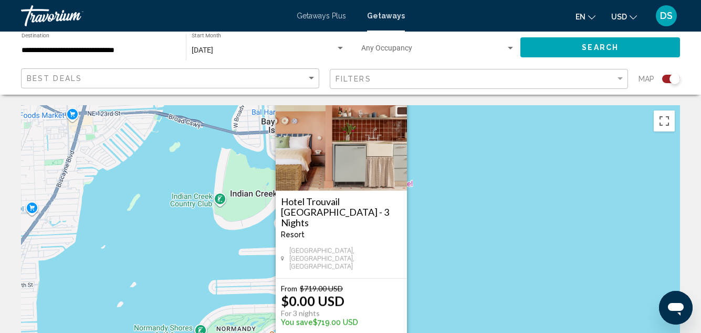
drag, startPoint x: 399, startPoint y: 109, endPoint x: 404, endPoint y: 123, distance: 15.5
click at [400, 102] on button "Close" at bounding box center [398, 95] width 16 height 16
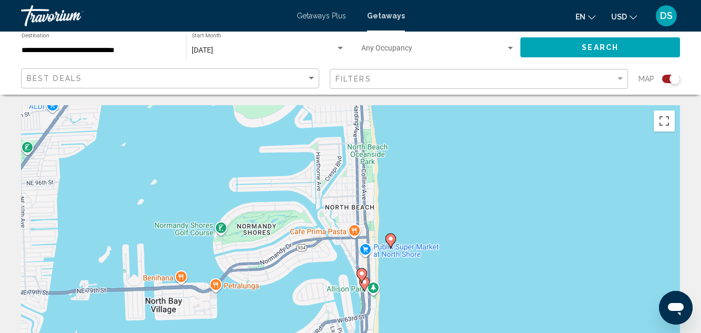
drag, startPoint x: 408, startPoint y: 244, endPoint x: 427, endPoint y: 128, distance: 117.6
click at [427, 128] on div "To activate drag with keyboard, press Alt + Enter. Once in keyboard drag state,…" at bounding box center [350, 262] width 659 height 315
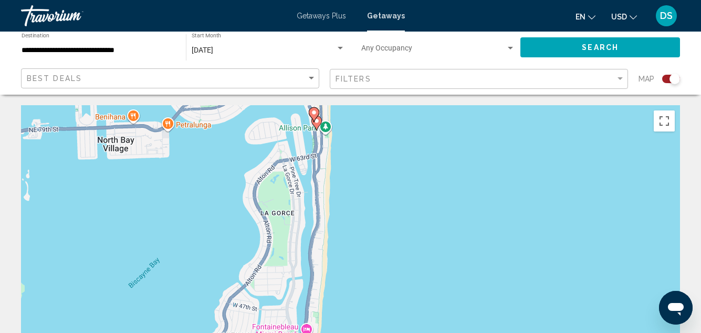
drag, startPoint x: 430, startPoint y: 253, endPoint x: 374, endPoint y: 134, distance: 130.9
click at [381, 111] on div "To activate drag with keyboard, press Alt + Enter. Once in keyboard drag state,…" at bounding box center [350, 262] width 659 height 315
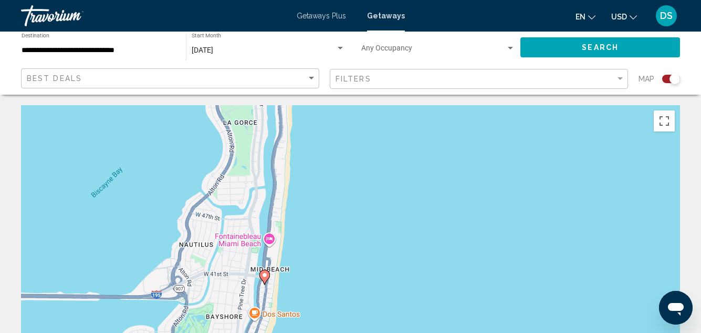
drag, startPoint x: 403, startPoint y: 211, endPoint x: 359, endPoint y: 110, distance: 110.1
click at [360, 110] on div "To activate drag with keyboard, press Alt + Enter. Once in keyboard drag state,…" at bounding box center [350, 262] width 659 height 315
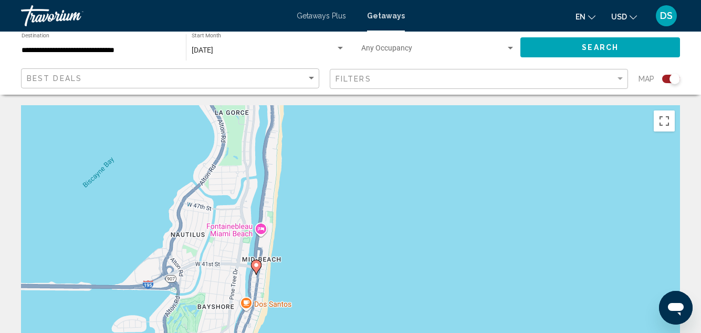
click at [256, 264] on image "Main content" at bounding box center [256, 265] width 6 height 6
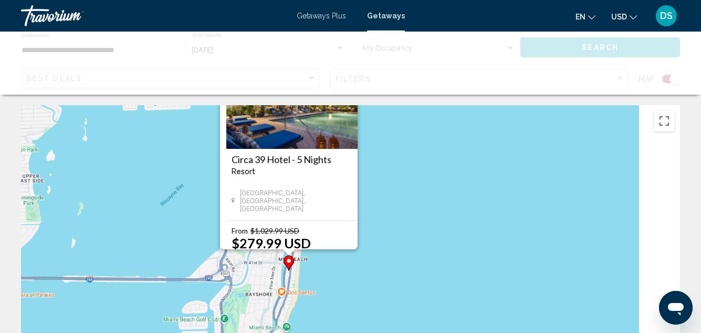
click at [256, 264] on div "To activate drag with keyboard, press Alt + Enter. Once in keyboard drag state,…" at bounding box center [350, 262] width 659 height 315
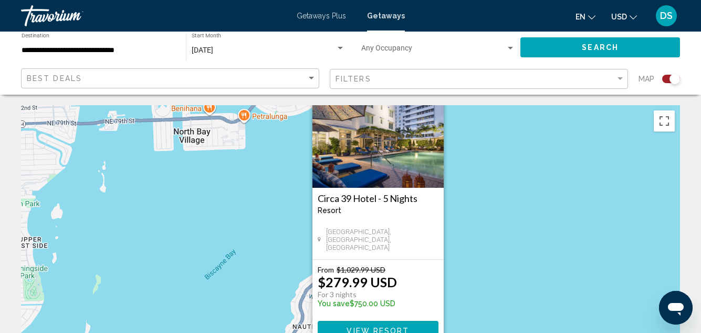
drag, startPoint x: 485, startPoint y: 177, endPoint x: 480, endPoint y: 169, distance: 9.4
click at [480, 169] on div "To activate drag with keyboard, press Alt + Enter. Once in keyboard drag state,…" at bounding box center [350, 262] width 659 height 315
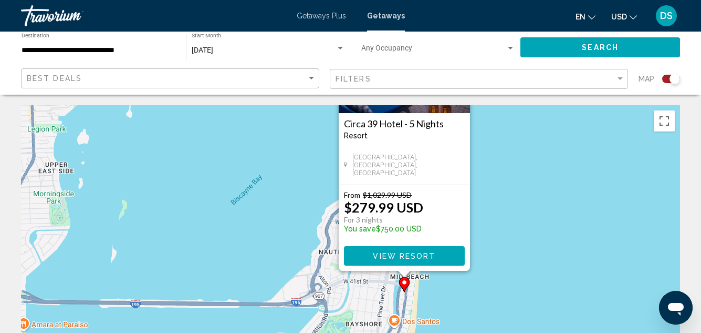
drag, startPoint x: 474, startPoint y: 246, endPoint x: 479, endPoint y: 218, distance: 28.8
click at [496, 179] on div "To activate drag with keyboard, press Alt + Enter. Once in keyboard drag state,…" at bounding box center [350, 262] width 659 height 315
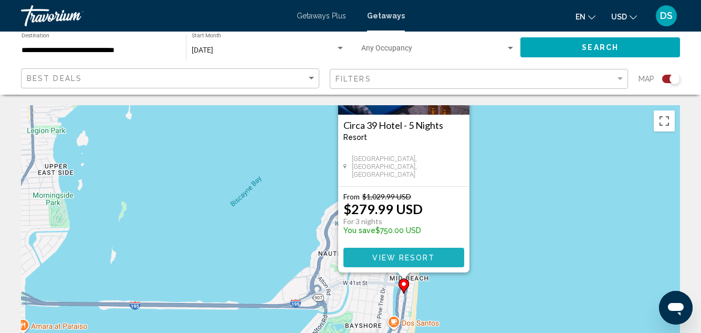
click at [410, 256] on span "View Resort" at bounding box center [403, 257] width 63 height 8
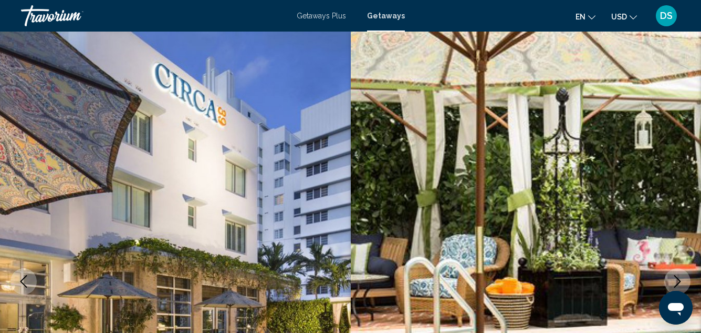
scroll to position [115, 0]
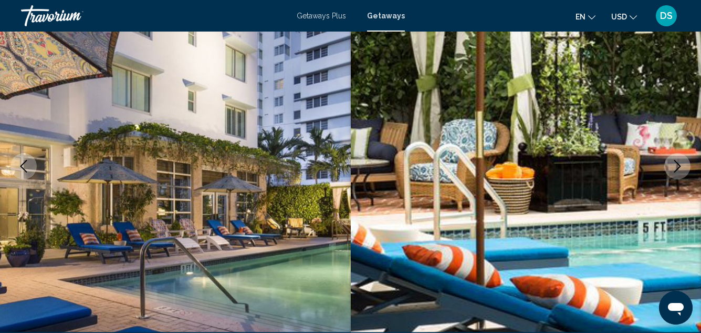
click at [671, 168] on icon "Next image" at bounding box center [677, 166] width 13 height 13
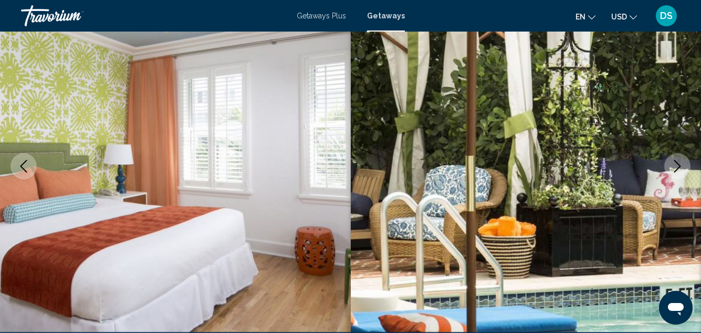
click at [671, 168] on icon "Next image" at bounding box center [677, 166] width 13 height 13
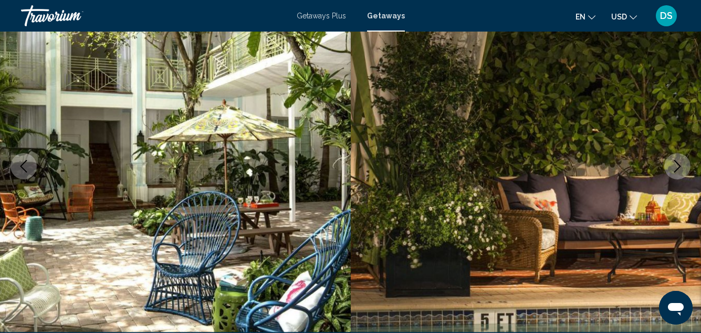
click at [673, 169] on icon "Next image" at bounding box center [677, 166] width 13 height 13
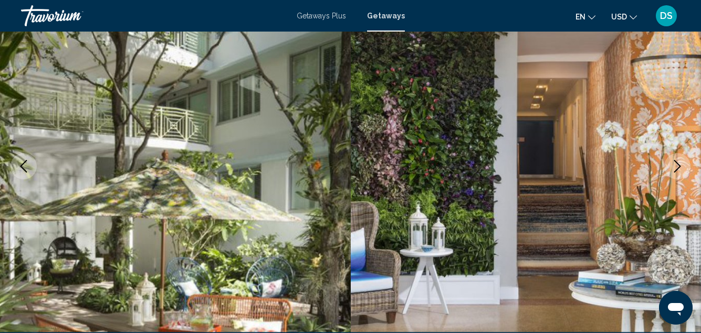
click at [678, 168] on icon "Next image" at bounding box center [677, 166] width 13 height 13
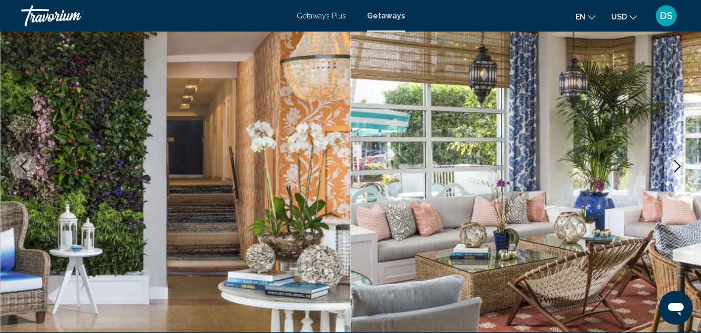
click at [678, 168] on icon "Next image" at bounding box center [677, 166] width 13 height 13
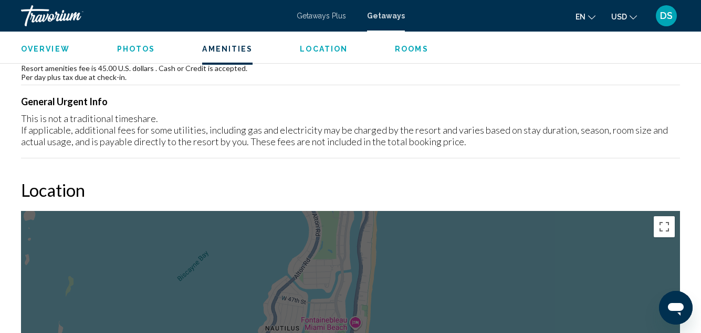
scroll to position [1166, 0]
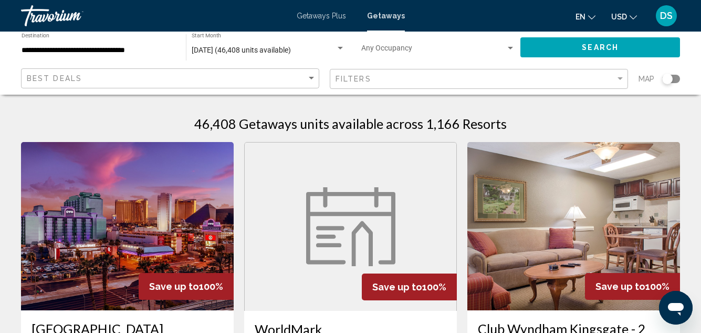
click at [667, 81] on div "Search widget" at bounding box center [667, 79] width 11 height 11
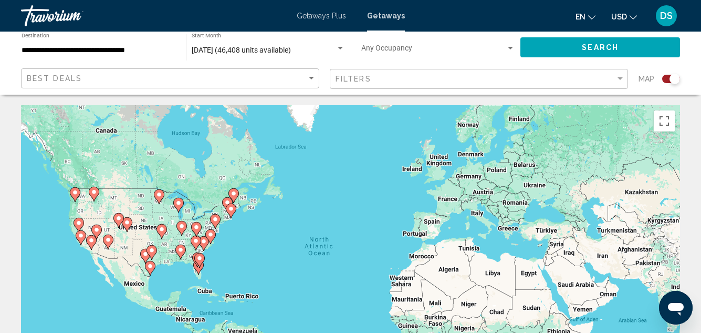
click at [248, 257] on div "To activate drag with keyboard, press Alt + Enter. Once in keyboard drag state,…" at bounding box center [350, 262] width 659 height 315
click at [250, 255] on div "To activate drag with keyboard, press Alt + Enter. Once in keyboard drag state,…" at bounding box center [350, 262] width 659 height 315
drag, startPoint x: 235, startPoint y: 263, endPoint x: 260, endPoint y: 215, distance: 54.3
click at [260, 215] on div "To activate drag with keyboard, press Alt + Enter. Once in keyboard drag state,…" at bounding box center [350, 262] width 659 height 315
click at [75, 192] on image "Main content" at bounding box center [75, 192] width 6 height 6
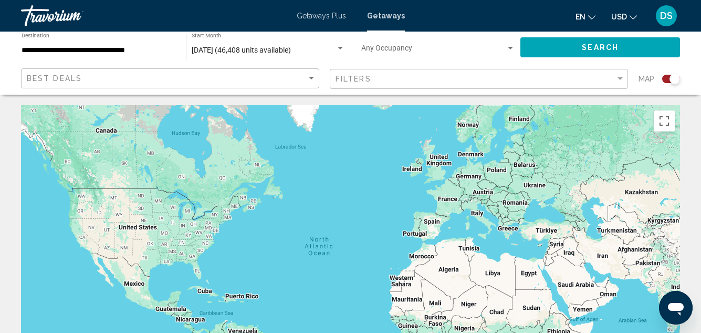
click at [75, 192] on div "Main content" at bounding box center [350, 262] width 659 height 315
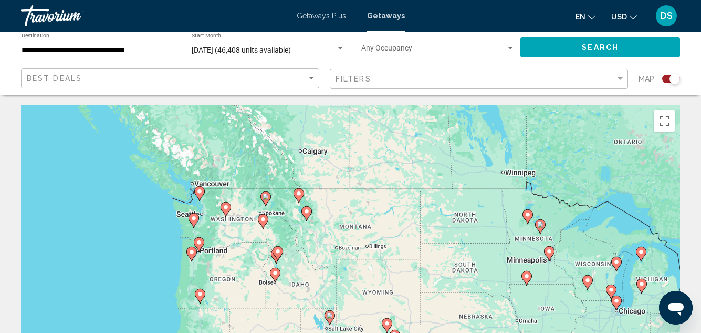
click at [199, 191] on image "Main content" at bounding box center [199, 191] width 6 height 6
type input "**********"
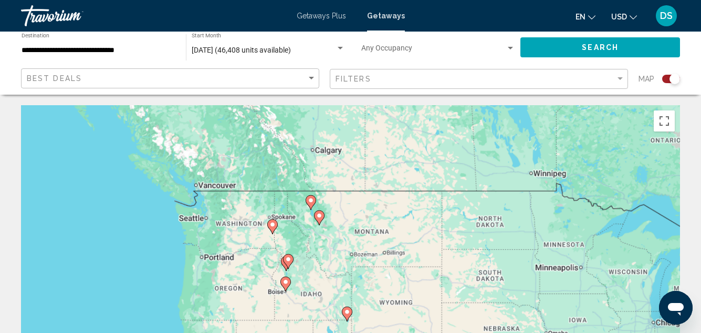
click at [199, 192] on div "To activate drag with keyboard, press Alt + Enter. Once in keyboard drag state,…" at bounding box center [350, 262] width 659 height 315
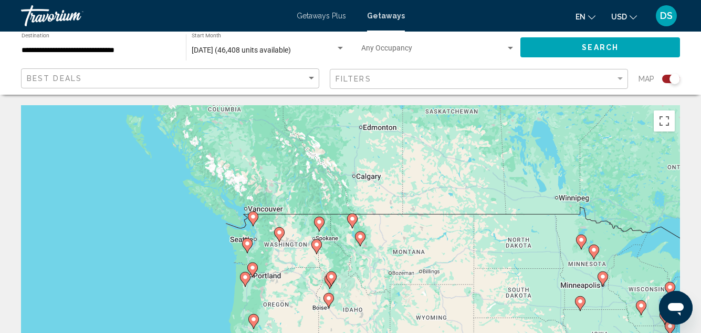
click at [253, 216] on image "Main content" at bounding box center [253, 216] width 6 height 6
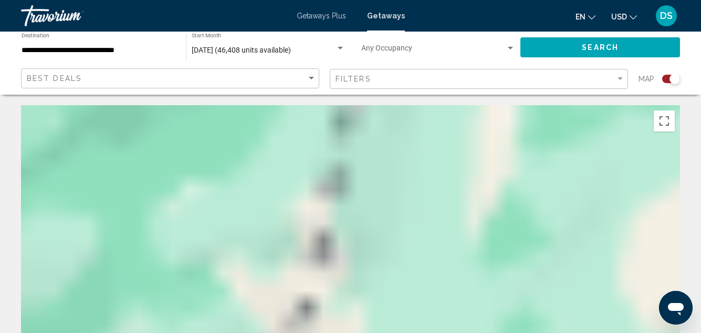
click at [253, 216] on div "Main content" at bounding box center [350, 262] width 659 height 315
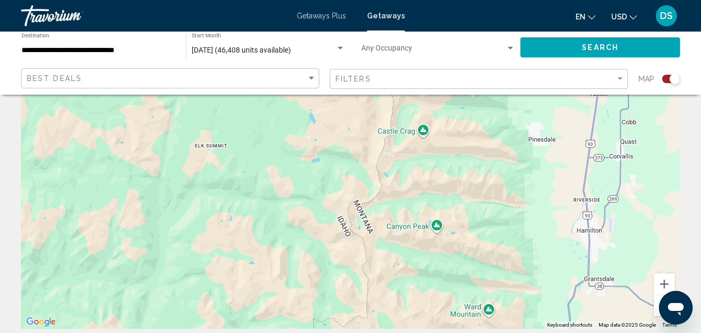
scroll to position [105, 0]
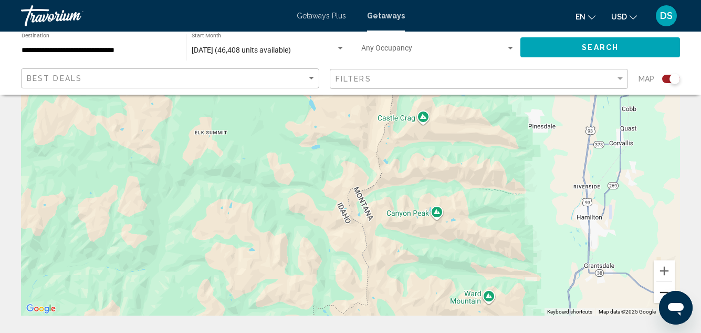
click at [663, 289] on button "Zoom out" at bounding box center [664, 292] width 21 height 21
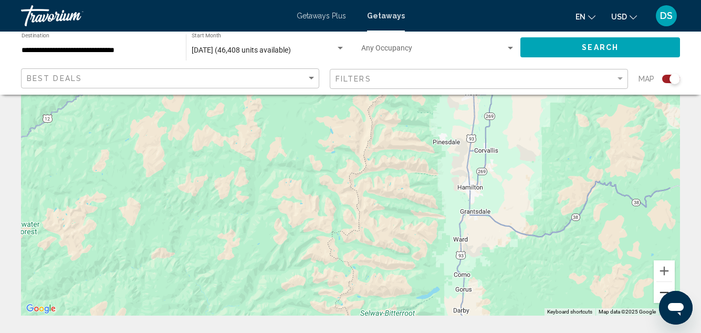
click at [663, 289] on button "Zoom out" at bounding box center [664, 292] width 21 height 21
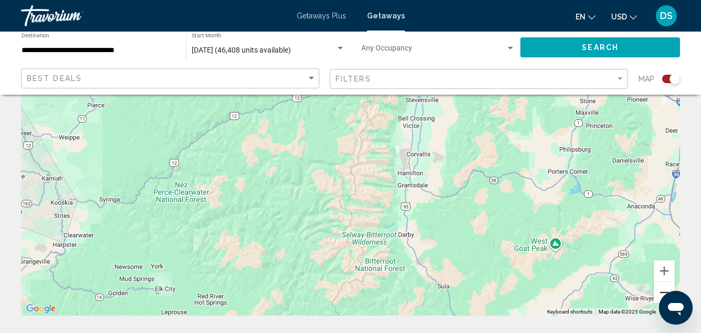
click at [663, 290] on button "Zoom out" at bounding box center [664, 292] width 21 height 21
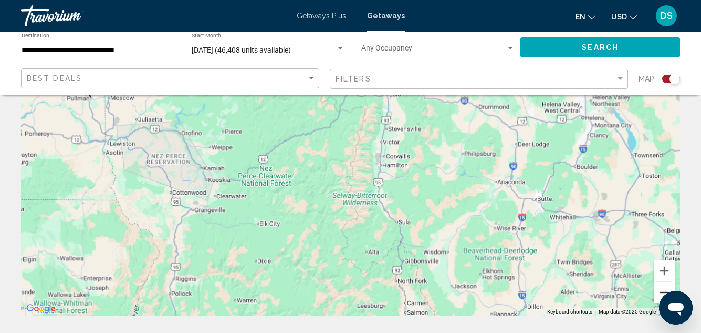
click at [662, 290] on button "Zoom out" at bounding box center [664, 292] width 21 height 21
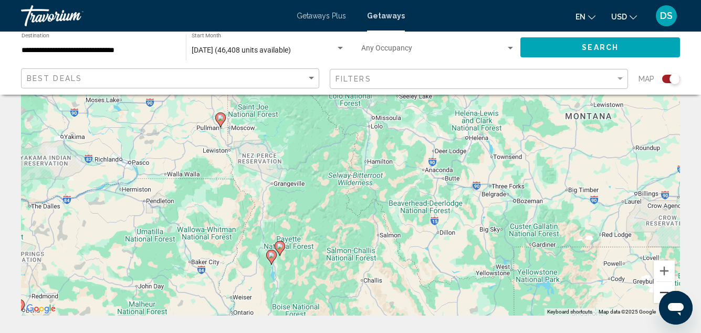
click at [662, 290] on button "Zoom out" at bounding box center [664, 292] width 21 height 21
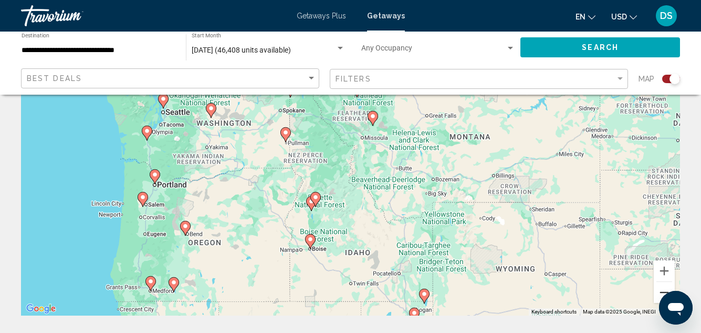
click at [662, 291] on button "Zoom out" at bounding box center [664, 292] width 21 height 21
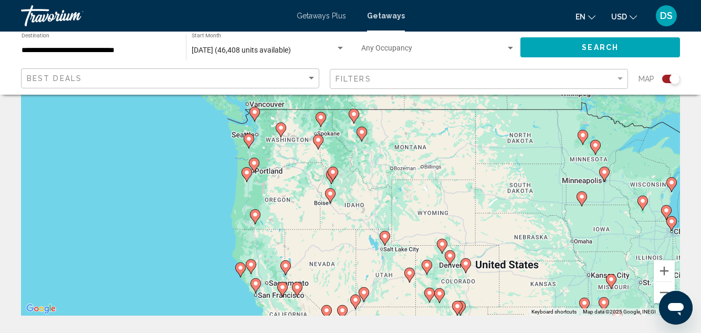
click at [255, 112] on image "Main content" at bounding box center [255, 112] width 6 height 6
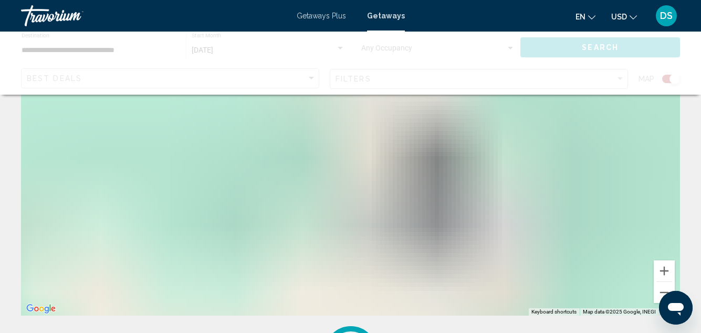
scroll to position [22, 0]
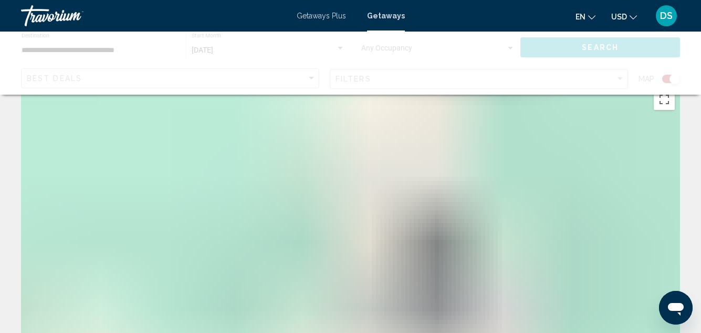
click at [255, 112] on div "Main content" at bounding box center [350, 241] width 659 height 315
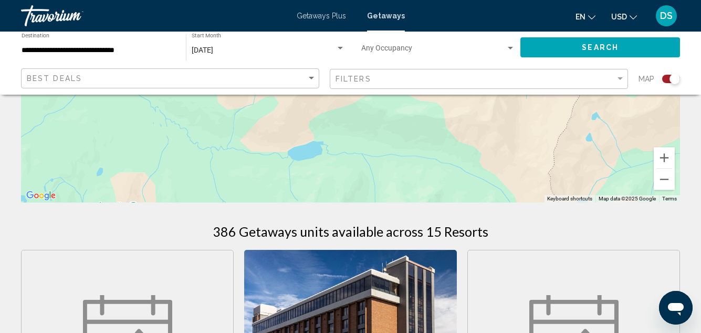
scroll to position [210, 0]
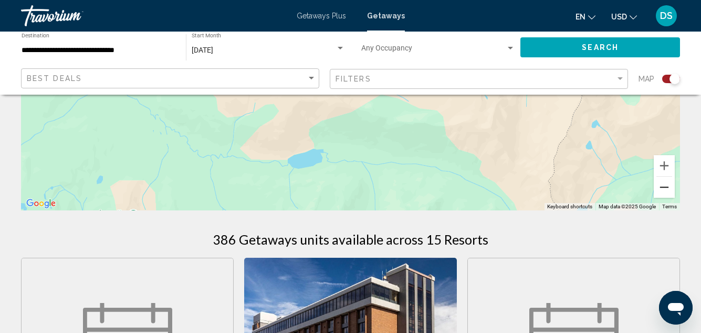
click at [668, 183] on button "Zoom out" at bounding box center [664, 187] width 21 height 21
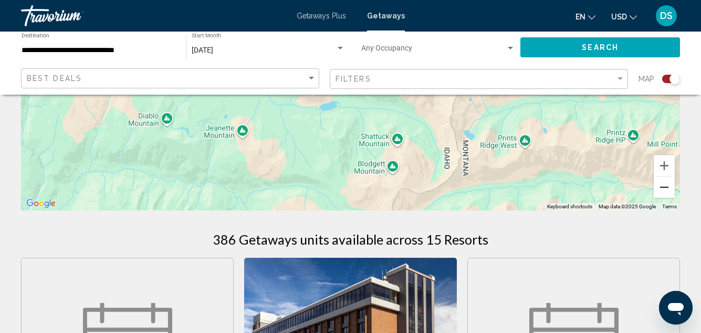
click at [668, 183] on button "Zoom out" at bounding box center [664, 187] width 21 height 21
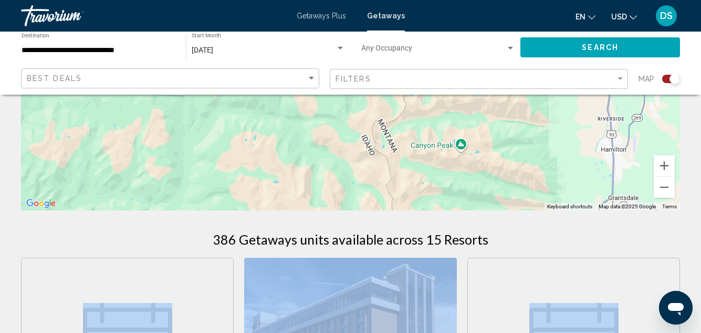
drag, startPoint x: 599, startPoint y: 237, endPoint x: 594, endPoint y: 252, distance: 15.0
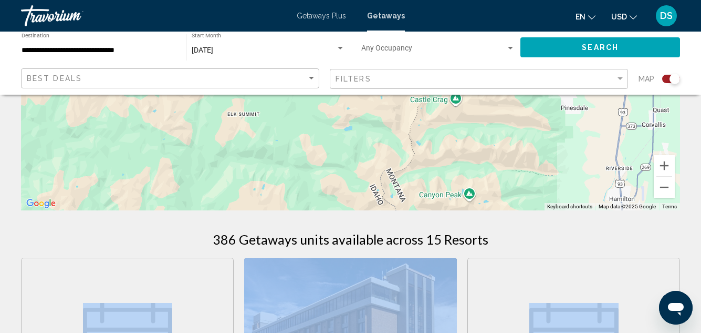
drag, startPoint x: 558, startPoint y: 171, endPoint x: 563, endPoint y: 195, distance: 24.1
click at [565, 202] on div "Main content" at bounding box center [350, 52] width 659 height 315
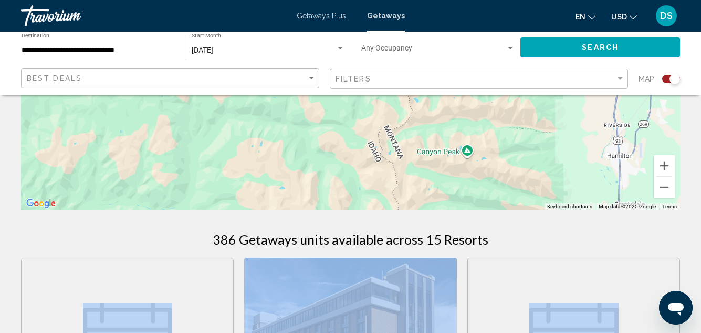
click at [530, 137] on div "Main content" at bounding box center [350, 52] width 659 height 315
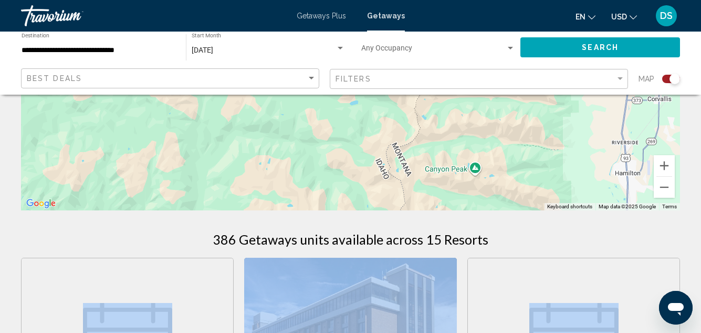
drag, startPoint x: 558, startPoint y: 138, endPoint x: 571, endPoint y: 156, distance: 22.6
click at [568, 156] on div "Main content" at bounding box center [350, 52] width 659 height 315
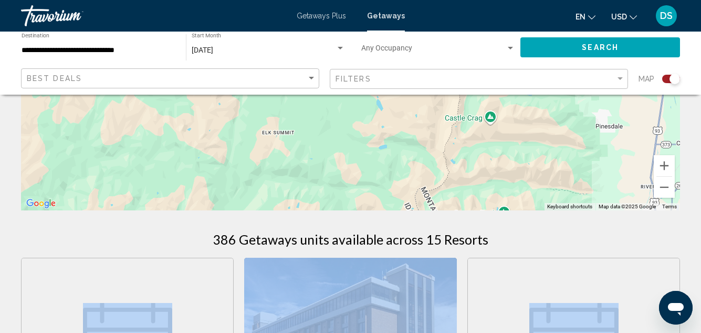
drag, startPoint x: 579, startPoint y: 164, endPoint x: 600, endPoint y: 201, distance: 41.9
click at [600, 201] on div "Main content" at bounding box center [350, 52] width 659 height 315
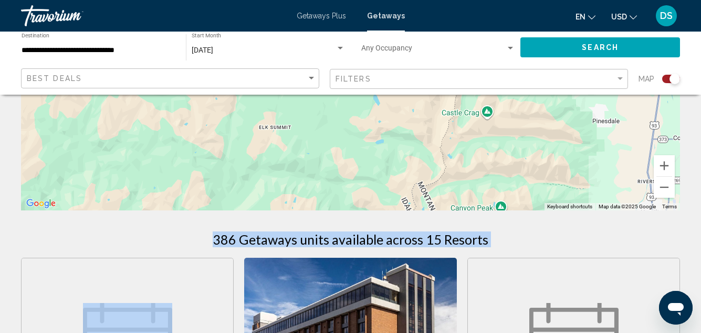
drag, startPoint x: 178, startPoint y: 241, endPoint x: 254, endPoint y: 239, distance: 76.7
click at [376, 161] on div "Main content" at bounding box center [350, 52] width 659 height 315
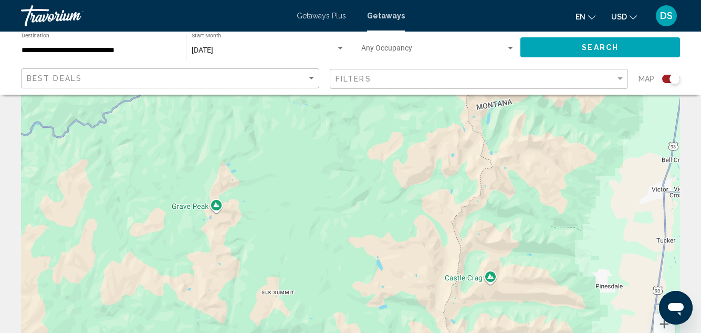
scroll to position [105, 0]
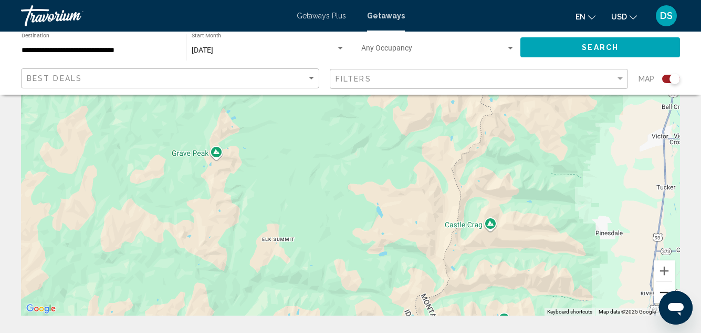
click at [662, 288] on button "Zoom out" at bounding box center [664, 292] width 21 height 21
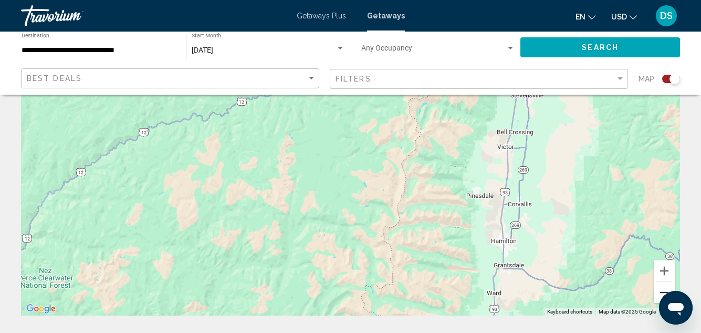
click at [662, 288] on button "Zoom out" at bounding box center [664, 292] width 21 height 21
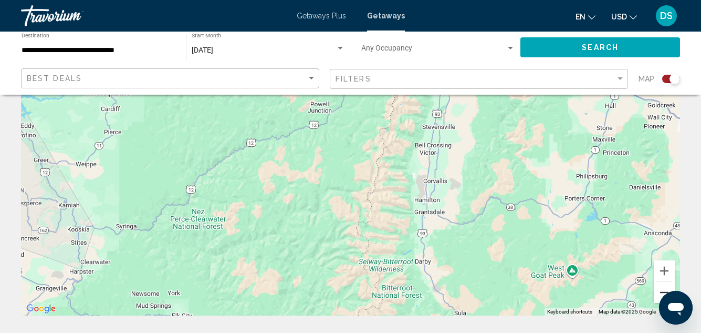
click at [661, 289] on button "Zoom out" at bounding box center [664, 292] width 21 height 21
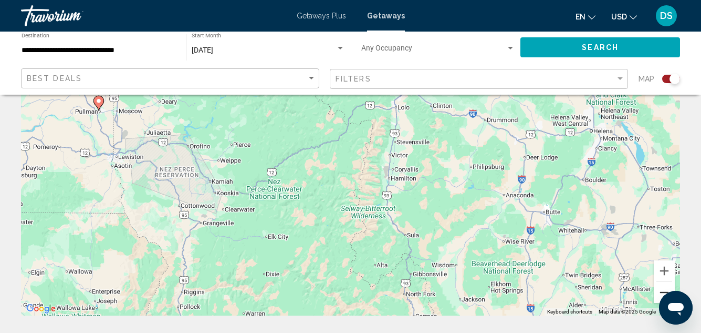
click at [660, 289] on button "Zoom out" at bounding box center [664, 292] width 21 height 21
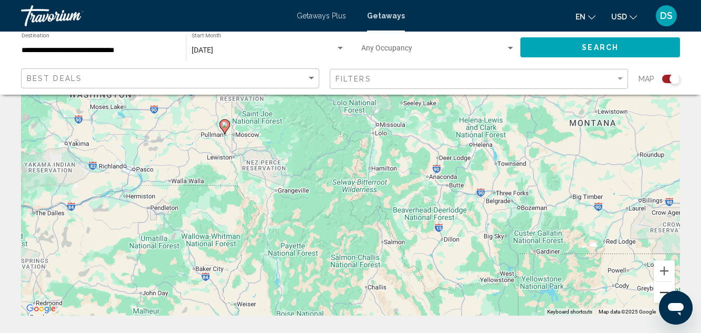
click at [660, 289] on button "Zoom out" at bounding box center [664, 292] width 21 height 21
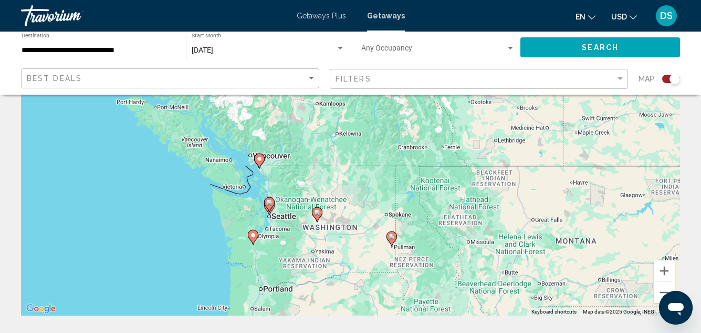
drag, startPoint x: 218, startPoint y: 153, endPoint x: 320, endPoint y: 253, distance: 142.7
click at [323, 256] on div "To activate drag with keyboard, press Alt + Enter. Once in keyboard drag state,…" at bounding box center [350, 157] width 659 height 315
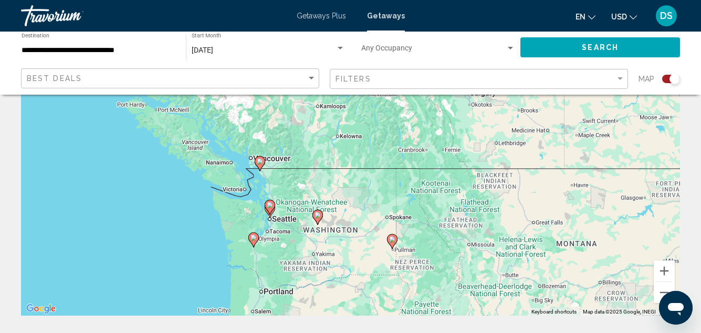
click at [270, 204] on image "Main content" at bounding box center [270, 205] width 6 height 6
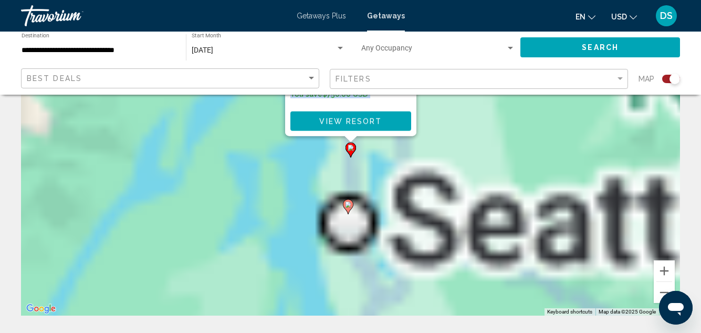
click at [270, 204] on div "To activate drag with keyboard, press Alt + Enter. Once in keyboard drag state,…" at bounding box center [350, 157] width 659 height 315
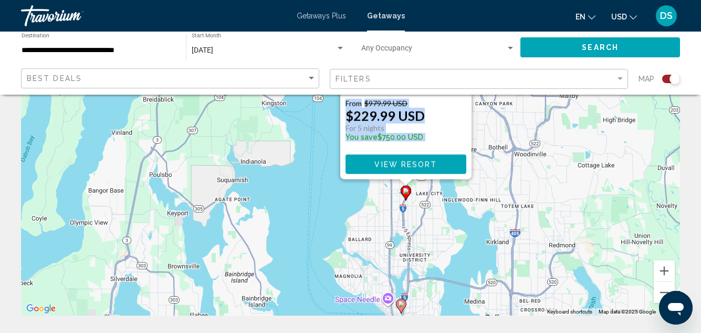
drag, startPoint x: 356, startPoint y: 218, endPoint x: 333, endPoint y: 267, distance: 53.8
click at [329, 274] on div "To activate drag with keyboard, press Alt + Enter. Once in keyboard drag state,…" at bounding box center [350, 157] width 659 height 315
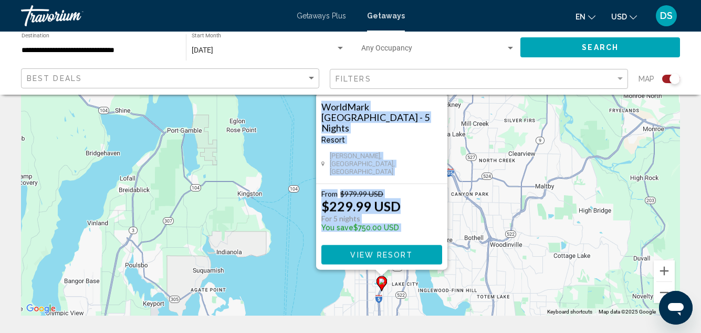
drag, startPoint x: 387, startPoint y: 226, endPoint x: 367, endPoint y: 307, distance: 83.3
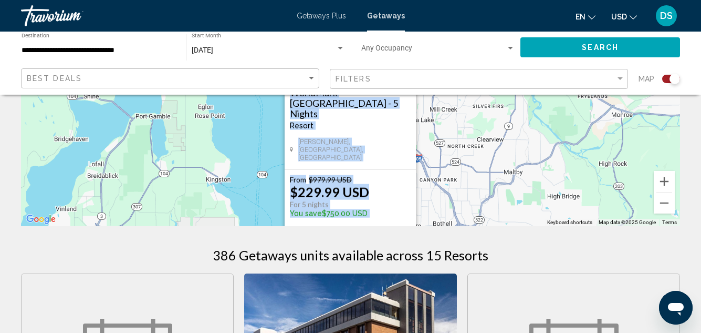
drag, startPoint x: 491, startPoint y: 254, endPoint x: 463, endPoint y: 318, distance: 69.9
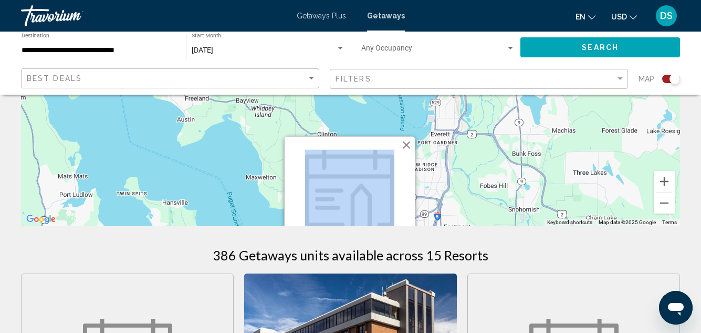
scroll to position [215, 0]
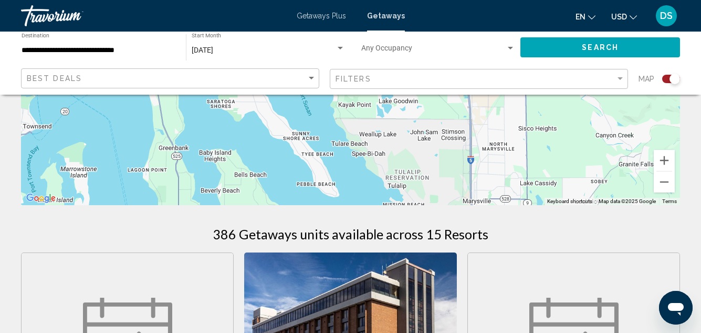
drag, startPoint x: 460, startPoint y: 170, endPoint x: 463, endPoint y: 263, distance: 93.0
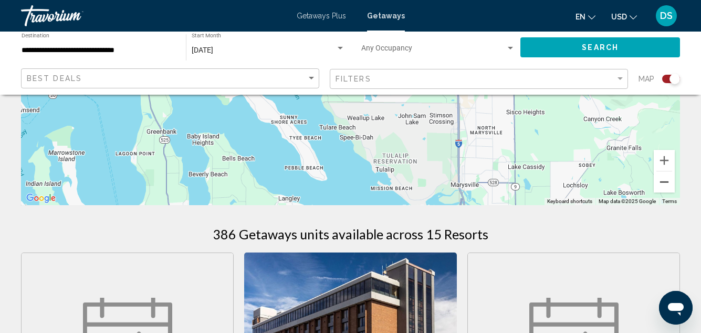
click at [664, 182] on button "Zoom out" at bounding box center [664, 181] width 21 height 21
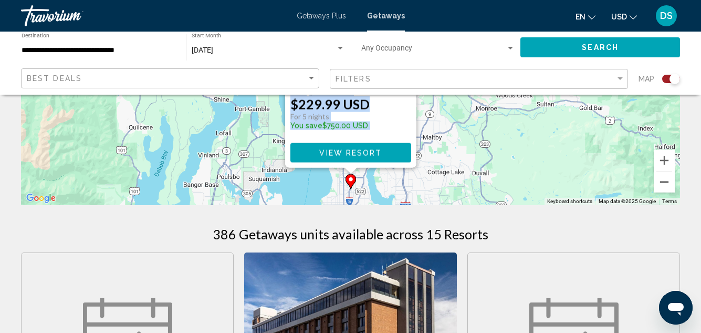
click at [664, 181] on button "Zoom out" at bounding box center [664, 181] width 21 height 21
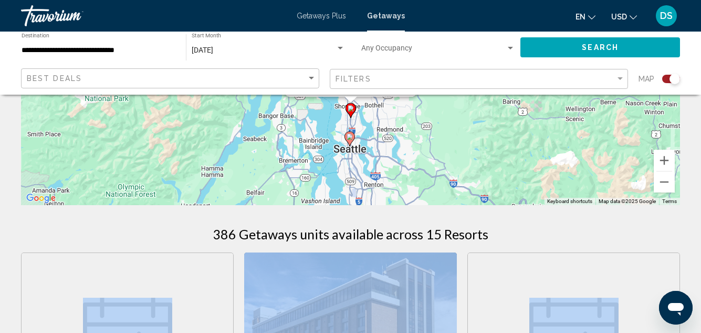
drag, startPoint x: 554, startPoint y: 237, endPoint x: 540, endPoint y: 278, distance: 43.0
click at [662, 179] on button "Zoom out" at bounding box center [664, 181] width 21 height 21
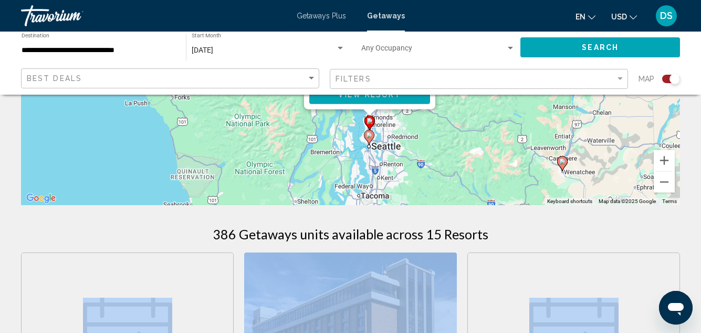
drag, startPoint x: 454, startPoint y: 162, endPoint x: 473, endPoint y: 209, distance: 50.4
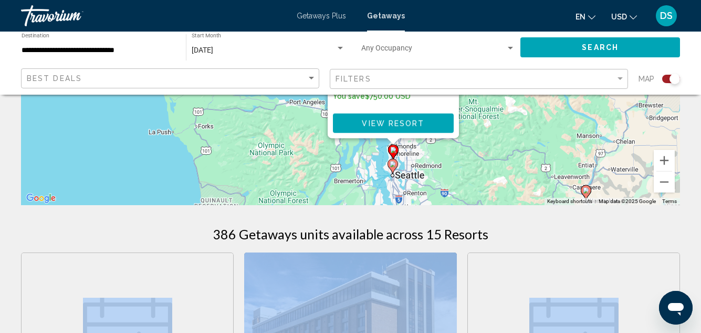
drag, startPoint x: 436, startPoint y: 159, endPoint x: 455, endPoint y: 184, distance: 31.1
click at [455, 184] on div "To activate drag with keyboard, press Alt + Enter. Once in keyboard drag state,…" at bounding box center [350, 47] width 659 height 315
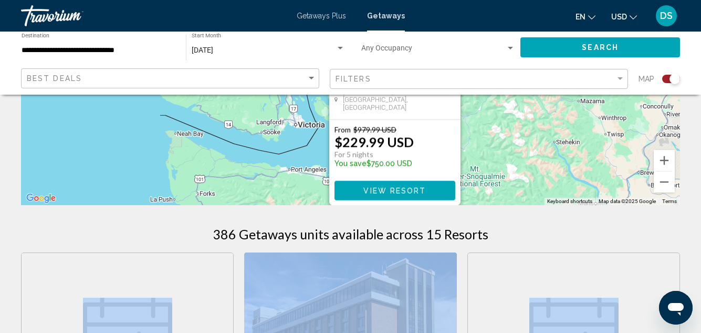
drag, startPoint x: 453, startPoint y: 164, endPoint x: 457, endPoint y: 222, distance: 57.9
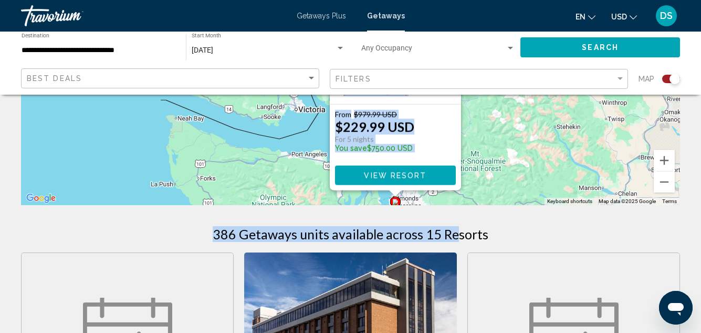
drag, startPoint x: 457, startPoint y: 221, endPoint x: 462, endPoint y: 185, distance: 36.0
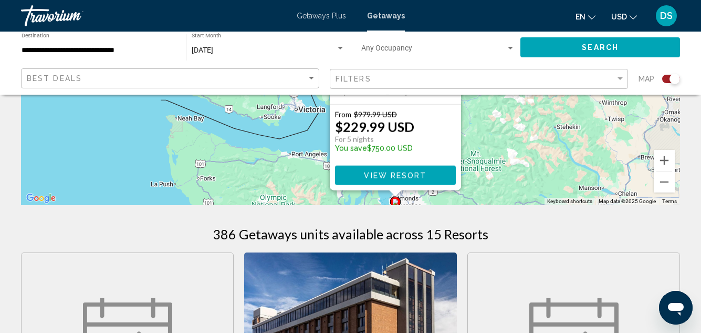
click at [536, 238] on div "386 Getaways units available across 15 Resorts" at bounding box center [350, 234] width 659 height 16
click at [665, 184] on button "Zoom out" at bounding box center [664, 181] width 21 height 21
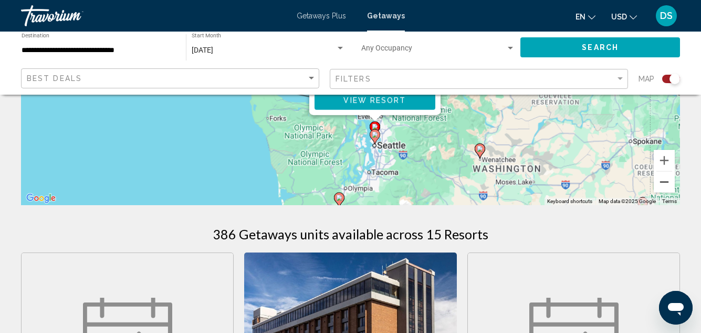
click at [664, 184] on button "Zoom out" at bounding box center [664, 181] width 21 height 21
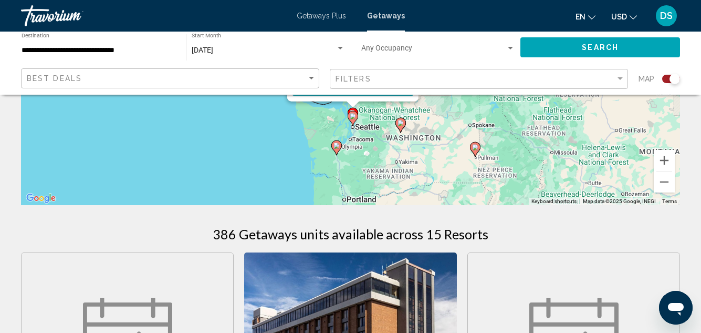
drag, startPoint x: 464, startPoint y: 138, endPoint x: 454, endPoint y: 177, distance: 40.1
click at [454, 175] on div "To activate drag with keyboard, press Alt + Enter. Once in keyboard drag state,…" at bounding box center [350, 47] width 659 height 315
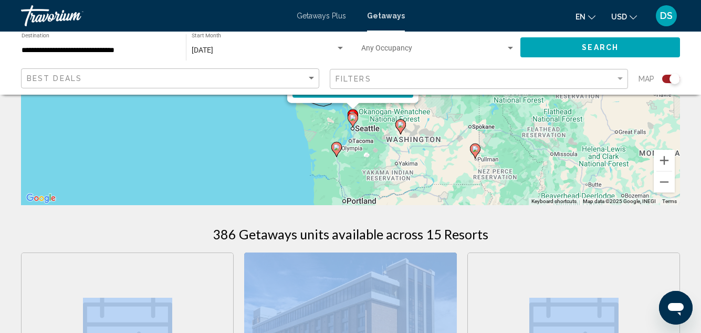
drag, startPoint x: 531, startPoint y: 235, endPoint x: 528, endPoint y: 248, distance: 14.0
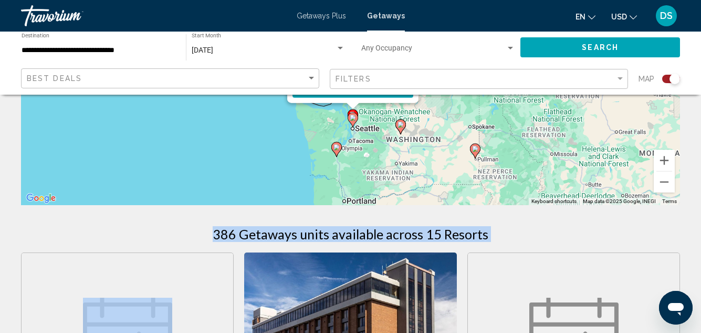
drag, startPoint x: 82, startPoint y: 239, endPoint x: 157, endPoint y: 287, distance: 88.9
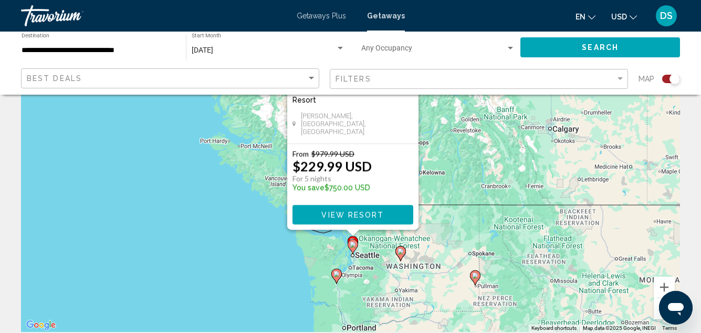
scroll to position [158, 0]
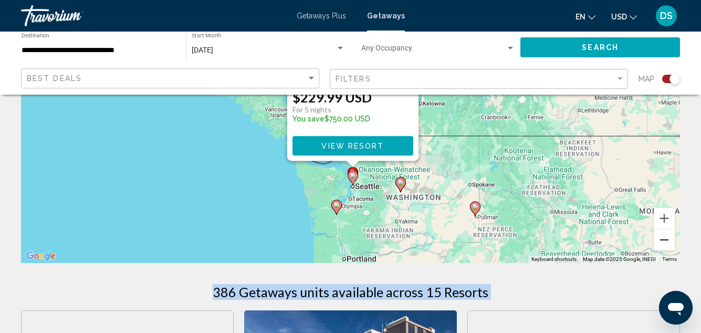
click at [668, 237] on button "Zoom out" at bounding box center [664, 239] width 21 height 21
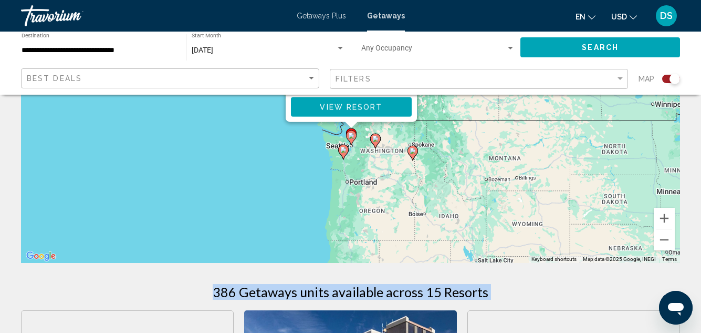
click at [287, 182] on div "To activate drag with keyboard, press Alt + Enter. Once in keyboard drag state,…" at bounding box center [350, 104] width 659 height 315
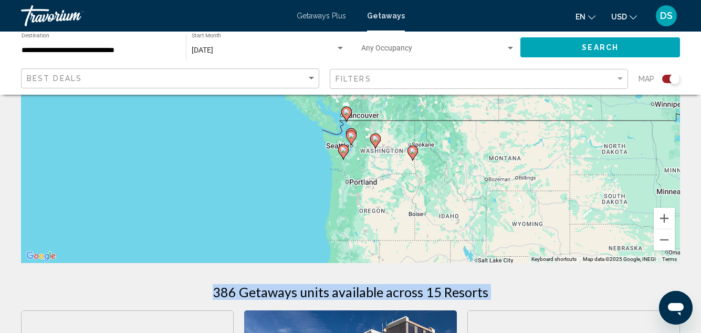
click at [287, 182] on div "To activate drag with keyboard, press Alt + Enter. Once in keyboard drag state,…" at bounding box center [350, 104] width 659 height 315
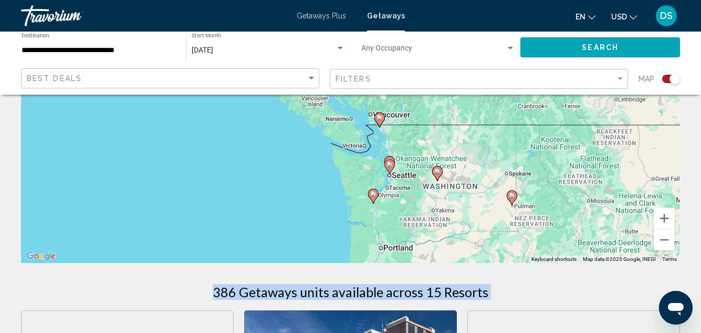
drag, startPoint x: 325, startPoint y: 182, endPoint x: 305, endPoint y: 237, distance: 58.7
click at [303, 240] on div "To activate drag with keyboard, press Alt + Enter. Once in keyboard drag state,…" at bounding box center [350, 104] width 659 height 315
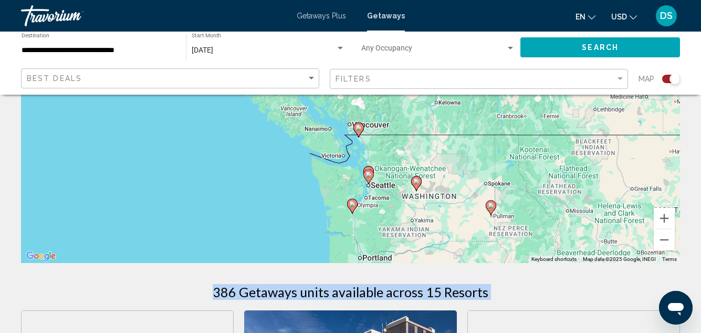
drag, startPoint x: 309, startPoint y: 200, endPoint x: 296, endPoint y: 211, distance: 16.8
click at [296, 211] on div "To activate drag with keyboard, press Alt + Enter. Once in keyboard drag state,…" at bounding box center [350, 104] width 659 height 315
click at [358, 130] on image "Main content" at bounding box center [358, 129] width 6 height 6
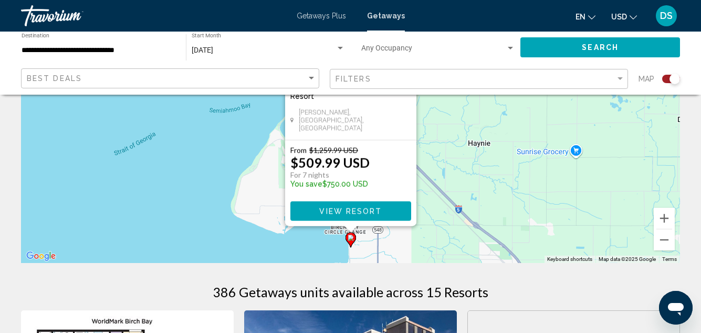
click at [201, 179] on div "To activate drag with keyboard, press Alt + Enter. Once in keyboard drag state,…" at bounding box center [350, 104] width 659 height 315
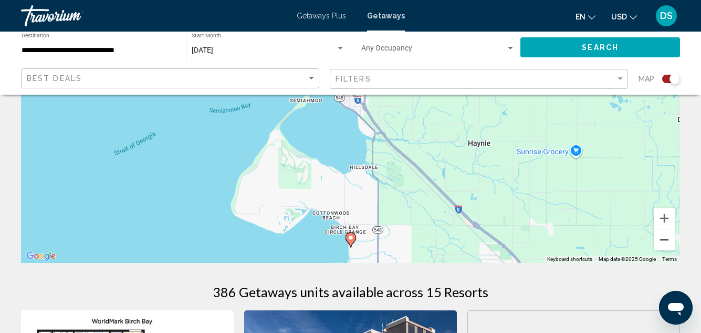
click at [667, 239] on button "Zoom out" at bounding box center [664, 239] width 21 height 21
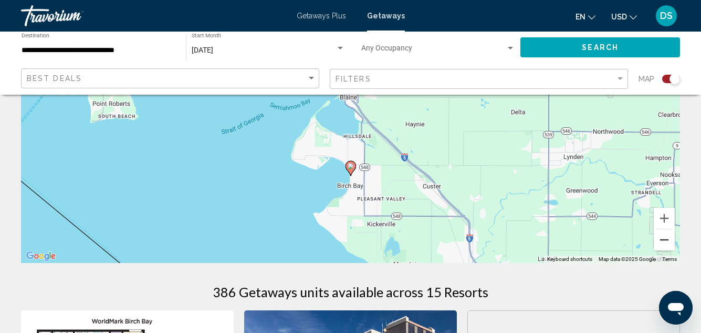
click at [668, 239] on button "Zoom out" at bounding box center [664, 239] width 21 height 21
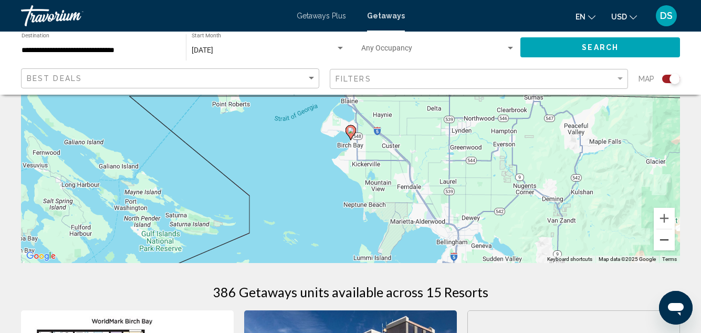
click at [668, 239] on button "Zoom out" at bounding box center [664, 239] width 21 height 21
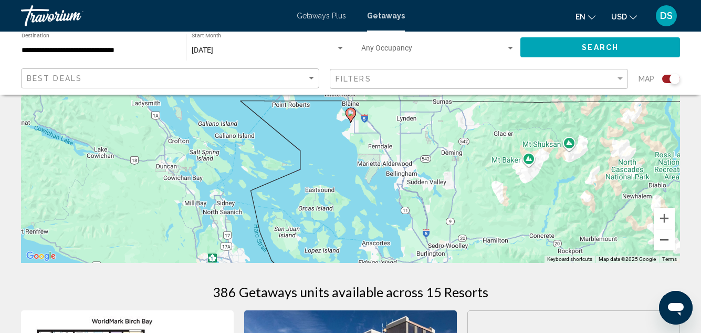
click at [668, 239] on button "Zoom out" at bounding box center [664, 239] width 21 height 21
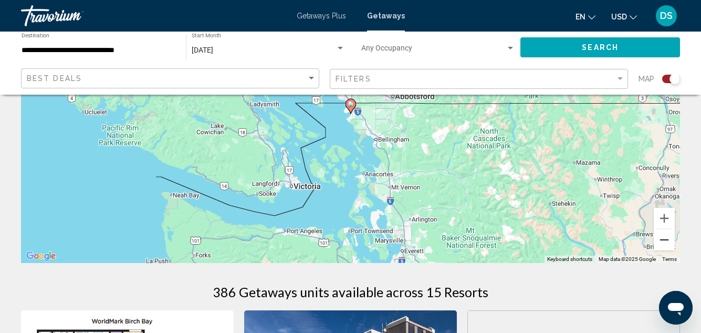
click at [668, 239] on button "Zoom out" at bounding box center [664, 239] width 21 height 21
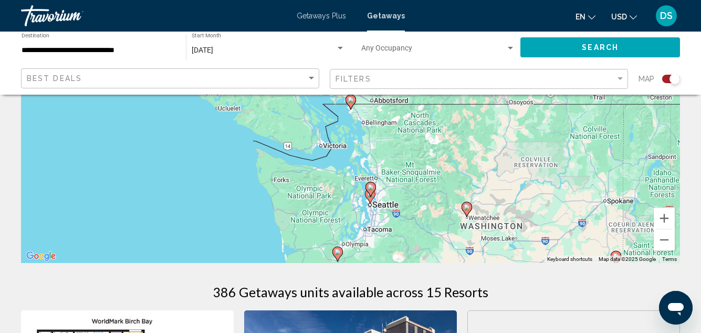
click at [371, 188] on image "Main content" at bounding box center [371, 187] width 6 height 6
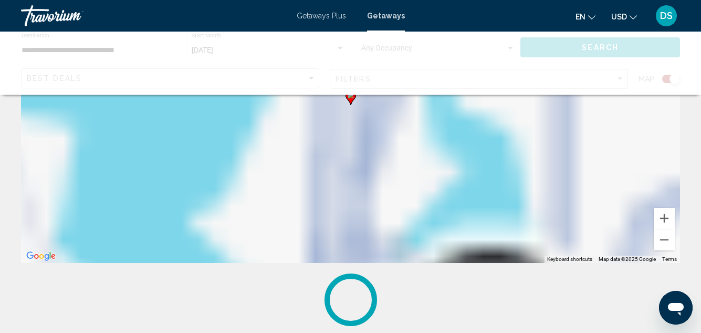
scroll to position [27, 0]
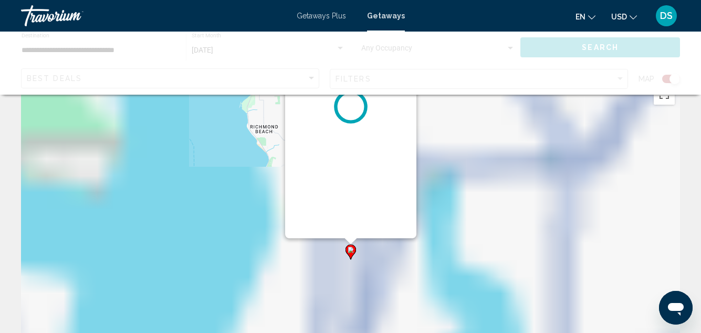
click at [371, 188] on div "To activate drag with keyboard, press Alt + Enter. Once in keyboard drag state,…" at bounding box center [350, 235] width 659 height 315
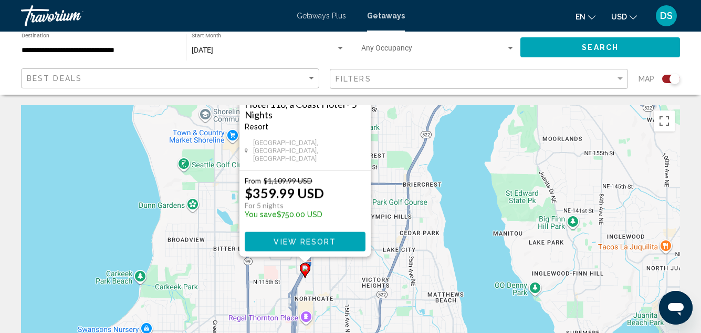
drag, startPoint x: 435, startPoint y: 245, endPoint x: 409, endPoint y: 140, distance: 108.8
click at [410, 130] on div "To activate drag with keyboard, press Alt + Enter. Once in keyboard drag state,…" at bounding box center [350, 262] width 659 height 315
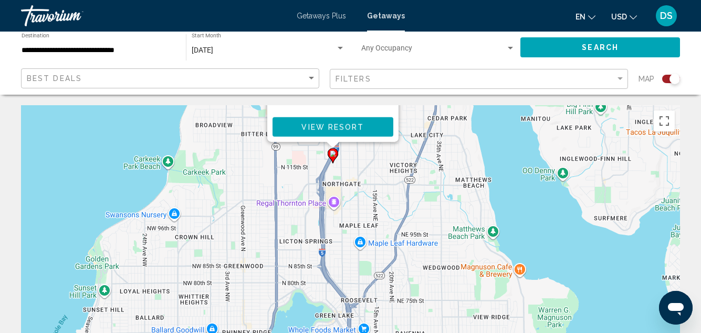
drag, startPoint x: 380, startPoint y: 264, endPoint x: 411, endPoint y: 134, distance: 133.8
click at [410, 134] on div "To activate drag with keyboard, press Alt + Enter. Once in keyboard drag state,…" at bounding box center [350, 262] width 659 height 315
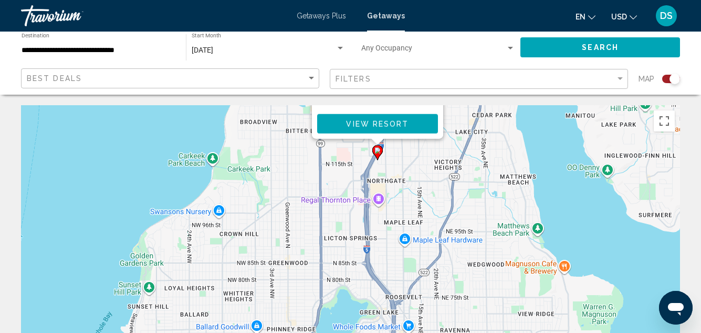
drag, startPoint x: 422, startPoint y: 214, endPoint x: 458, endPoint y: 242, distance: 45.7
click at [458, 243] on div "To activate drag with keyboard, press Alt + Enter. Once in keyboard drag state,…" at bounding box center [350, 262] width 659 height 315
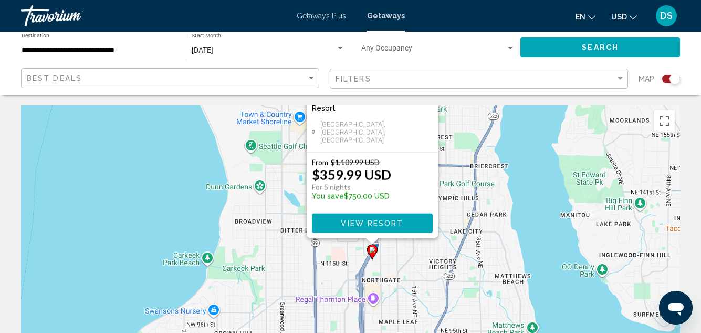
drag, startPoint x: 385, startPoint y: 204, endPoint x: 408, endPoint y: 291, distance: 89.1
click at [383, 303] on div "To activate drag with keyboard, press Alt + Enter. Once in keyboard drag state,…" at bounding box center [350, 262] width 659 height 315
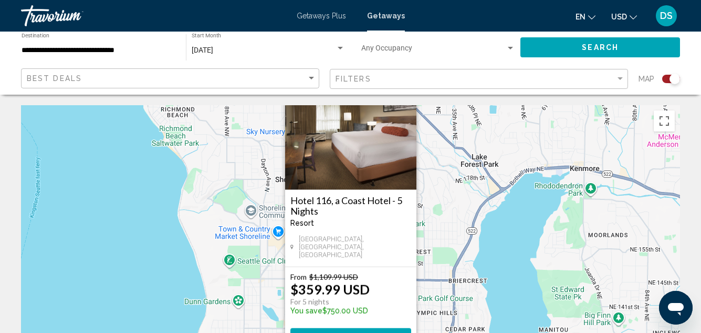
drag, startPoint x: 474, startPoint y: 215, endPoint x: 445, endPoint y: 337, distance: 124.7
click at [445, 332] on html "**********" at bounding box center [350, 166] width 701 height 333
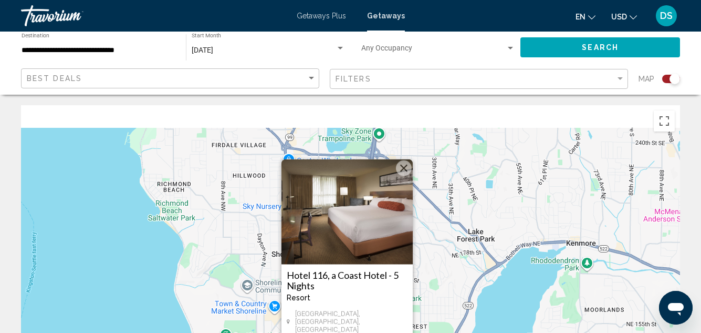
drag, startPoint x: 460, startPoint y: 235, endPoint x: 453, endPoint y: 310, distance: 75.4
click at [455, 317] on div "To activate drag with keyboard, press Alt + Enter. Once in keyboard drag state,…" at bounding box center [350, 262] width 659 height 315
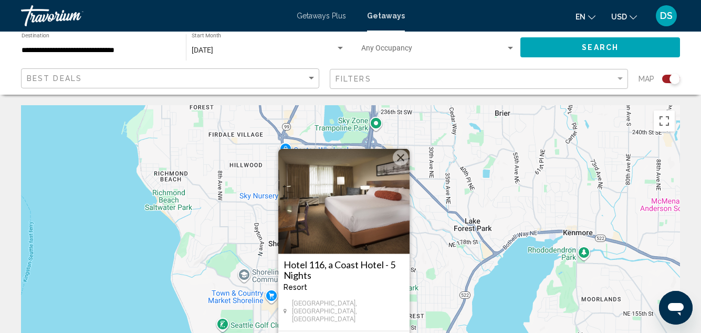
drag, startPoint x: 400, startPoint y: 161, endPoint x: 406, endPoint y: 163, distance: 6.0
click at [400, 161] on button "Close" at bounding box center [401, 158] width 16 height 16
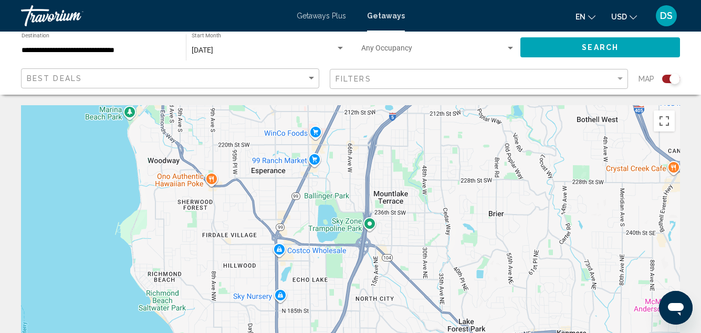
drag, startPoint x: 416, startPoint y: 216, endPoint x: 407, endPoint y: 307, distance: 90.8
click at [408, 312] on div "To activate drag with keyboard, press Alt + Enter. Once in keyboard drag state,…" at bounding box center [350, 262] width 659 height 315
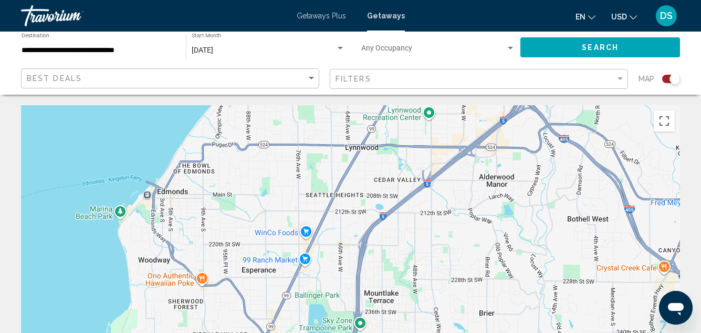
drag, startPoint x: 422, startPoint y: 209, endPoint x: 415, endPoint y: 306, distance: 98.0
click at [415, 306] on div "Main content" at bounding box center [350, 262] width 659 height 315
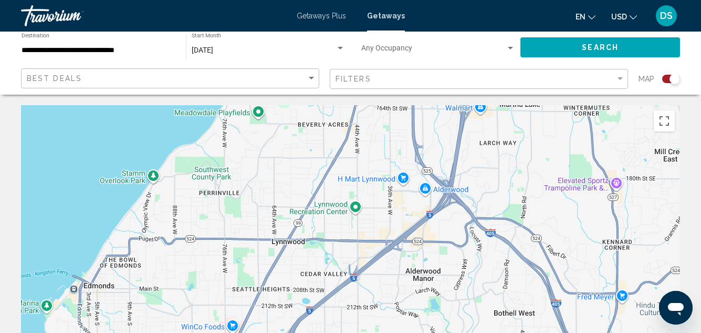
drag, startPoint x: 481, startPoint y: 247, endPoint x: 422, endPoint y: 329, distance: 100.9
click at [422, 330] on div "Main content" at bounding box center [350, 262] width 659 height 315
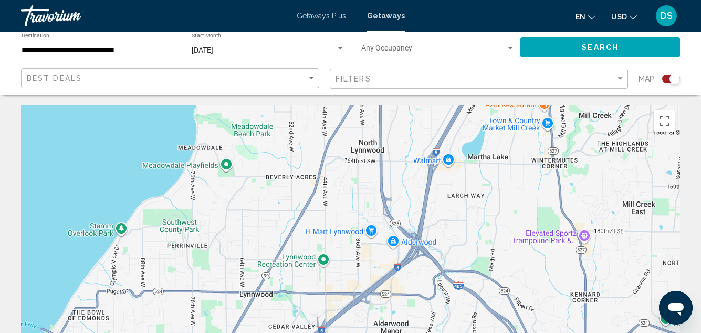
drag, startPoint x: 459, startPoint y: 235, endPoint x: 423, endPoint y: 302, distance: 75.7
click at [423, 302] on div "Main content" at bounding box center [350, 262] width 659 height 315
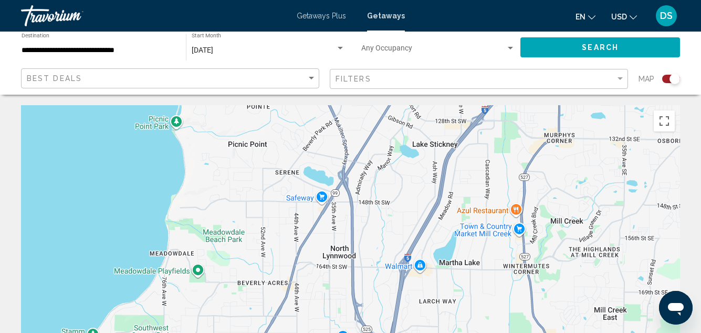
drag, startPoint x: 464, startPoint y: 202, endPoint x: 438, endPoint y: 298, distance: 99.7
click at [438, 299] on div "Main content" at bounding box center [350, 262] width 659 height 315
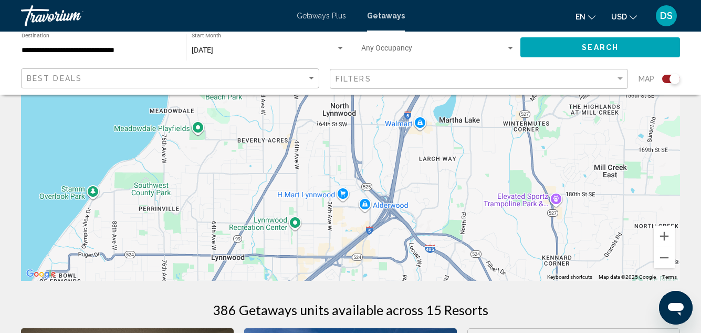
scroll to position [158, 0]
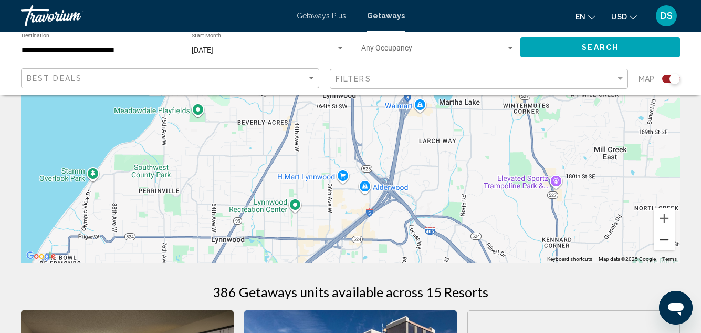
click at [664, 240] on button "Zoom out" at bounding box center [664, 239] width 21 height 21
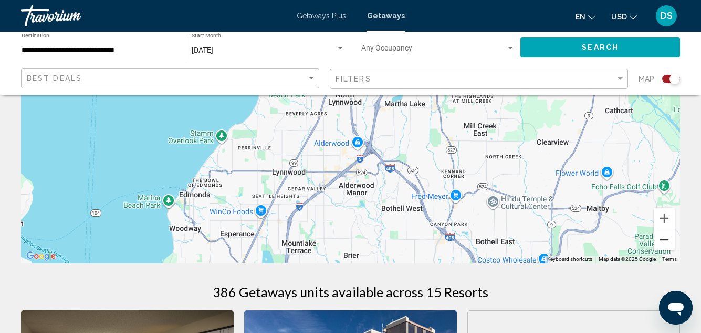
click at [664, 240] on button "Zoom out" at bounding box center [664, 239] width 21 height 21
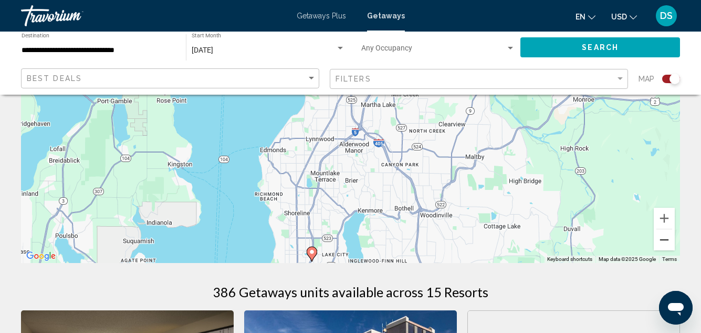
click at [663, 241] on button "Zoom out" at bounding box center [664, 239] width 21 height 21
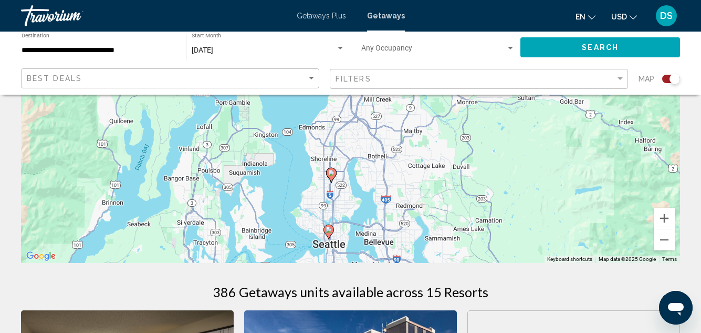
click at [333, 172] on image "Main content" at bounding box center [331, 173] width 6 height 6
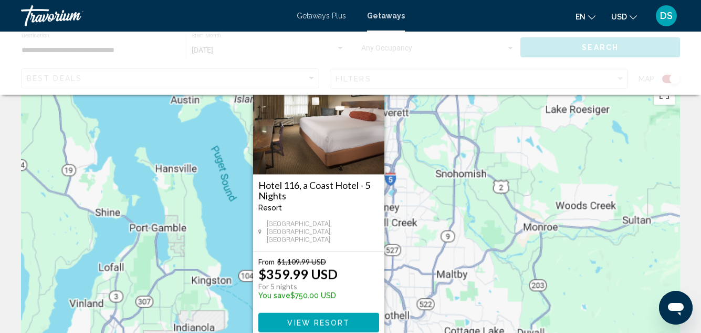
click at [333, 172] on div "Hotel 116, a Coast Hotel - 5 Nights Resort - This is an adults only resort [GEO…" at bounding box center [318, 160] width 131 height 182
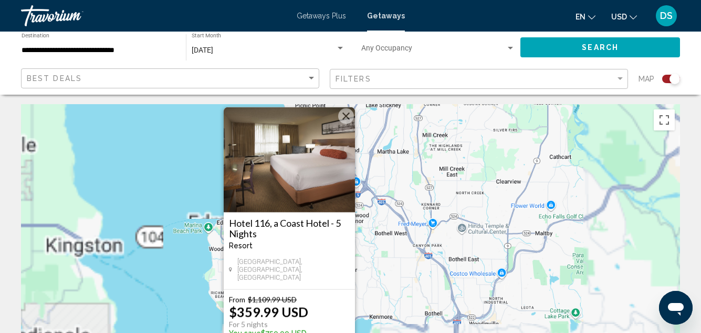
scroll to position [0, 0]
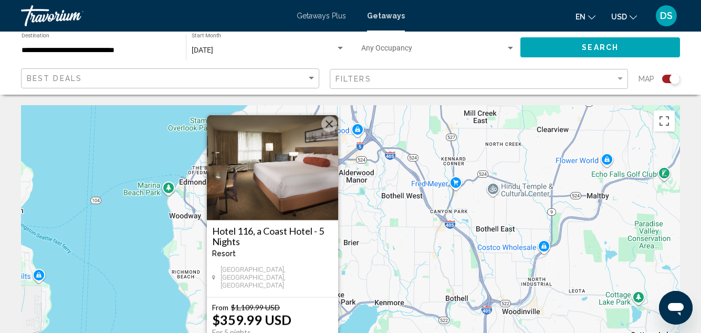
click at [283, 265] on div "Hotel 116, a Coast Hotel - 5 Nights Resort - This is an adults only resort" at bounding box center [272, 245] width 121 height 40
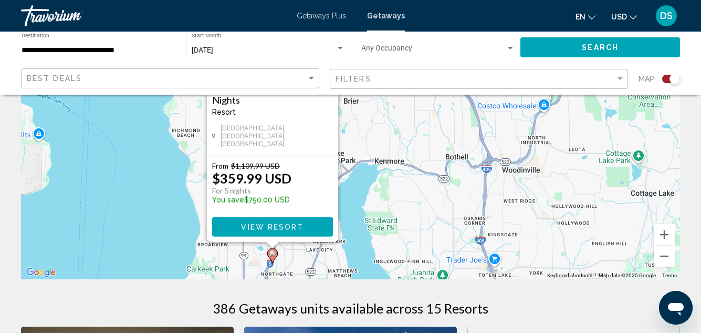
scroll to position [158, 0]
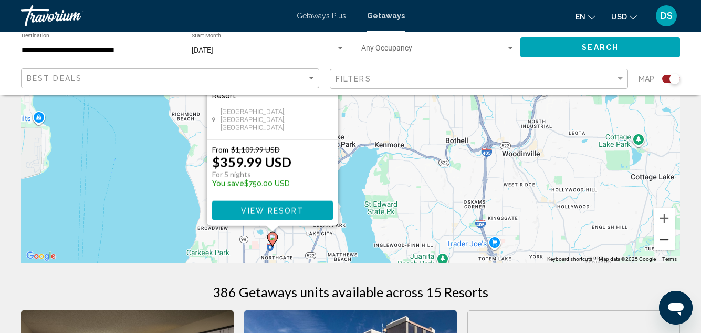
click at [664, 237] on button "Zoom out" at bounding box center [664, 239] width 21 height 21
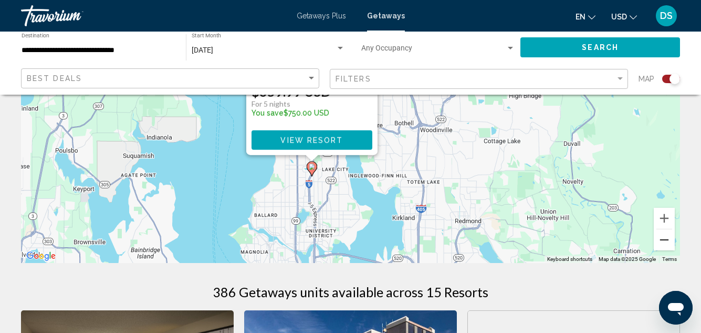
click at [664, 237] on button "Zoom out" at bounding box center [664, 239] width 21 height 21
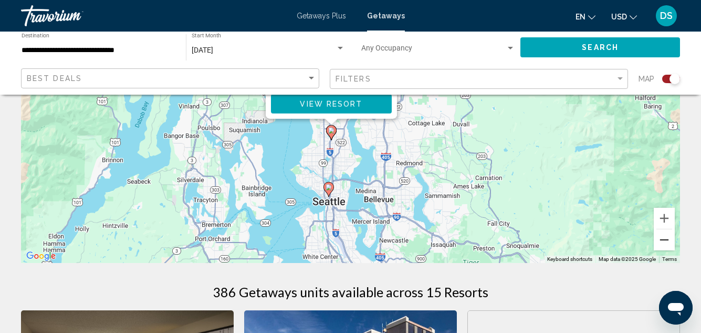
click at [664, 237] on button "Zoom out" at bounding box center [664, 239] width 21 height 21
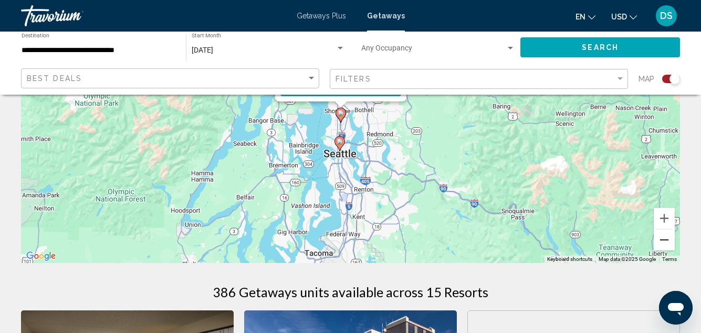
click at [663, 236] on button "Zoom out" at bounding box center [664, 239] width 21 height 21
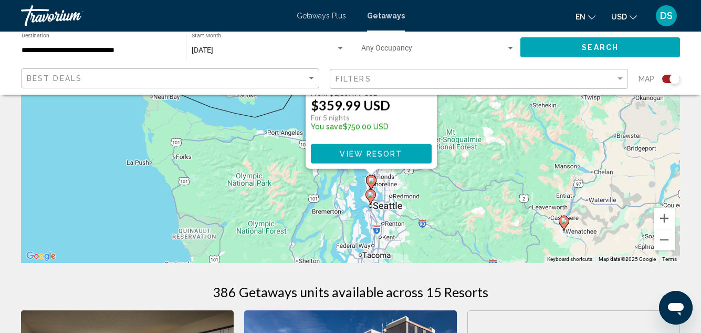
drag, startPoint x: 392, startPoint y: 201, endPoint x: 418, endPoint y: 273, distance: 76.4
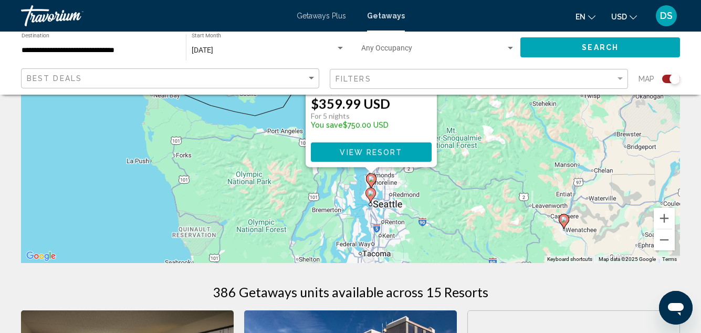
click at [472, 190] on div "To activate drag with keyboard, press Alt + Enter. Once in keyboard drag state,…" at bounding box center [350, 104] width 659 height 315
drag, startPoint x: 484, startPoint y: 158, endPoint x: 488, endPoint y: 225, distance: 67.3
click at [488, 227] on div "To activate drag with keyboard, press Alt + Enter. Once in keyboard drag state,…" at bounding box center [350, 104] width 659 height 315
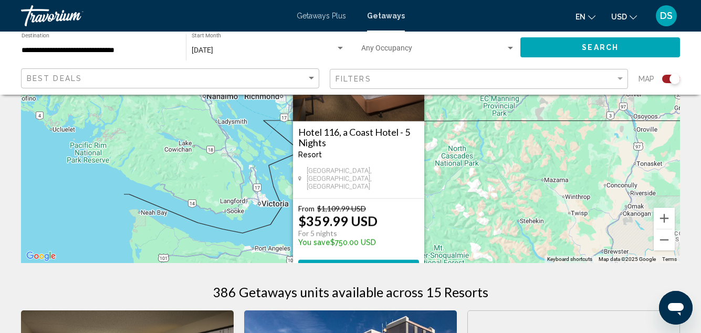
drag, startPoint x: 509, startPoint y: 144, endPoint x: 495, endPoint y: 255, distance: 112.3
click at [495, 255] on div "To activate drag with keyboard, press Alt + Enter. Once in keyboard drag state,…" at bounding box center [350, 104] width 659 height 315
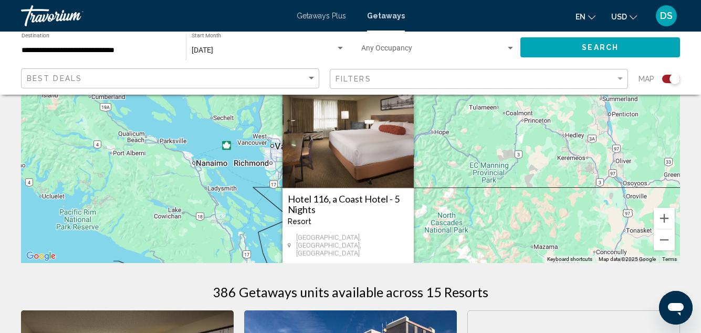
drag, startPoint x: 499, startPoint y: 182, endPoint x: 486, endPoint y: 281, distance: 99.6
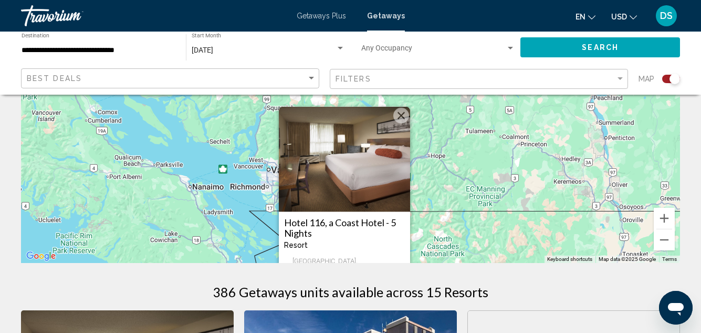
click at [402, 120] on button "Close" at bounding box center [401, 116] width 16 height 16
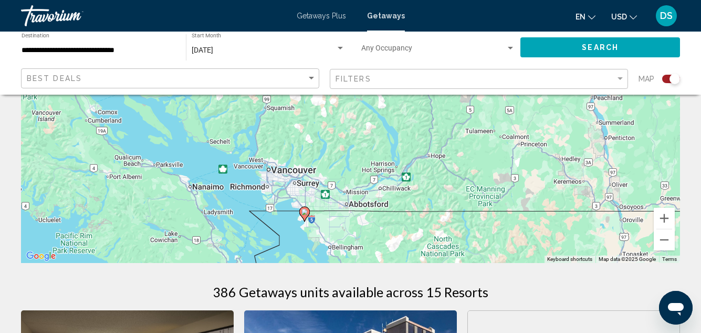
click at [304, 211] on image "Main content" at bounding box center [305, 212] width 6 height 6
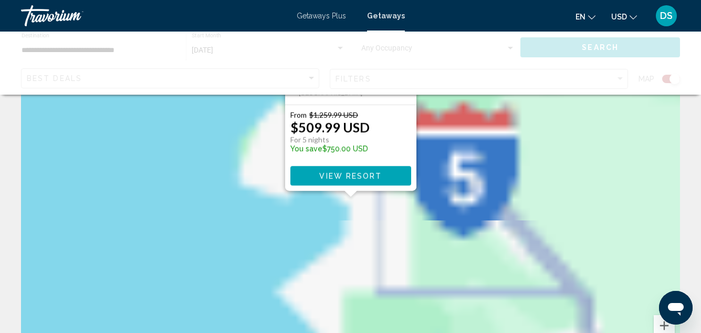
click at [304, 211] on div "[GEOGRAPHIC_DATA] - This is an adults only resort [GEOGRAPHIC_DATA], [GEOGRAPHI…" at bounding box center [350, 212] width 659 height 315
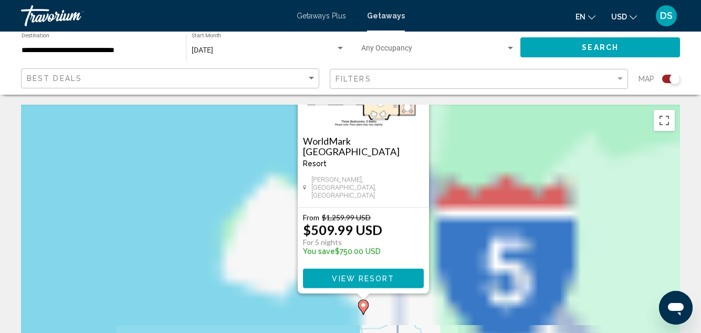
scroll to position [0, 0]
